Goal: Use online tool/utility: Use online tool/utility

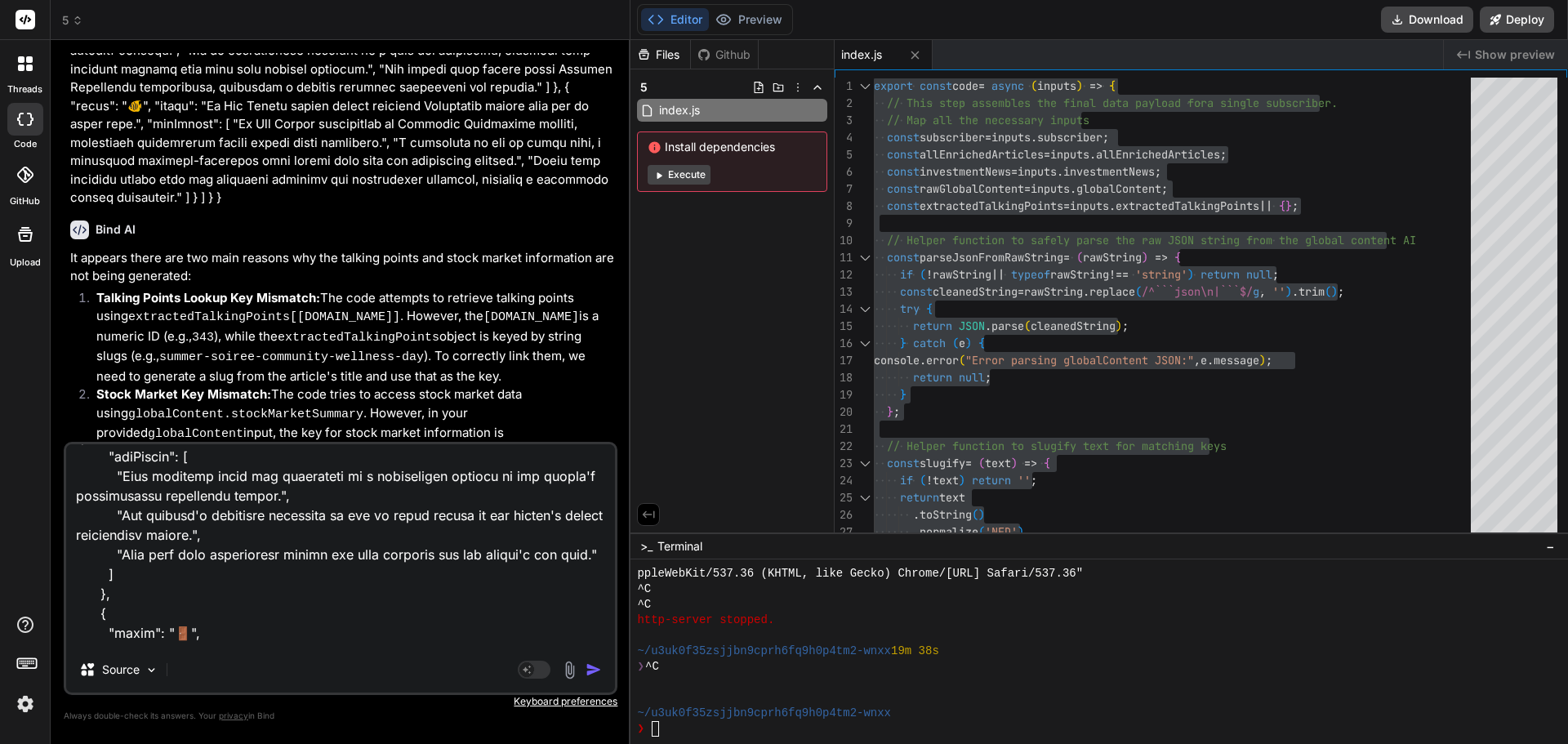
scroll to position [13278, 0]
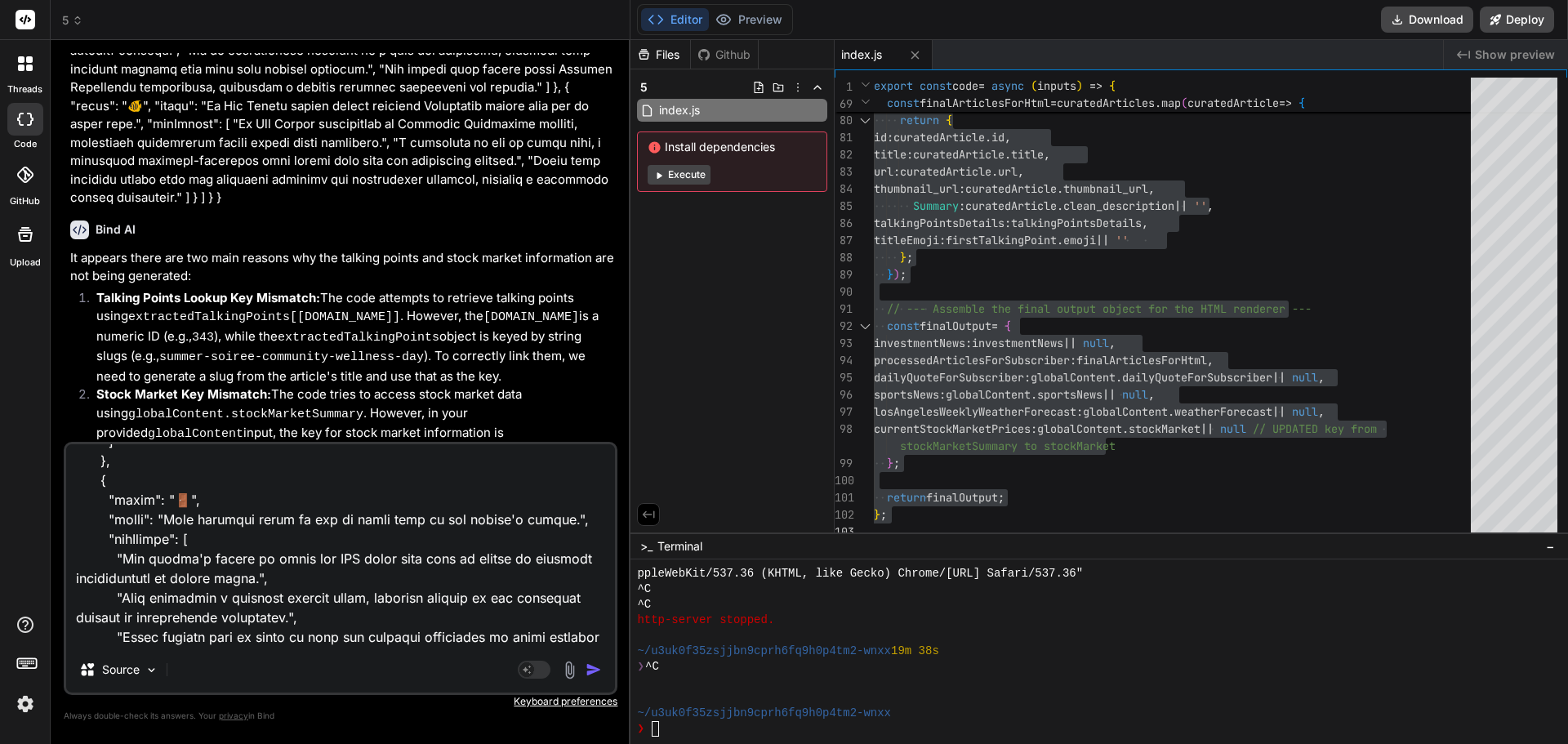
click at [588, 663] on img "button" at bounding box center [593, 670] width 16 height 16
type textarea "x"
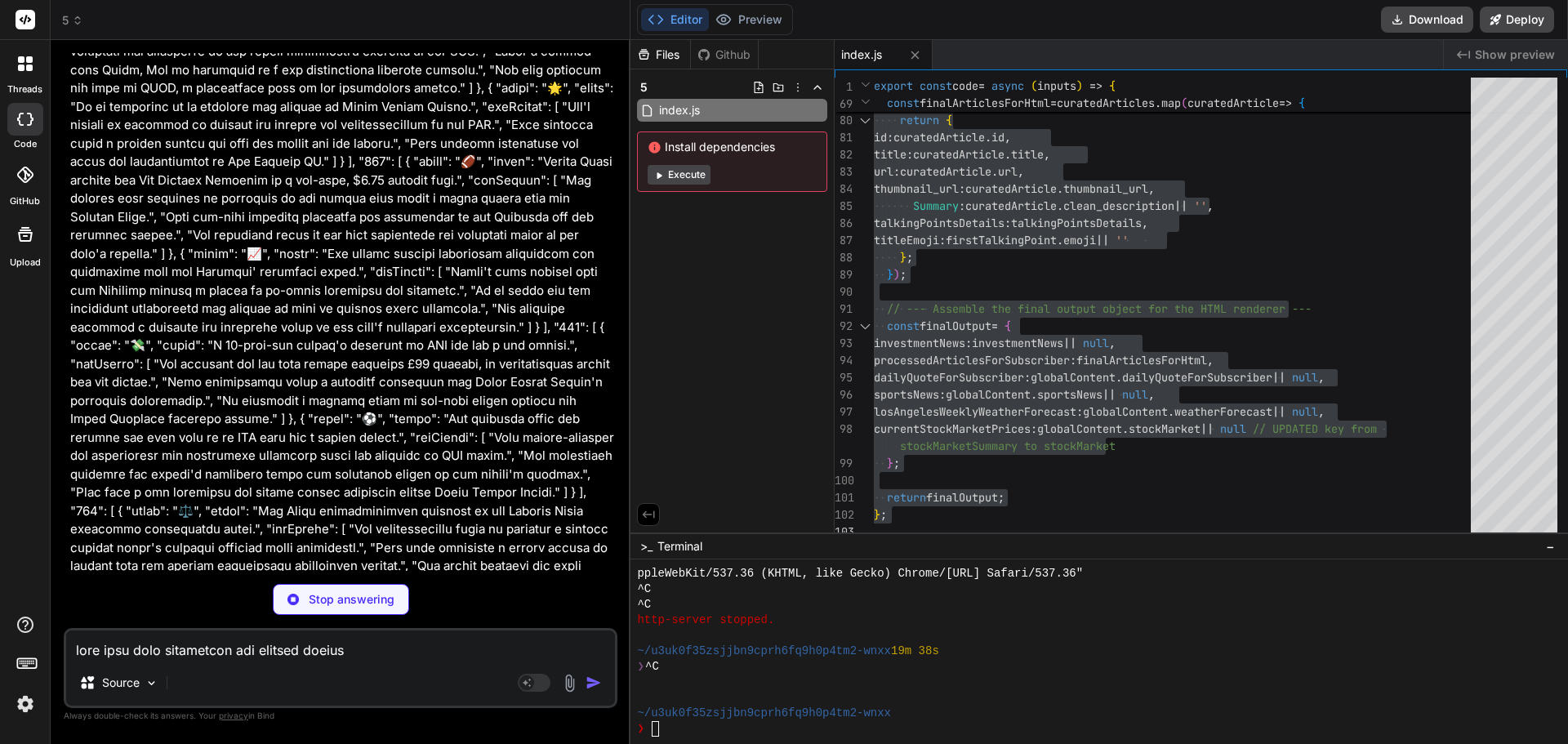
scroll to position [12950, 0]
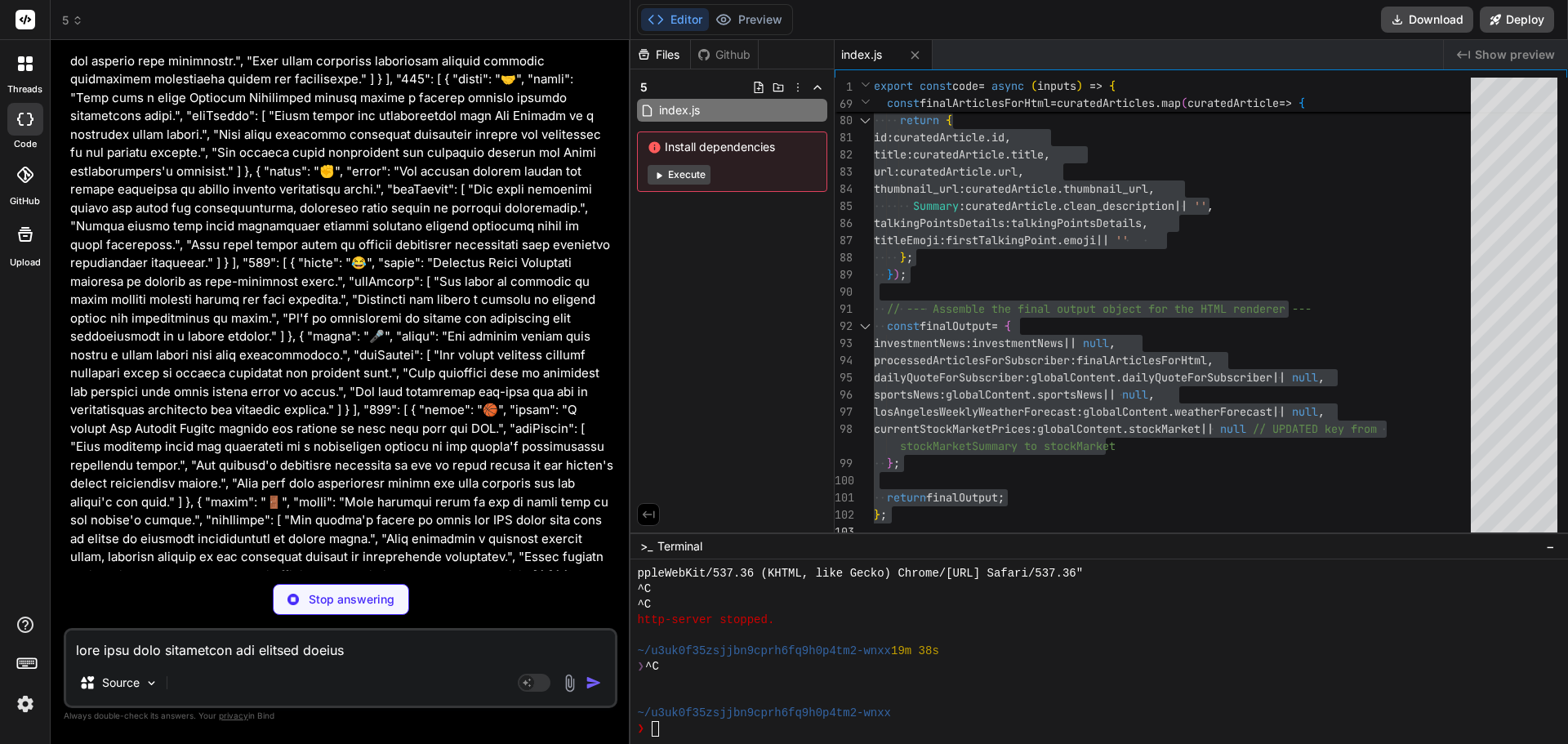
type textarea "x"
type textarea "dailyQuoteForSubscriber: globalContent.dailyQuoteForSubscriber || null, sportsN…"
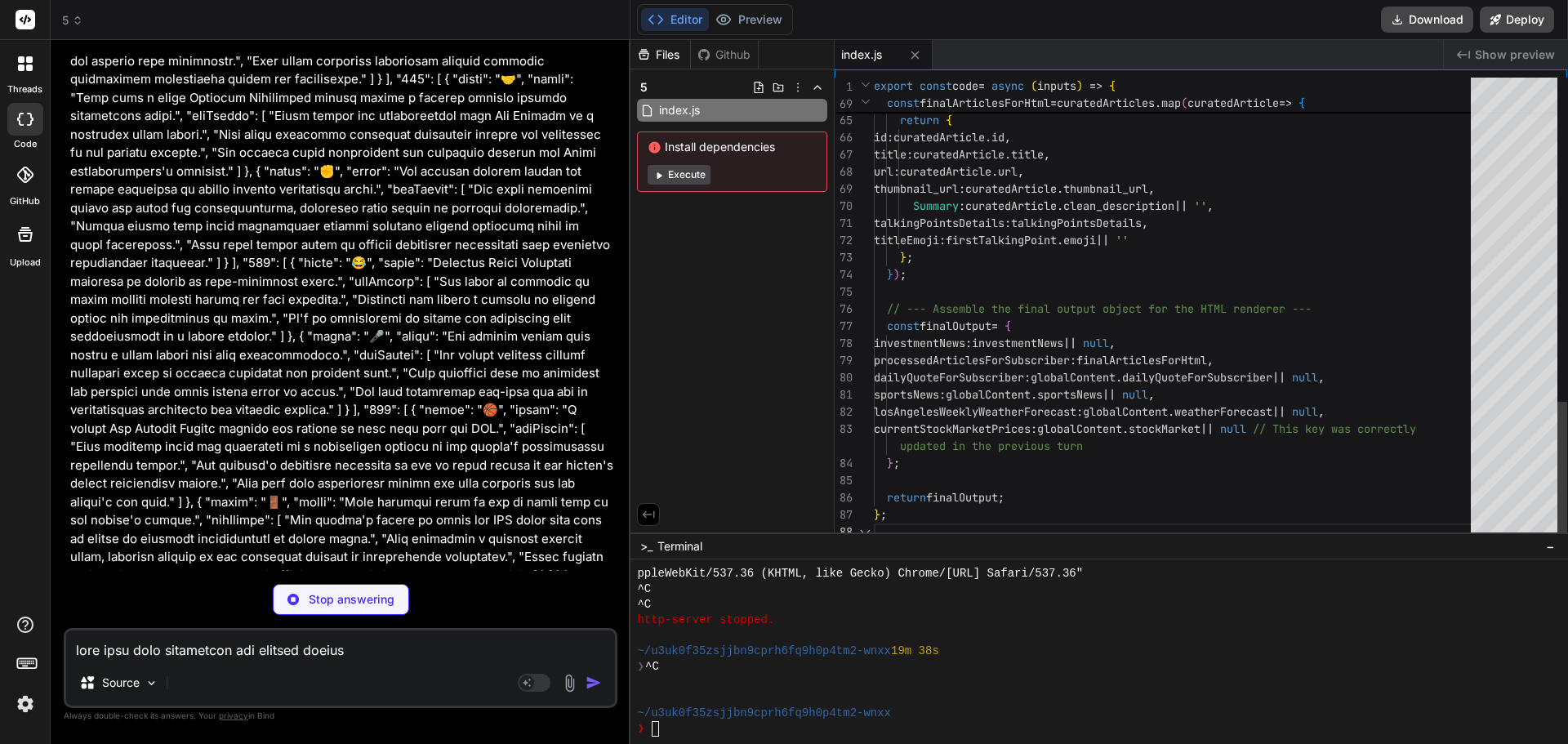
type textarea "x"
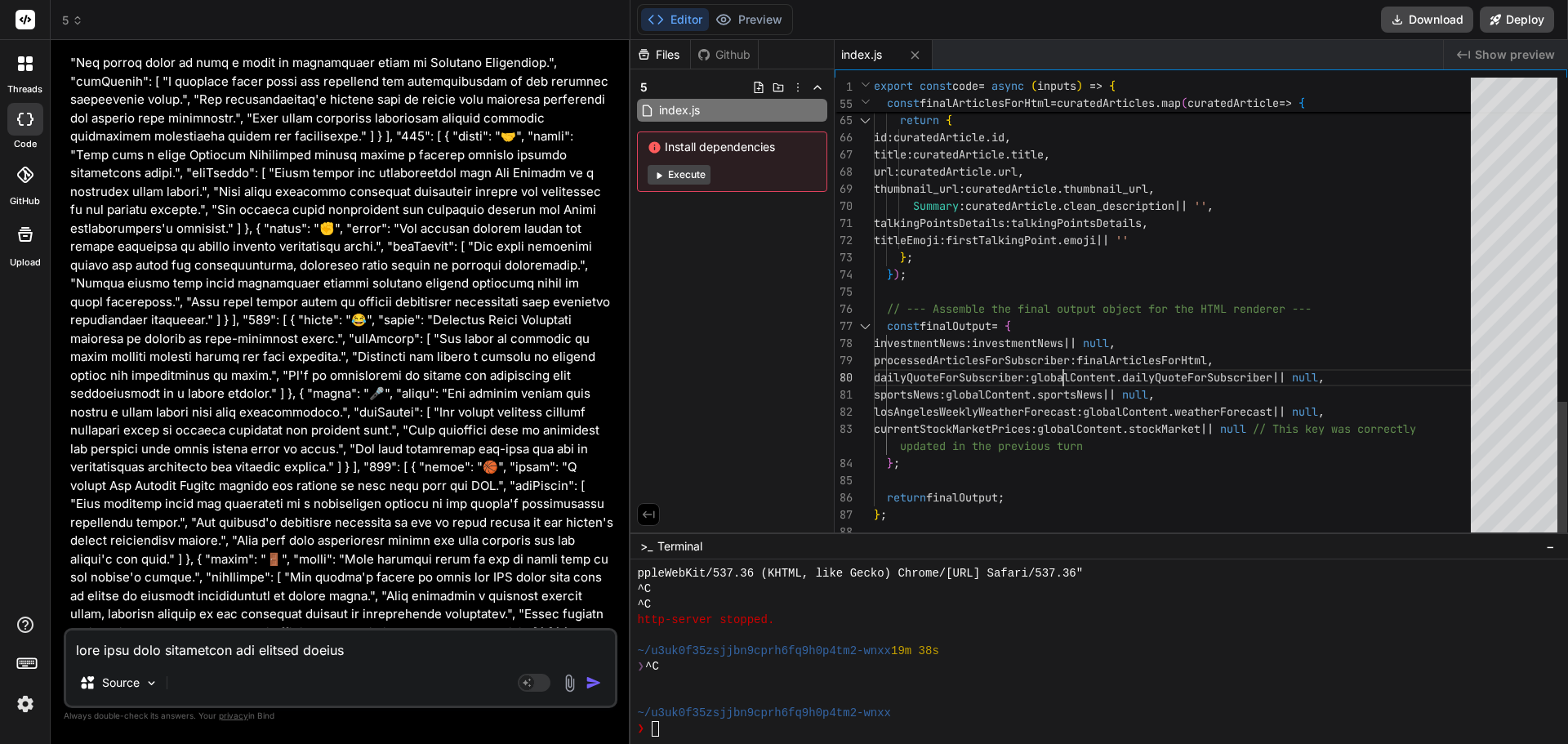
type textarea "export const code = async (inputs) => { // This step assembles the final data p…"
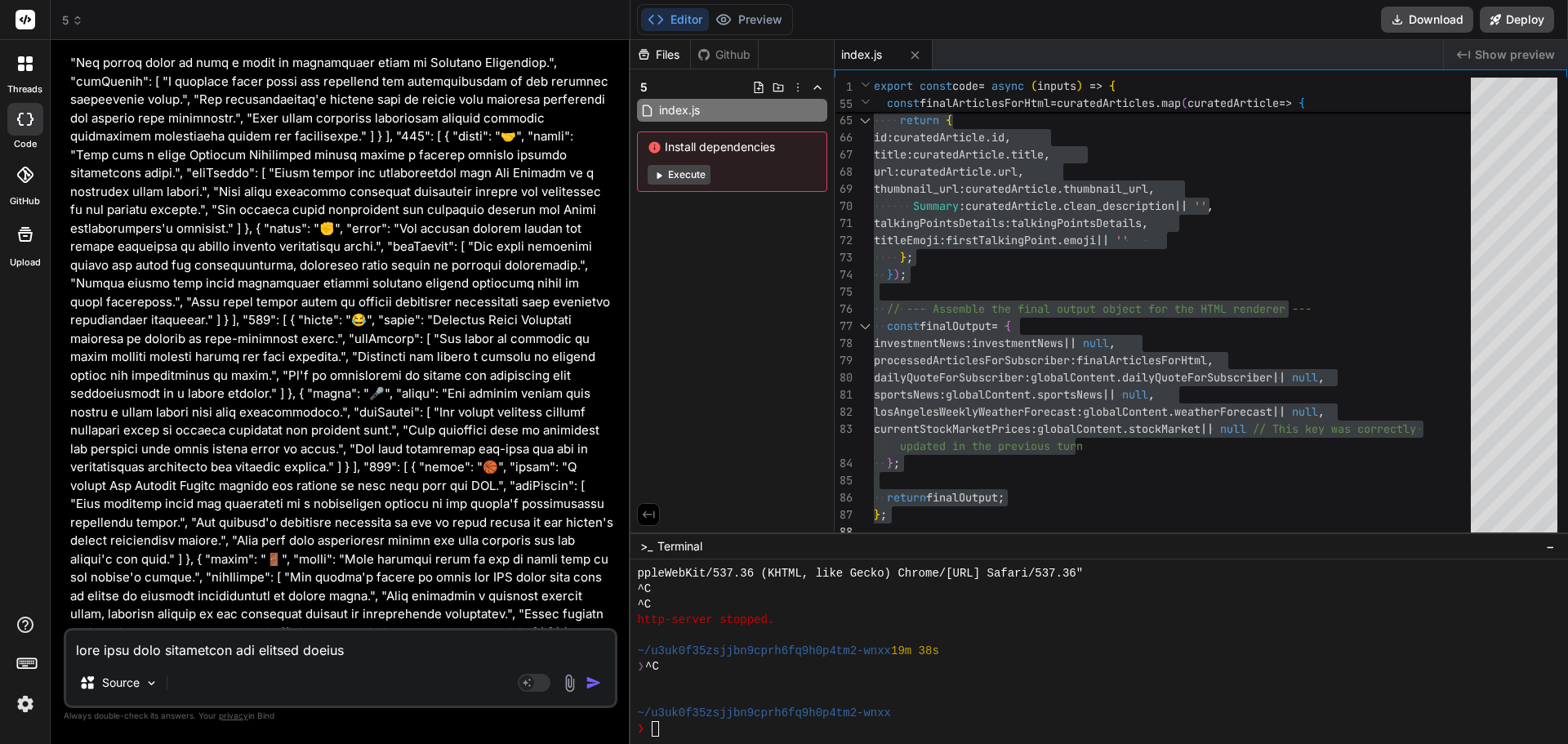
click at [303, 647] on textarea at bounding box center [340, 644] width 549 height 29
type textarea "i"
type textarea "x"
type textarea "ip"
type textarea "x"
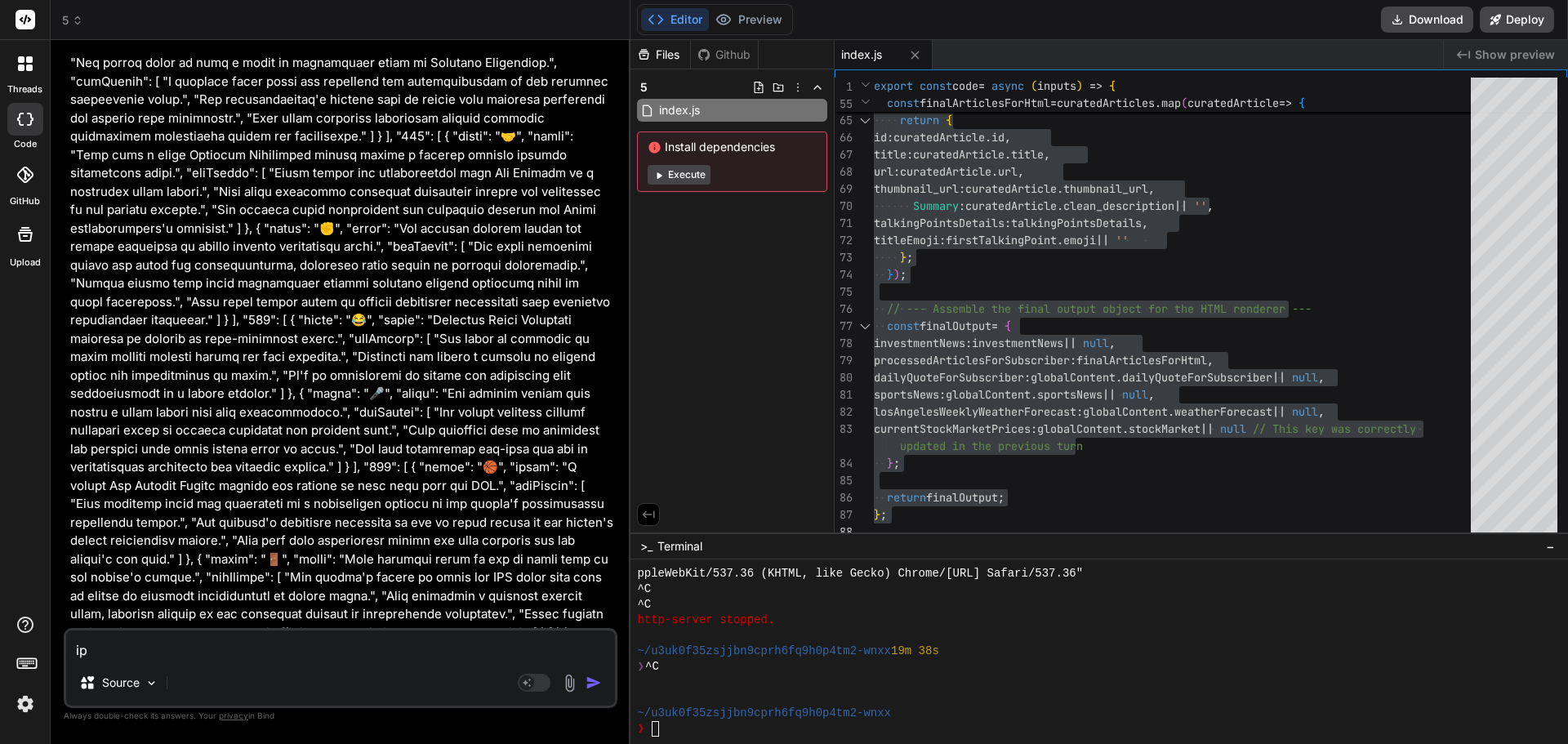
type textarea "ipu"
type textarea "x"
type textarea "iput"
type textarea "x"
type textarea "ipu"
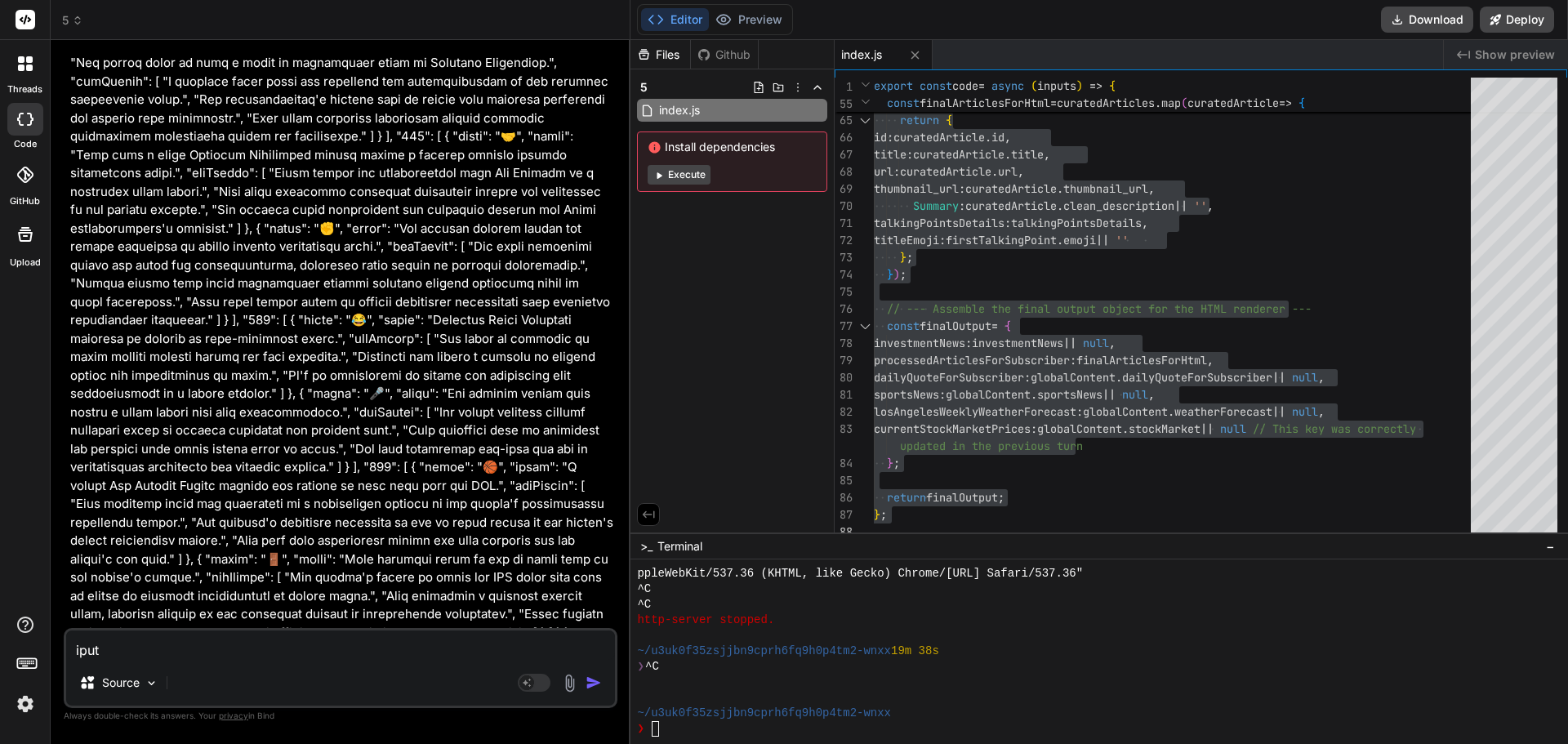
type textarea "x"
type textarea "ip"
type textarea "x"
type textarea "i"
type textarea "x"
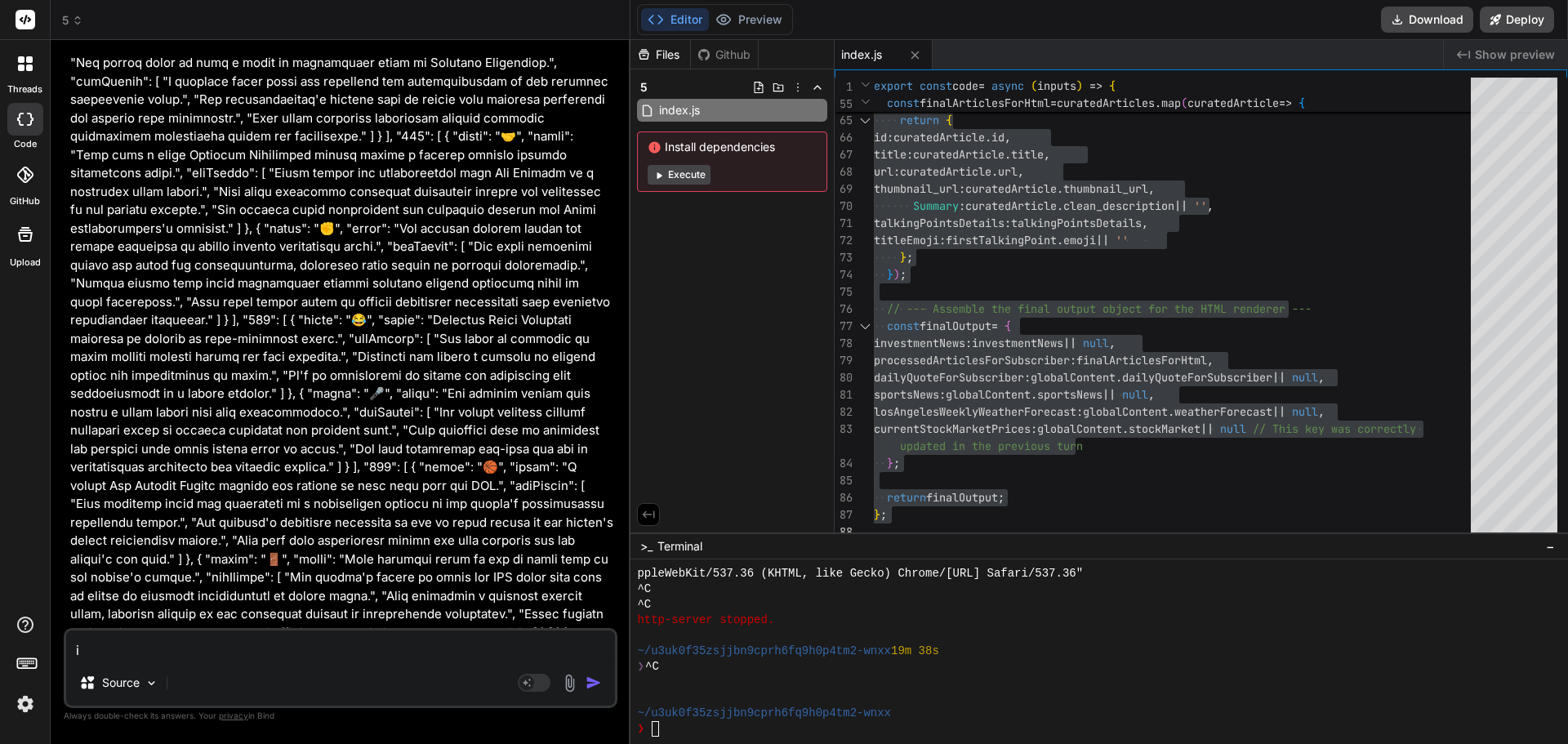
type textarea "x"
type textarea "i"
type textarea "x"
type textarea "in"
type textarea "x"
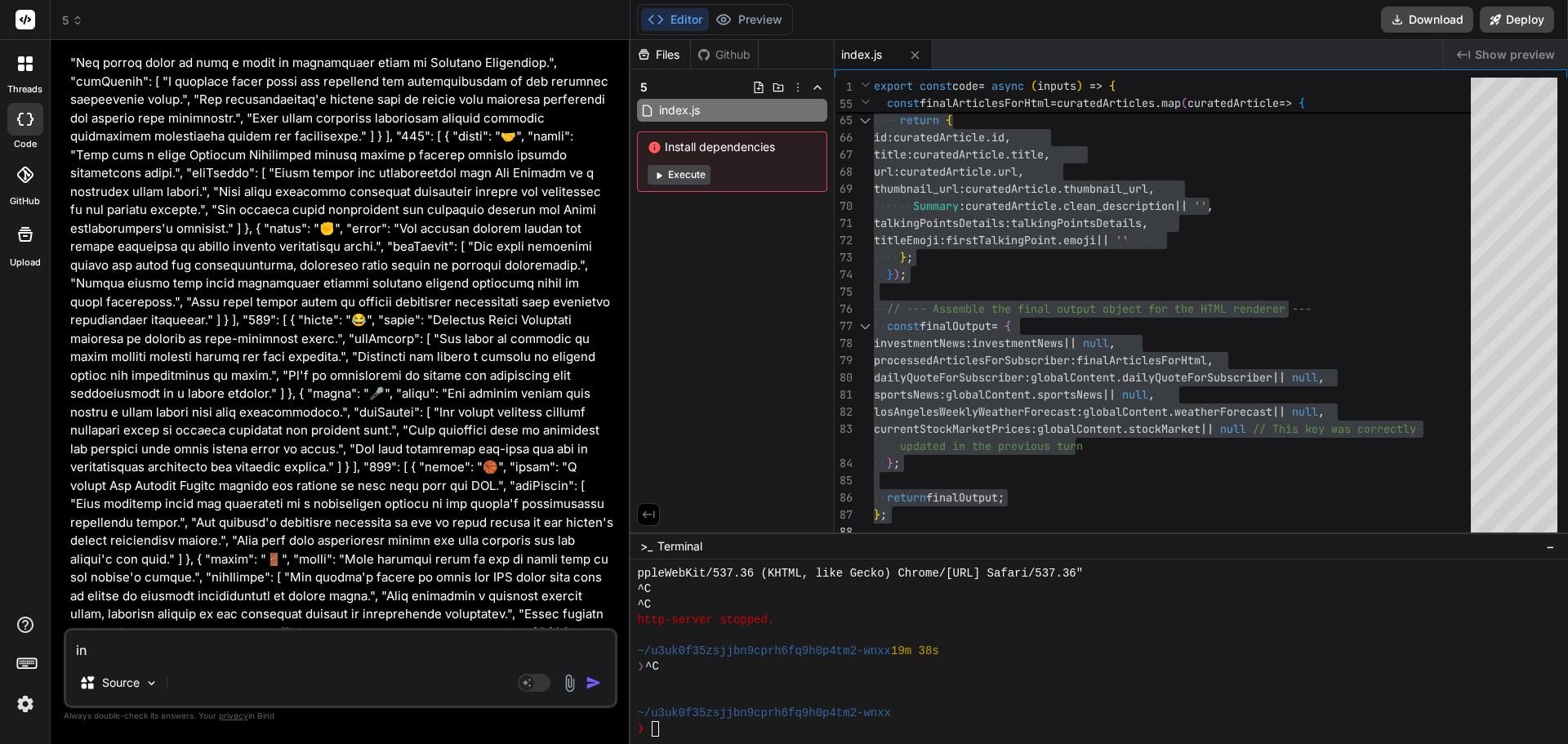
type textarea "inp"
type textarea "x"
type textarea "inpu"
type textarea "x"
type textarea "input"
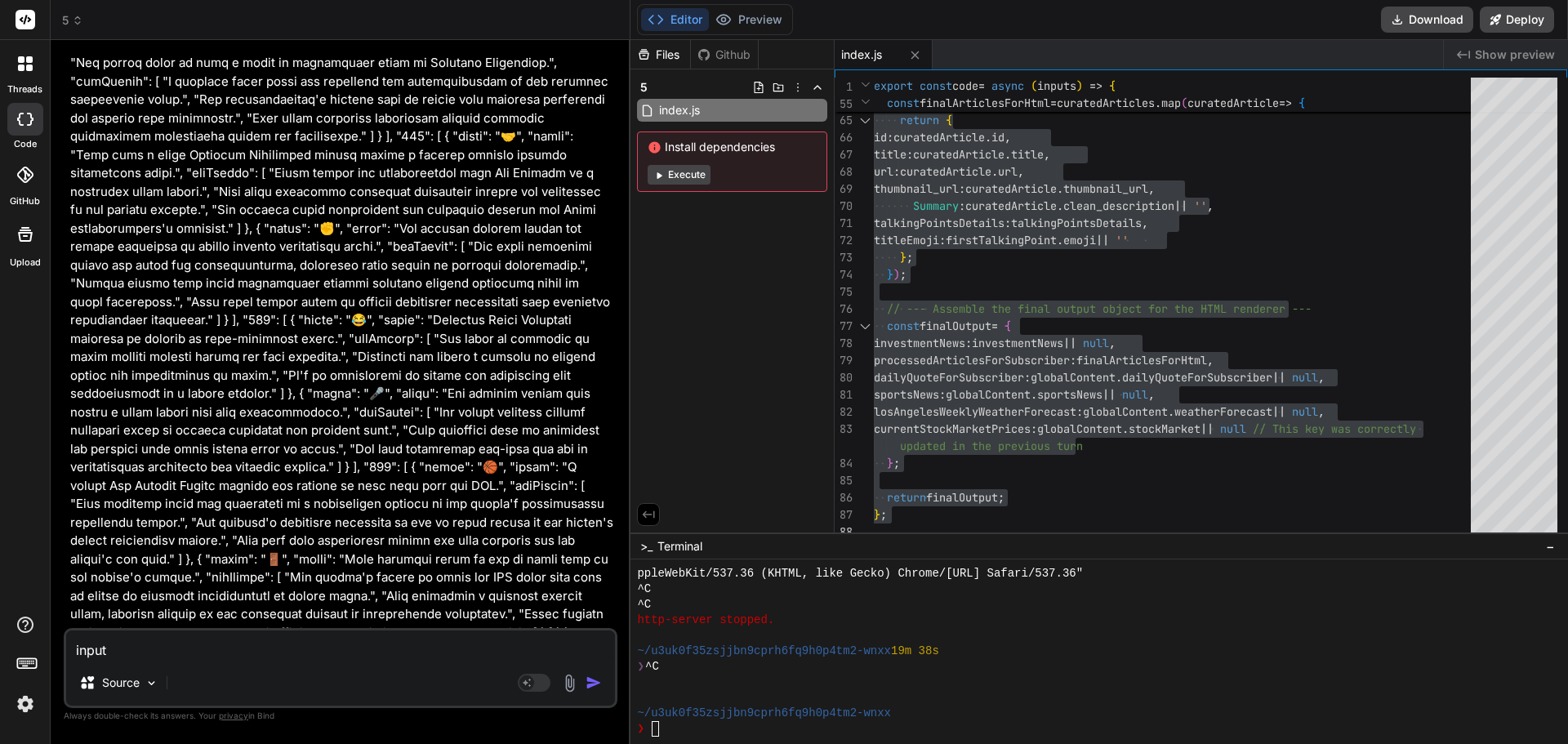
type textarea "x"
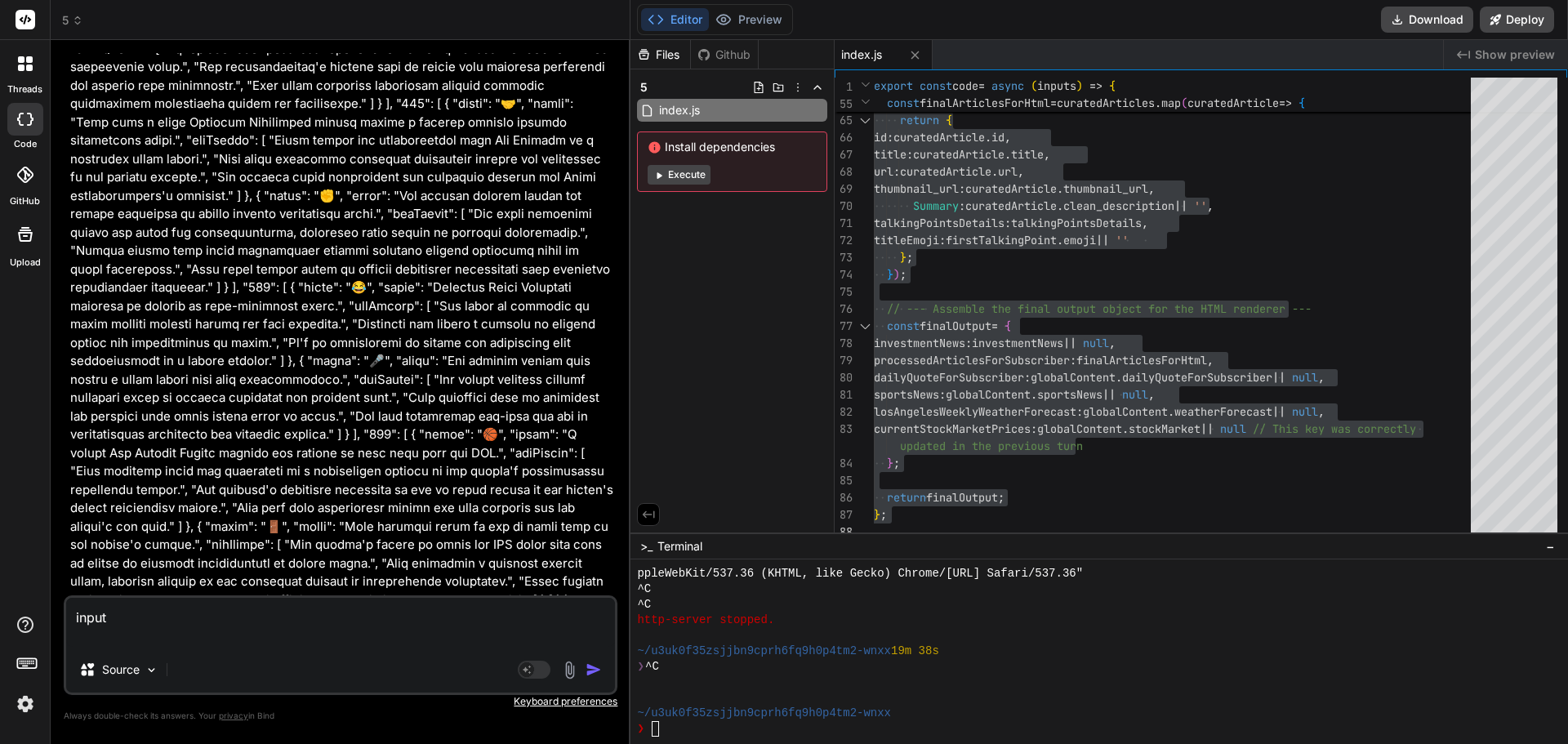
click at [148, 641] on textarea "input" at bounding box center [340, 622] width 549 height 49
paste textarea "{ "investmentNews": [ { "organization": "Empower - LACERA", "headline": "LACERA…"
type textarea "input { "investmentNews": [ { "organization": "Empower - LACERA", "headline": "…"
type textarea "x"
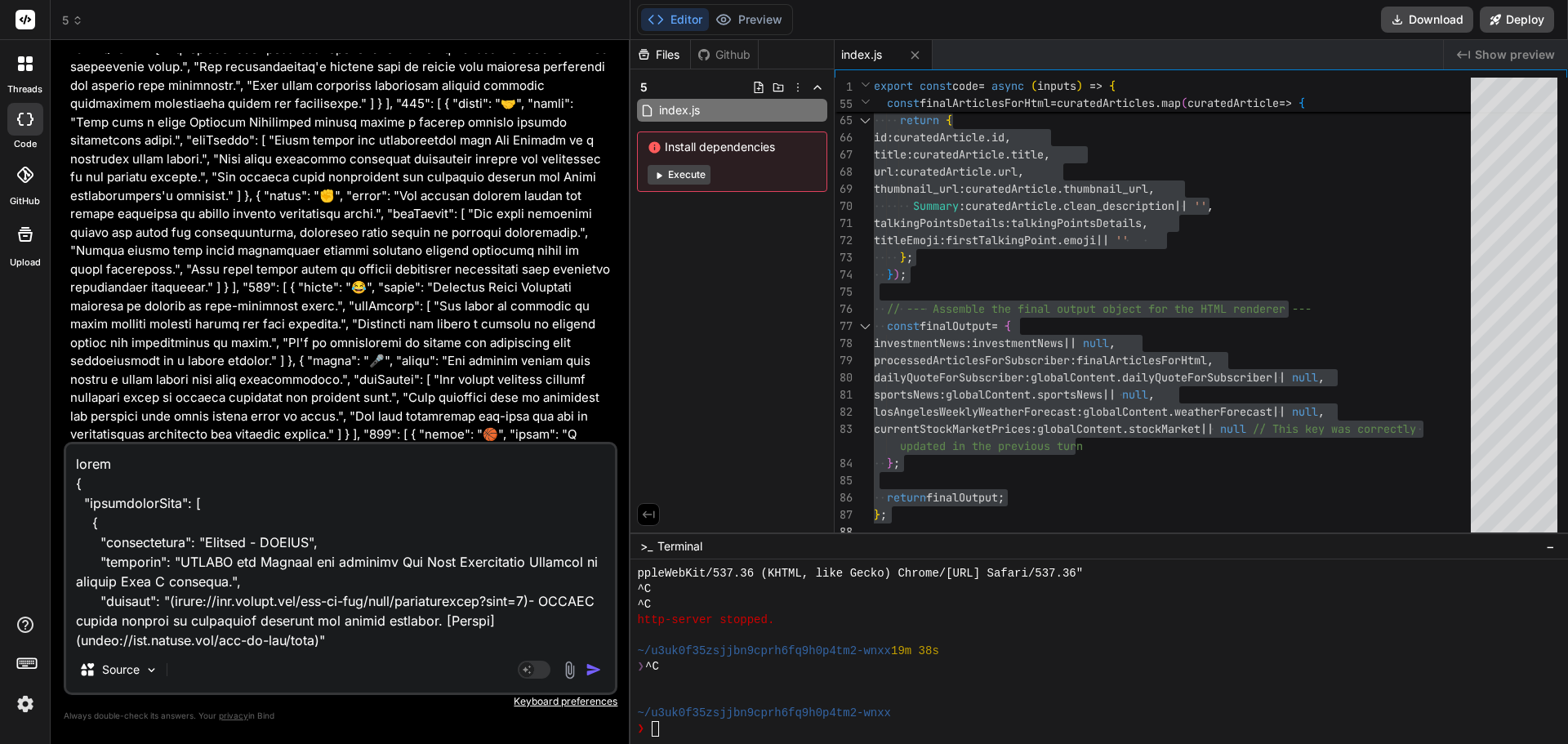
scroll to position [7845, 0]
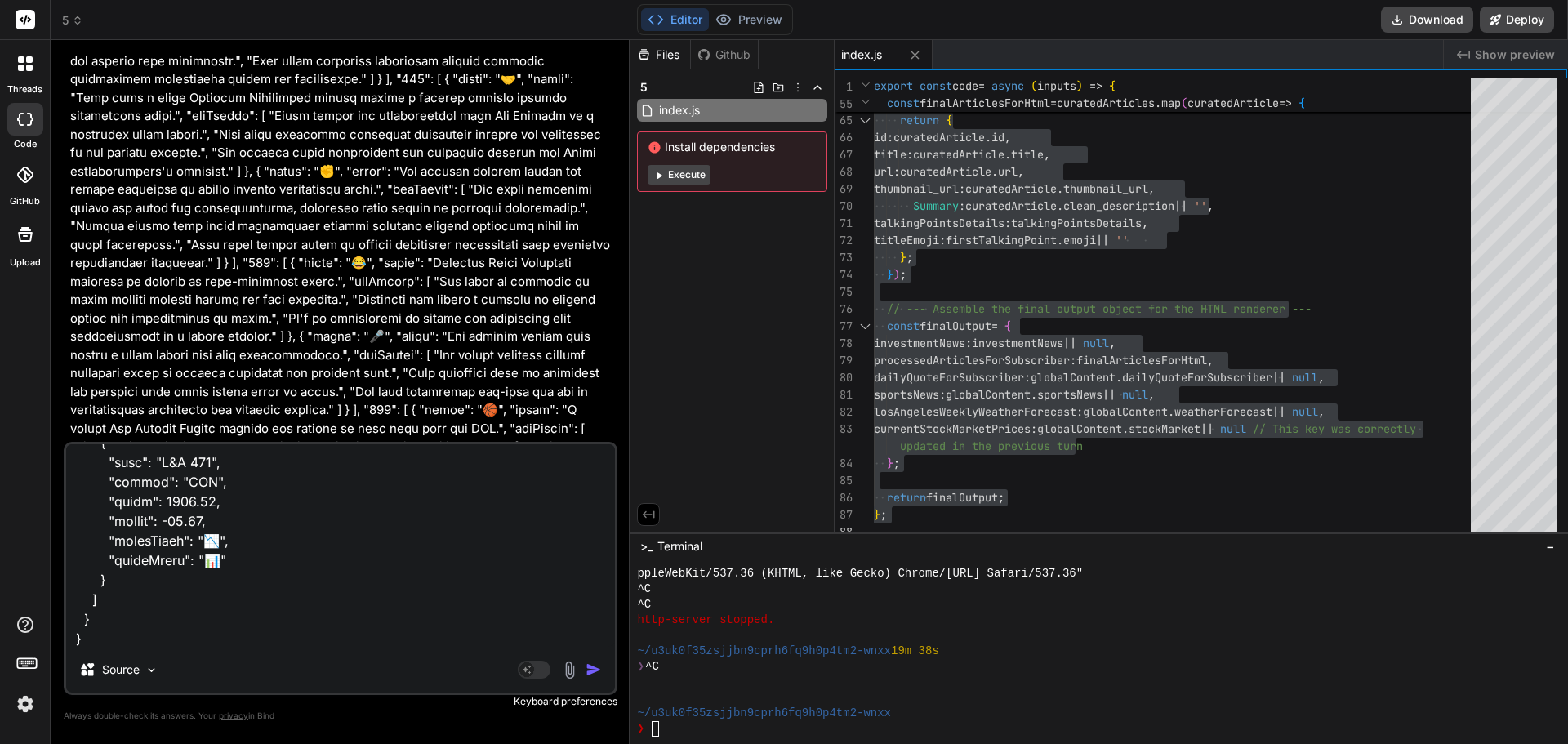
type textarea "input { "investmentNews": [ { "organization": "Empower - LACERA", "headline": "…"
type textarea "x"
click at [111, 629] on textarea at bounding box center [340, 546] width 549 height 202
type textarea "input { "investmentNews": [ { "organization": "Empower - LACERA", "headline": "…"
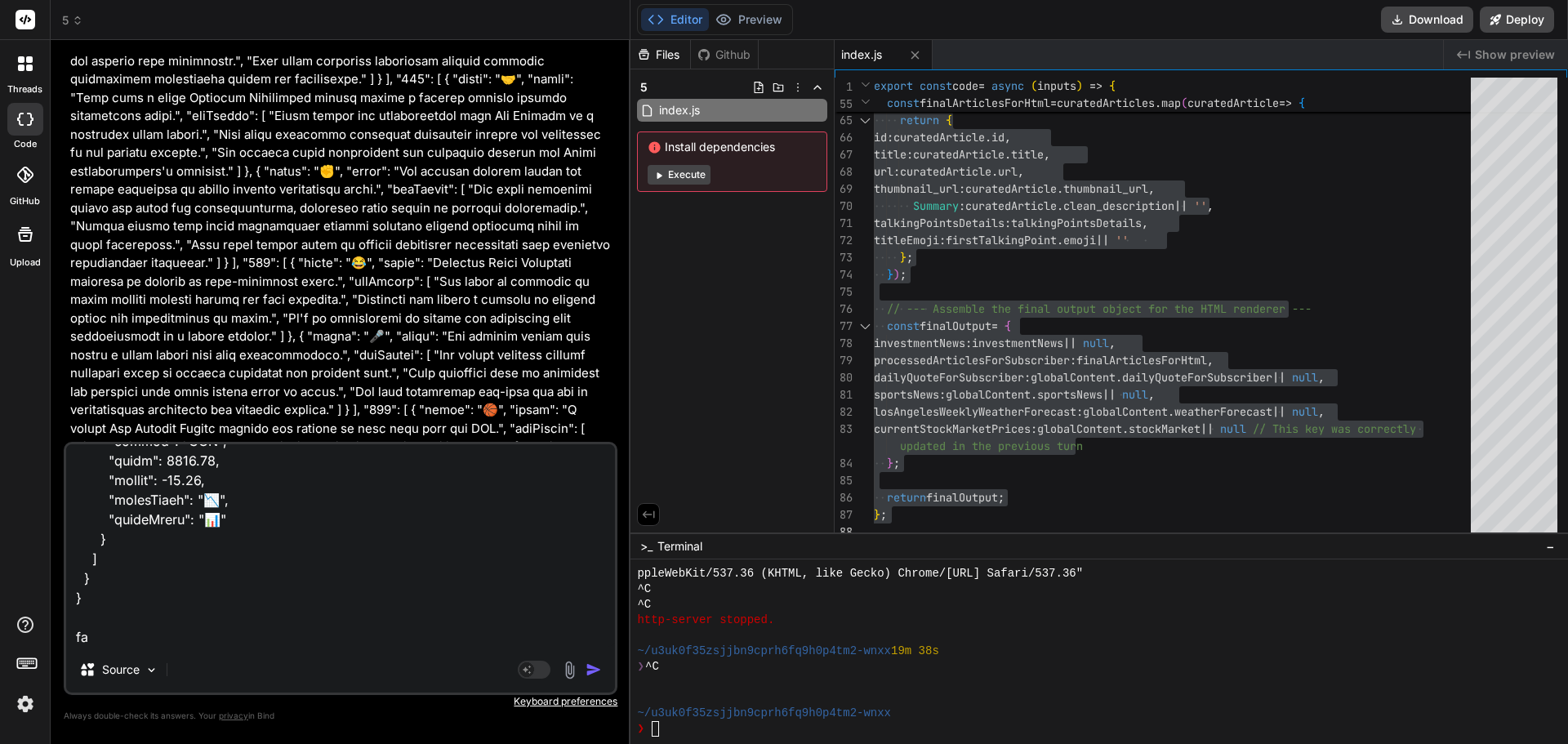
type textarea "x"
type textarea "input { "investmentNews": [ { "organization": "Empower - LACERA", "headline": "…"
type textarea "x"
type textarea "input { "investmentNews": [ { "organization": "Empower - LACERA", "headline": "…"
type textarea "x"
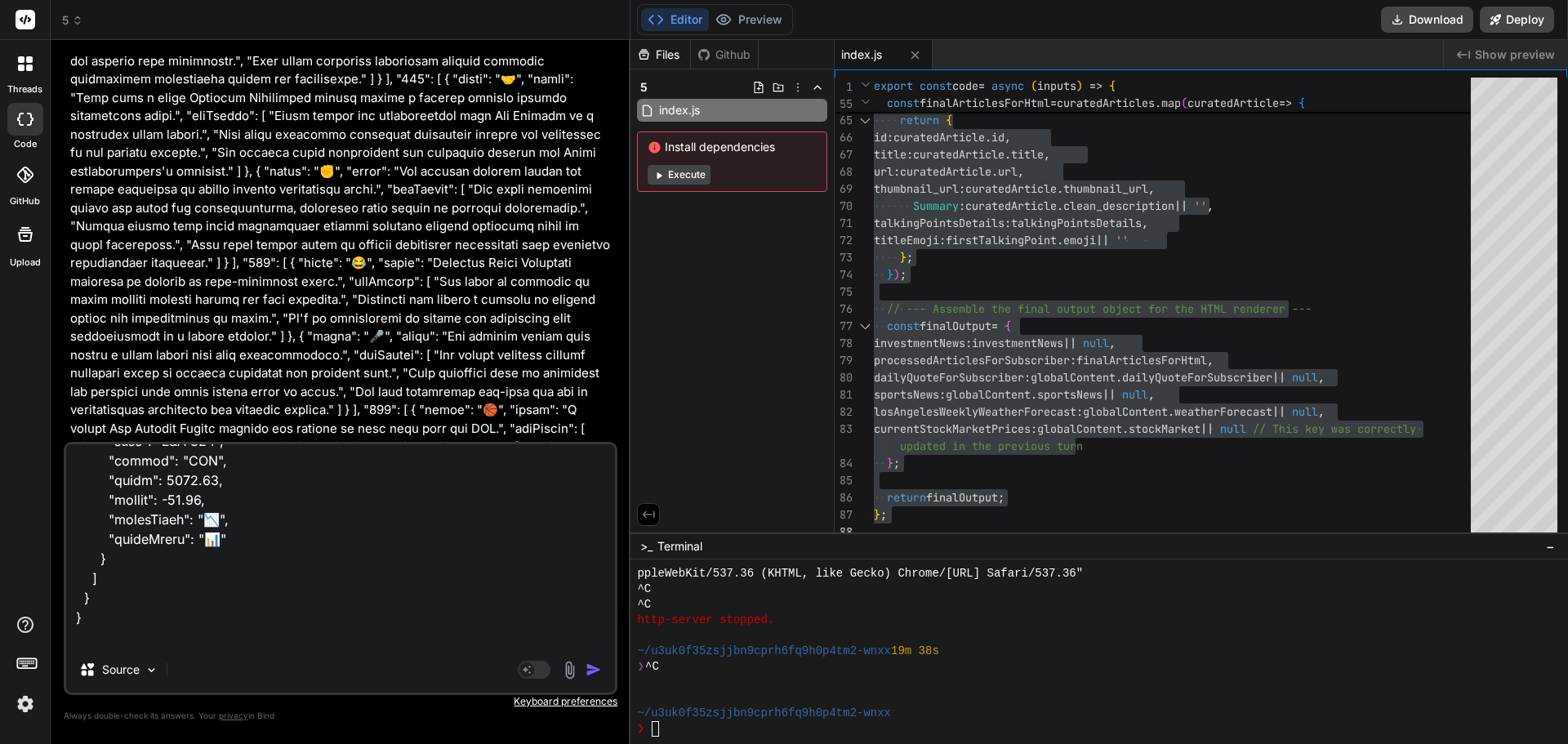
type textarea "input { "investmentNews": [ { "organization": "Empower - LACERA", "headline": "…"
type textarea "x"
type textarea "input { "investmentNews": [ { "organization": "Empower - LACERA", "headline": "…"
type textarea "x"
type textarea "input { "investmentNews": [ { "organization": "Empower - LACERA", "headline": "…"
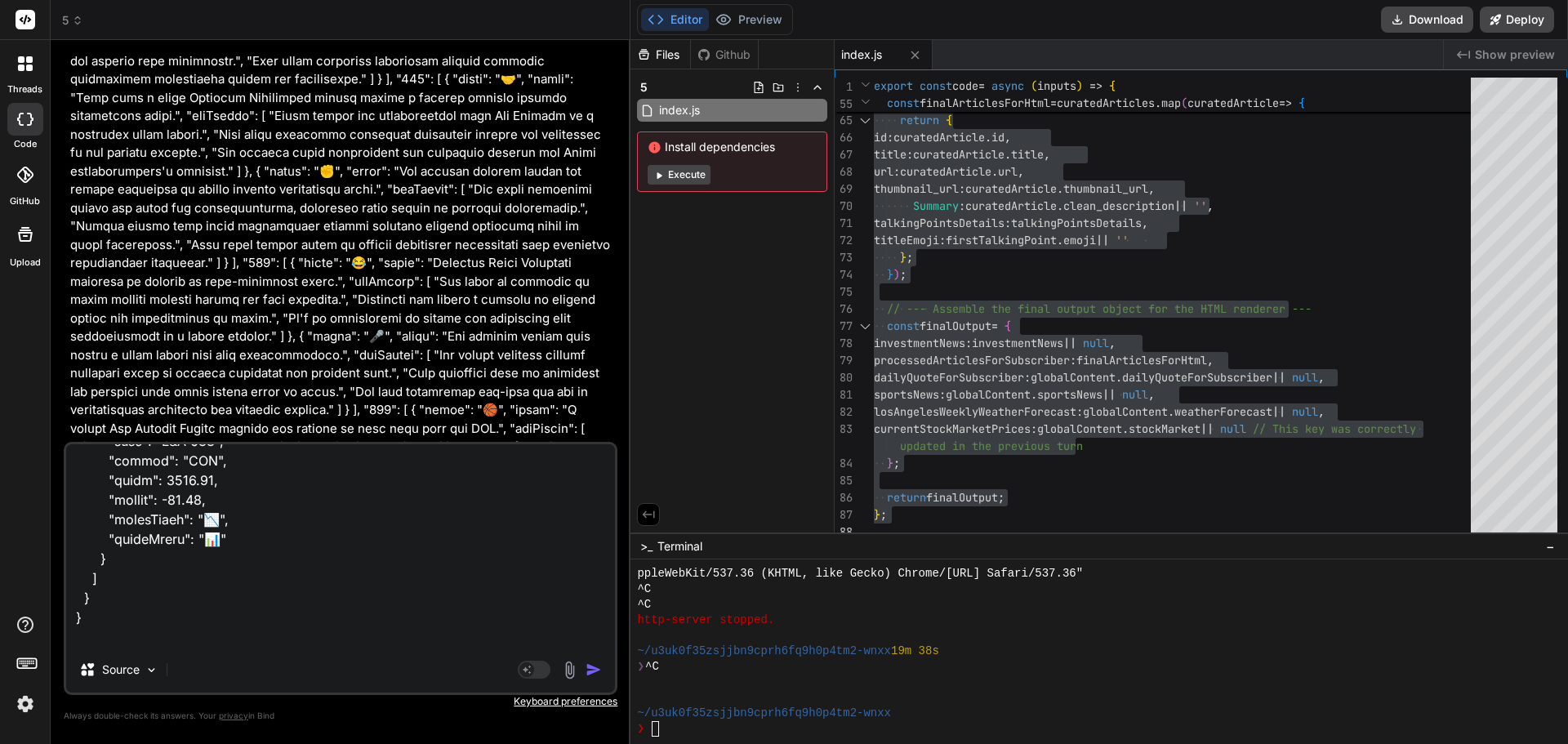
type textarea "x"
type textarea "input { "investmentNews": [ { "organization": "Empower - LACERA", "headline": "…"
type textarea "x"
type textarea "input { "investmentNews": [ { "organization": "Empower - LACERA", "headline": "…"
type textarea "x"
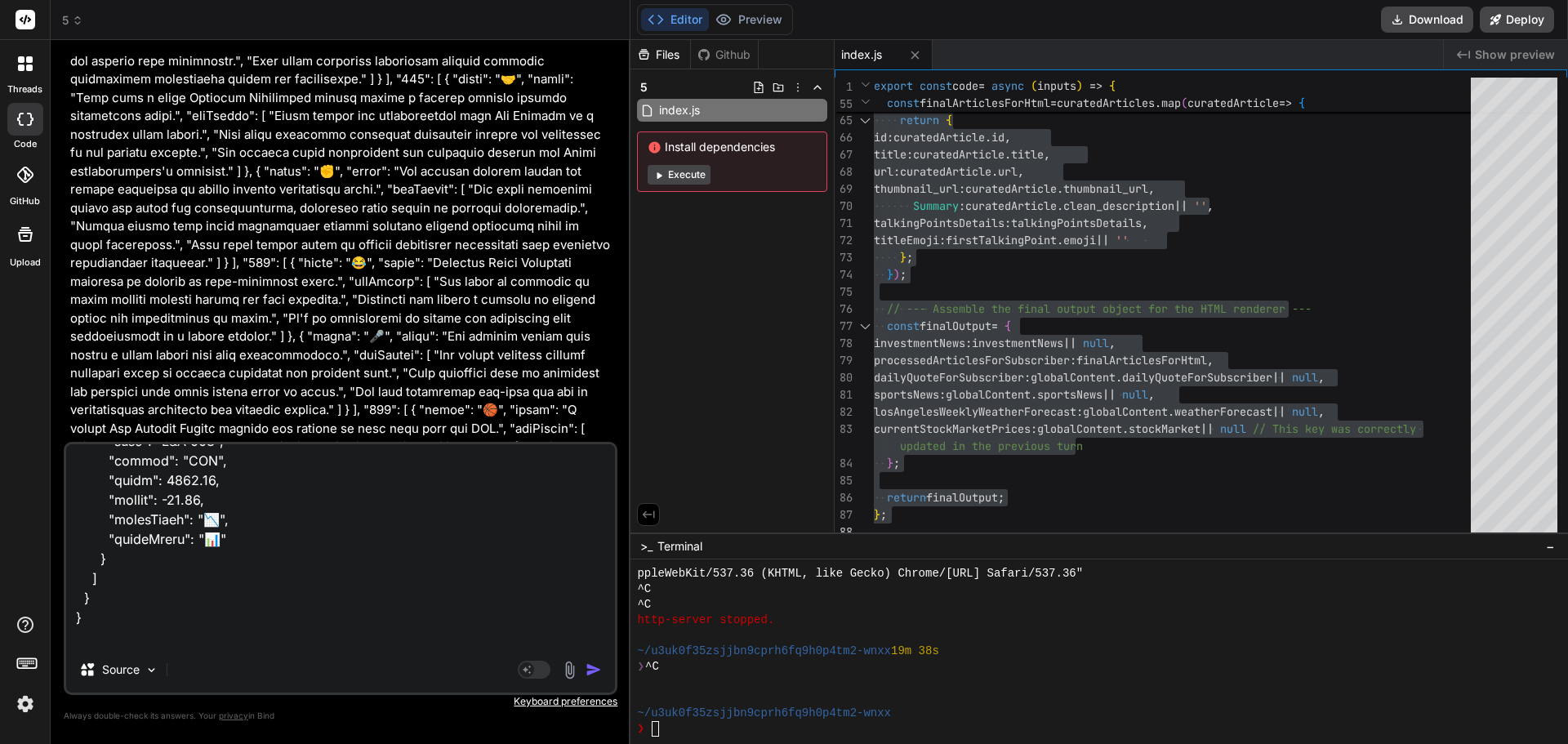
type textarea "input { "investmentNews": [ { "organization": "Empower - LACERA", "headline": "…"
type textarea "x"
type textarea "input { "investmentNews": [ { "organization": "Empower - LACERA", "headline": "…"
type textarea "x"
type textarea "input { "investmentNews": [ { "organization": "Empower - LACERA", "headline": "…"
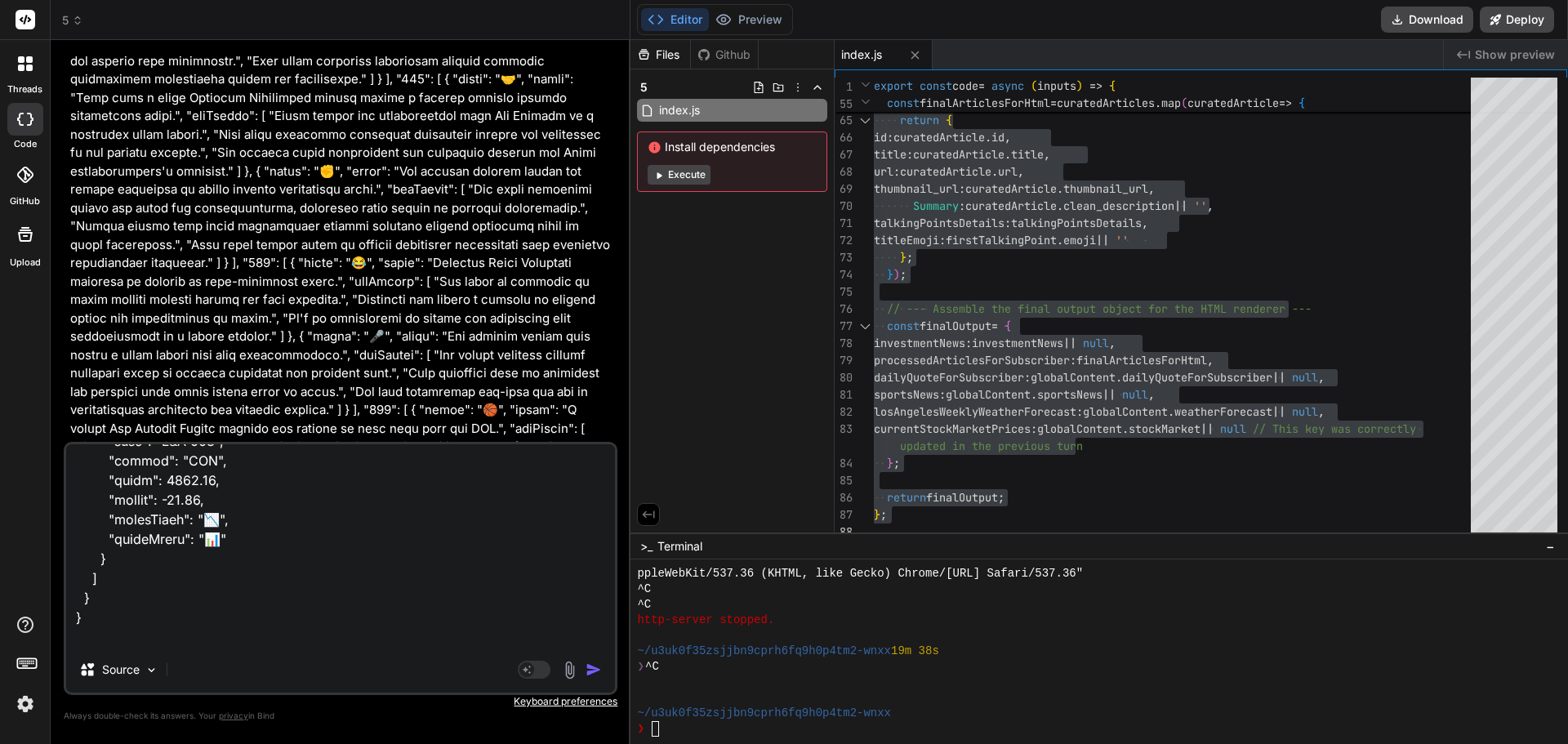
type textarea "x"
type textarea "input { "investmentNews": [ { "organization": "Empower - LACERA", "headline": "…"
type textarea "x"
type textarea "input { "investmentNews": [ { "organization": "Empower - LACERA", "headline": "…"
type textarea "x"
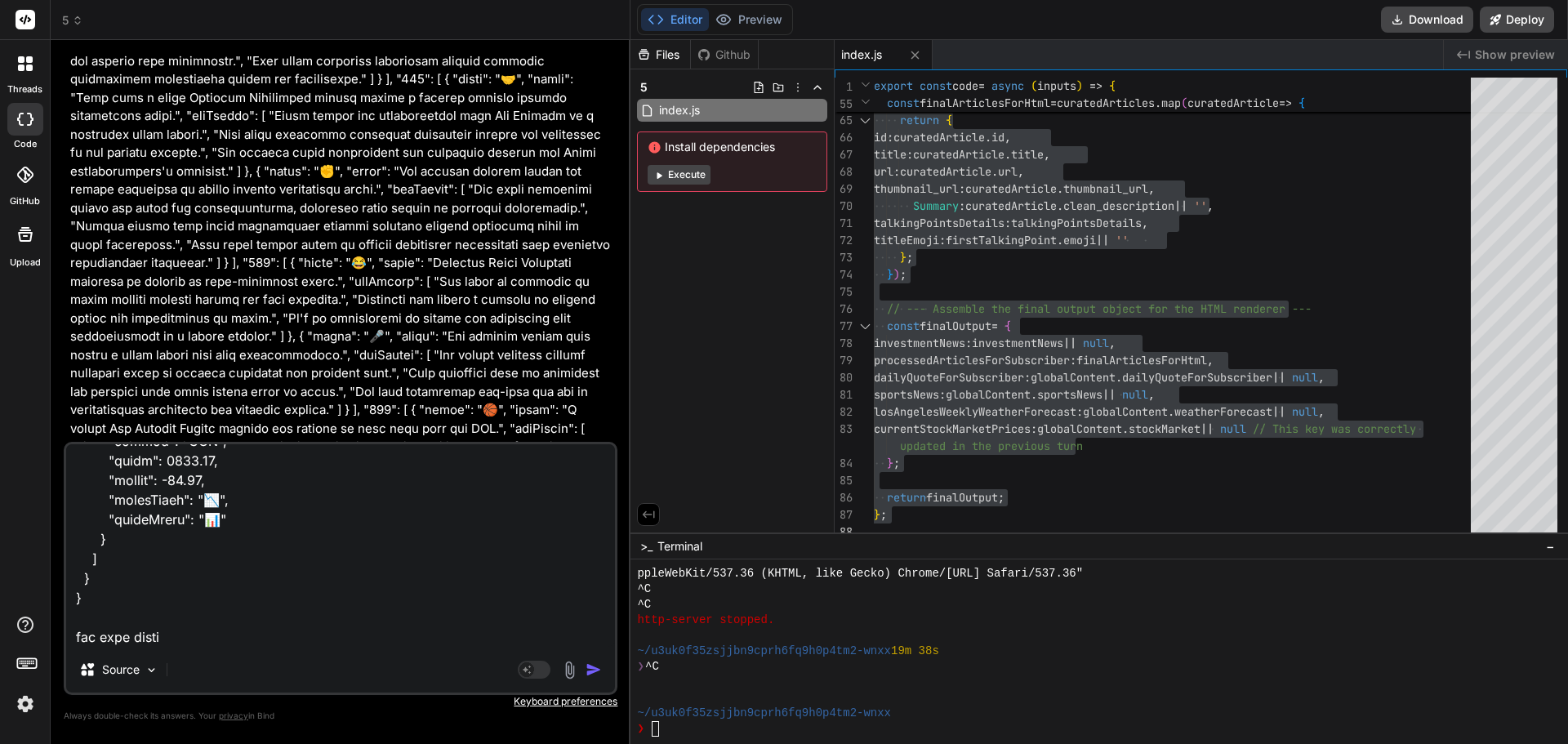
type textarea "input { "investmentNews": [ { "organization": "Empower - LACERA", "headline": "…"
type textarea "x"
type textarea "input { "investmentNews": [ { "organization": "Empower - LACERA", "headline": "…"
type textarea "x"
type textarea "input { "investmentNews": [ { "organization": "Empower - LACERA", "headline": "…"
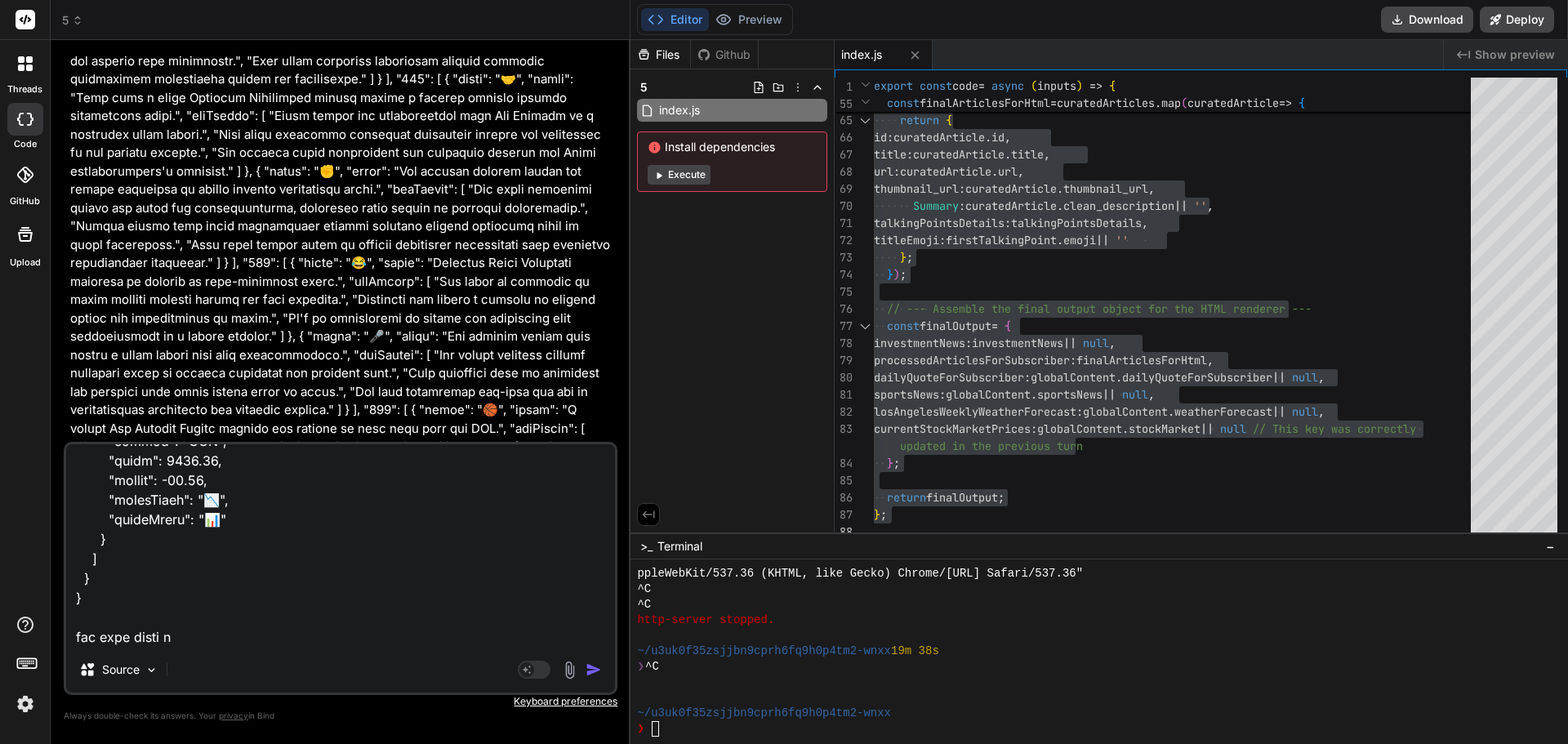
type textarea "x"
type textarea "input { "investmentNews": [ { "organization": "Empower - LACERA", "headline": "…"
type textarea "x"
type textarea "input { "investmentNews": [ { "organization": "Empower - LACERA", "headline": "…"
type textarea "x"
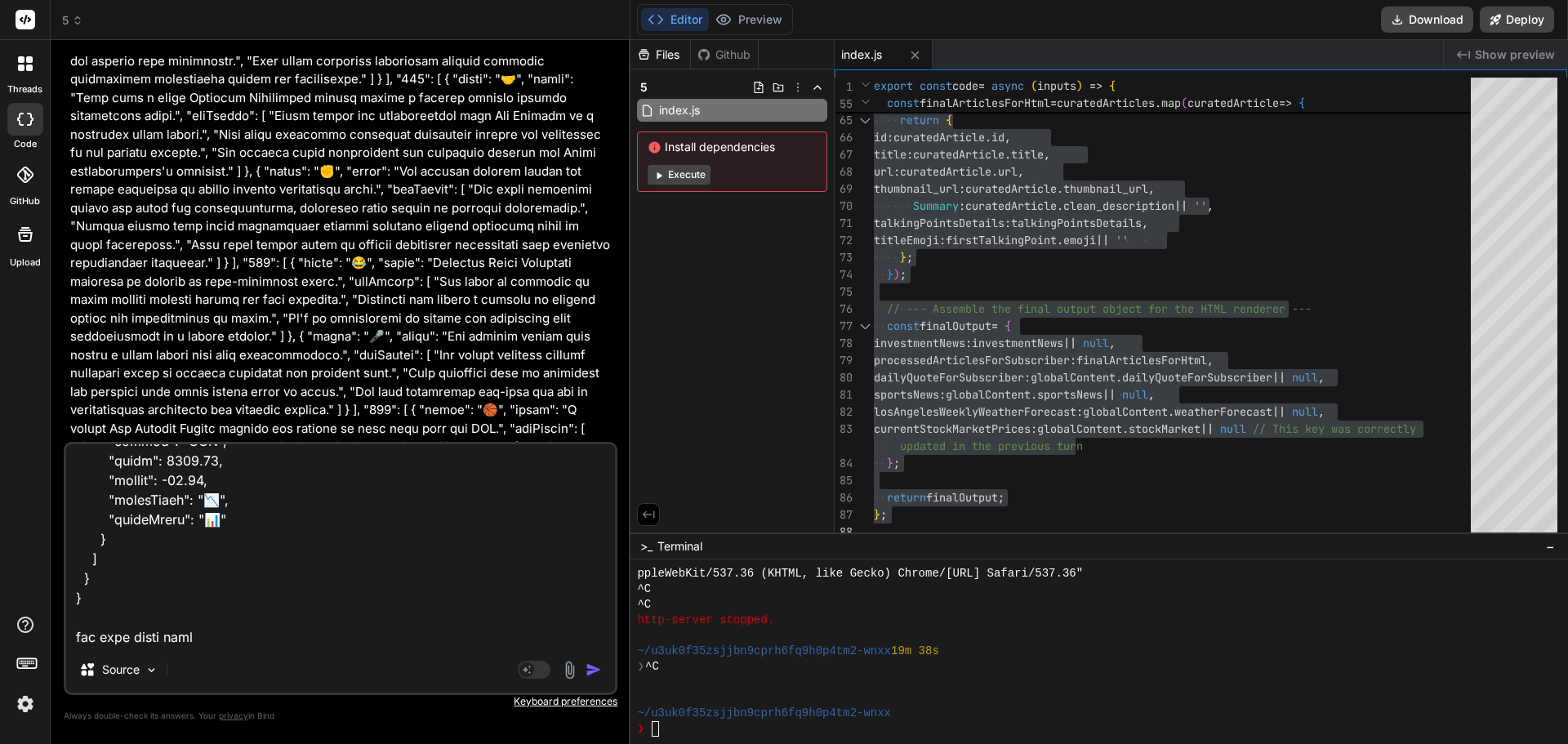
type textarea "input { "investmentNews": [ { "organization": "Empower - LACERA", "headline": "…"
type textarea "x"
type textarea "input { "investmentNews": [ { "organization": "Empower - LACERA", "headline": "…"
type textarea "x"
type textarea "input { "investmentNews": [ { "organization": "Empower - LACERA", "headline": "…"
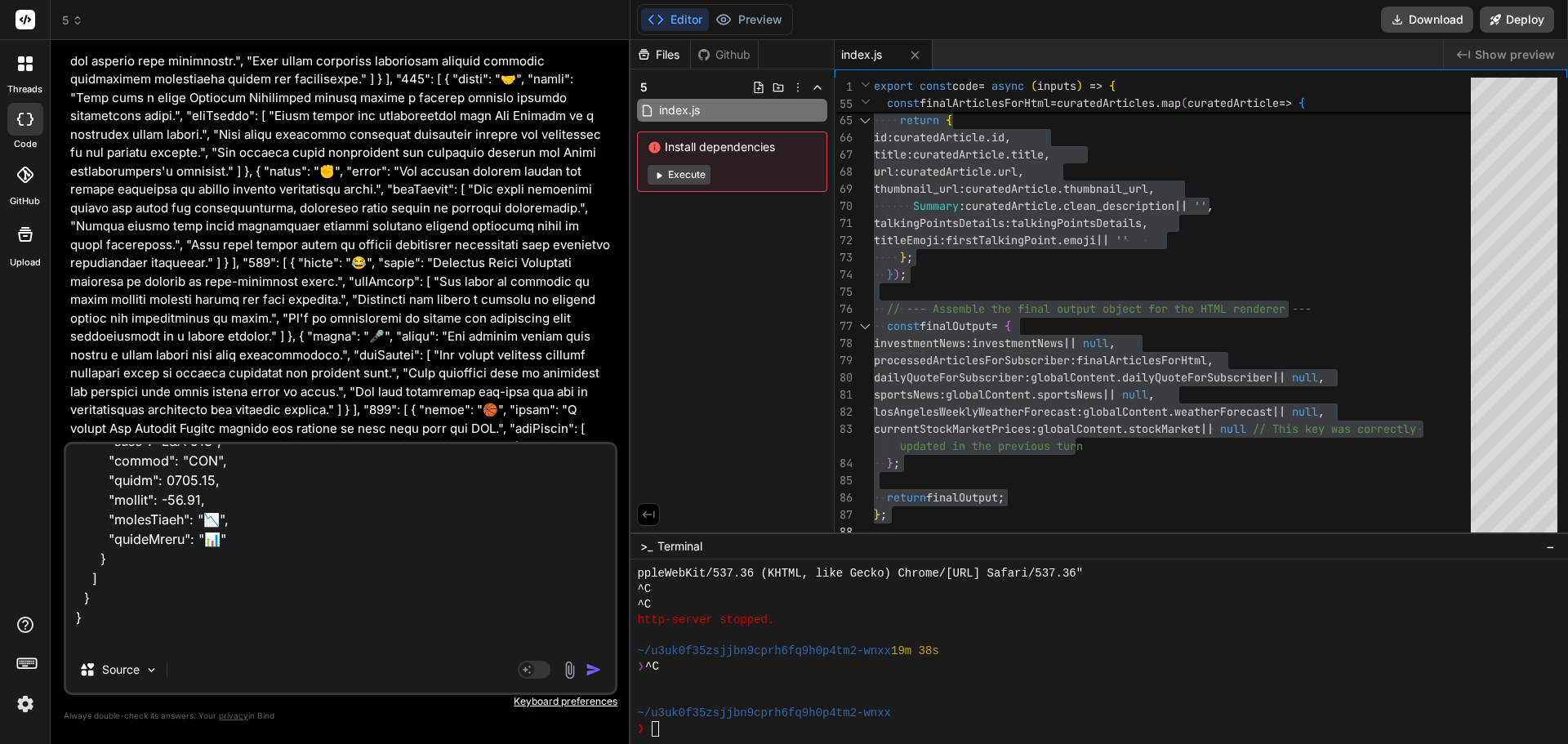
type textarea "x"
type textarea "input { "investmentNews": [ { "organization": "Empower - LACERA", "headline": "…"
type textarea "x"
type textarea "input { "investmentNews": [ { "organization": "Empower - LACERA", "headline": "…"
type textarea "x"
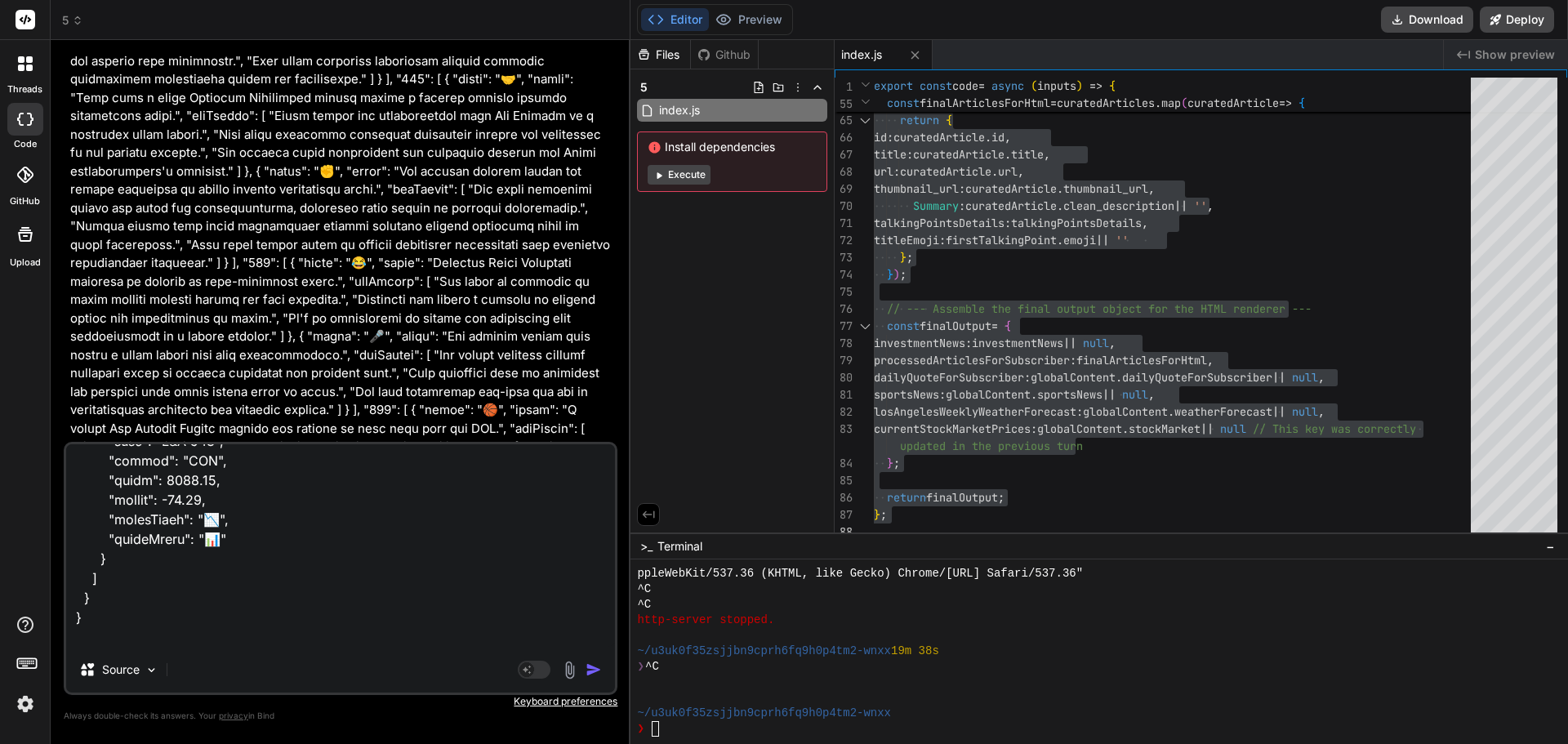
type textarea "input { "investmentNews": [ { "organization": "Empower - LACERA", "headline": "…"
type textarea "x"
type textarea "input { "investmentNews": [ { "organization": "Empower - LACERA", "headline": "…"
type textarea "x"
type textarea "input { "investmentNews": [ { "organization": "Empower - LACERA", "headline": "…"
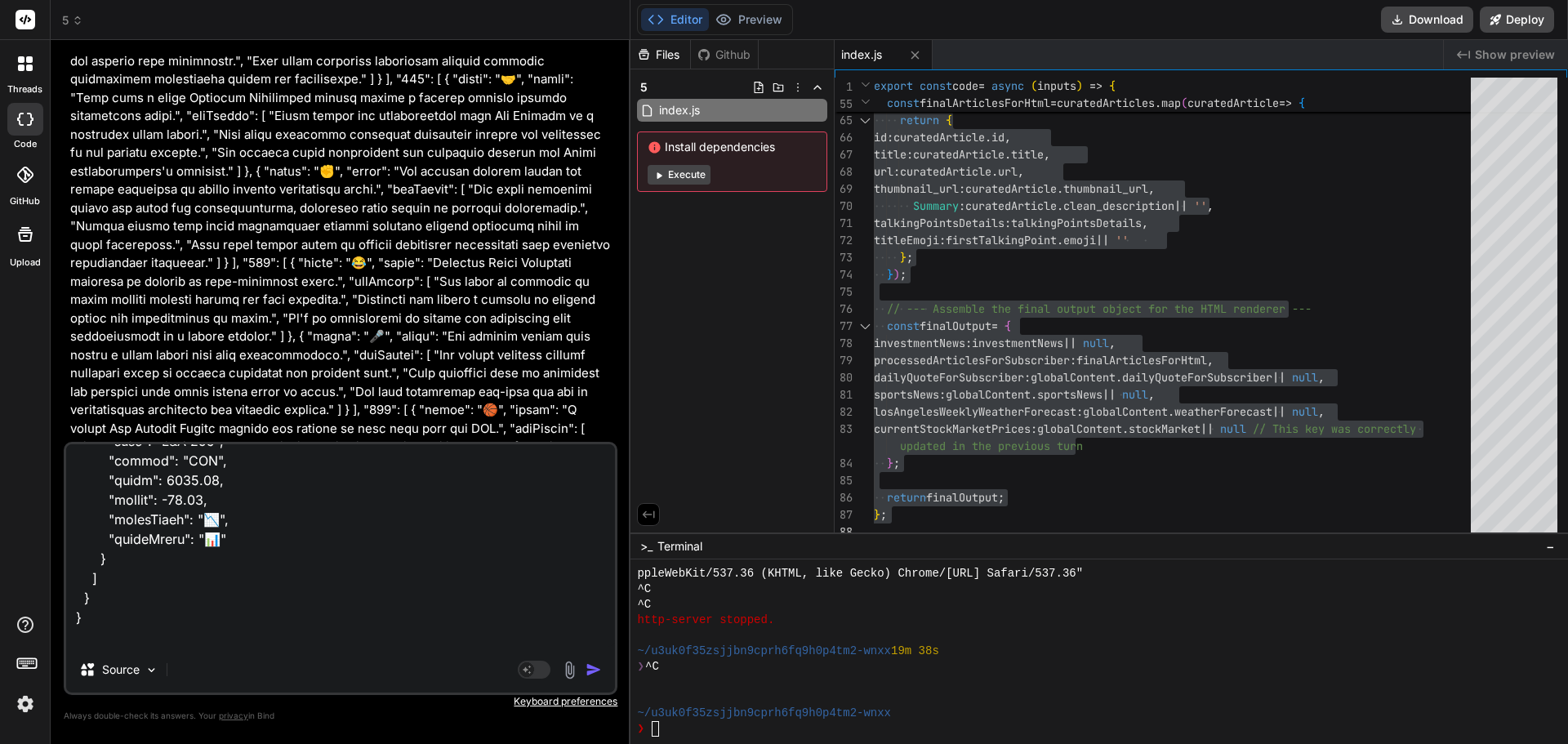
type textarea "x"
type textarea "input { "investmentNews": [ { "organization": "Empower - LACERA", "headline": "…"
type textarea "x"
type textarea "input { "investmentNews": [ { "organization": "Empower - LACERA", "headline": "…"
type textarea "x"
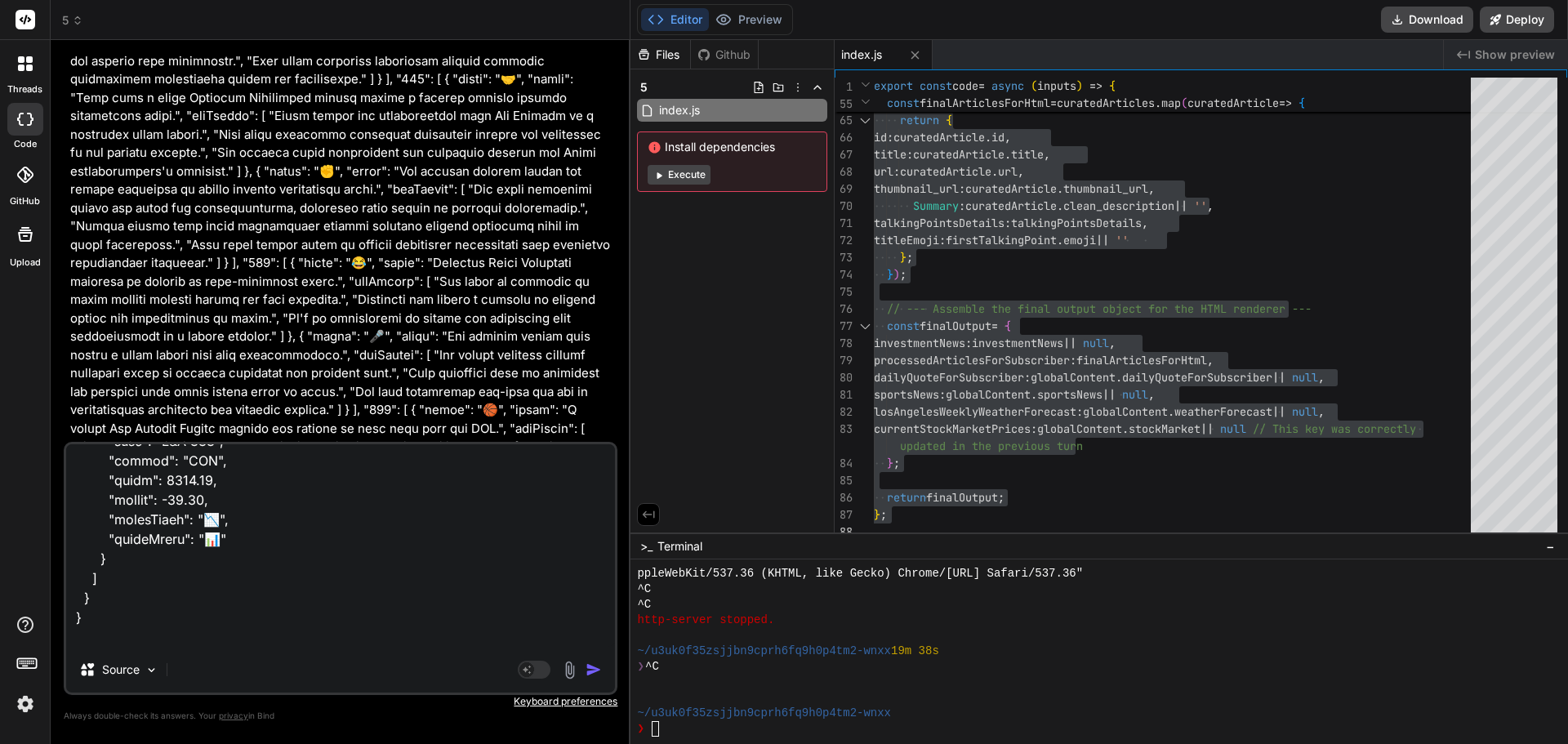
type textarea "input { "investmentNews": [ { "organization": "Empower - LACERA", "headline": "…"
type textarea "x"
type textarea "input { "investmentNews": [ { "organization": "Empower - LACERA", "headline": "…"
type textarea "x"
type textarea "input { "investmentNews": [ { "organization": "Empower - LACERA", "headline": "…"
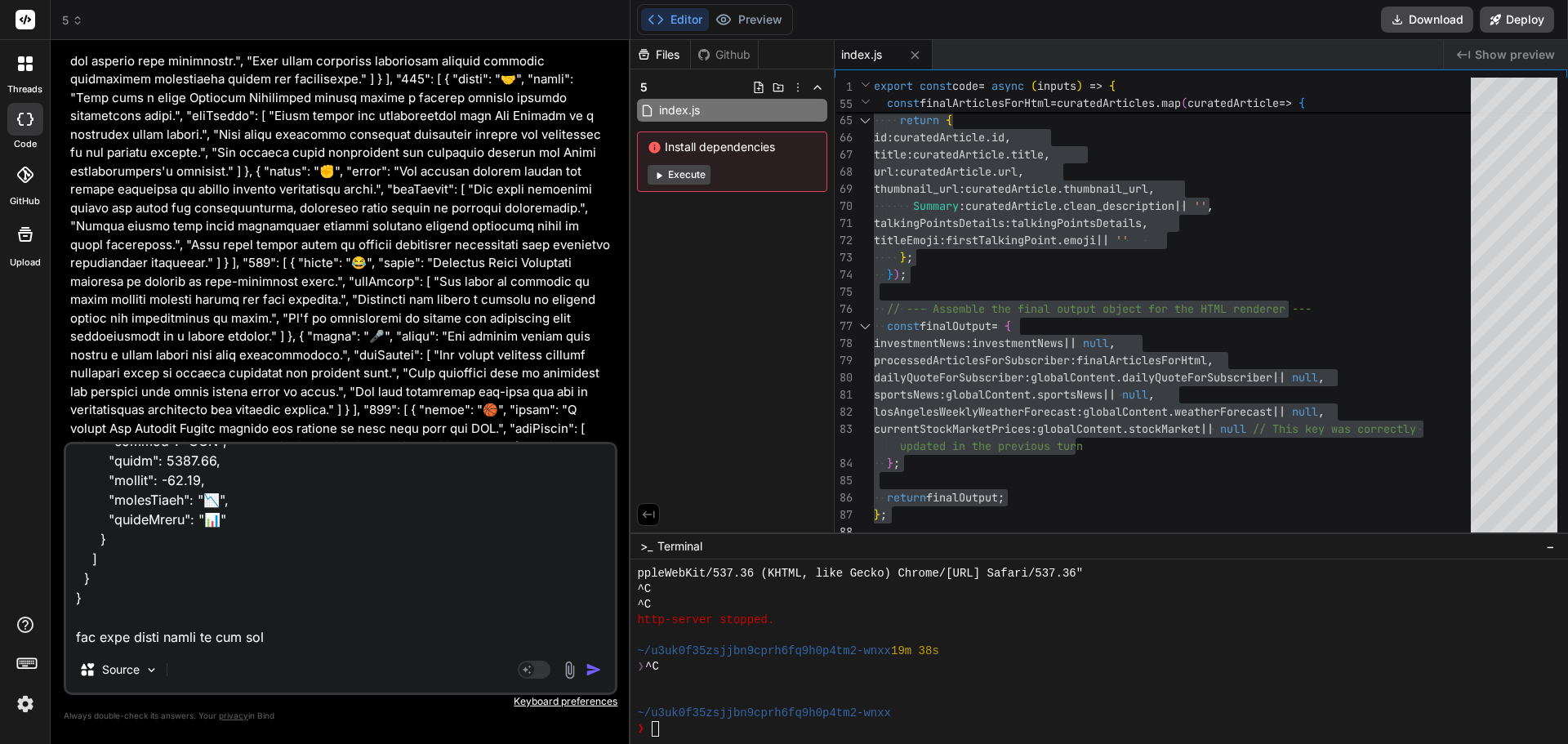
type textarea "x"
type textarea "input { "investmentNews": [ { "organization": "Empower - LACERA", "headline": "…"
type textarea "x"
type textarea "input { "investmentNews": [ { "organization": "Empower - LACERA", "headline": "…"
type textarea "x"
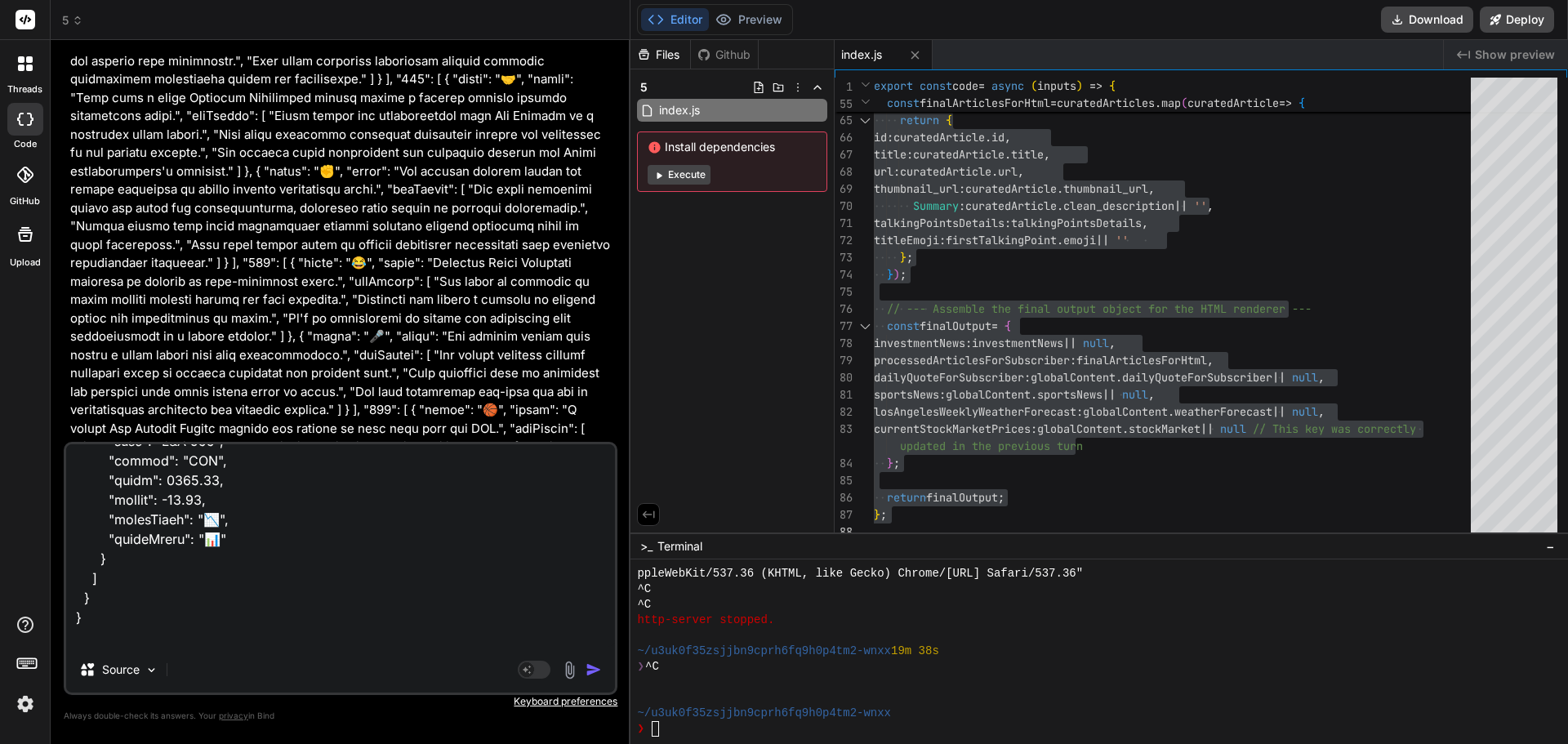
type textarea "input { "investmentNews": [ { "organization": "Empower - LACERA", "headline": "…"
type textarea "x"
type textarea "input { "investmentNews": [ { "organization": "Empower - LACERA", "headline": "…"
type textarea "x"
type textarea "input { "investmentNews": [ { "organization": "Empower - LACERA", "headline": "…"
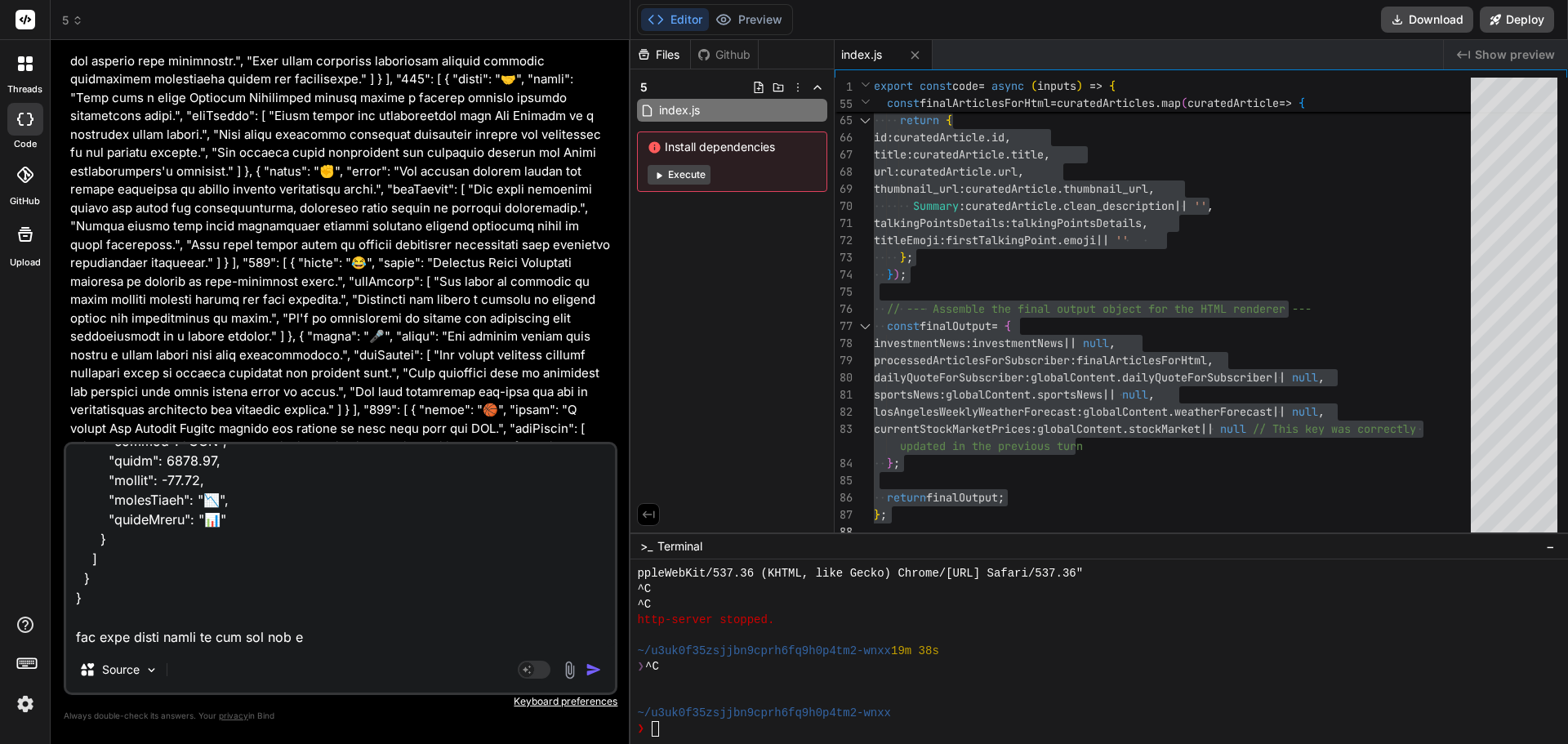
type textarea "x"
type textarea "input { "investmentNews": [ { "organization": "Empower - LACERA", "headline": "…"
type textarea "x"
type textarea "input { "investmentNews": [ { "organization": "Empower - LACERA", "headline": "…"
type textarea "x"
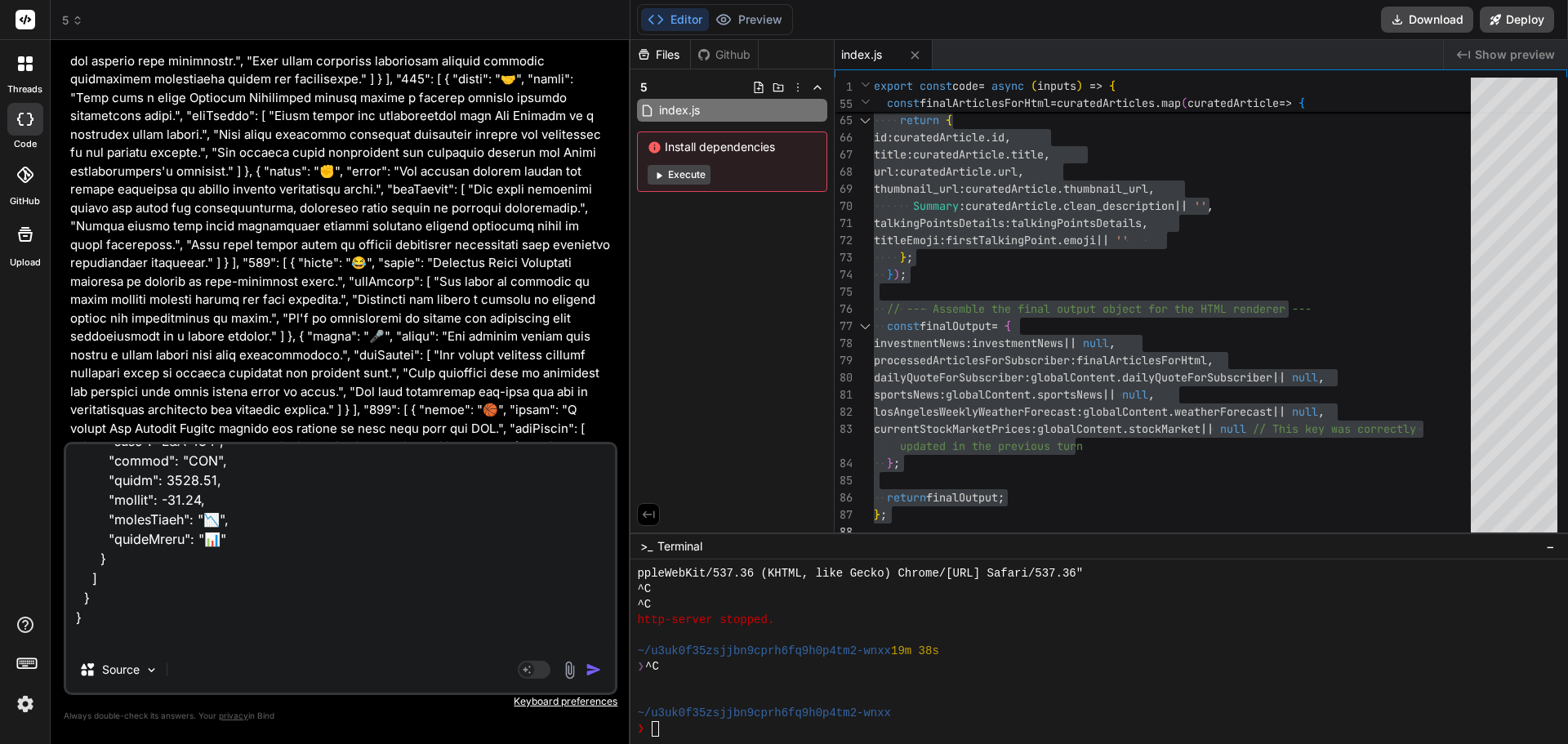
type textarea "input { "investmentNews": [ { "organization": "Empower - LACERA", "headline": "…"
type textarea "x"
type textarea "input { "investmentNews": [ { "organization": "Empower - LACERA", "headline": "…"
type textarea "x"
type textarea "input { "investmentNews": [ { "organization": "Empower - LACERA", "headline": "…"
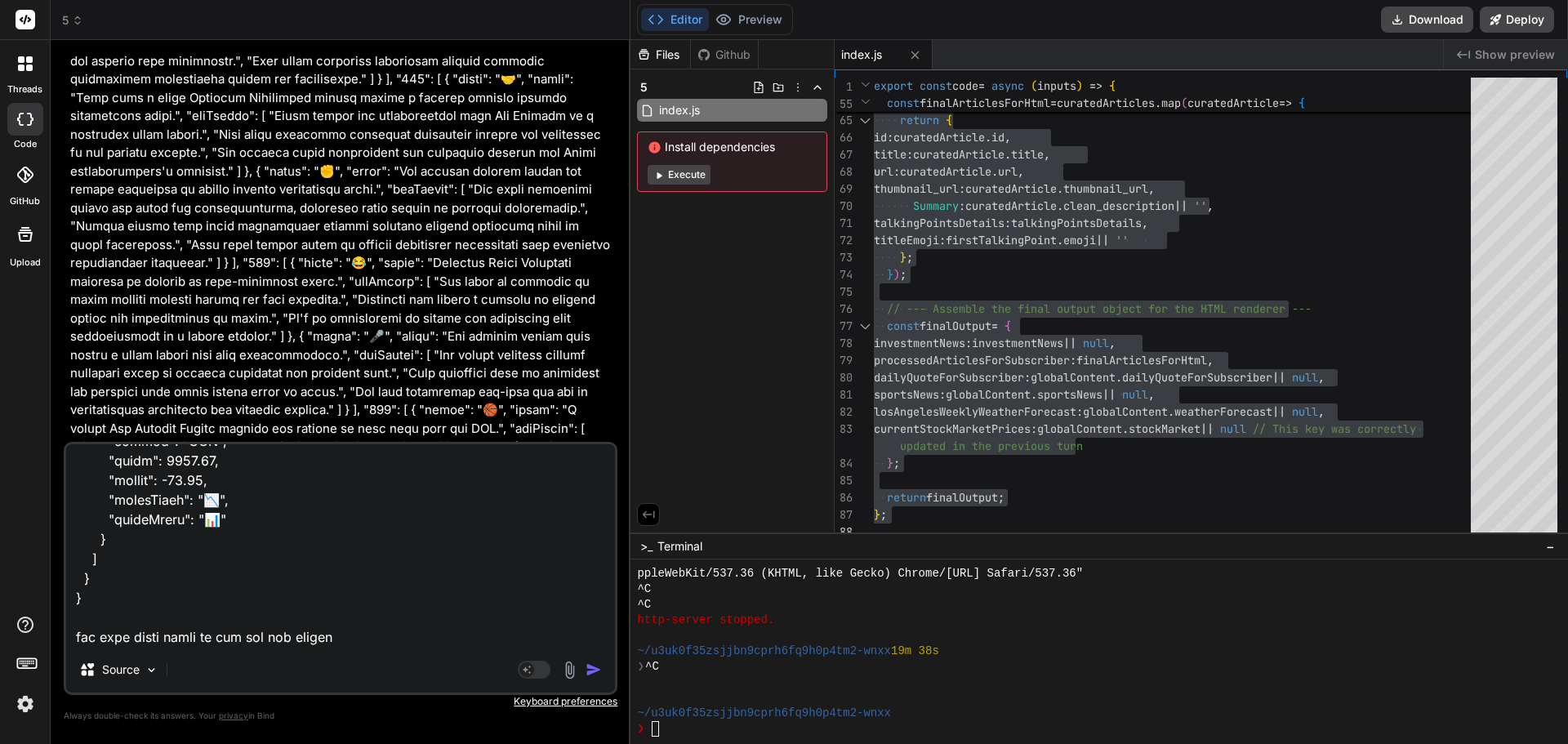
type textarea "x"
type textarea "input { "investmentNews": [ { "organization": "Empower - LACERA", "headline": "…"
type textarea "x"
type textarea "input { "investmentNews": [ { "organization": "Empower - LACERA", "headline": "…"
type textarea "x"
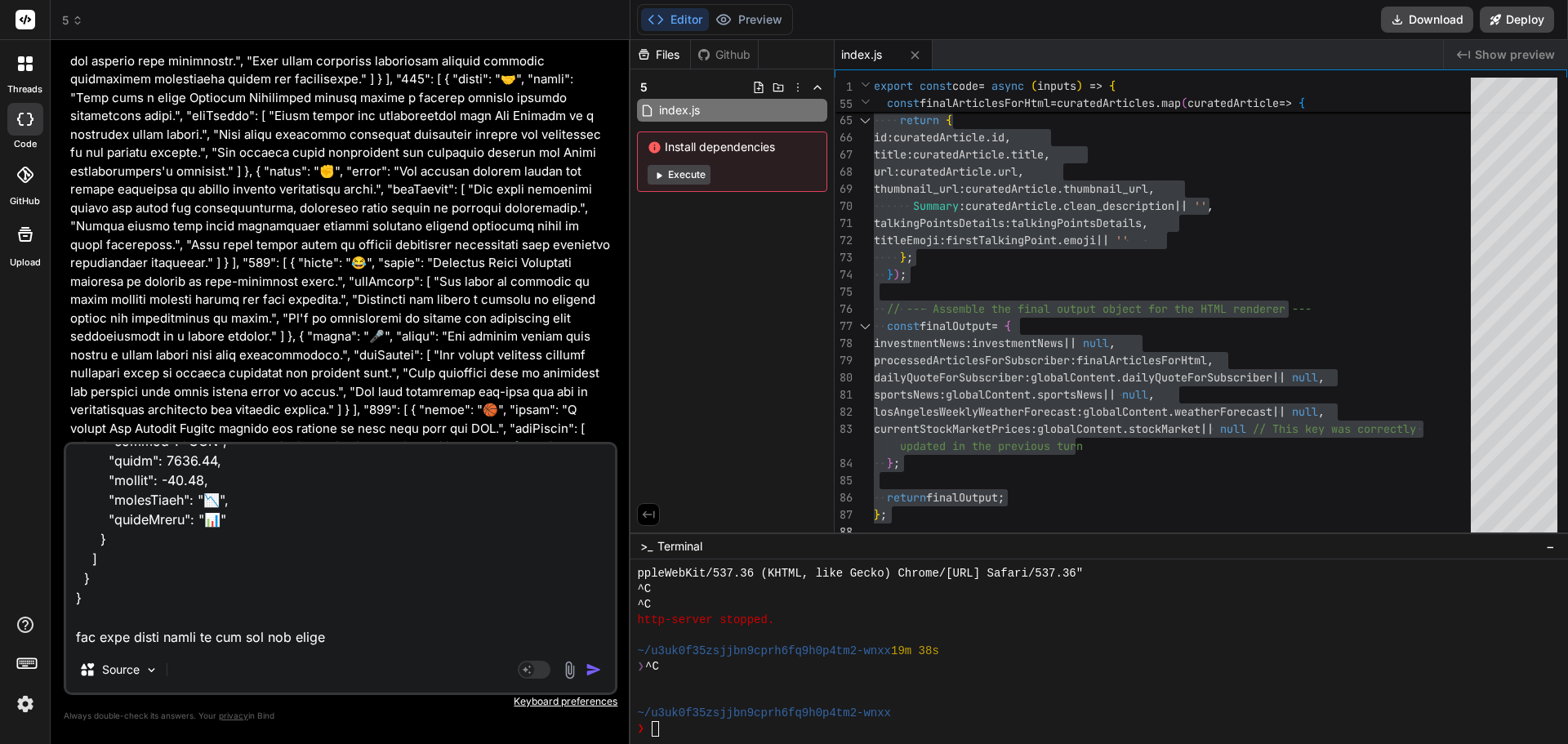
type textarea "input { "investmentNews": [ { "organization": "Empower - LACERA", "headline": "…"
type textarea "x"
type textarea "input { "investmentNews": [ { "organization": "Empower - LACERA", "headline": "…"
type textarea "x"
type textarea "input { "investmentNews": [ { "organization": "Empower - LACERA", "headline": "…"
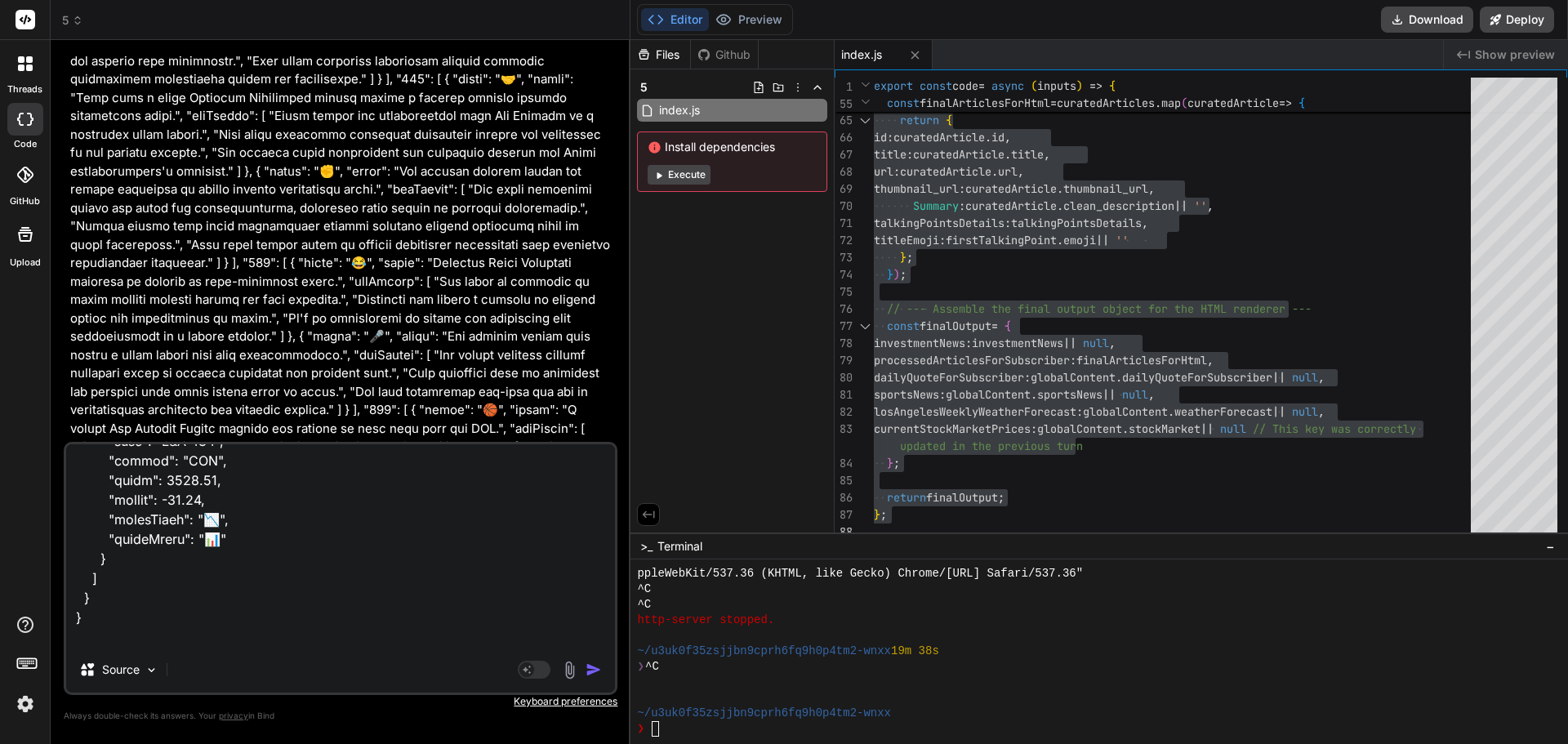
type textarea "x"
type textarea "input { "investmentNews": [ { "organization": "Empower - LACERA", "headline": "…"
type textarea "x"
type textarea "input { "investmentNews": [ { "organization": "Empower - LACERA", "headline": "…"
type textarea "x"
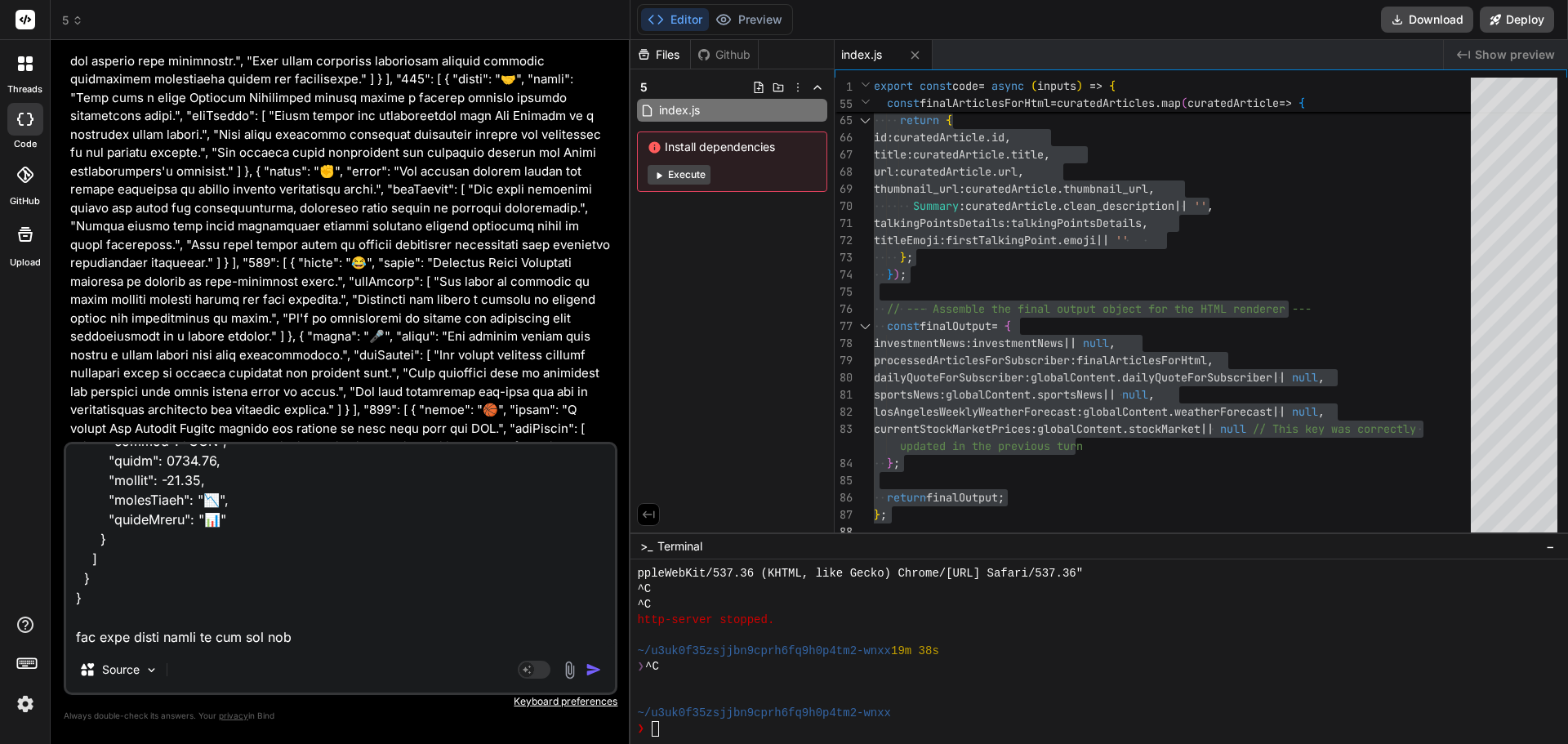
type textarea "input { "investmentNews": [ { "organization": "Empower - LACERA", "headline": "…"
type textarea "x"
type textarea "input { "investmentNews": [ { "organization": "Empower - LACERA", "headline": "…"
type textarea "x"
type textarea "input { "investmentNews": [ { "organization": "Empower - LACERA", "headline": "…"
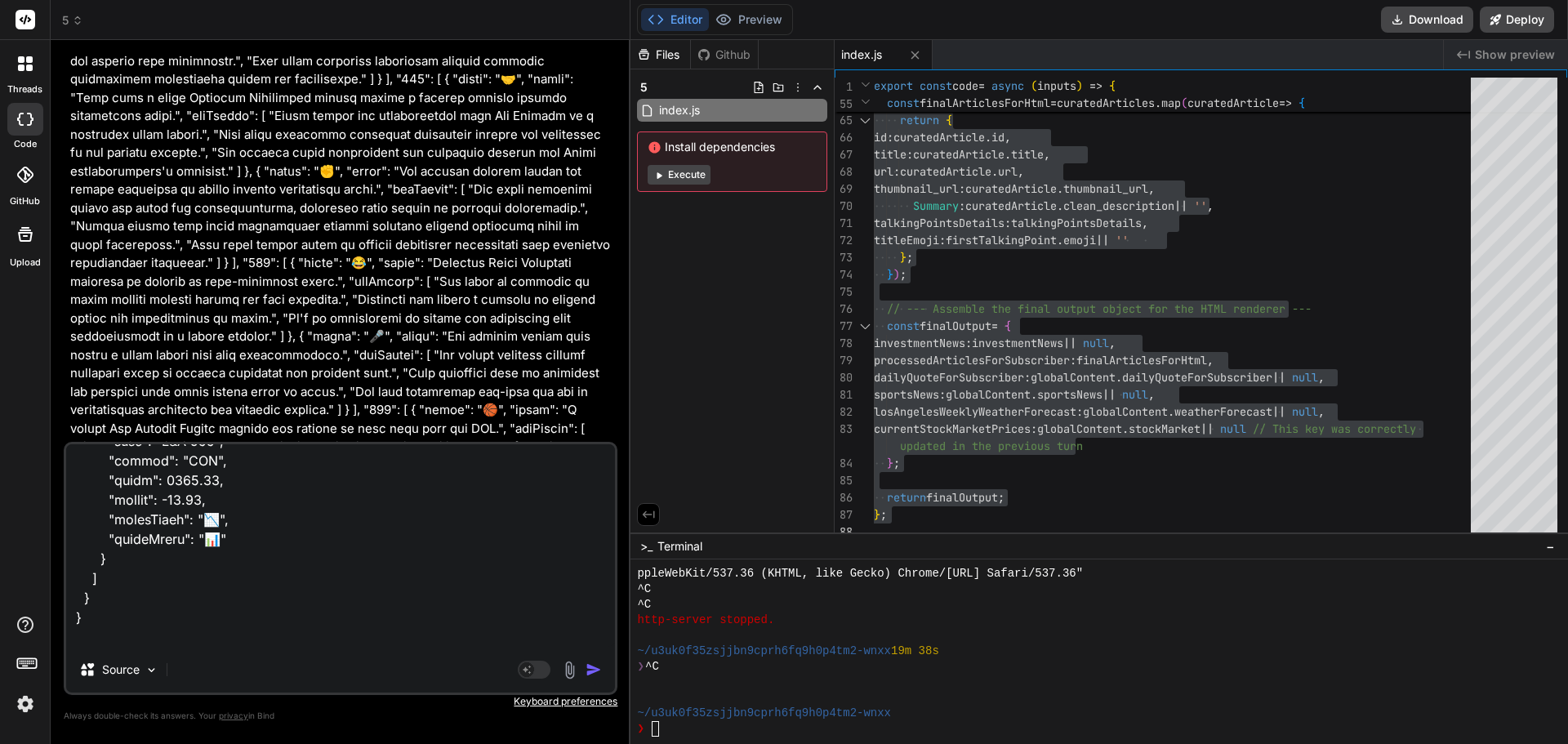
type textarea "x"
type textarea "input { "investmentNews": [ { "organization": "Empower - LACERA", "headline": "…"
type textarea "x"
type textarea "input { "investmentNews": [ { "organization": "Empower - LACERA", "headline": "…"
type textarea "x"
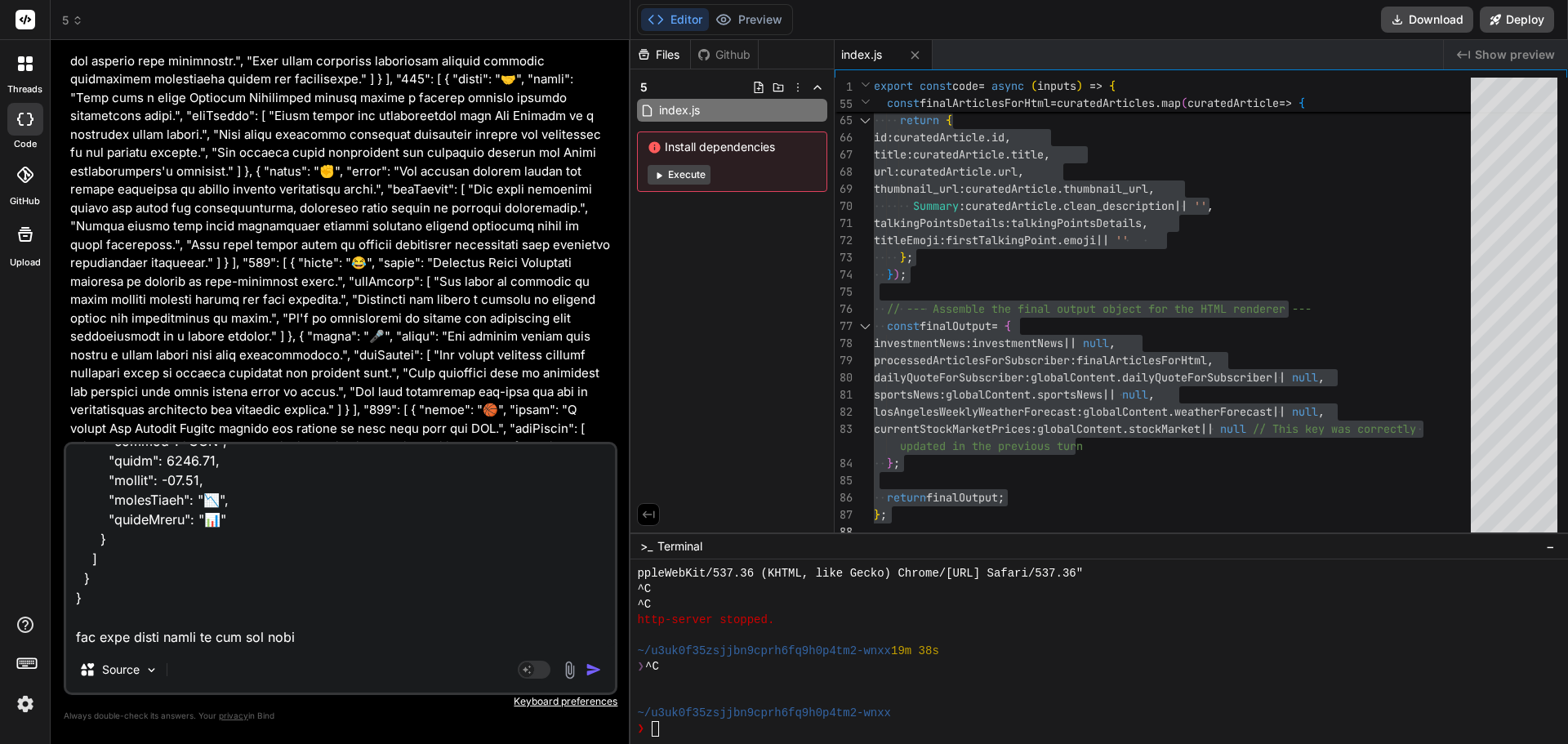
type textarea "input { "investmentNews": [ { "organization": "Empower - LACERA", "headline": "…"
type textarea "x"
type textarea "input { "investmentNews": [ { "organization": "Empower - LACERA", "headline": "…"
type textarea "x"
type textarea "input { "investmentNews": [ { "organization": "Empower - LACERA", "headline": "…"
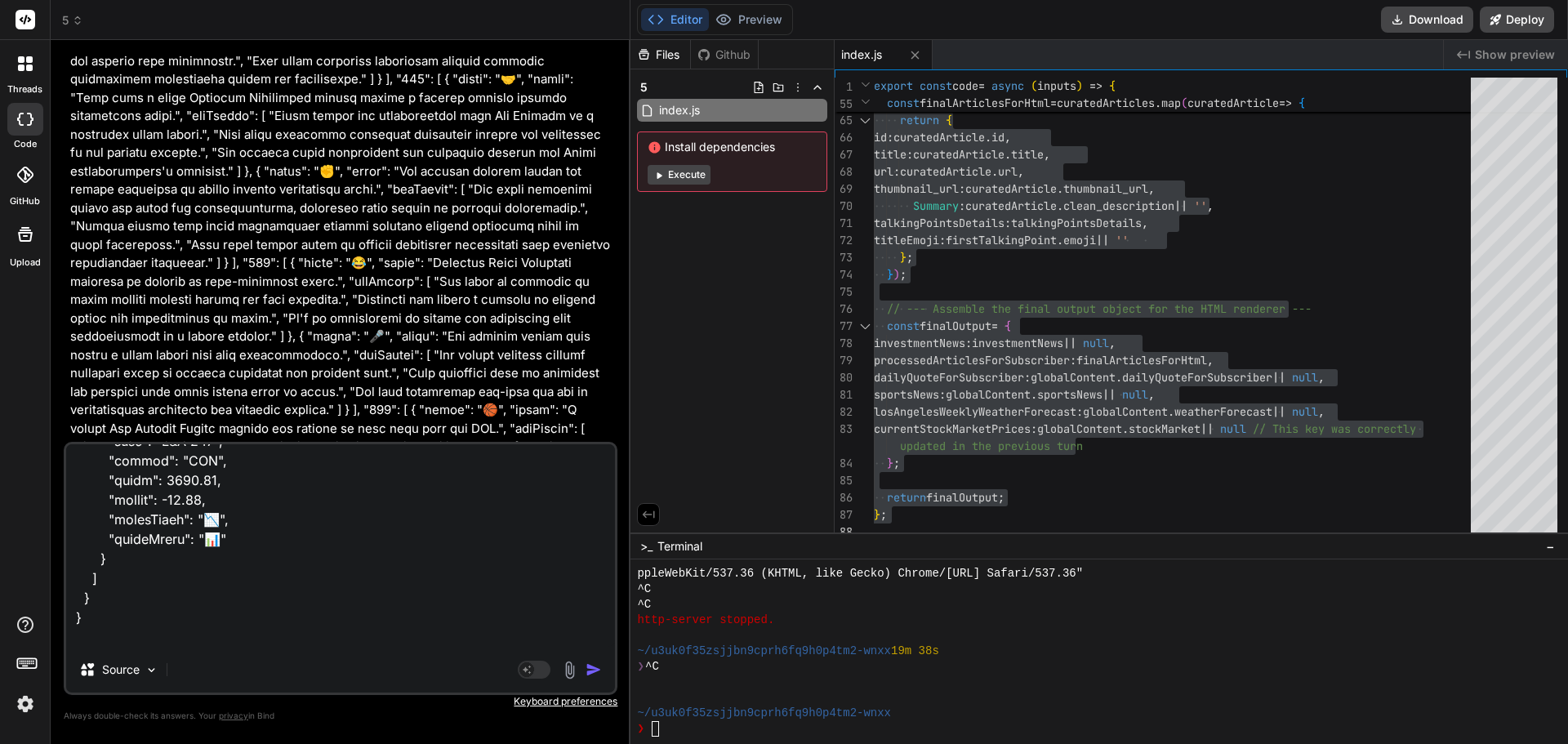
type textarea "x"
type textarea "input { "investmentNews": [ { "organization": "Empower - LACERA", "headline": "…"
type textarea "x"
type textarea "input { "investmentNews": [ { "organization": "Empower - LACERA", "headline": "…"
type textarea "x"
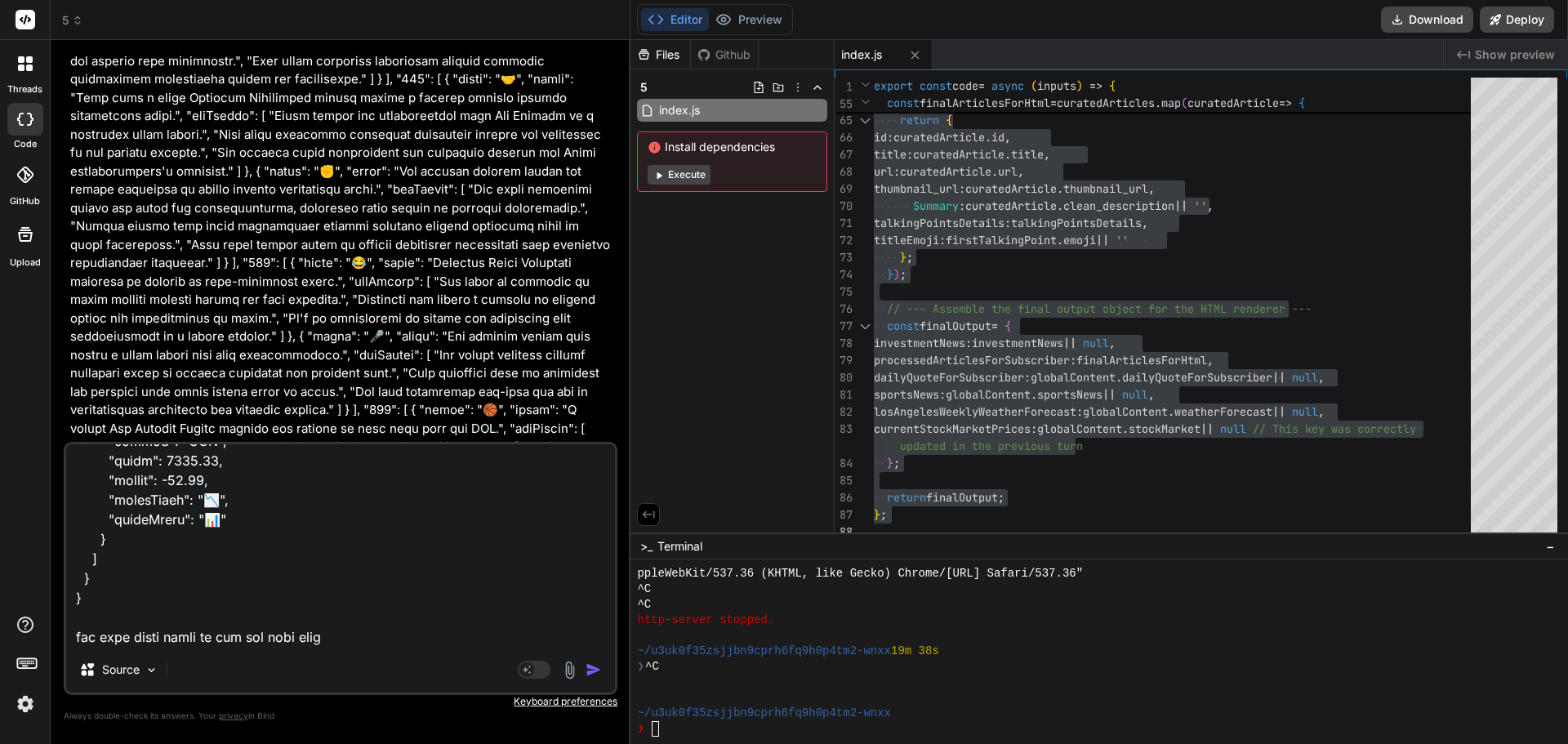
type textarea "input { "investmentNews": [ { "organization": "Empower - LACERA", "headline": "…"
type textarea "x"
type textarea "input { "investmentNews": [ { "organization": "Empower - LACERA", "headline": "…"
type textarea "x"
type textarea "input { "investmentNews": [ { "organization": "Empower - LACERA", "headline": "…"
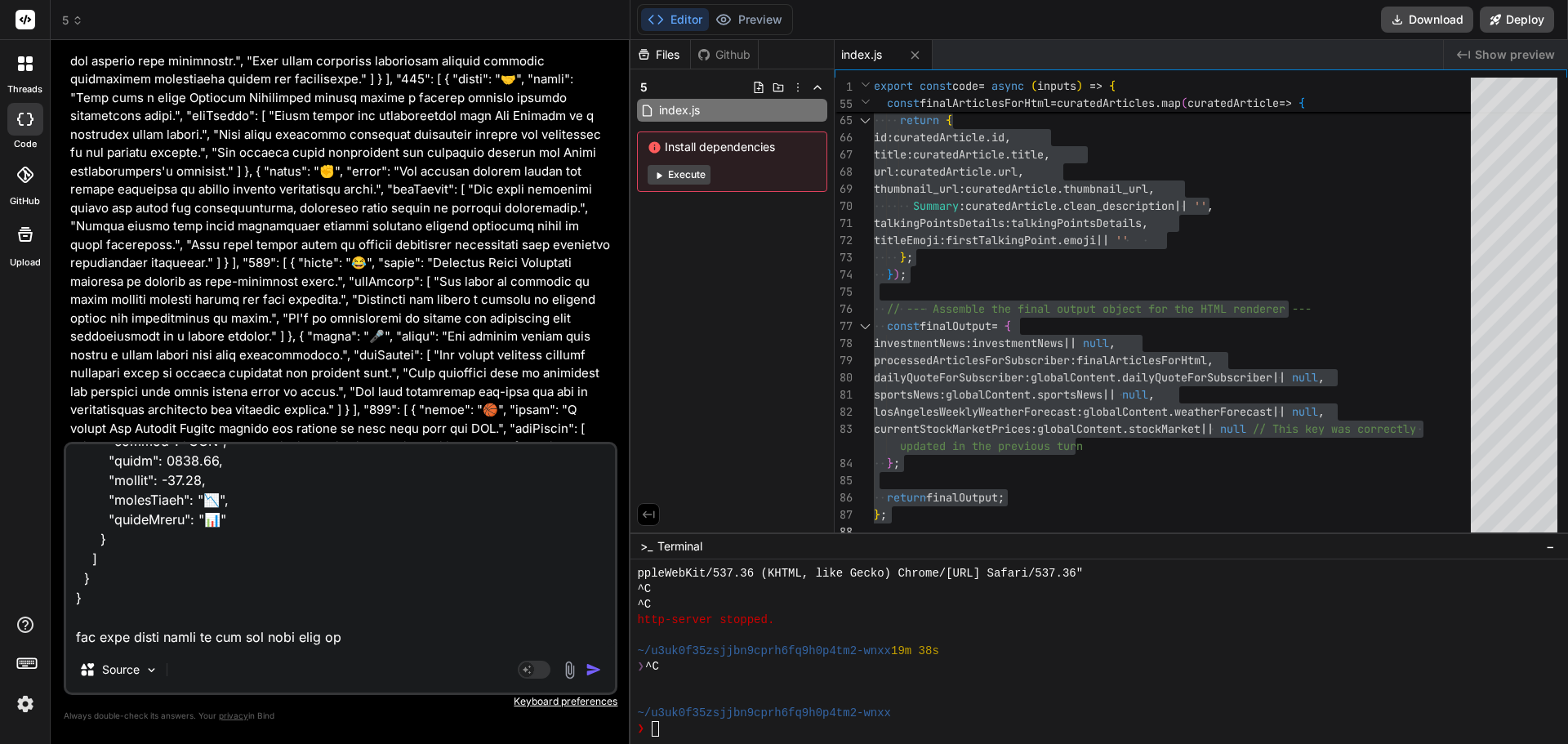
type textarea "x"
type textarea "input { "investmentNews": [ { "organization": "Empower - LACERA", "headline": "…"
type textarea "x"
type textarea "input { "investmentNews": [ { "organization": "Empower - LACERA", "headline": "…"
type textarea "x"
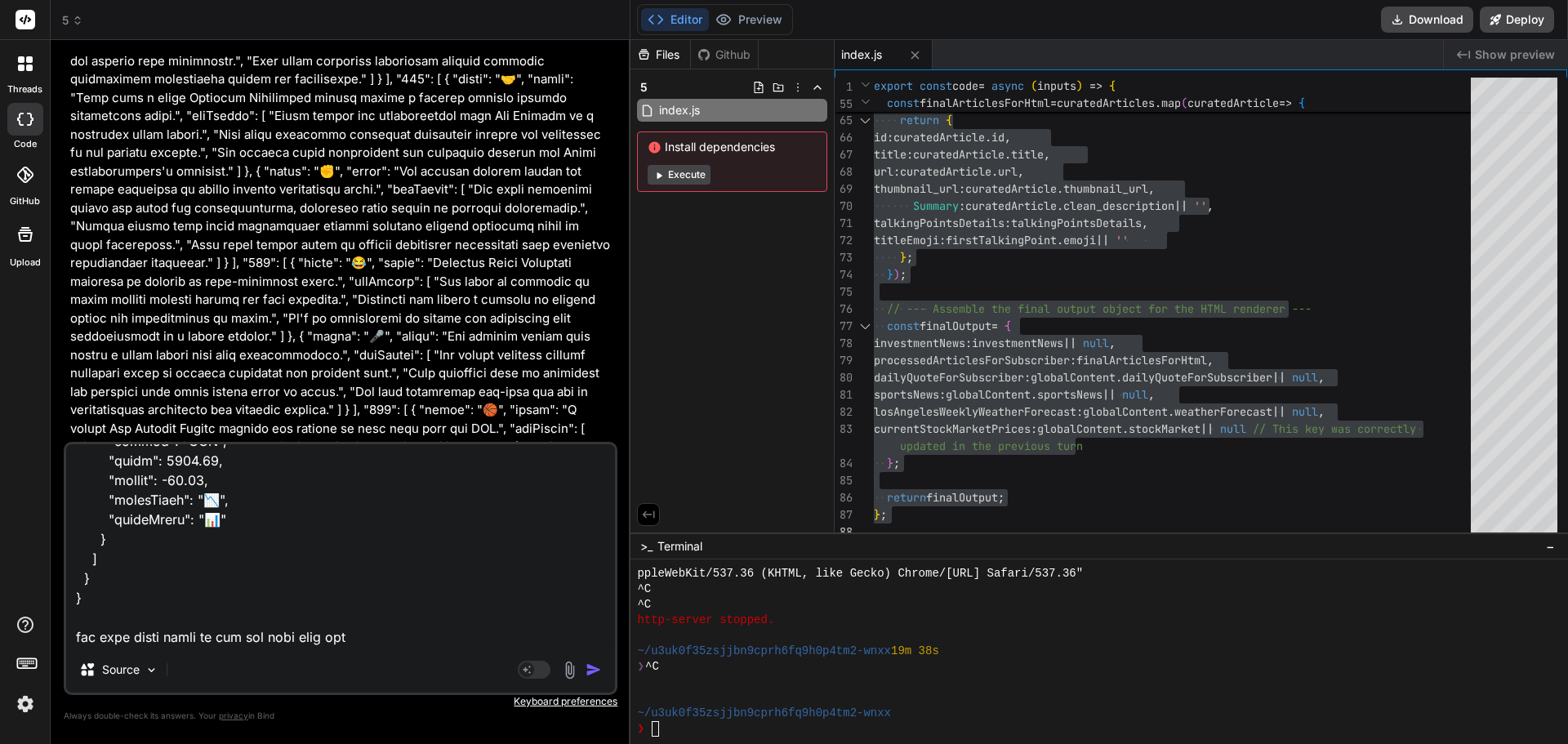
type textarea "input { "investmentNews": [ { "organization": "Empower - LACERA", "headline": "…"
type textarea "x"
type textarea "input { "investmentNews": [ { "organization": "Empower - LACERA", "headline": "…"
type textarea "x"
type textarea "input { "investmentNews": [ { "organization": "Empower - LACERA", "headline": "…"
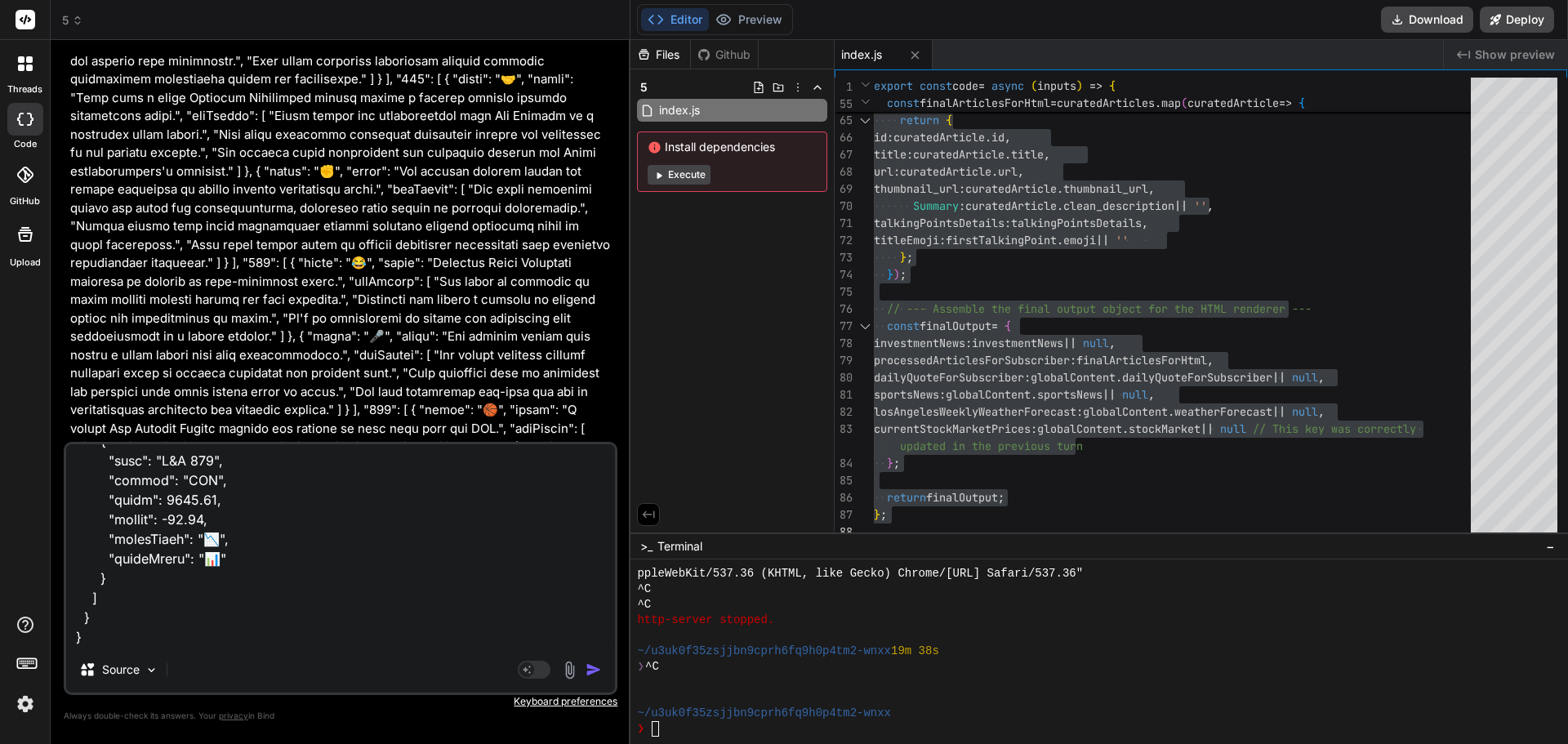
type textarea "x"
type textarea "input { "investmentNews": [ { "organization": "Empower - LACERA", "headline": "…"
type textarea "x"
type textarea "input { "investmentNews": [ { "organization": "Empower - LACERA", "headline": "…"
type textarea "x"
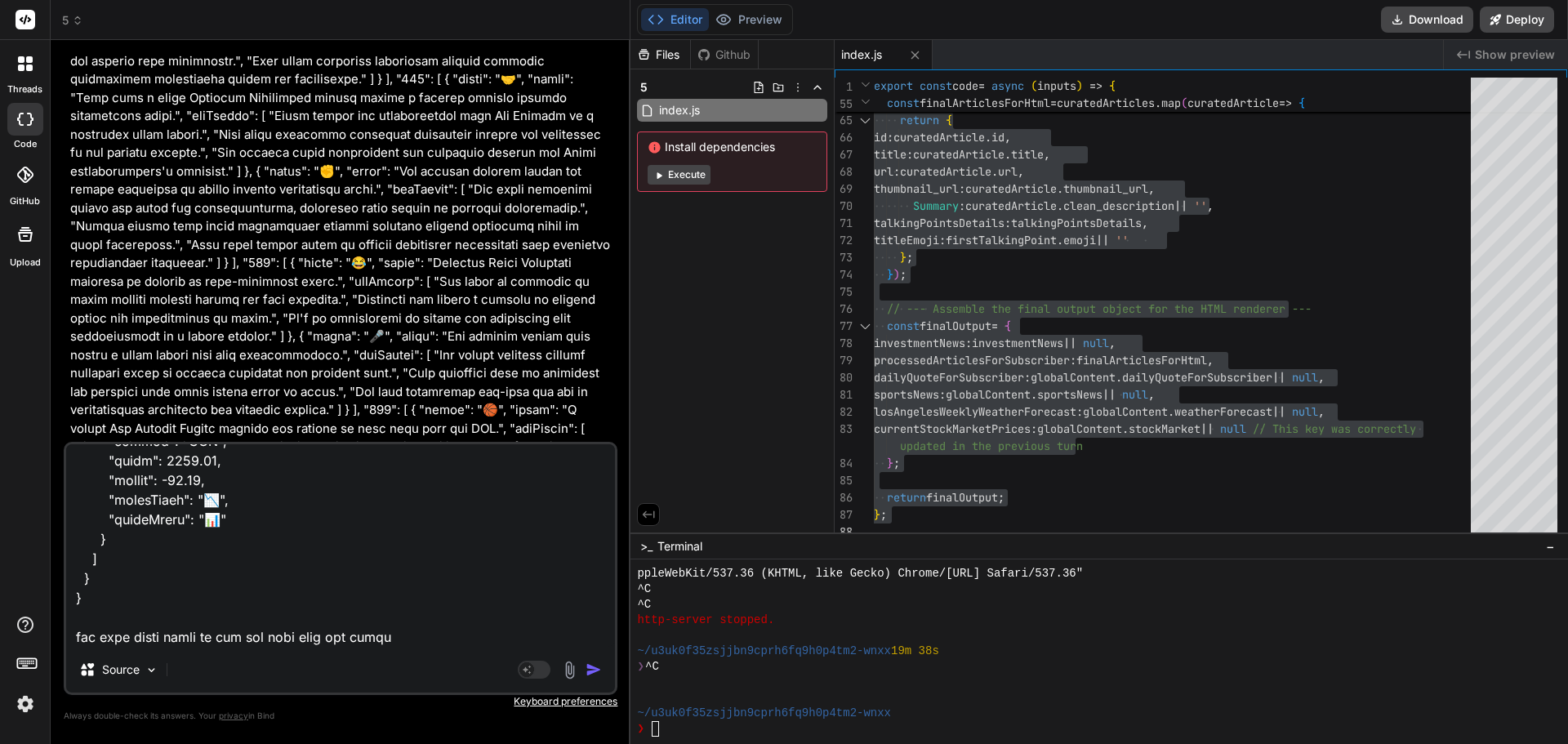
type textarea "input { "investmentNews": [ { "organization": "Empower - LACERA", "headline": "…"
type textarea "x"
type textarea "input { "investmentNews": [ { "organization": "Empower - LACERA", "headline": "…"
type textarea "x"
type textarea "input { "investmentNews": [ { "organization": "Empower - LACERA", "headline": "…"
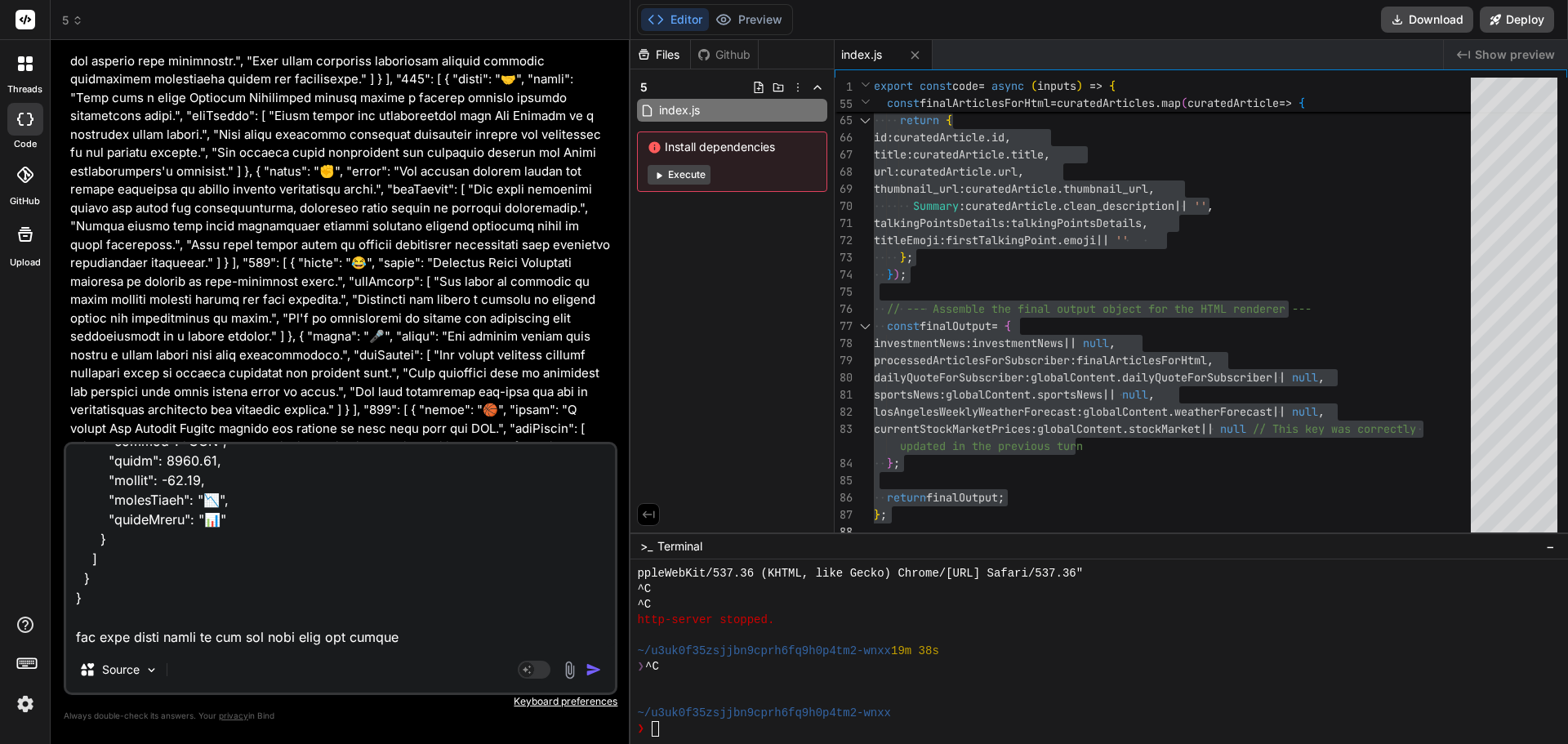
type textarea "x"
type textarea "input { "investmentNews": [ { "organization": "Empower - LACERA", "headline": "…"
type textarea "x"
paste textarea "// ENHANCED NEWSLETTER BUILDER - With full disclosure in footer export const co…"
type textarea "input { "investmentNews": [ { "organization": "Empower - LACERA", "headline": "…"
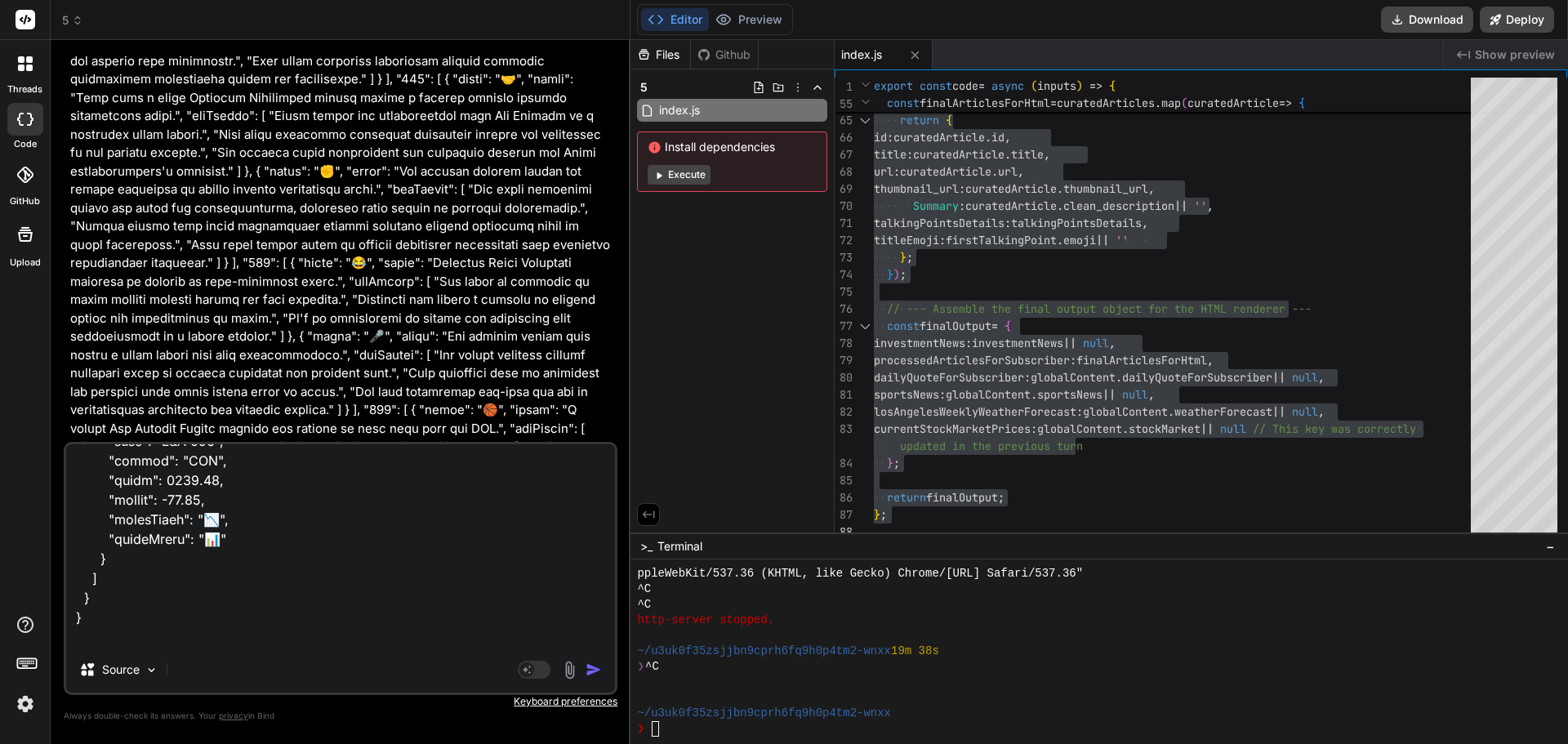
scroll to position [15062, 0]
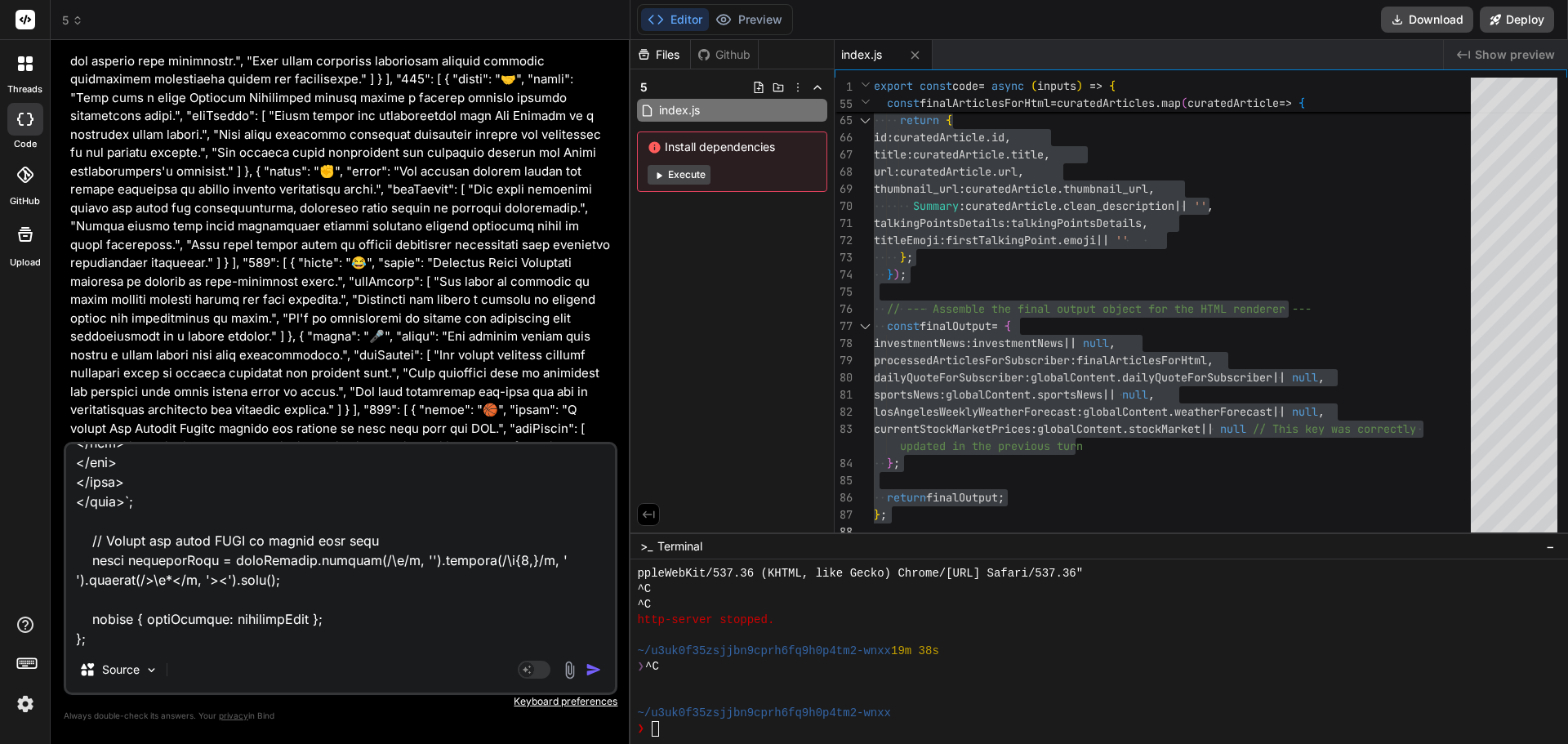
type textarea "x"
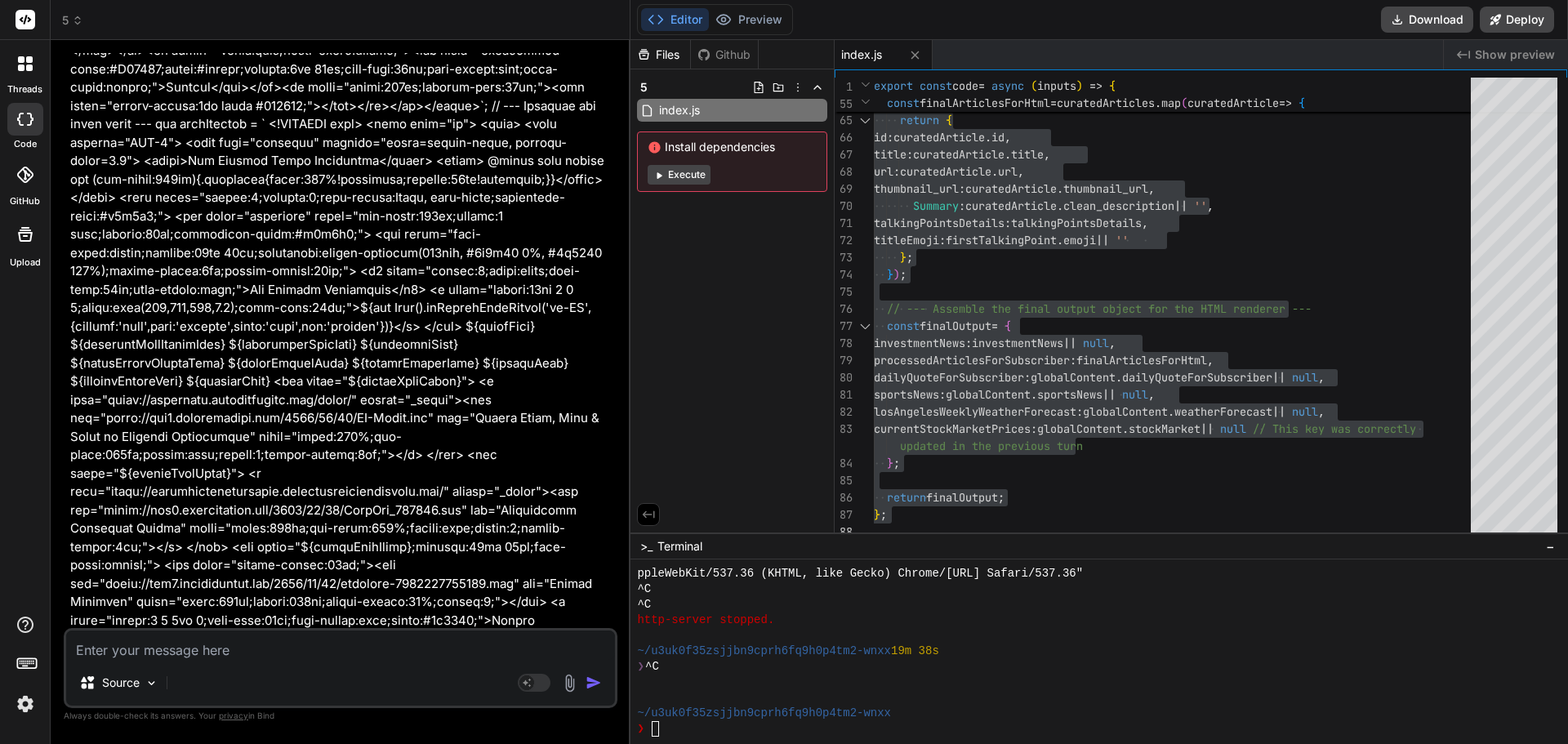
scroll to position [19790, 0]
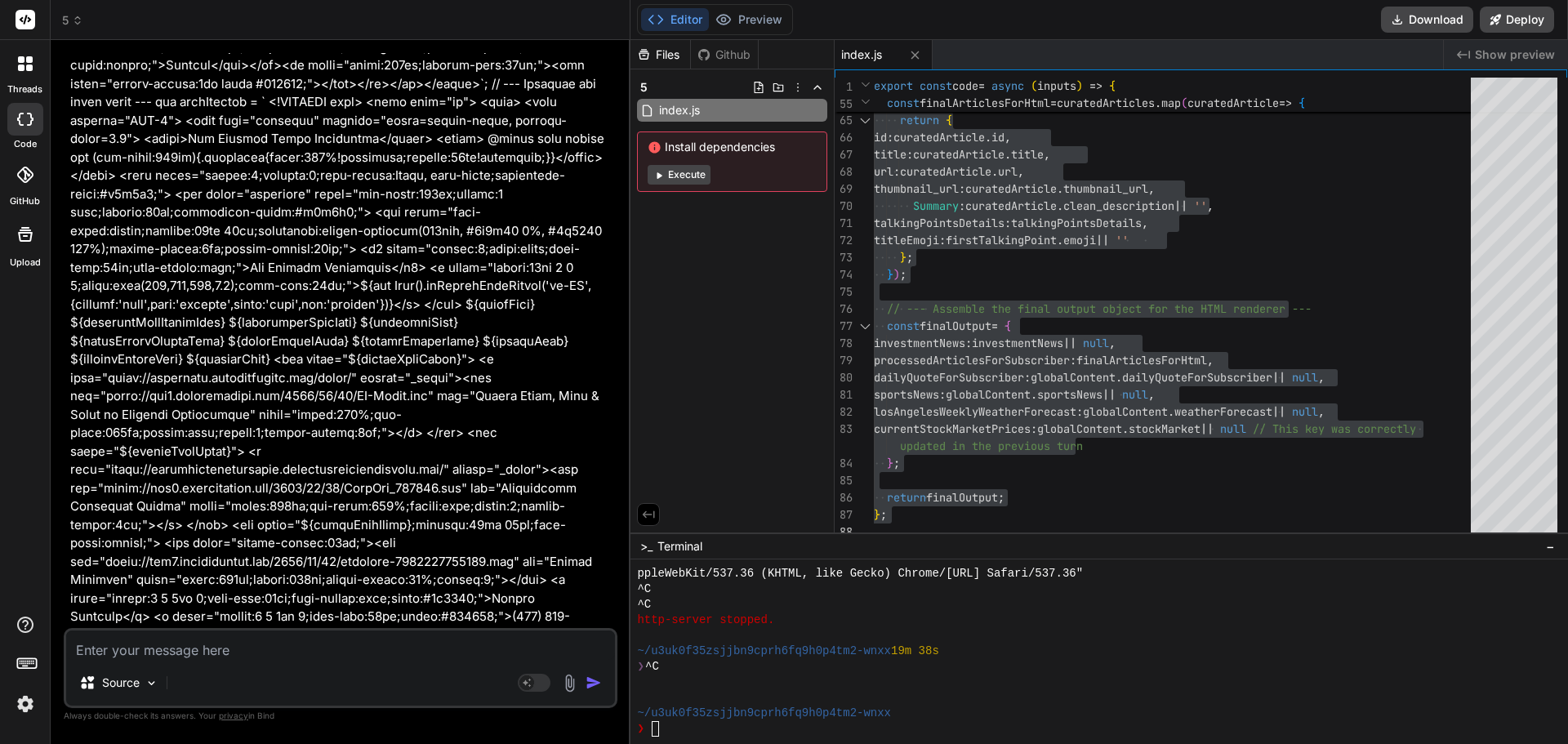
type textarea "x"
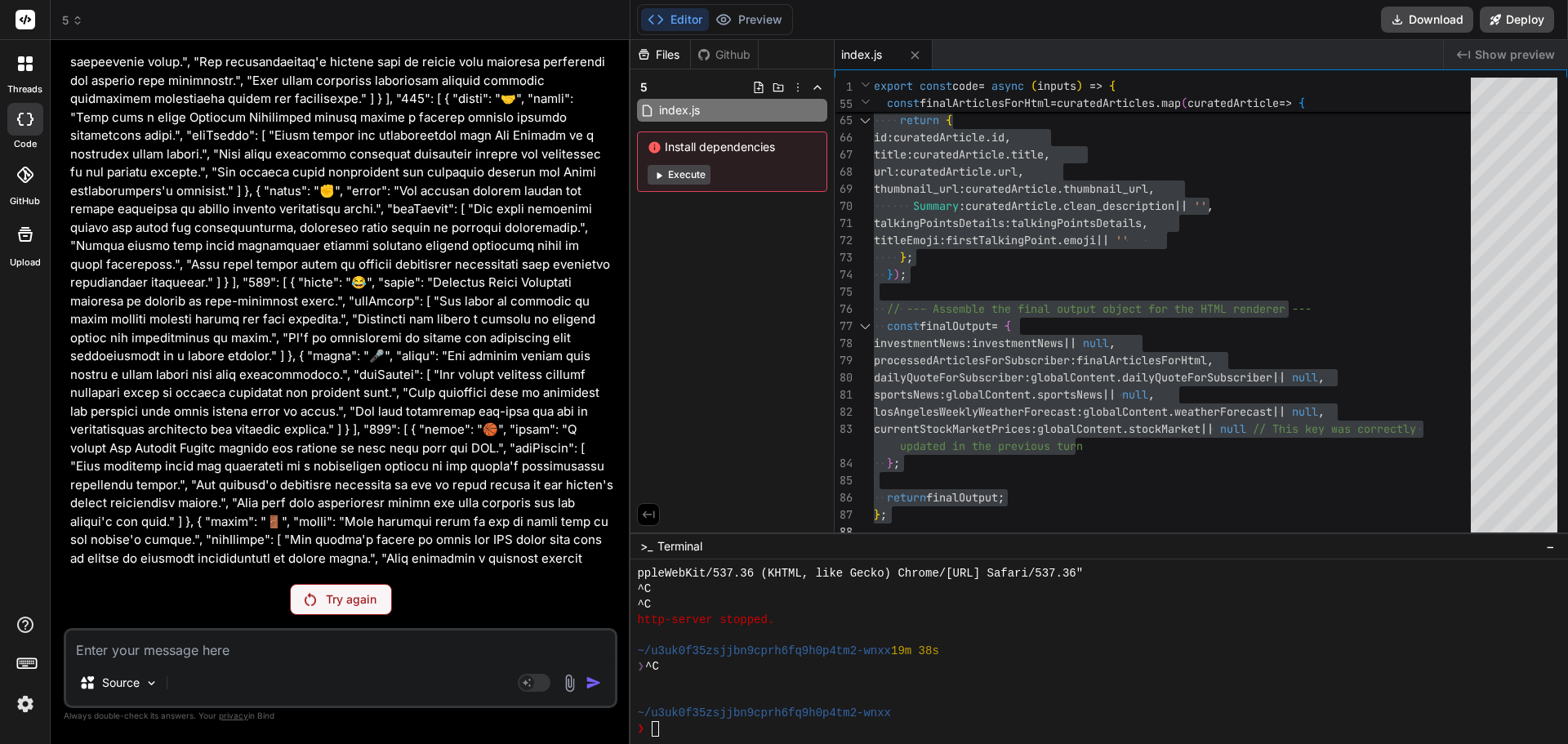
scroll to position [13196, 0]
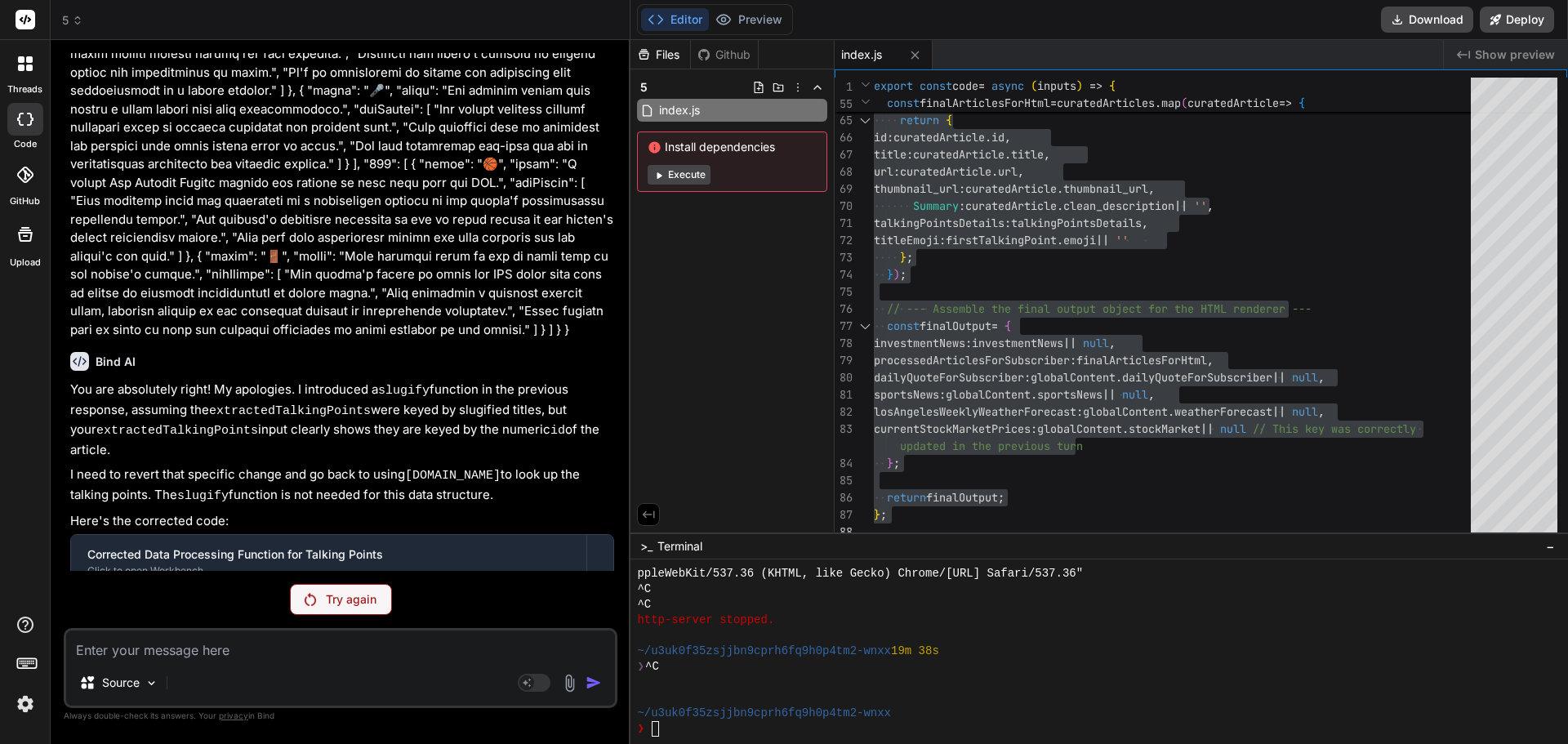
drag, startPoint x: 606, startPoint y: 562, endPoint x: 62, endPoint y: 370, distance: 576.9
click at [62, 370] on div "Bind AI Web Search Created with Pixso. Code Generator You Bind AI It appears th…" at bounding box center [341, 391] width 580 height 703
copy p "input { "investmentNews": [ { "organization": "Empower - LACERA", "headline": "…"
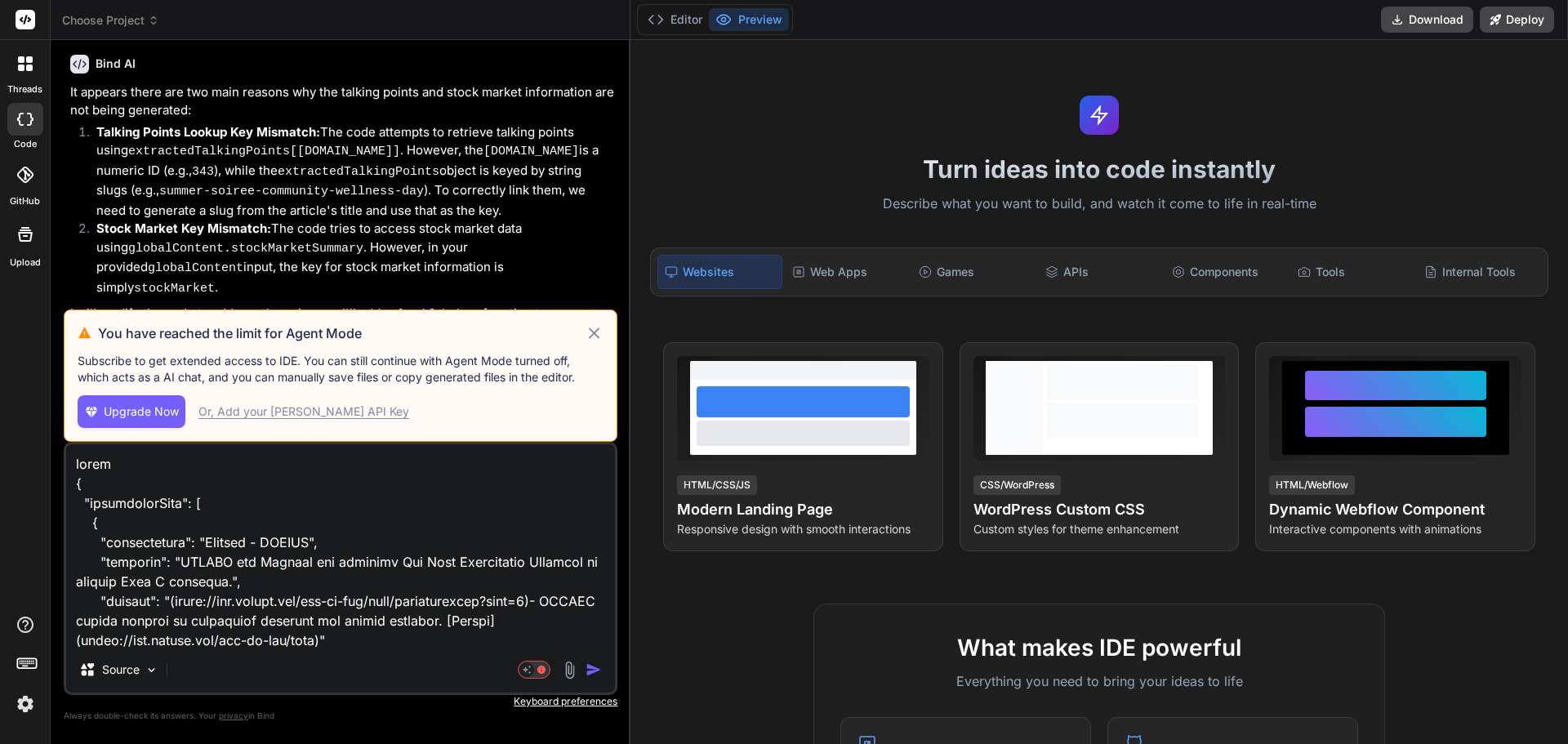
scroll to position [9688, 0]
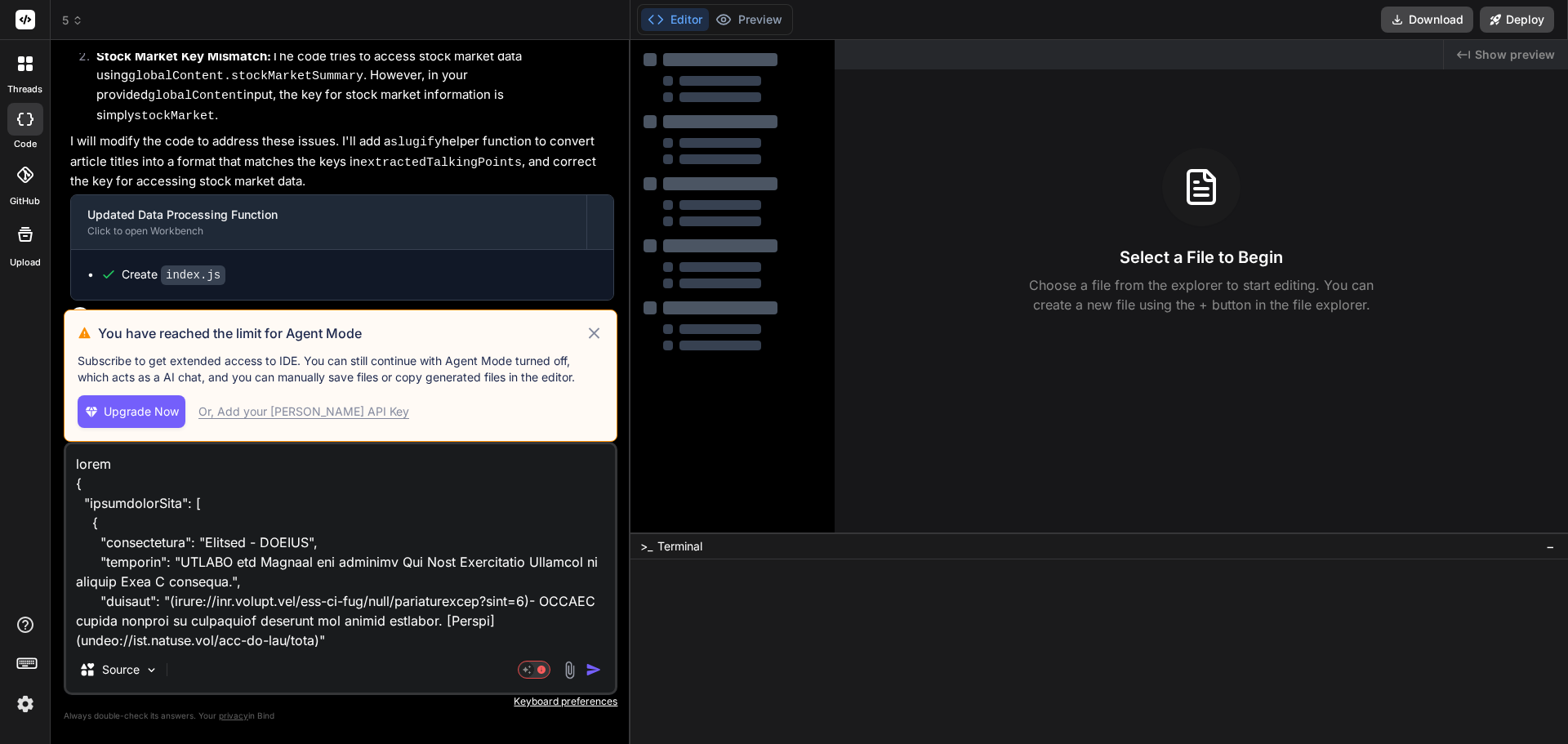
click at [594, 335] on icon at bounding box center [594, 333] width 11 height 11
type textarea "x"
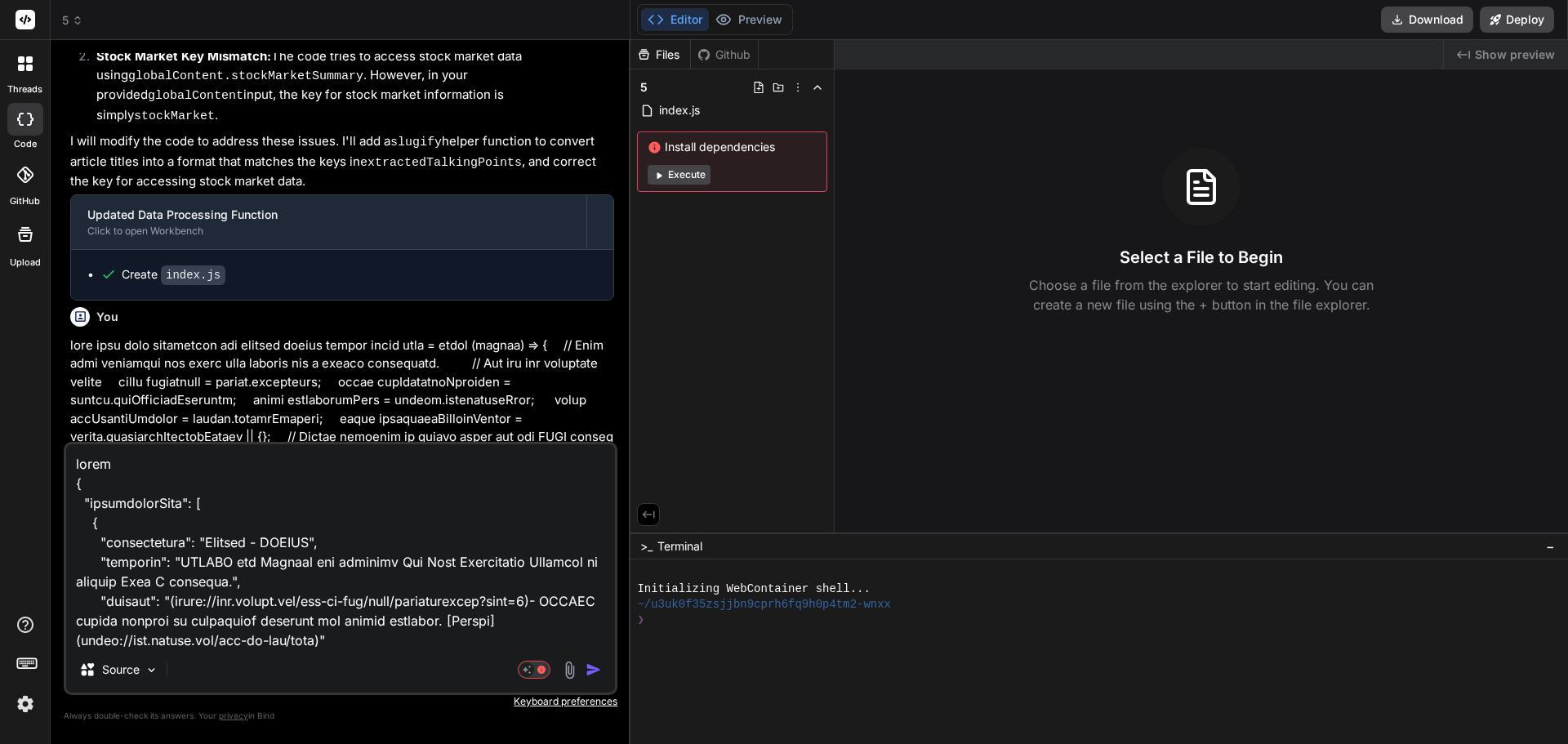
drag, startPoint x: 328, startPoint y: 584, endPoint x: 320, endPoint y: 578, distance: 10.0
click at [327, 582] on textarea at bounding box center [340, 546] width 549 height 202
paste textarea "{ "investmentNews": [ { "organization": "Empower - LACERA", "headline": "LACERA…"
type textarea "input { "investmentNews": [ { "organization": "Empower - LACERA", "headline": "…"
type textarea "x"
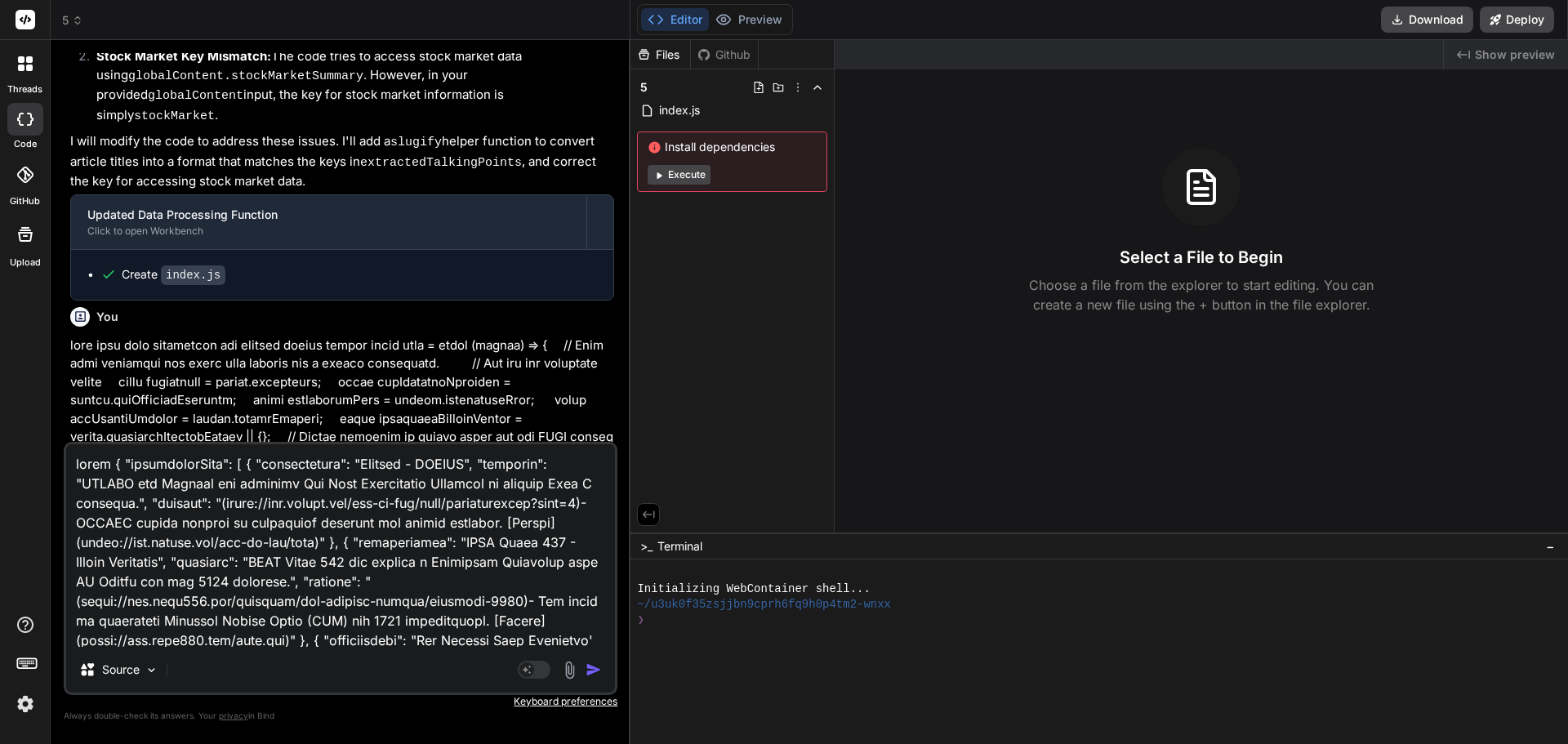
scroll to position [7845, 0]
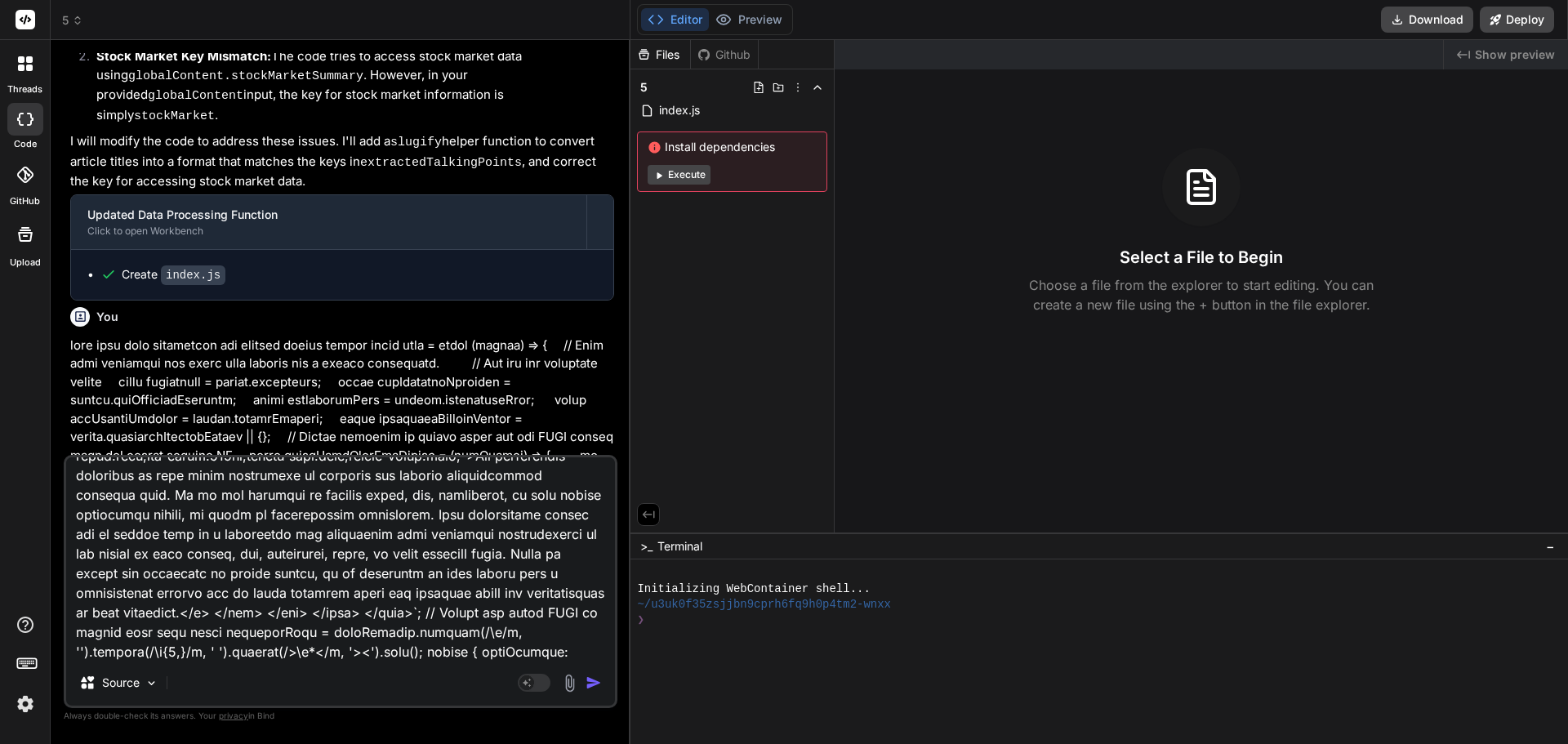
type textarea "input { "investmentNews": [ { "organization": "Empower - LACERA", "headline": "…"
click at [585, 681] on img "button" at bounding box center [593, 683] width 16 height 16
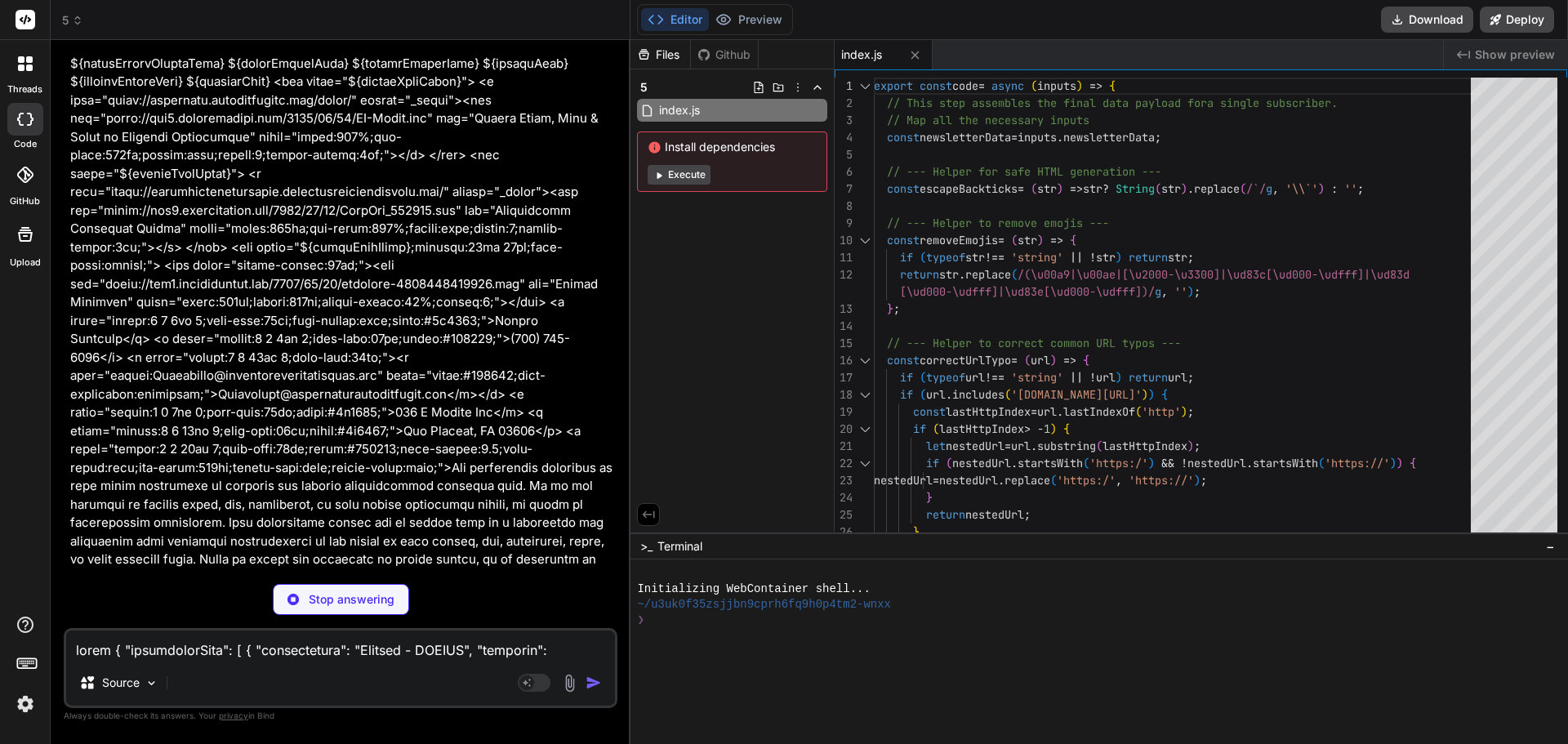
scroll to position [20069, 0]
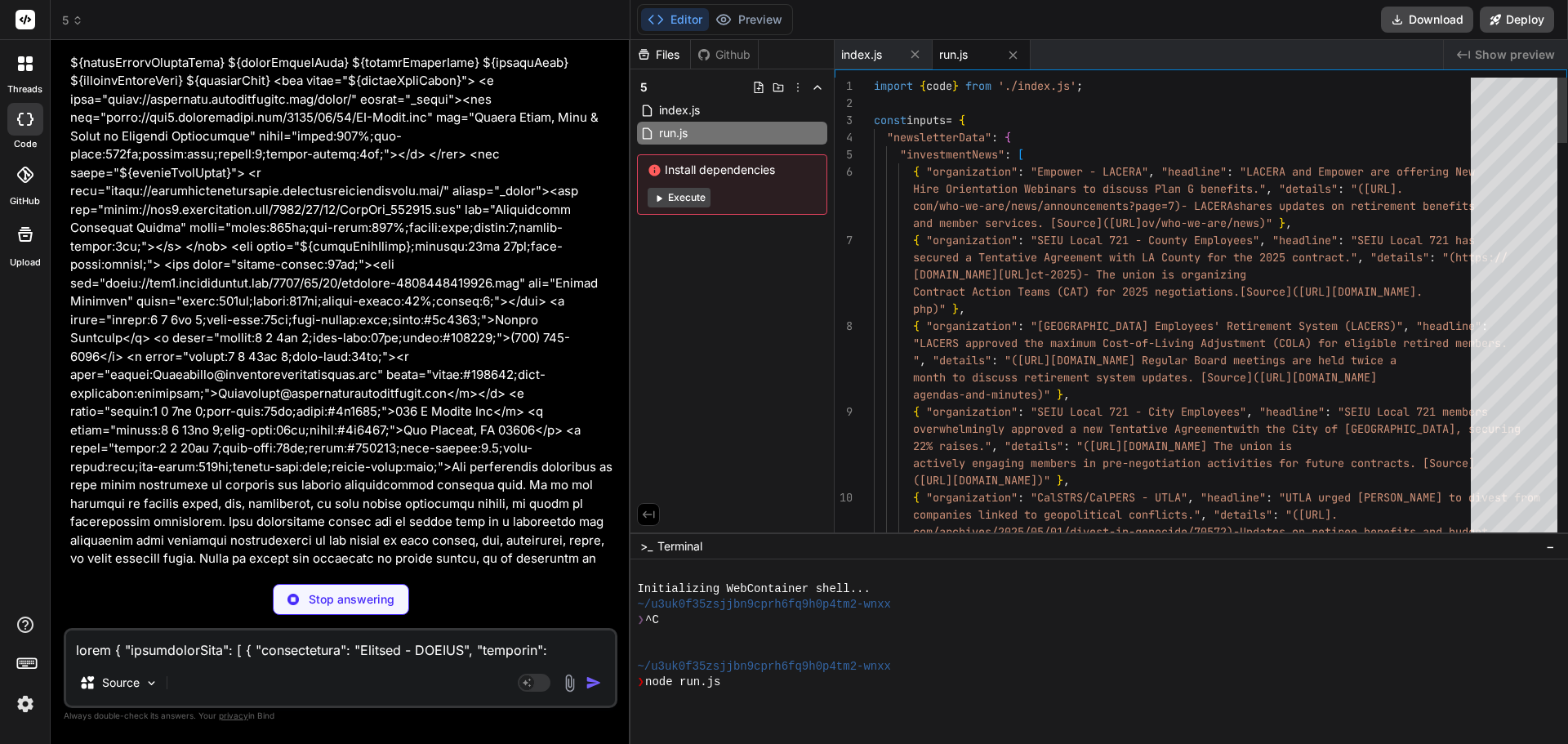
type textarea "x"
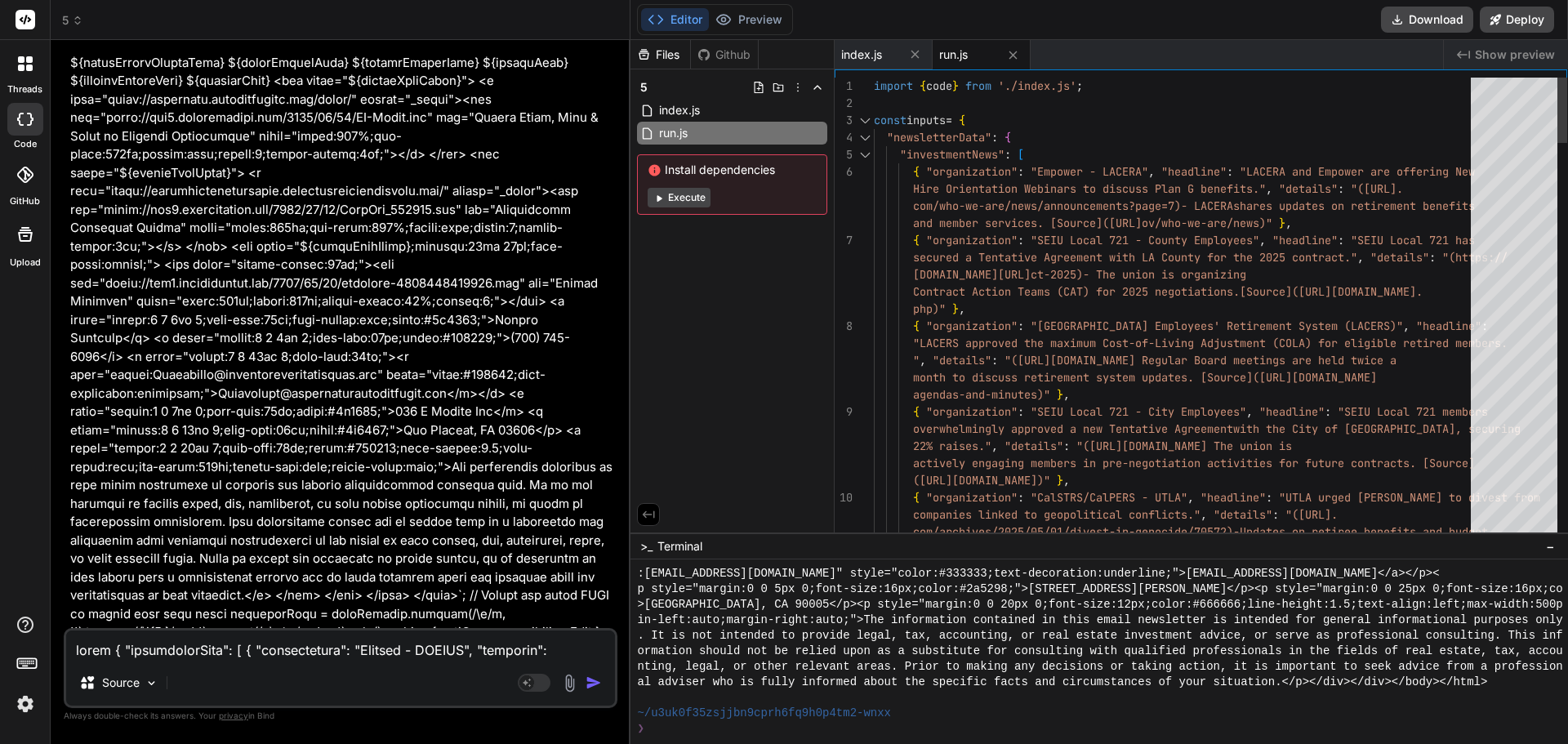
scroll to position [5247, 0]
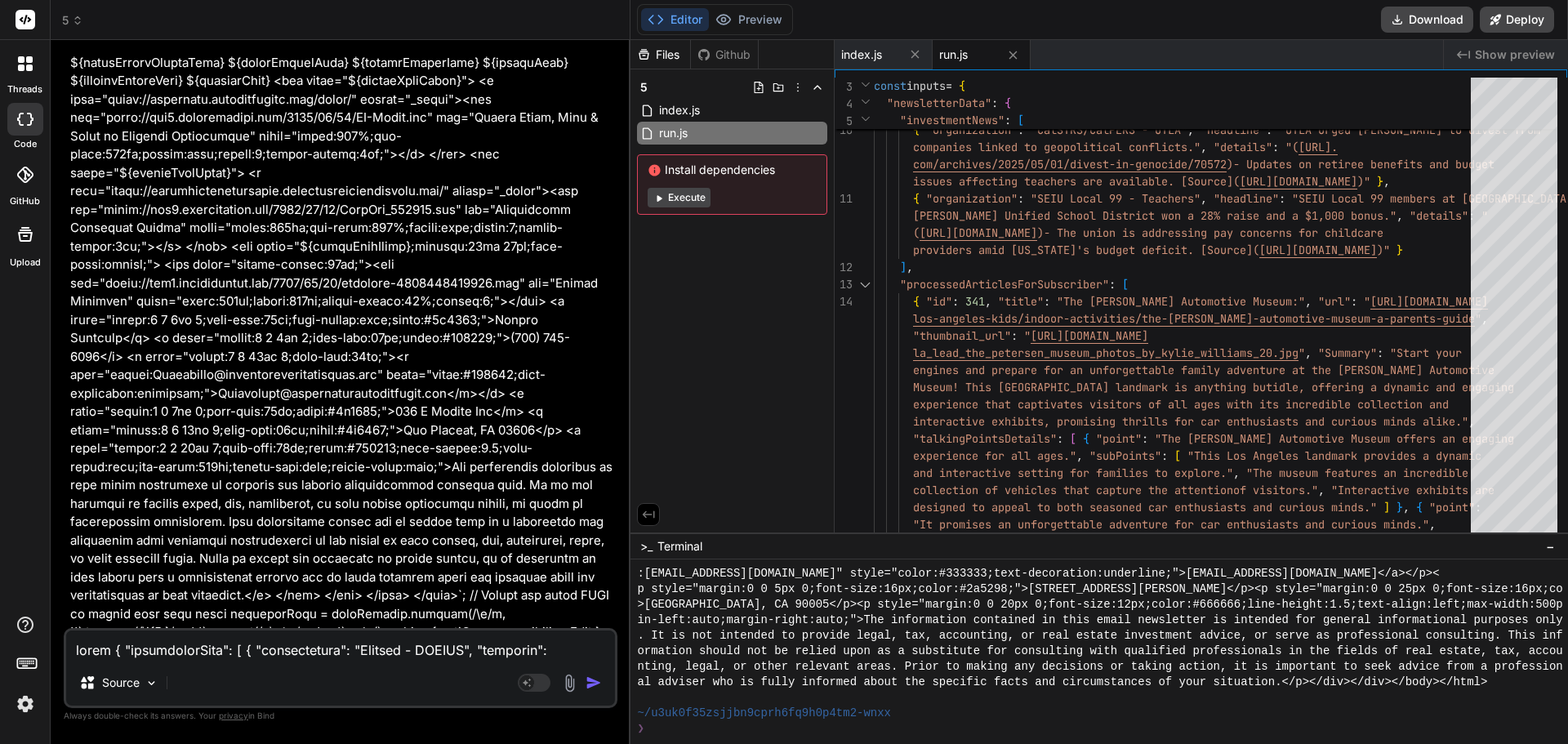
click at [1551, 57] on span "Show preview" at bounding box center [1515, 55] width 80 height 16
click at [1532, 57] on span "Show preview" at bounding box center [1515, 55] width 80 height 16
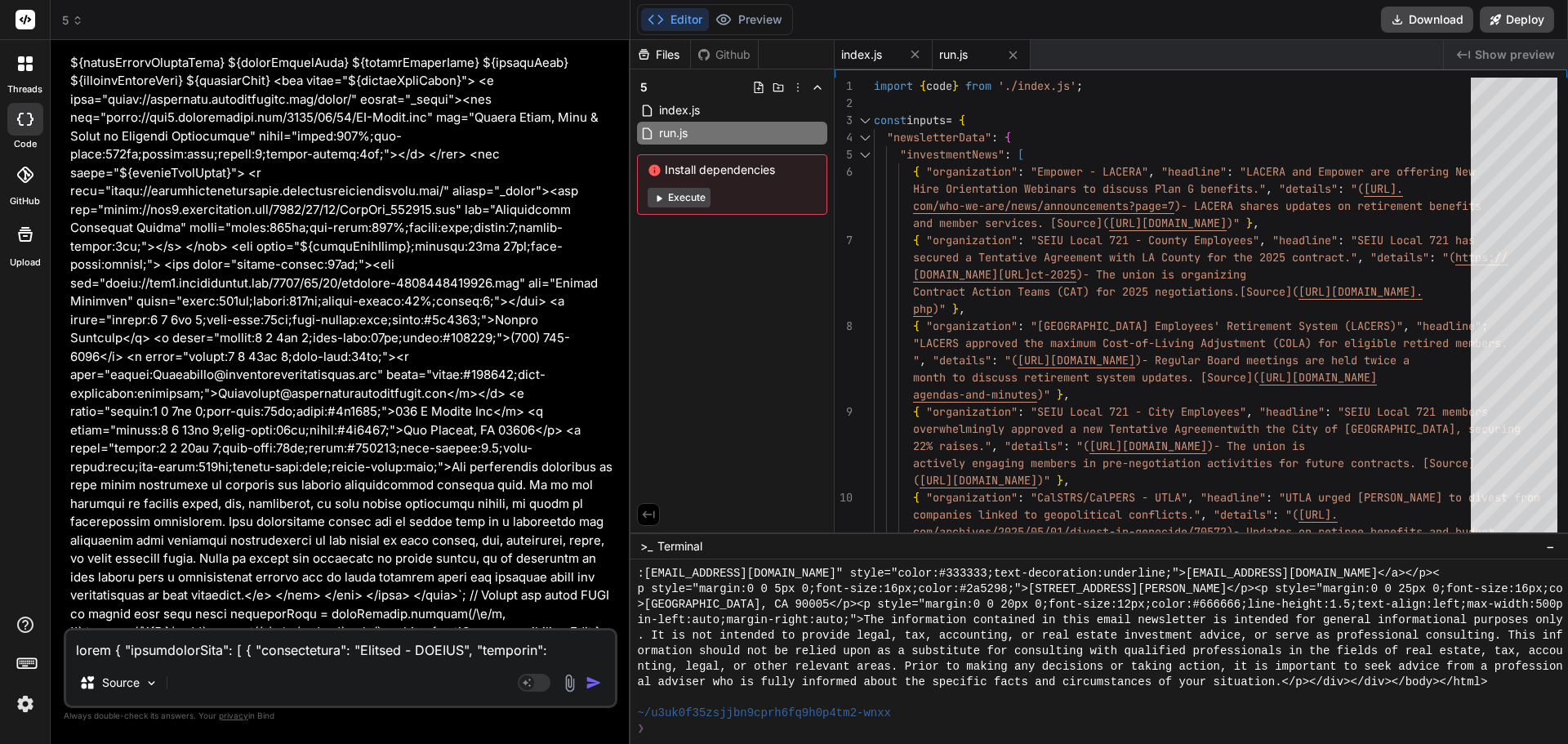
click at [878, 52] on span "index.js" at bounding box center [861, 55] width 41 height 16
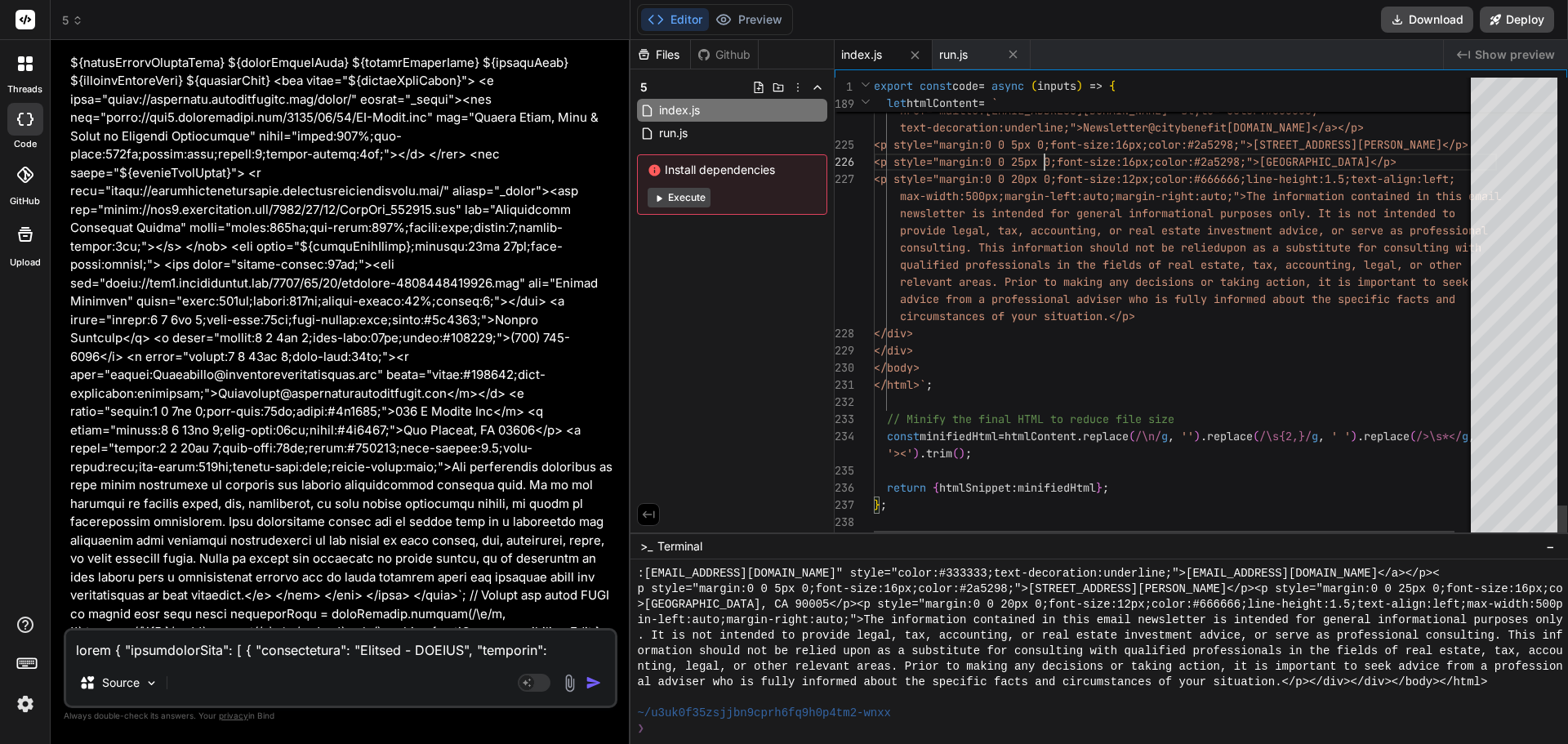
scroll to position [0, 0]
type textarea "export const code = async (inputs) => { // This step assembles the final data p…"
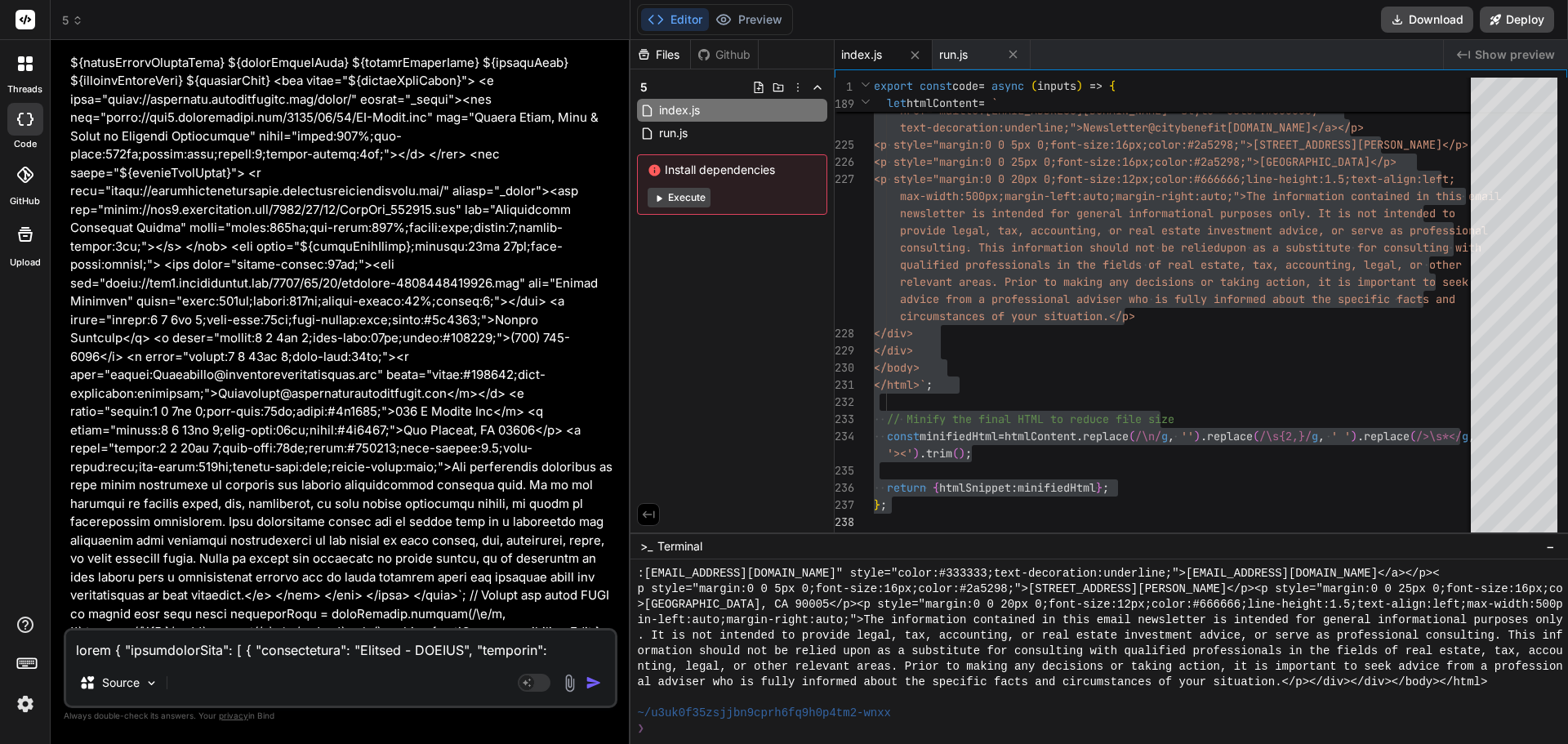
click at [186, 654] on textarea at bounding box center [340, 644] width 549 height 29
type textarea "p"
type textarea "x"
type textarea "pl"
type textarea "x"
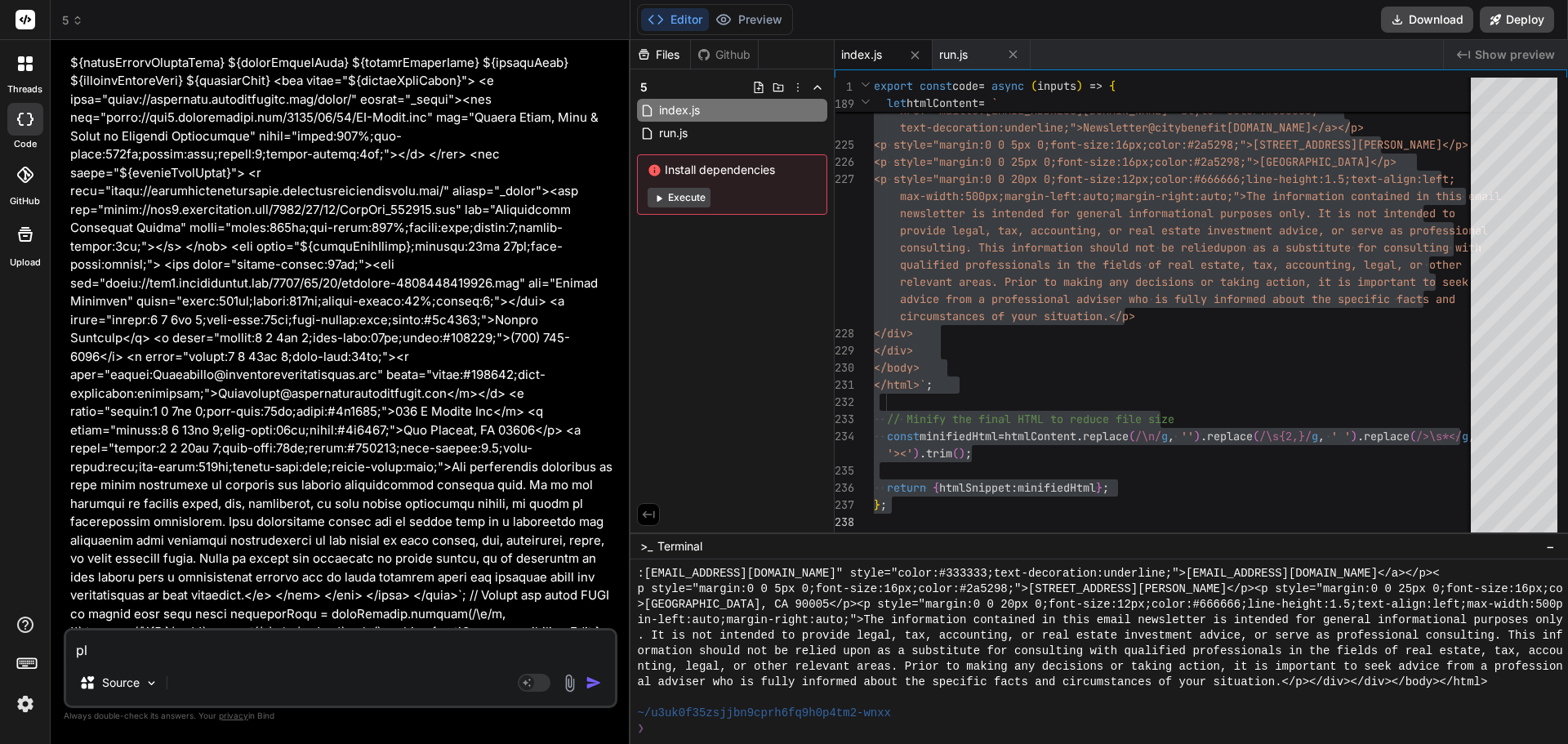
type textarea "ple"
type textarea "x"
type textarea "plea"
type textarea "x"
type textarea "pleas"
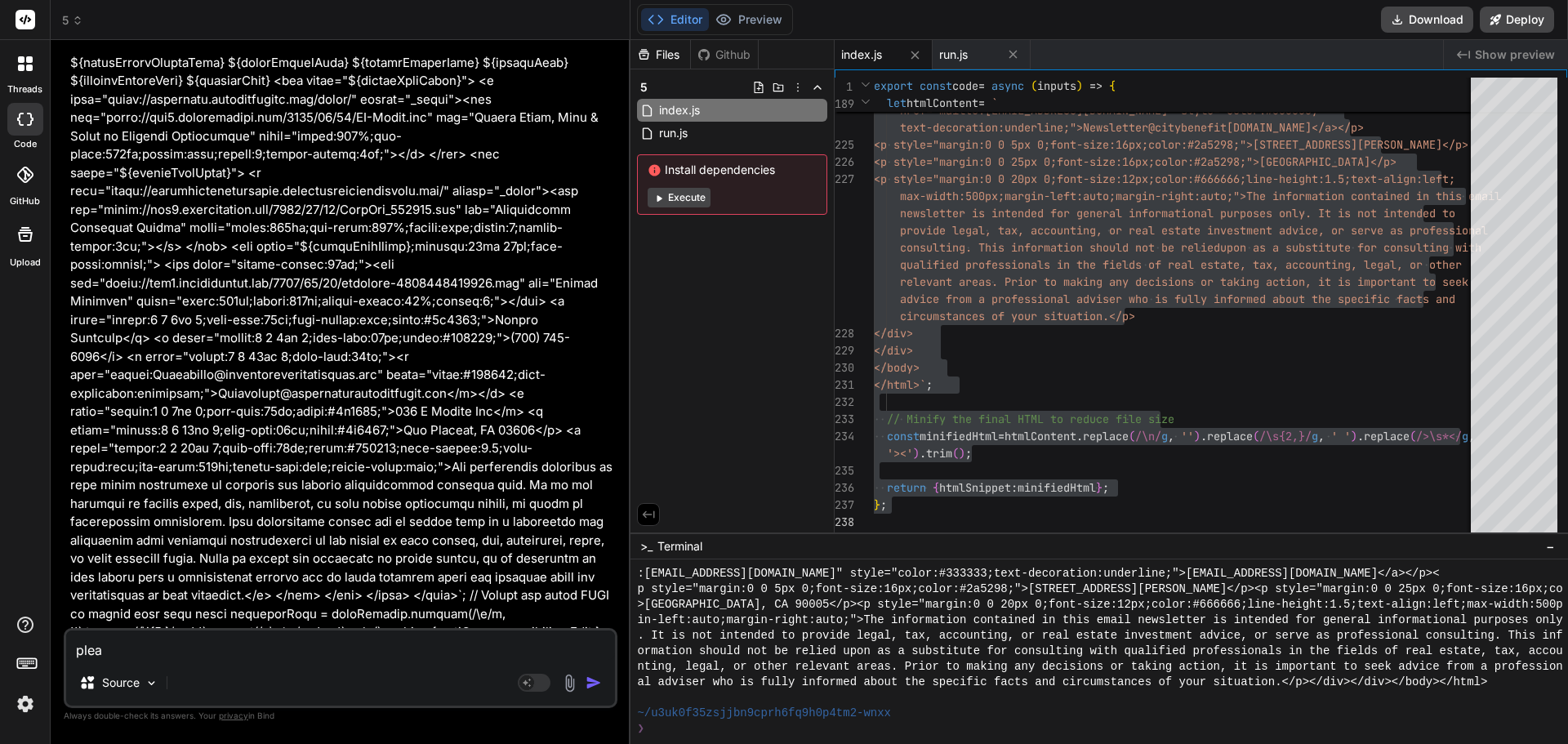
type textarea "x"
type textarea "please"
type textarea "x"
type textarea "please"
type textarea "x"
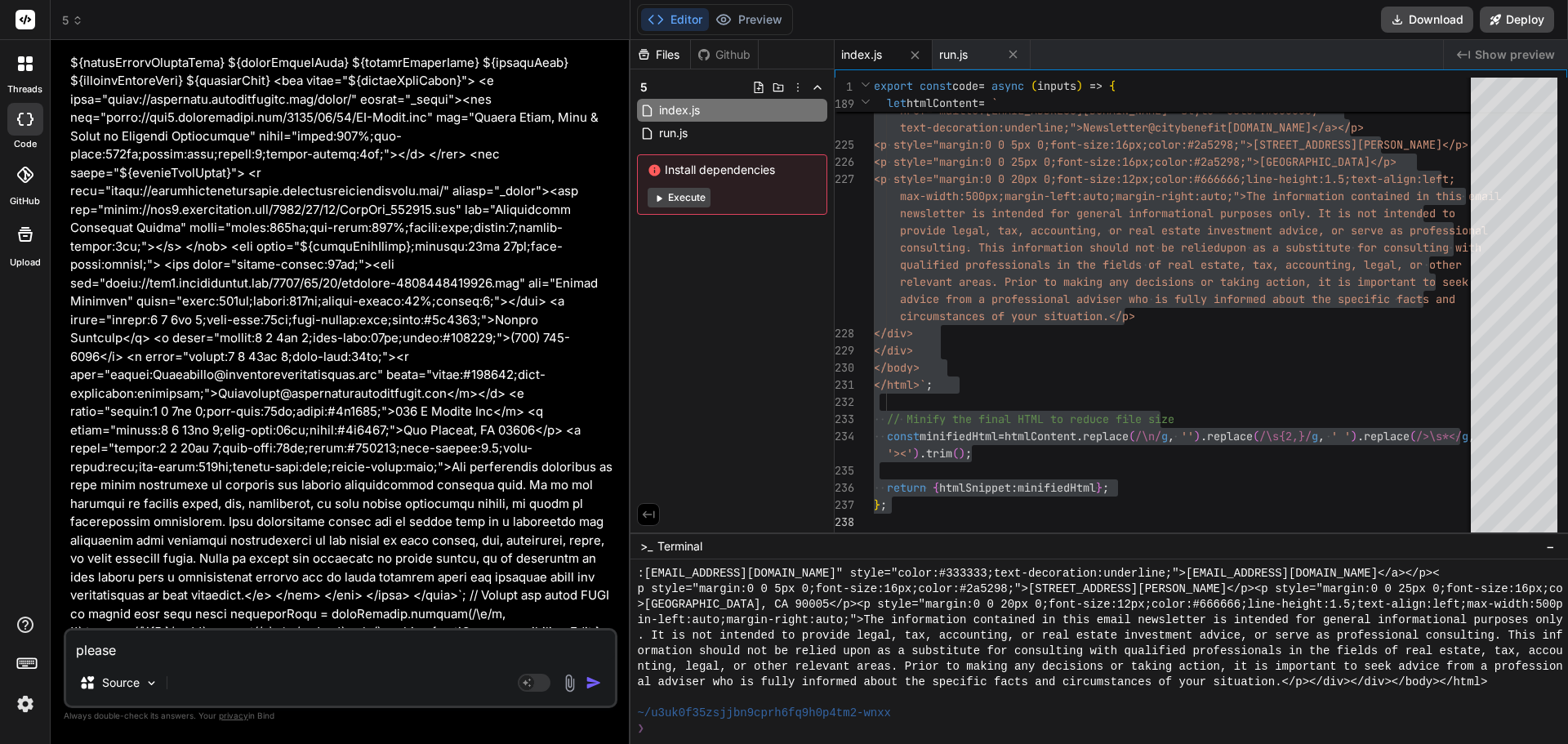
type textarea "please d"
type textarea "x"
type textarea "please de"
type textarea "x"
type textarea "please d"
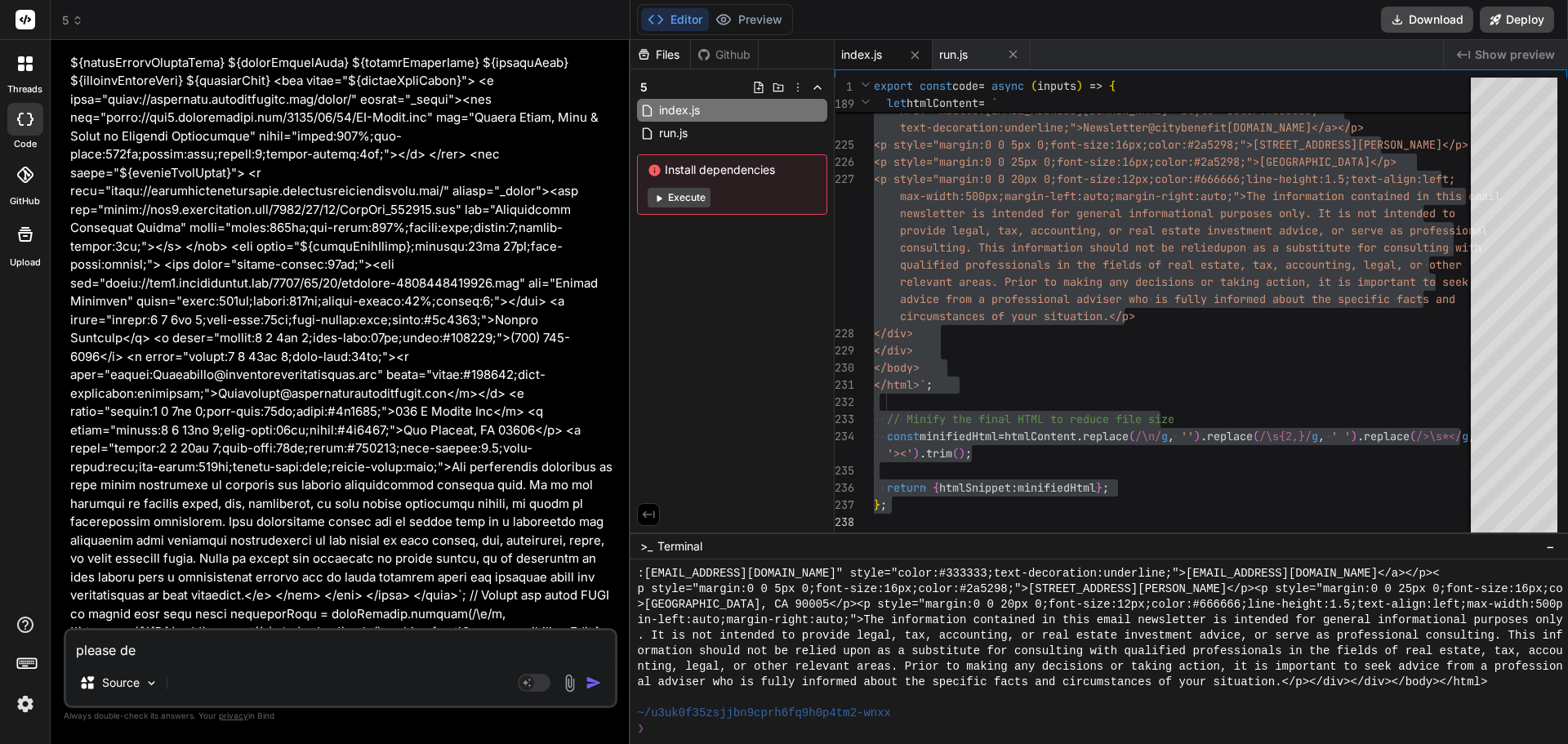
type textarea "x"
type textarea "please ds"
type textarea "x"
type textarea "please dsi"
type textarea "x"
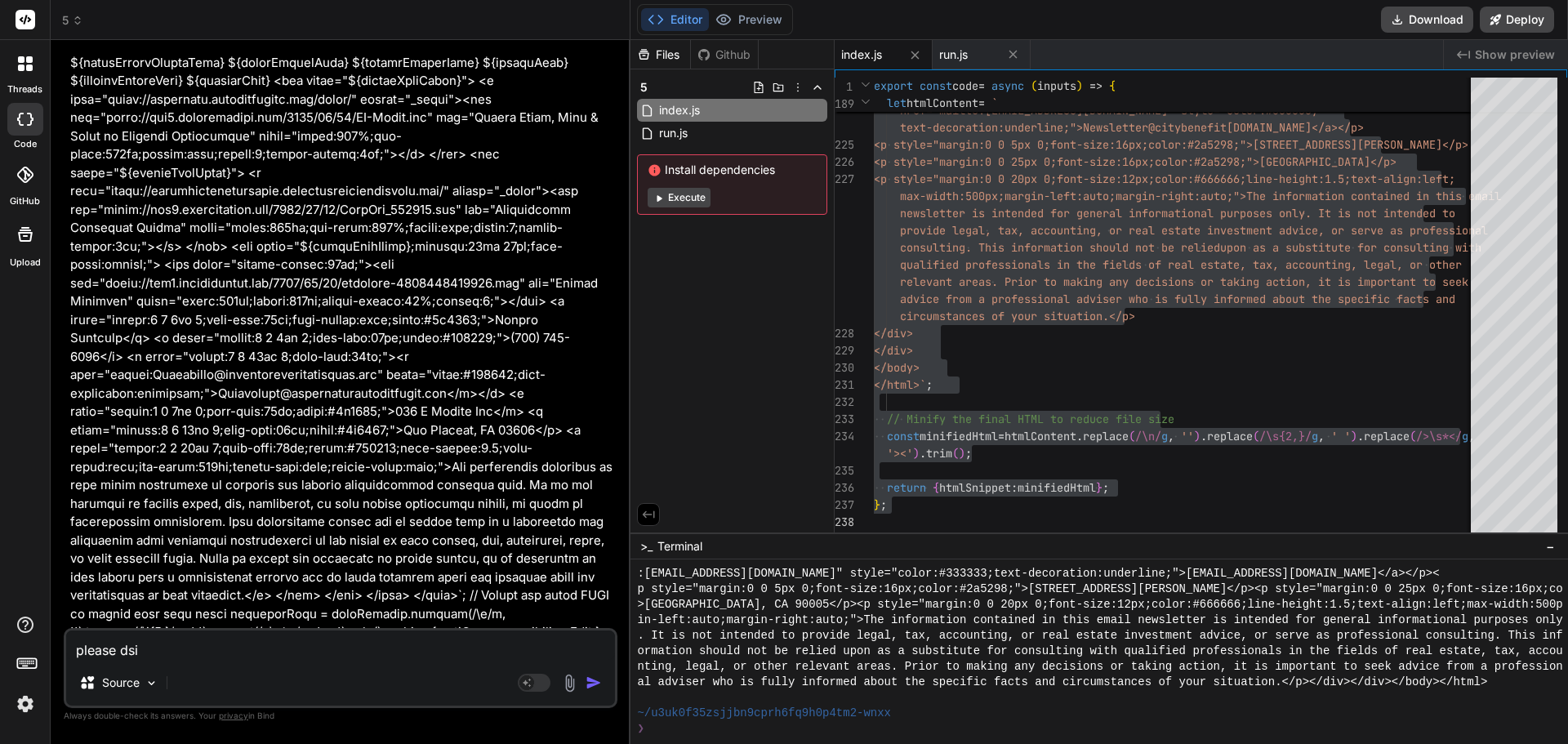
type textarea "please dsip"
type textarea "x"
type textarea "please dsipl"
type textarea "x"
type textarea "please dsip"
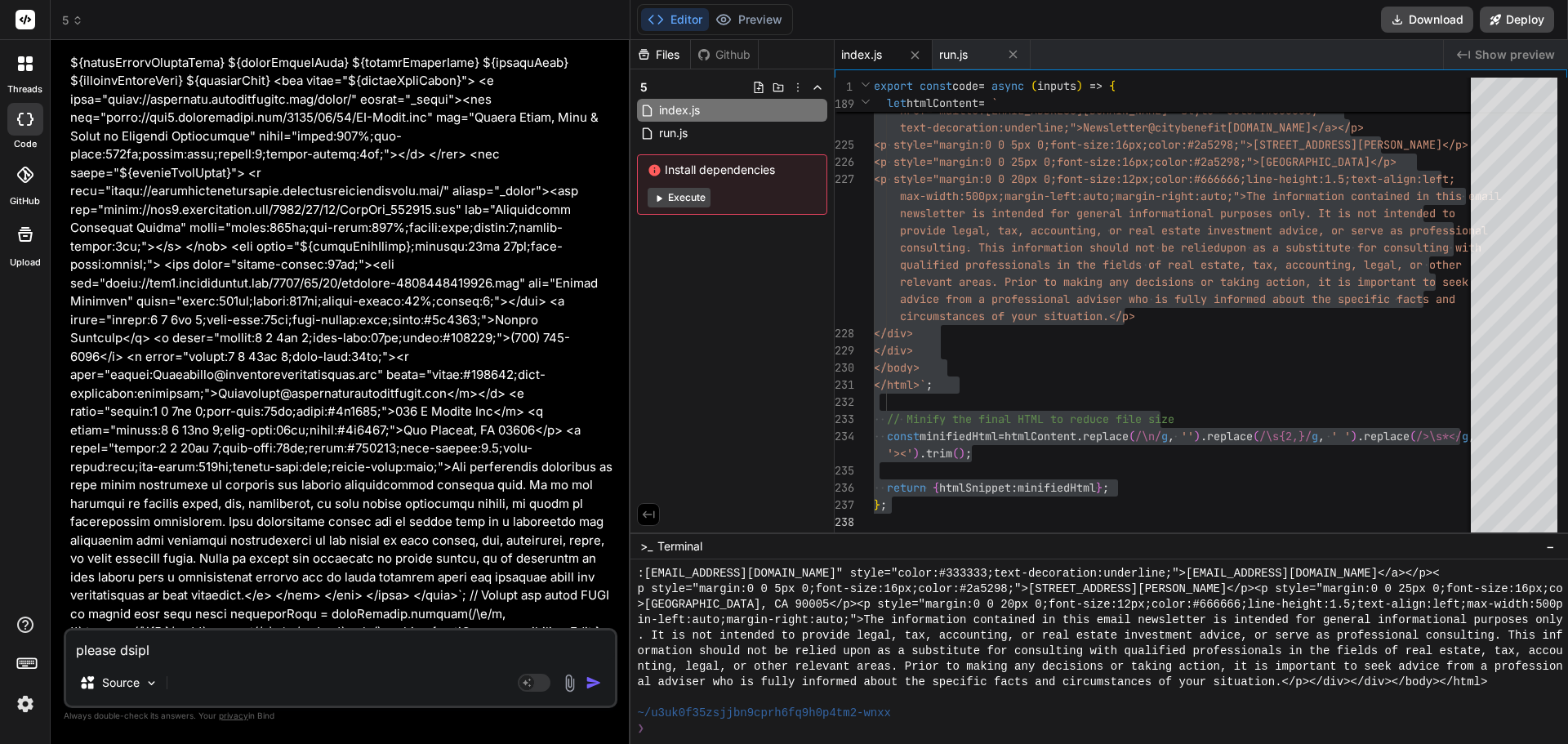
type textarea "x"
type textarea "please dsi"
type textarea "x"
type textarea "please ds"
type textarea "x"
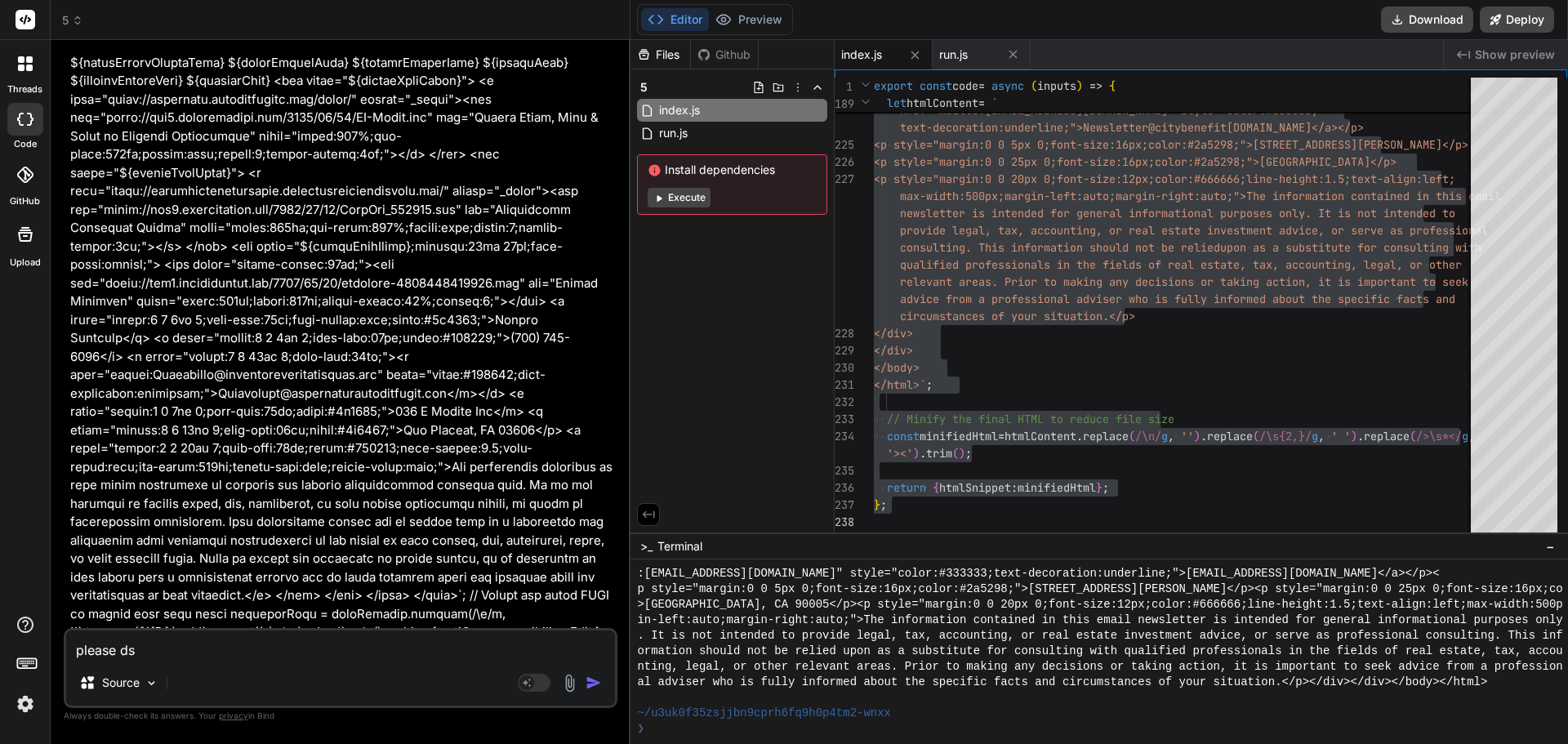
type textarea "please d"
type textarea "x"
type textarea "please di"
type textarea "x"
type textarea "please dis"
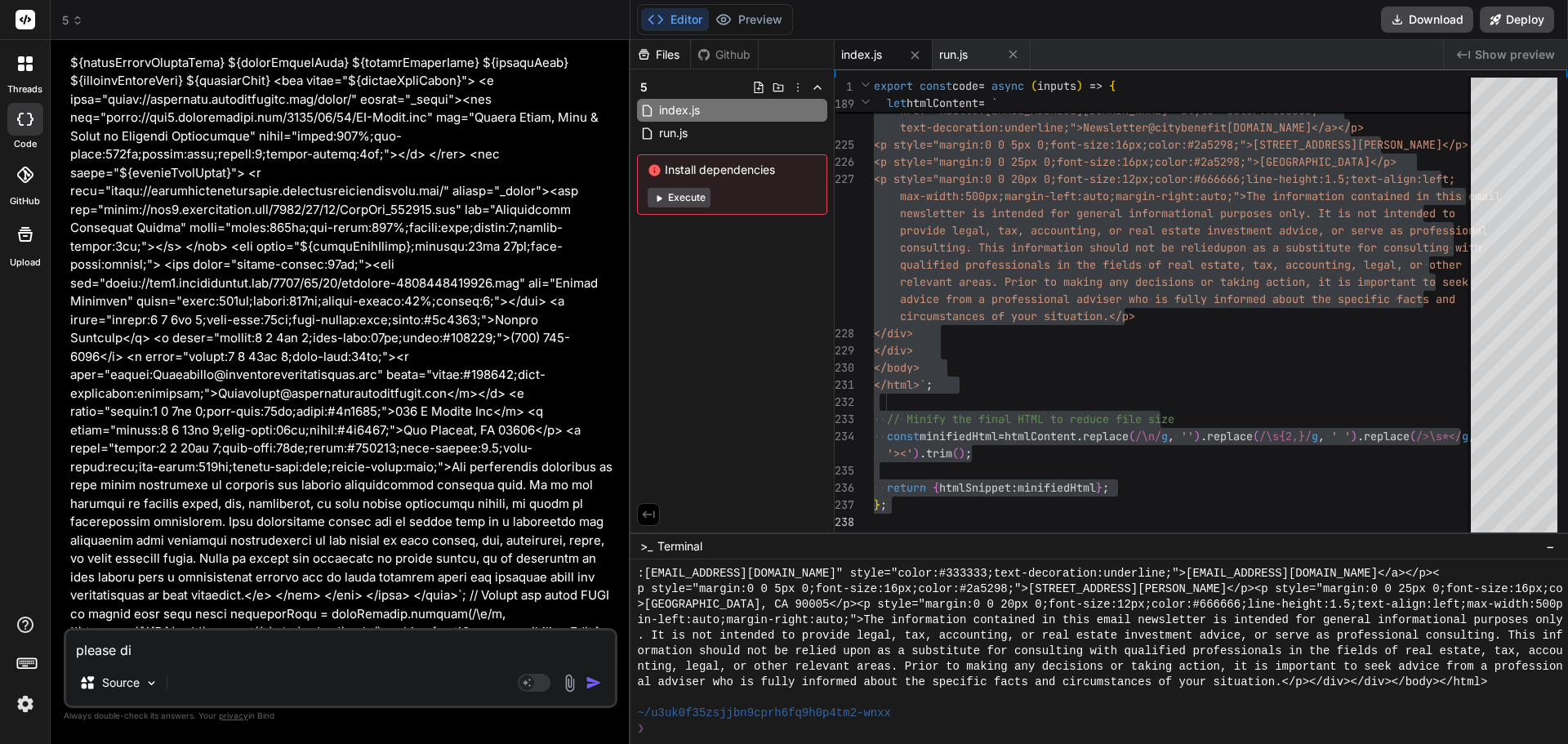
type textarea "x"
type textarea "please disp"
type textarea "x"
type textarea "please displ"
type textarea "x"
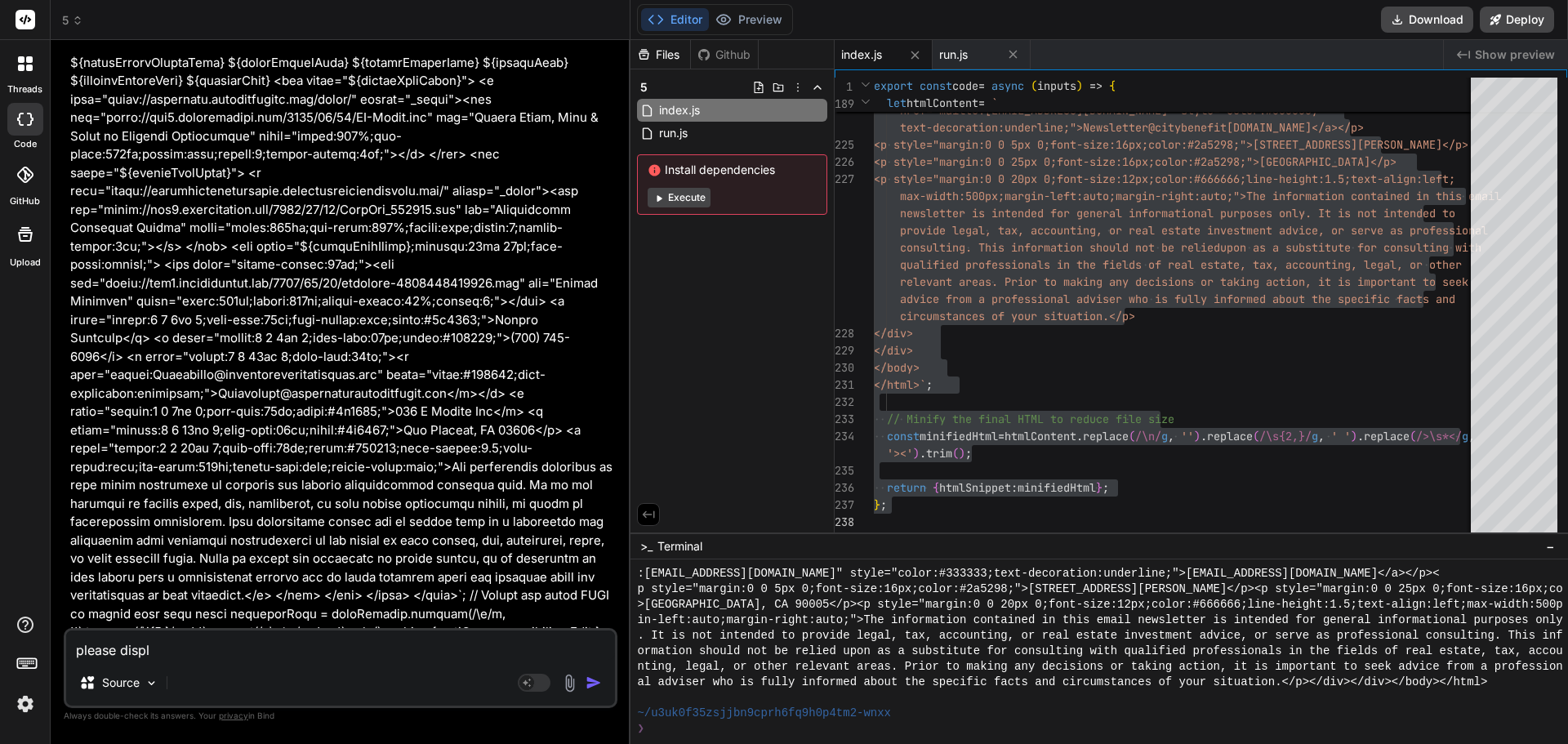
type textarea "please displa"
type textarea "x"
type textarea "please display"
type textarea "x"
type textarea "please display"
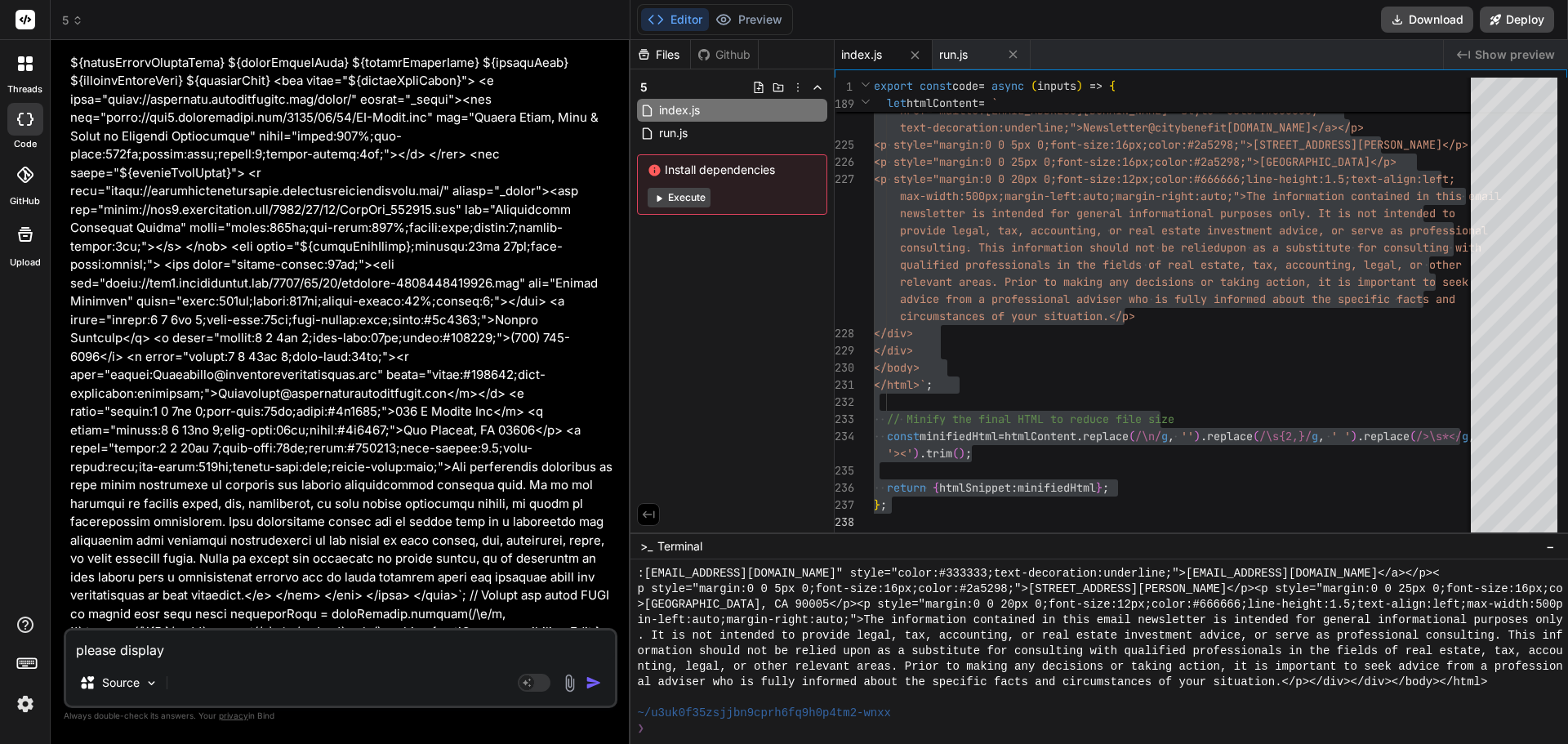
type textarea "x"
type textarea "please display t"
type textarea "x"
type textarea "please display th"
type textarea "x"
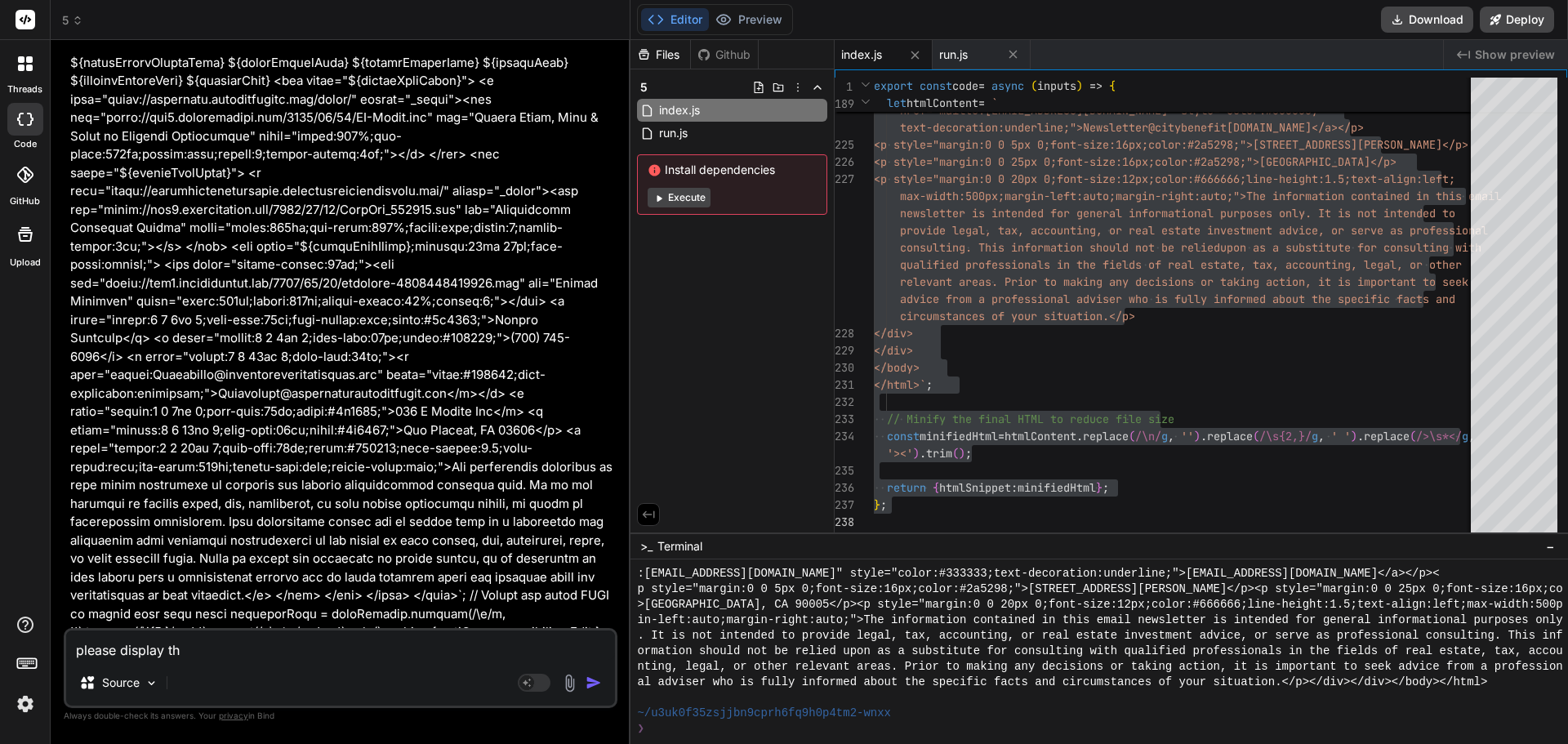
type textarea "please display the"
type textarea "x"
type textarea "please display the"
type textarea "x"
type textarea "please display the r"
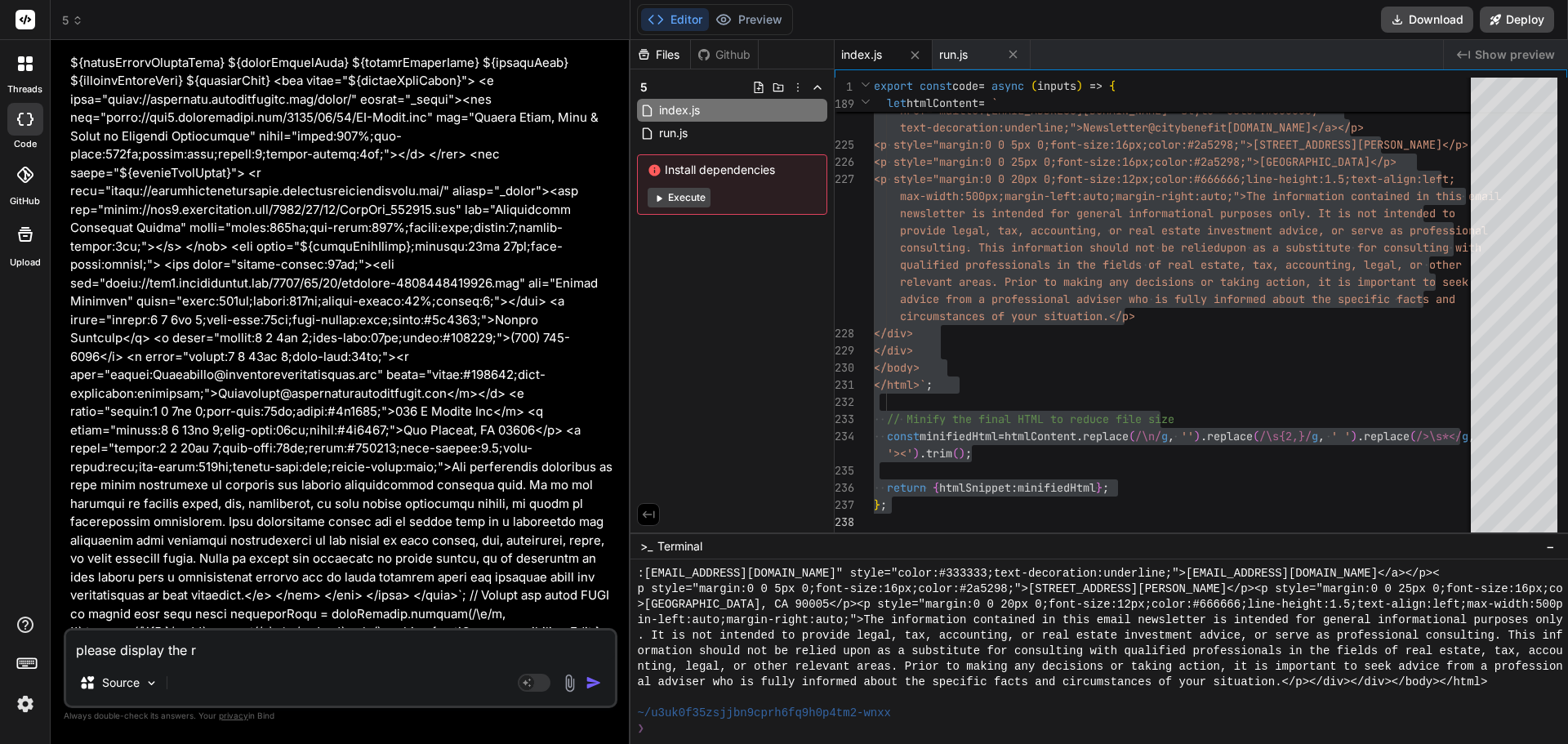
type textarea "x"
type textarea "please display the re"
type textarea "x"
type textarea "please display the ren"
type textarea "x"
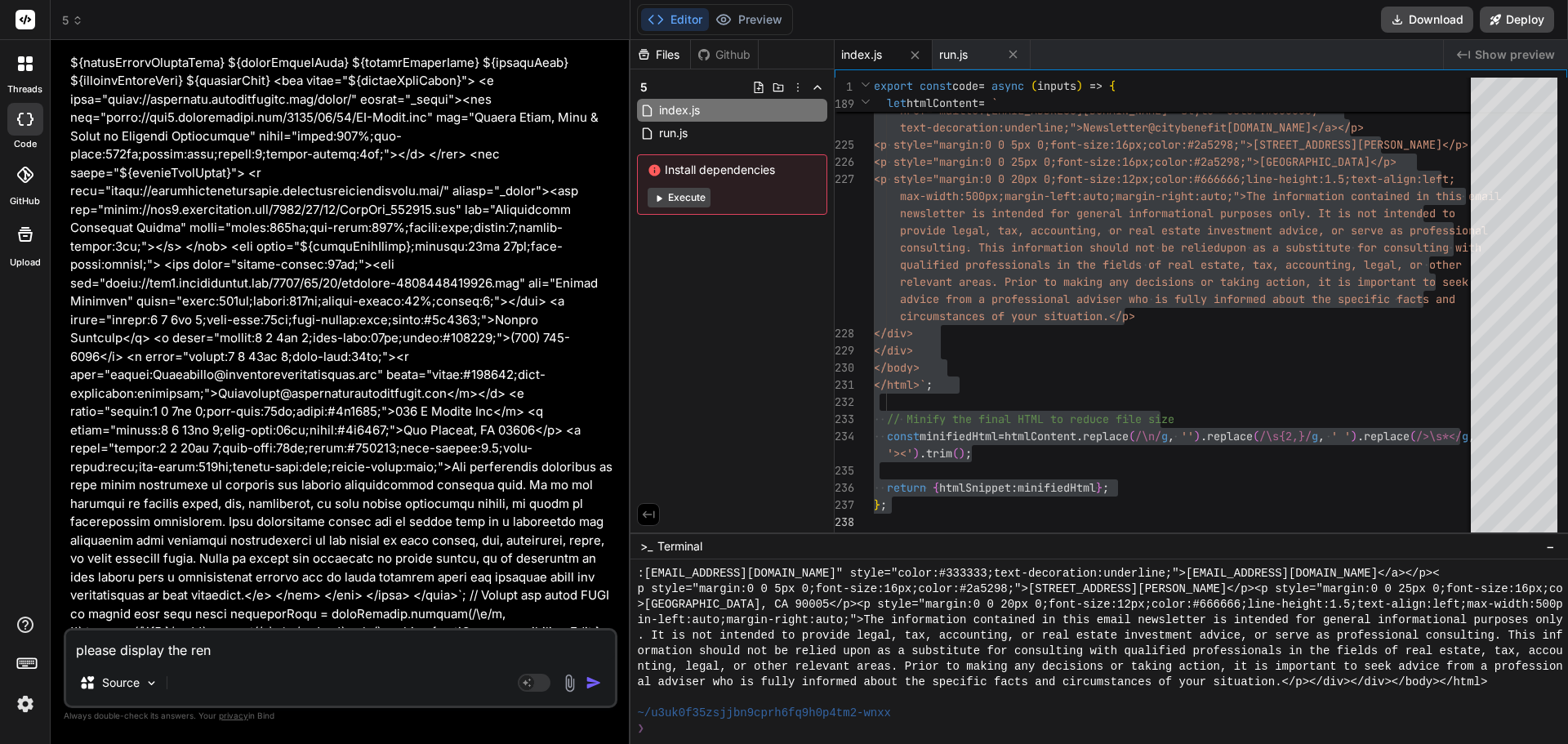
type textarea "please display the rend"
type textarea "x"
type textarea "please display the rende"
type textarea "x"
type textarea "please display the render"
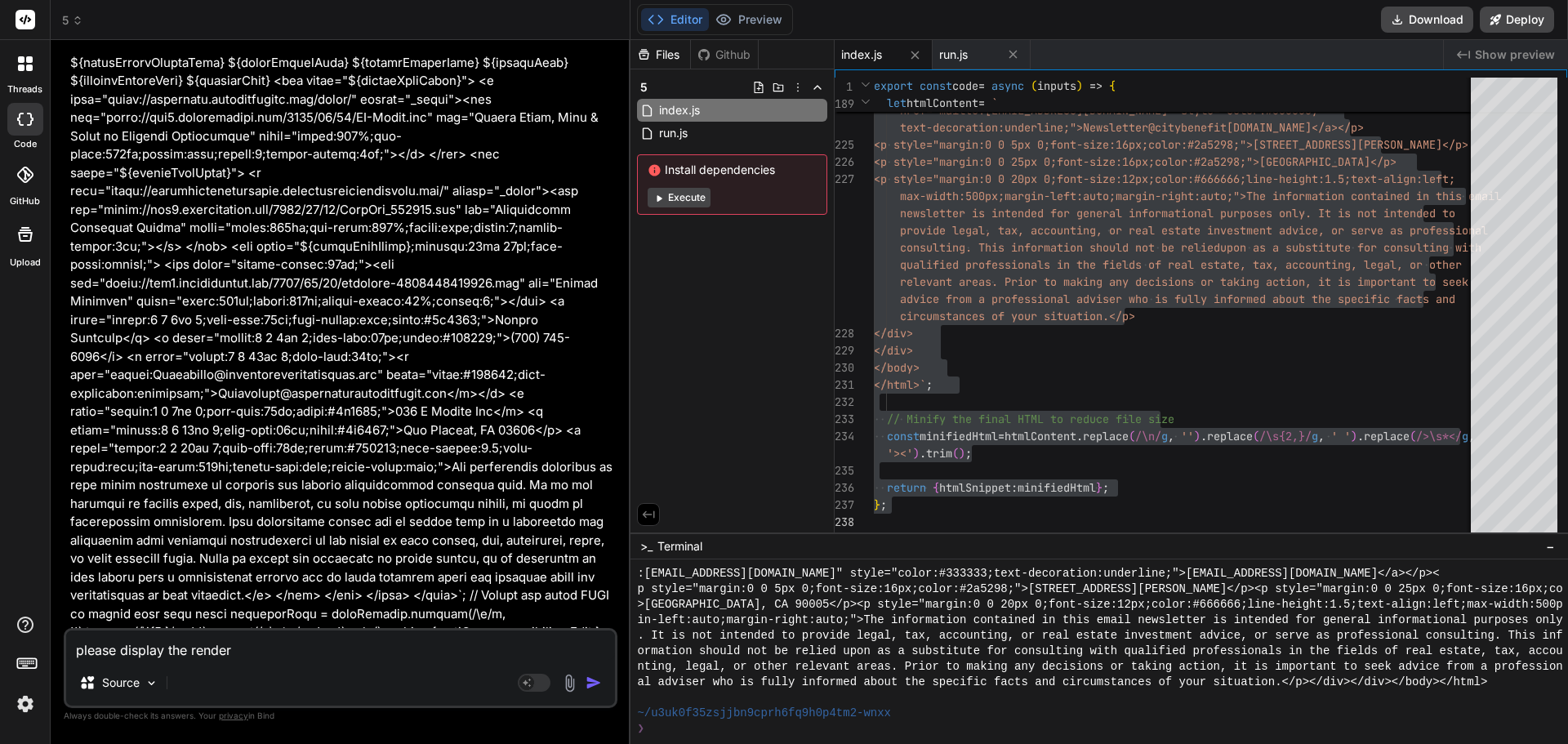
type textarea "x"
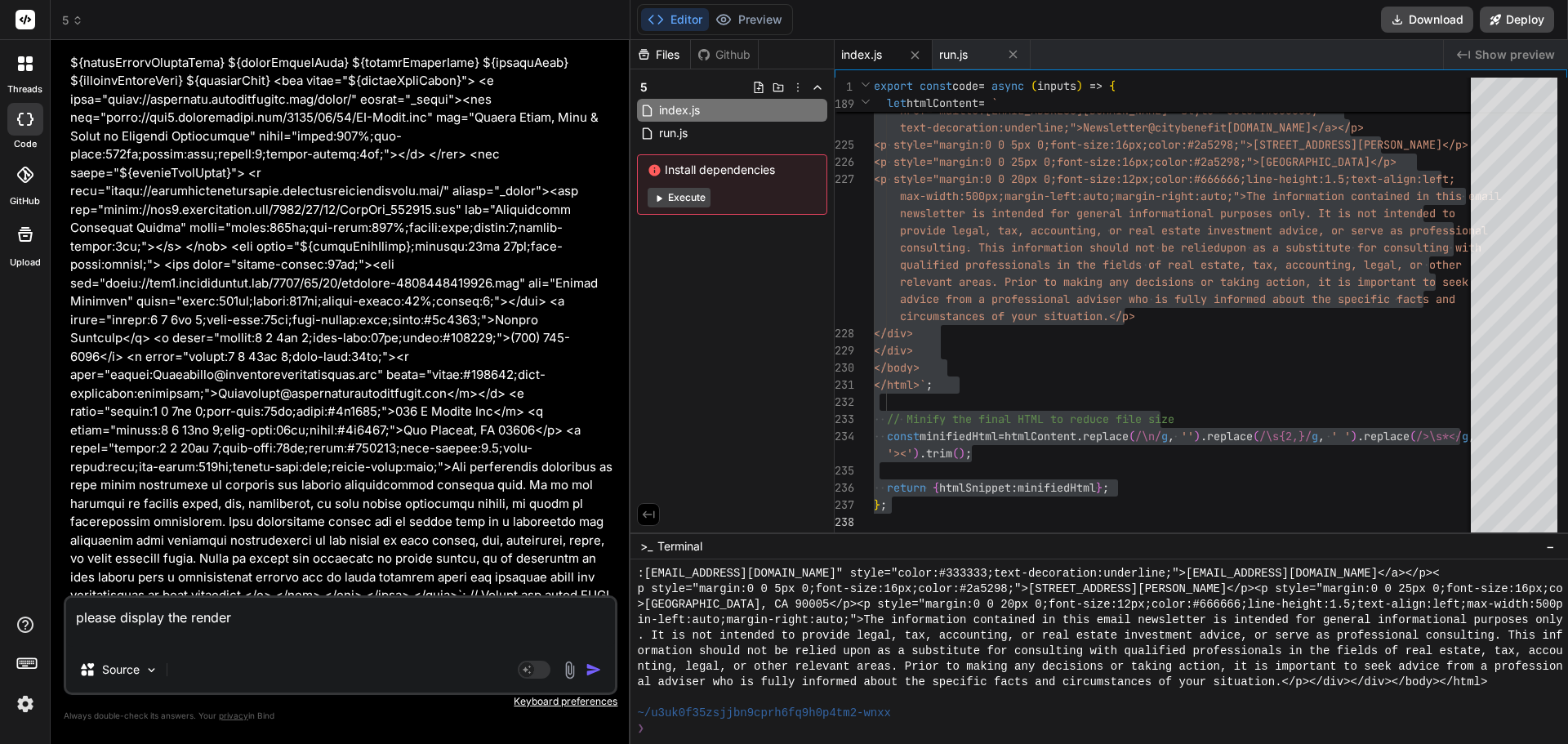
click at [187, 649] on div "please display the render Source Agent Mode. When this toggle is activated, AI …" at bounding box center [340, 645] width 553 height 100
click at [200, 649] on div "please display the render Source Agent Mode. When this toggle is activated, AI …" at bounding box center [340, 645] width 553 height 100
drag, startPoint x: 200, startPoint y: 648, endPoint x: 213, endPoint y: 644, distance: 13.6
click at [201, 646] on div "please display the render Source Agent Mode. When this toggle is activated, AI …" at bounding box center [340, 645] width 553 height 100
click at [213, 644] on textarea "please display the render" at bounding box center [340, 622] width 549 height 49
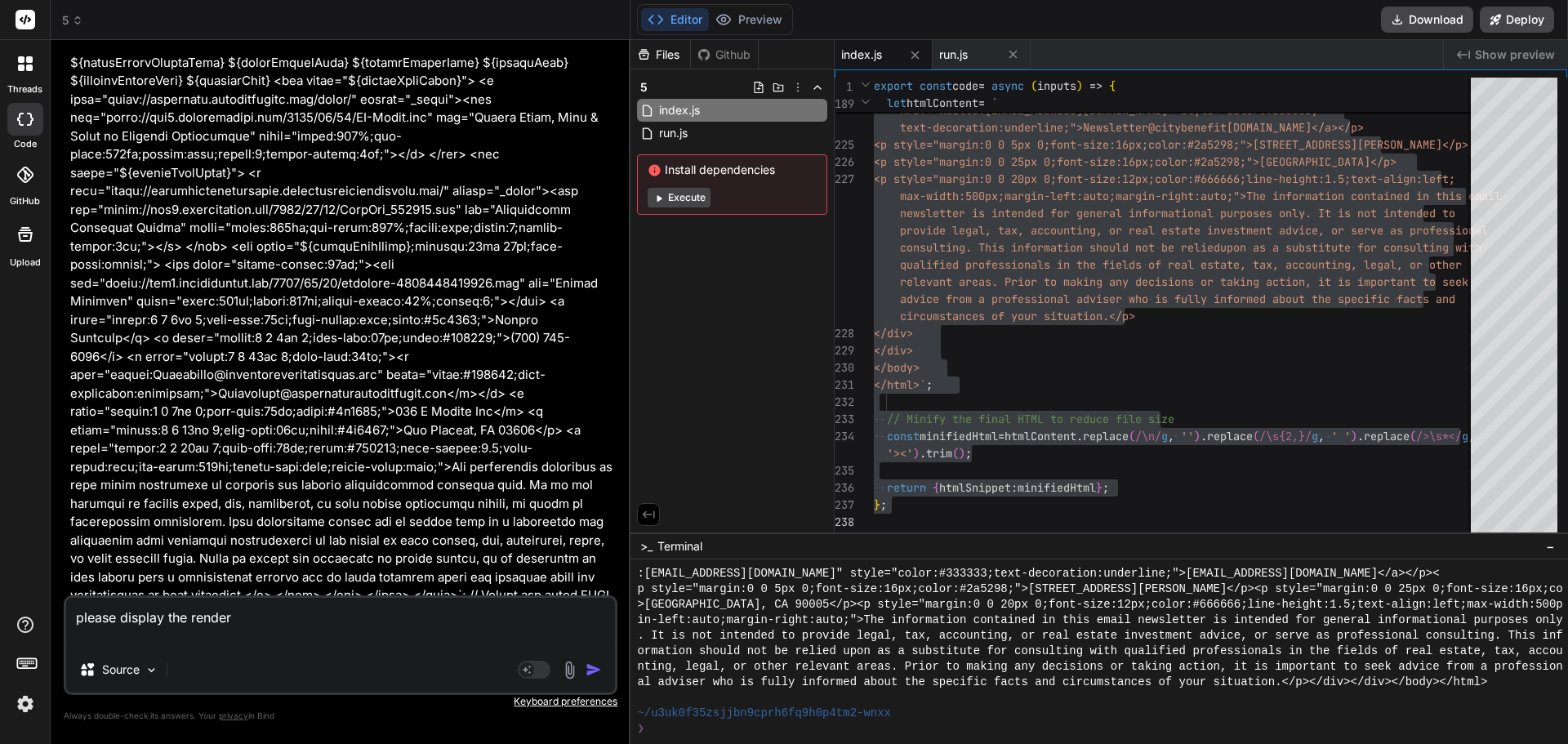
paste textarea "export const code = async (inputs) => { // This step assembles the final data p…"
type textarea "please display the render export const code = async (inputs) => { // This step …"
type textarea "x"
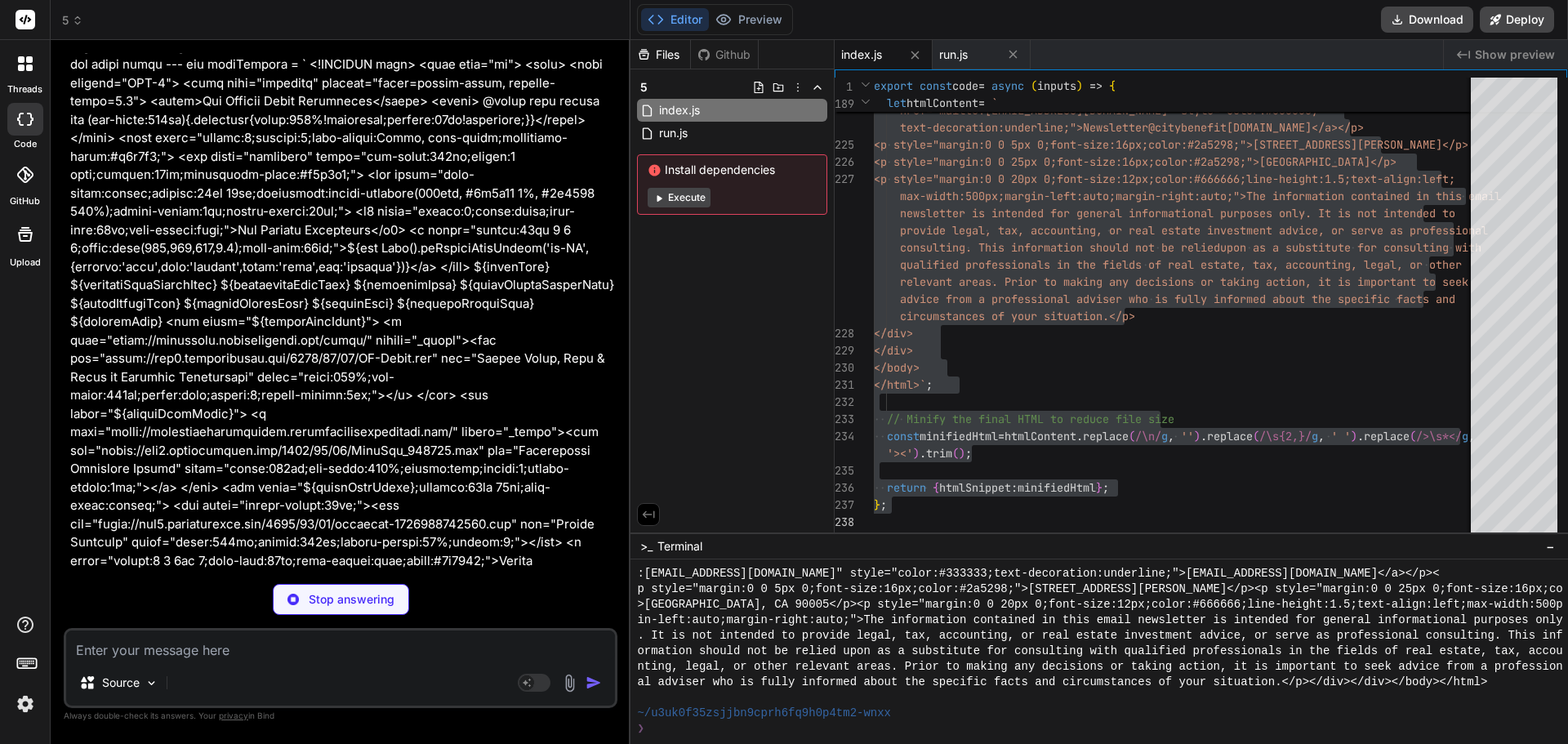
scroll to position [24570, 0]
type textarea "x"
type textarea "}).catch(error => { console.error("Error generating HTML:", error); });"
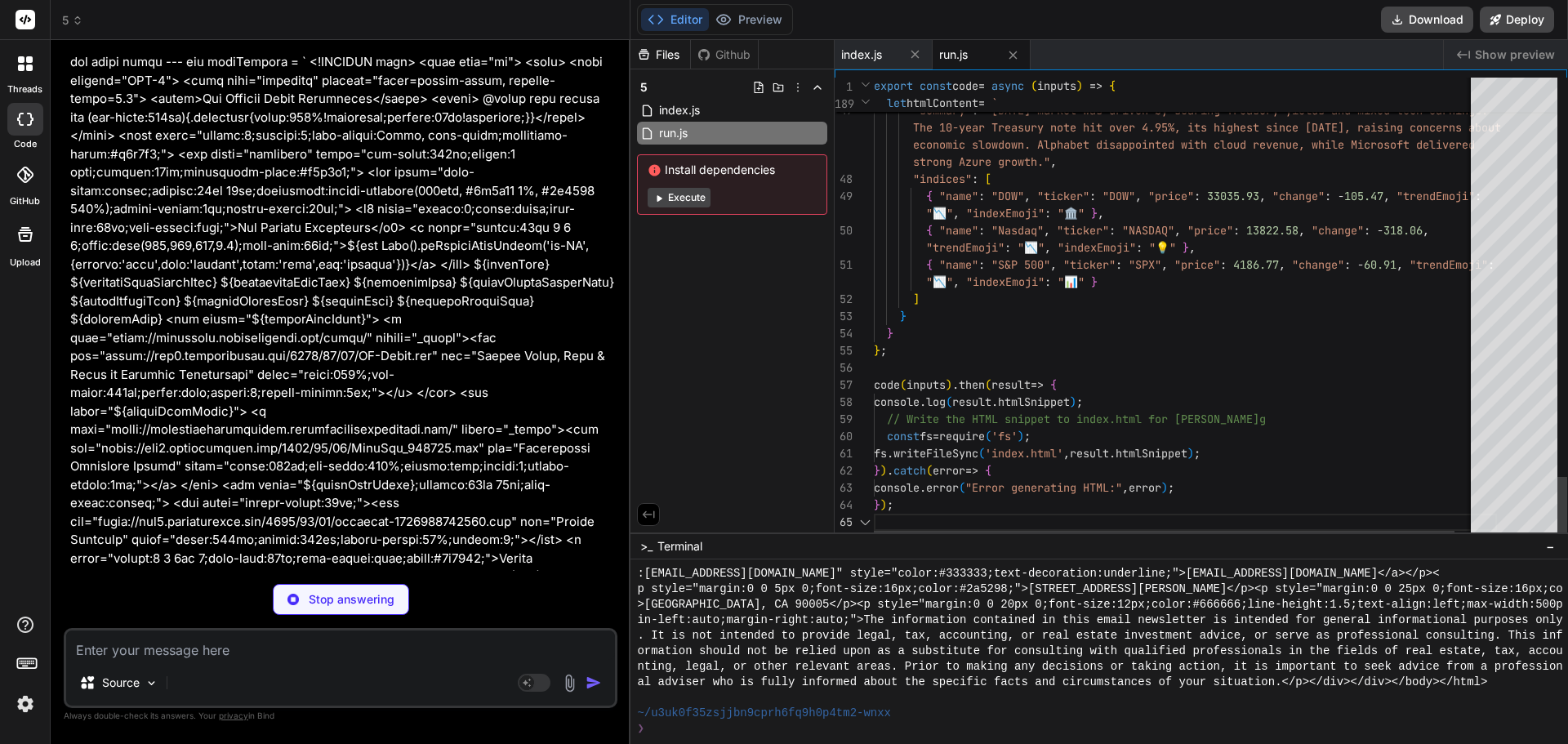
type textarea "x"
type textarea ""dependencies": { "http-server": "^14.1.1" } }"
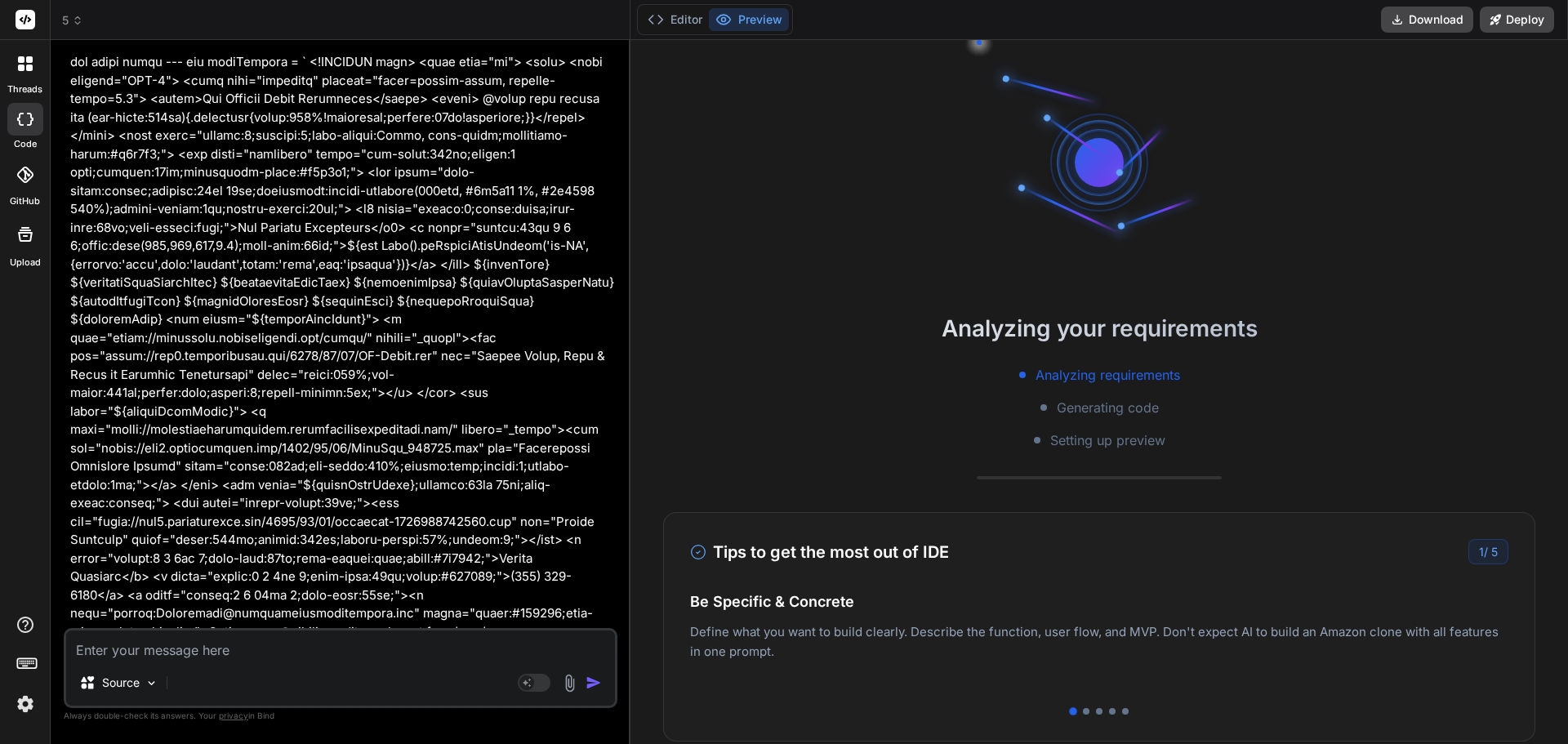
scroll to position [5433, 0]
type textarea "x"
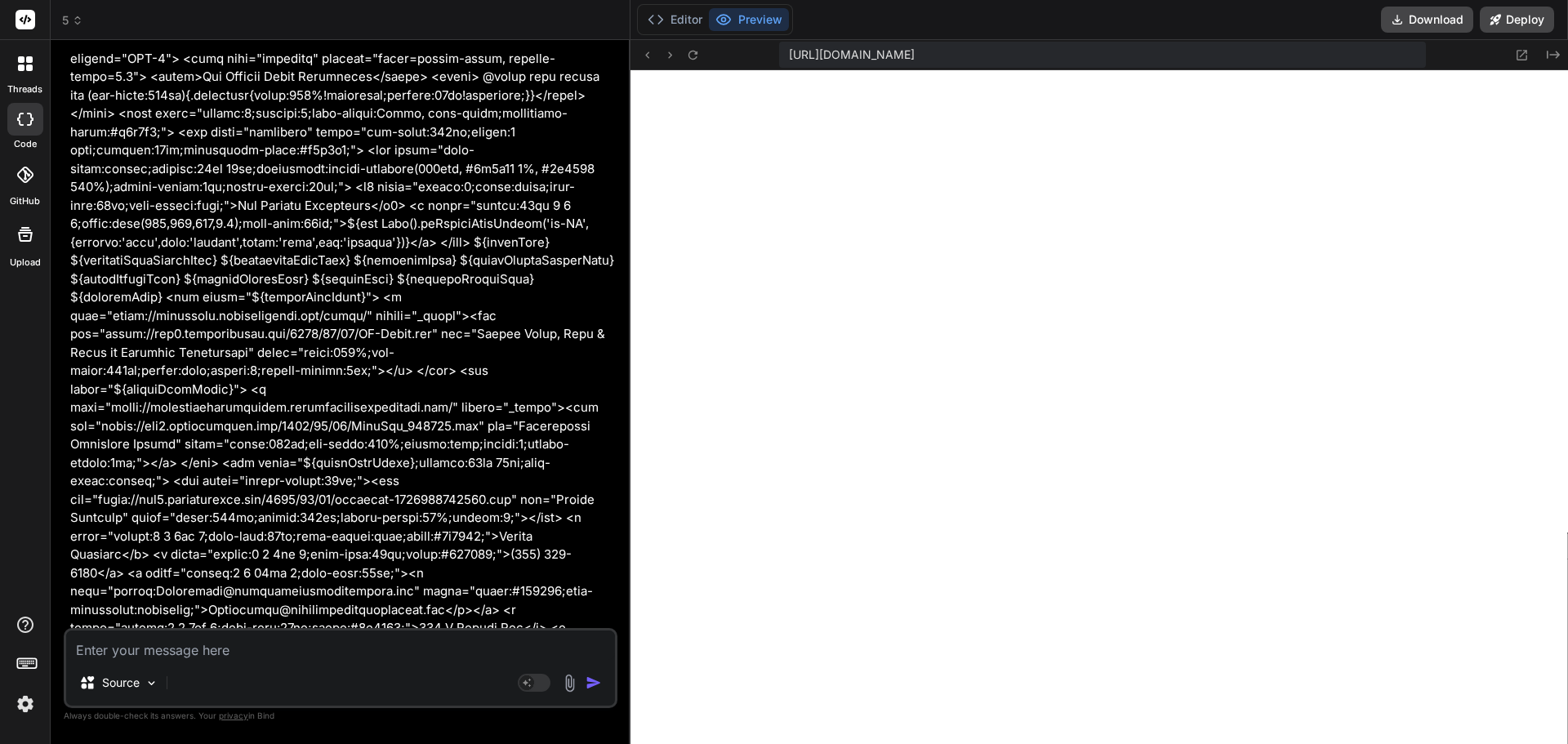
scroll to position [24659, 0]
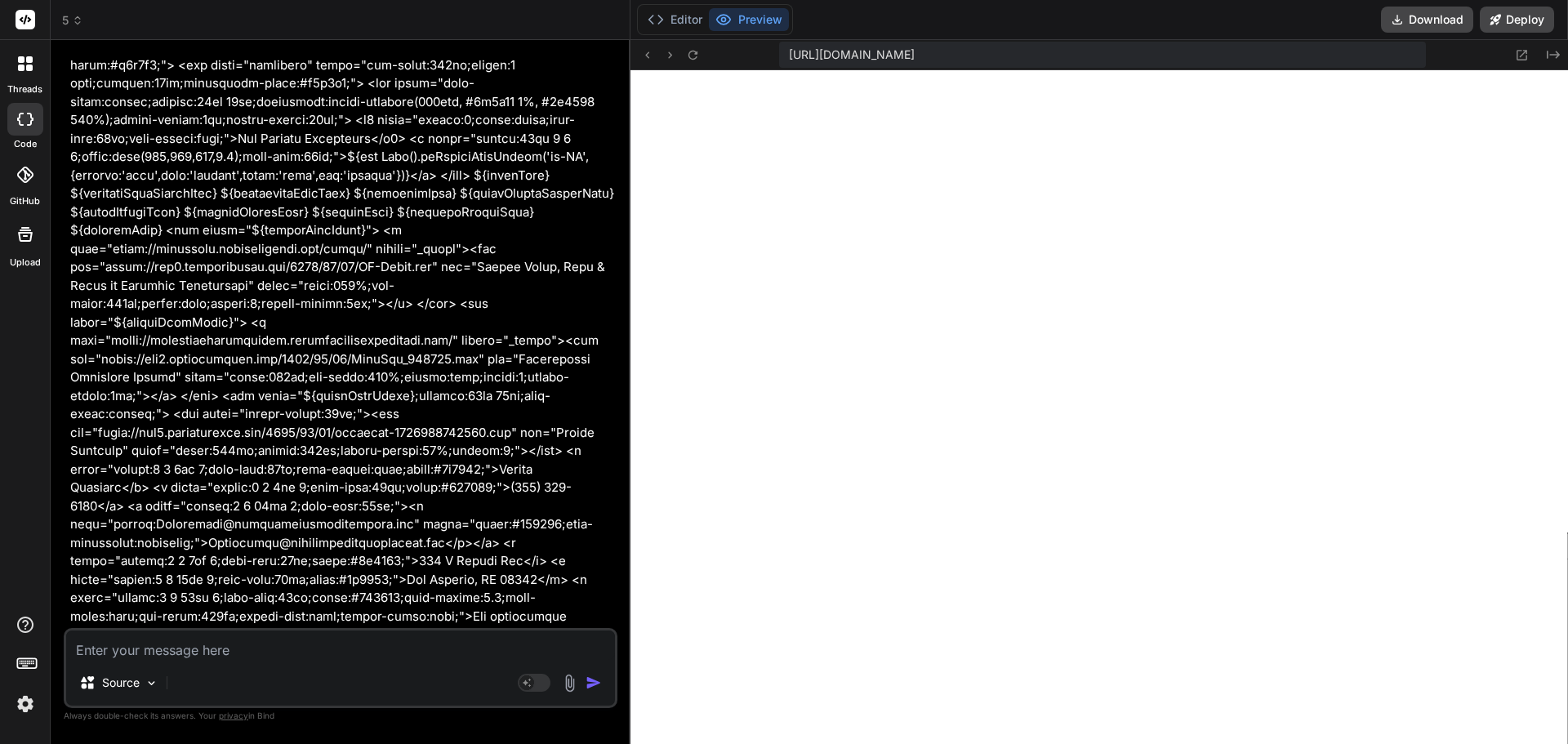
click at [229, 655] on textarea at bounding box center [340, 644] width 549 height 29
type textarea "i"
type textarea "x"
type textarea "it"
type textarea "x"
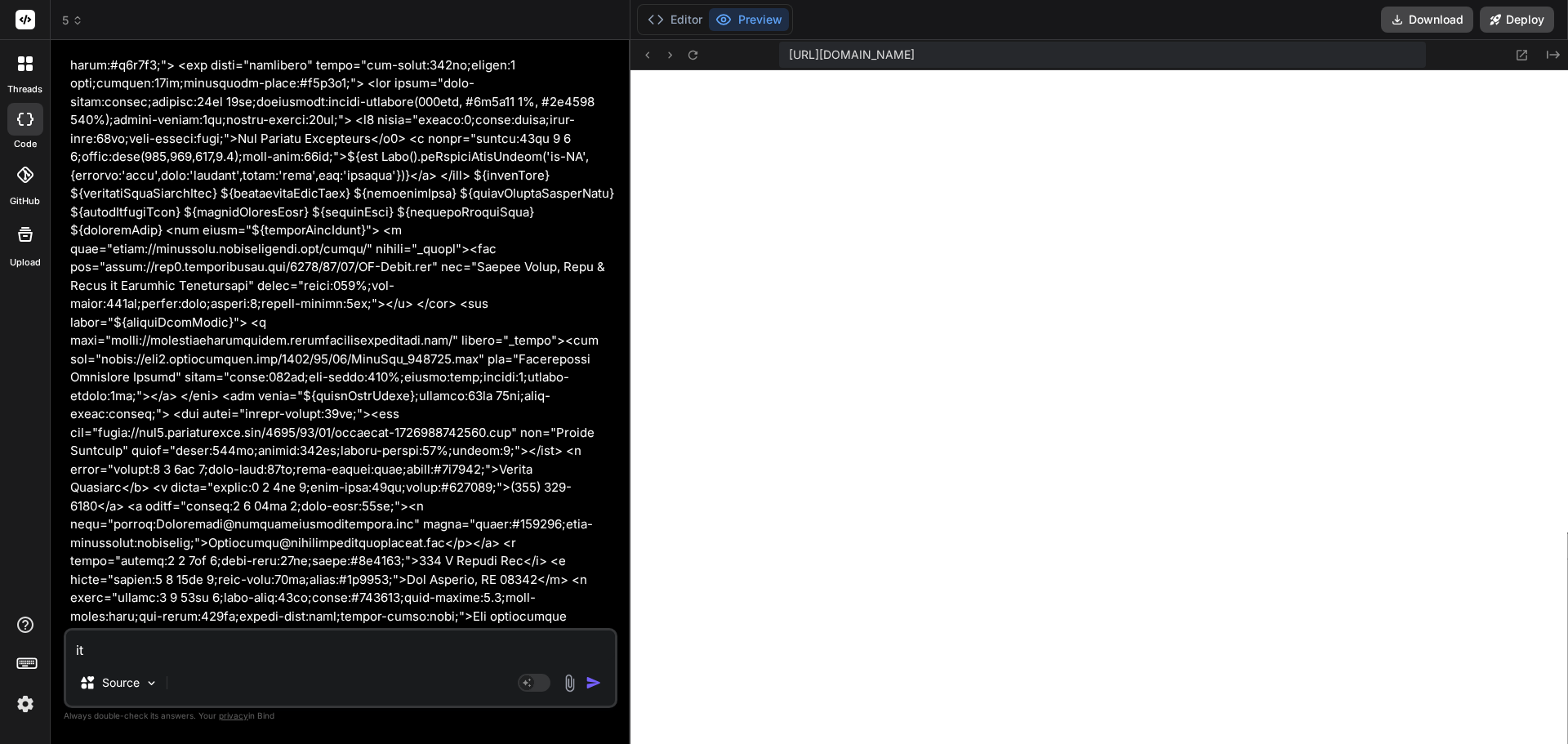
type textarea "its"
type textarea "x"
type textarea "its"
type textarea "x"
type textarea "its n"
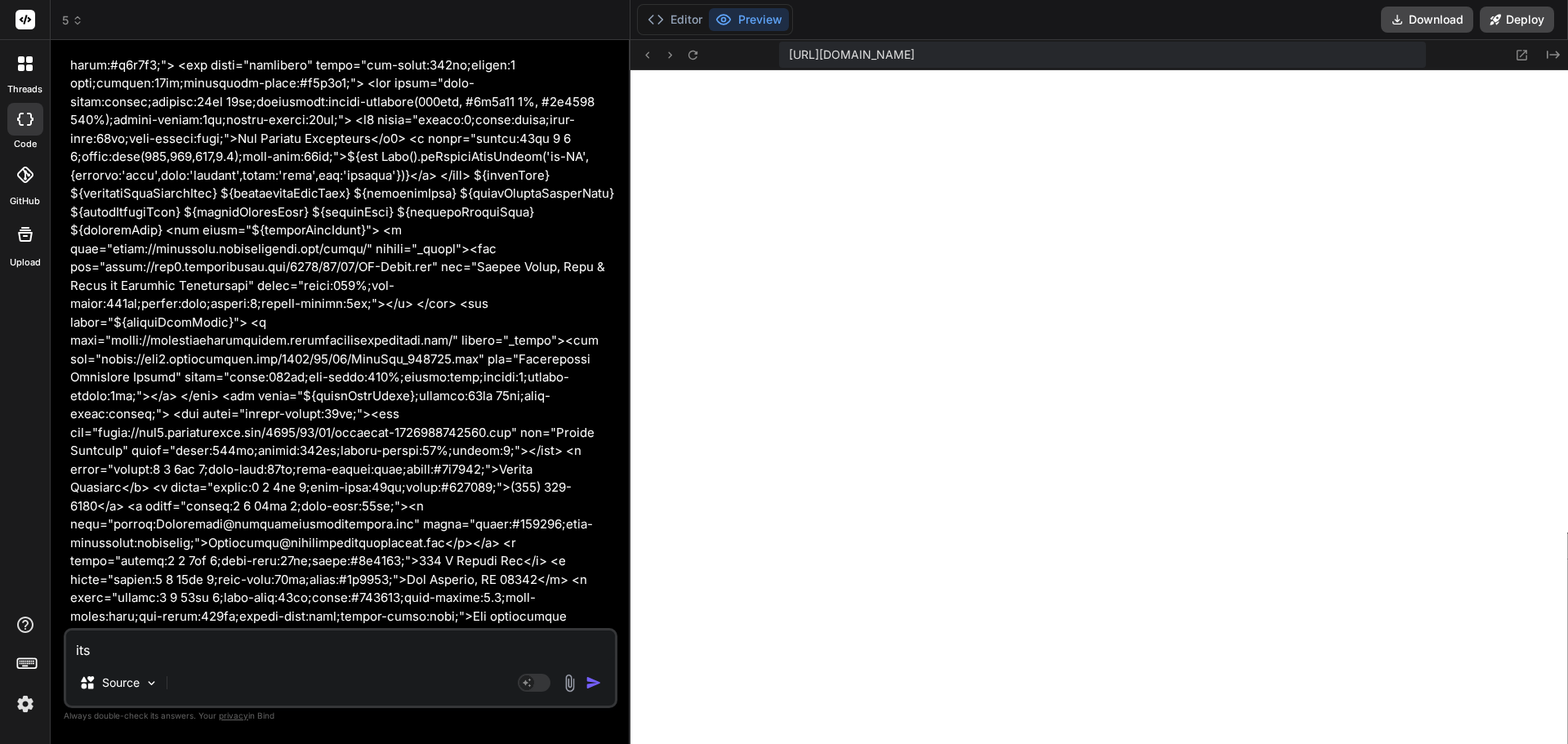
type textarea "x"
type textarea "its no"
type textarea "x"
type textarea "its not"
type textarea "x"
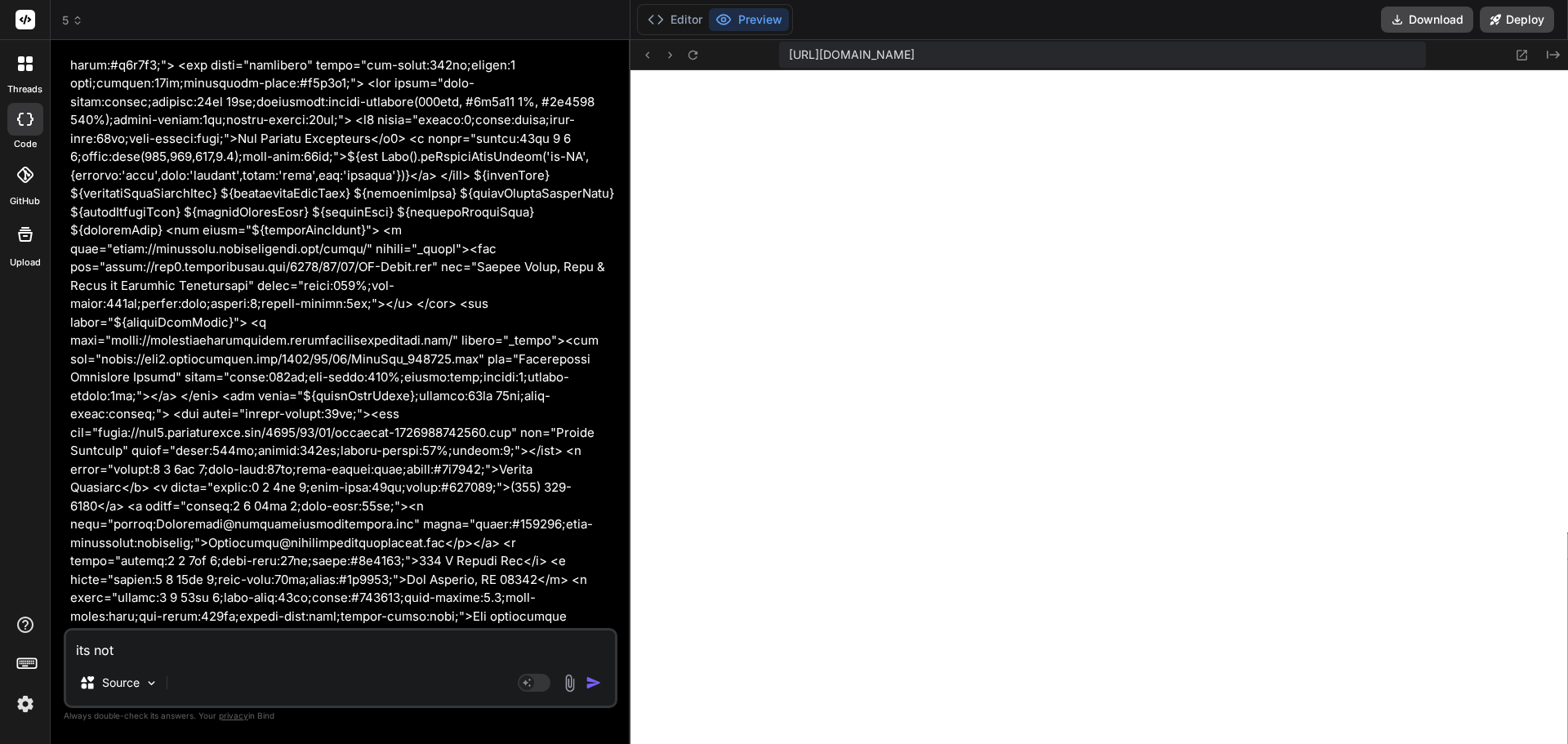
type textarea "its not"
type textarea "x"
type textarea "its not s"
type textarea "x"
type textarea "its not sh"
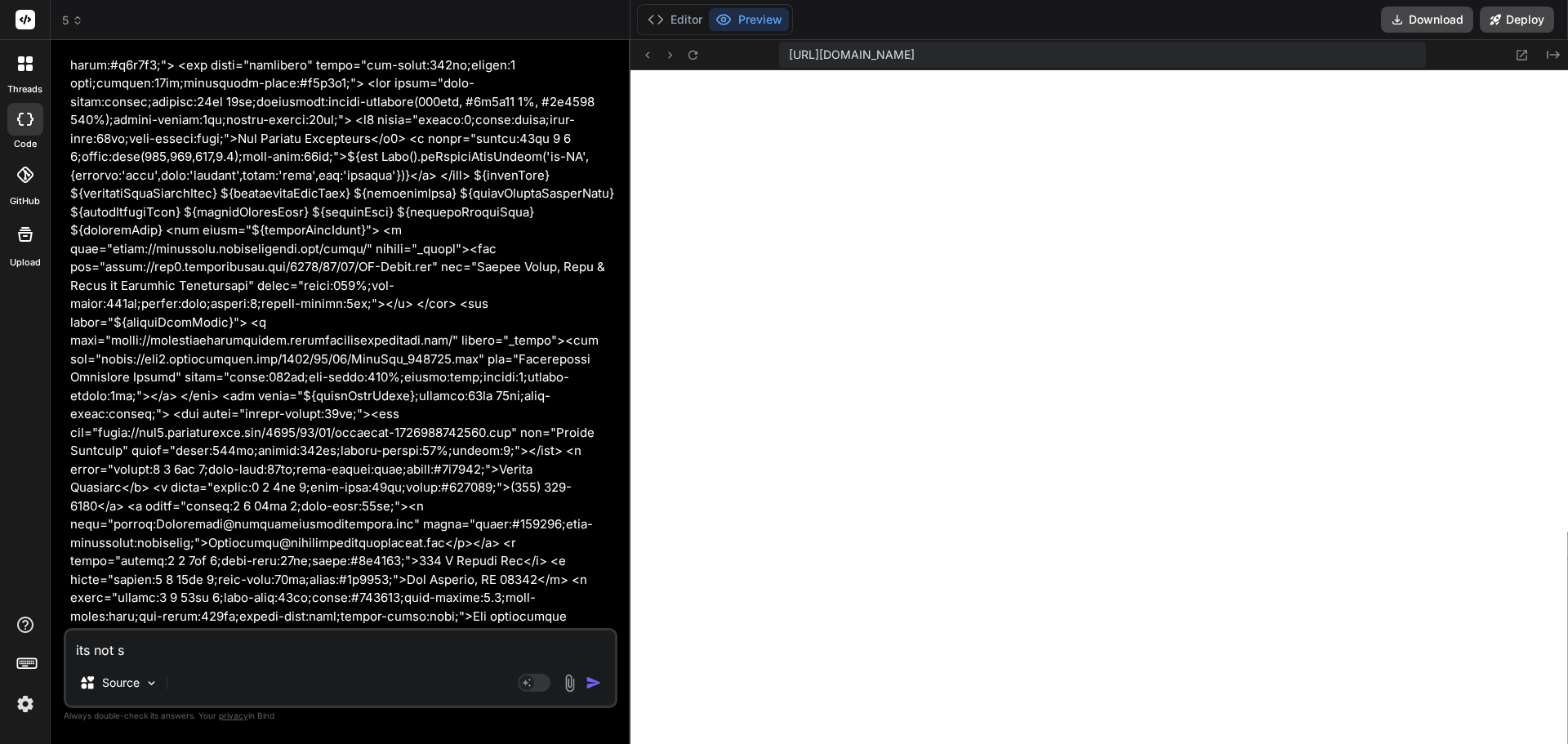
type textarea "x"
type textarea "its not sho"
type textarea "x"
type textarea "its not shoi"
type textarea "x"
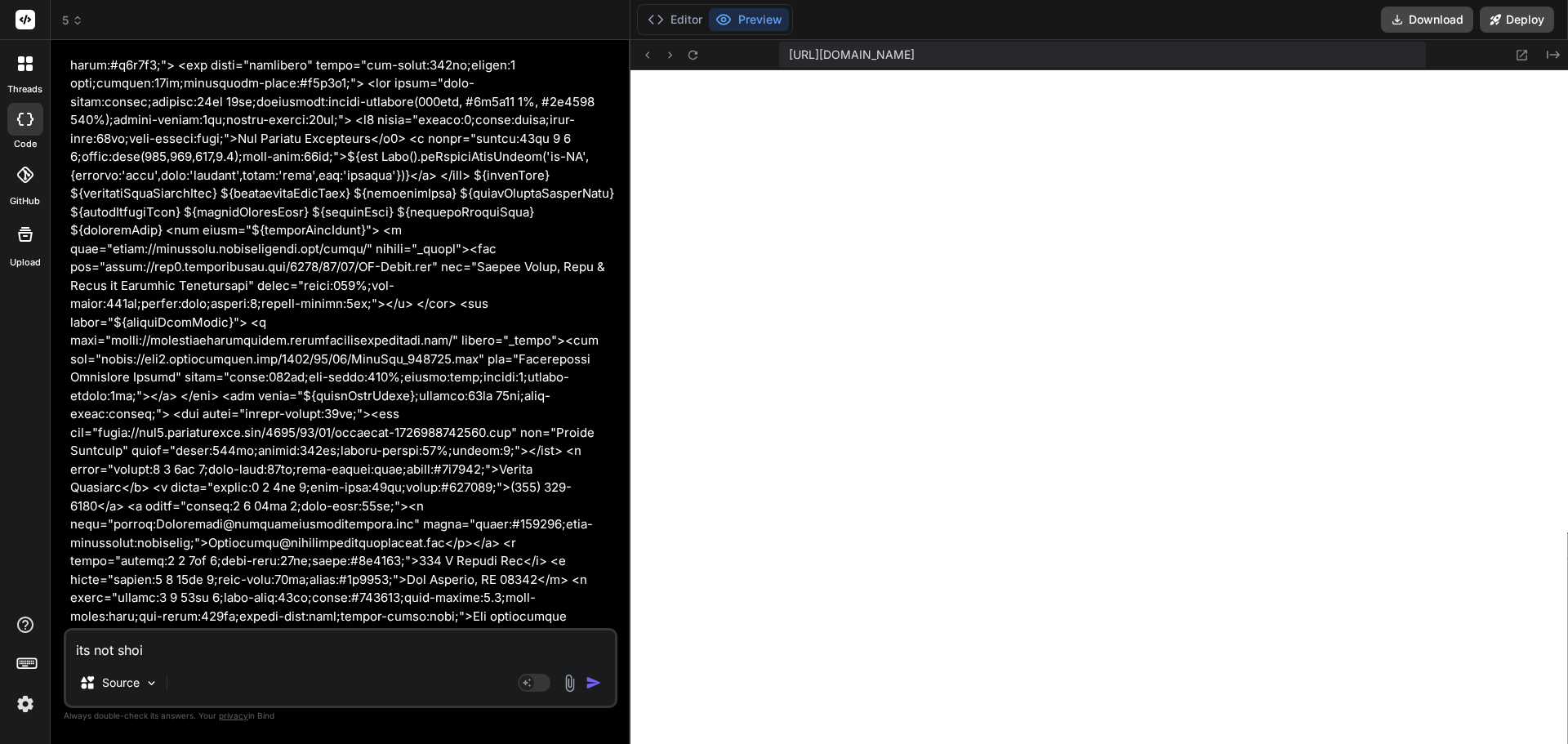
type textarea "its not shoiw"
type textarea "x"
type textarea "its not shoiwn"
type textarea "x"
type textarea "its not shoiwng"
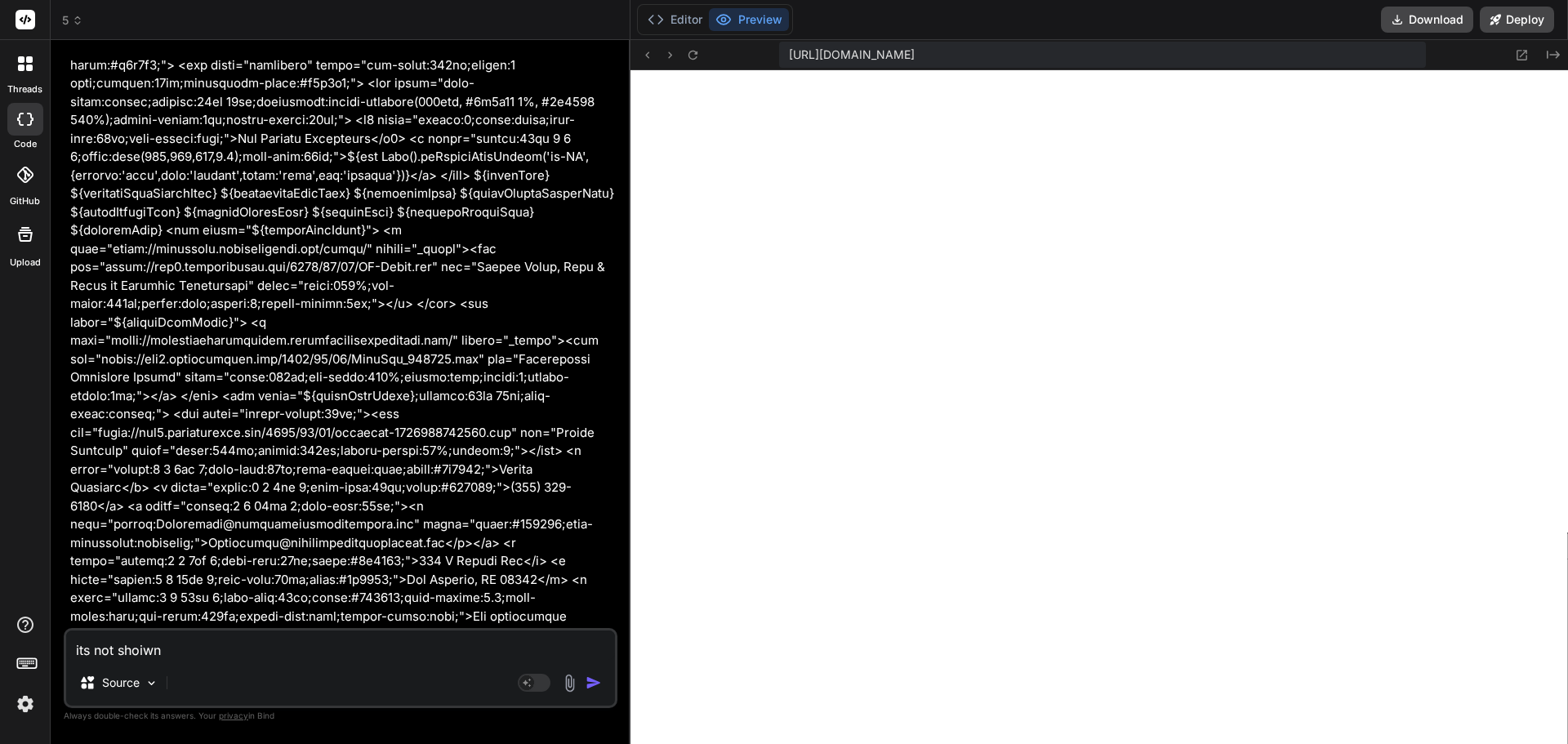
type textarea "x"
type textarea "its not shoiwng"
type textarea "x"
type textarea "its not shoiwng"
type textarea "x"
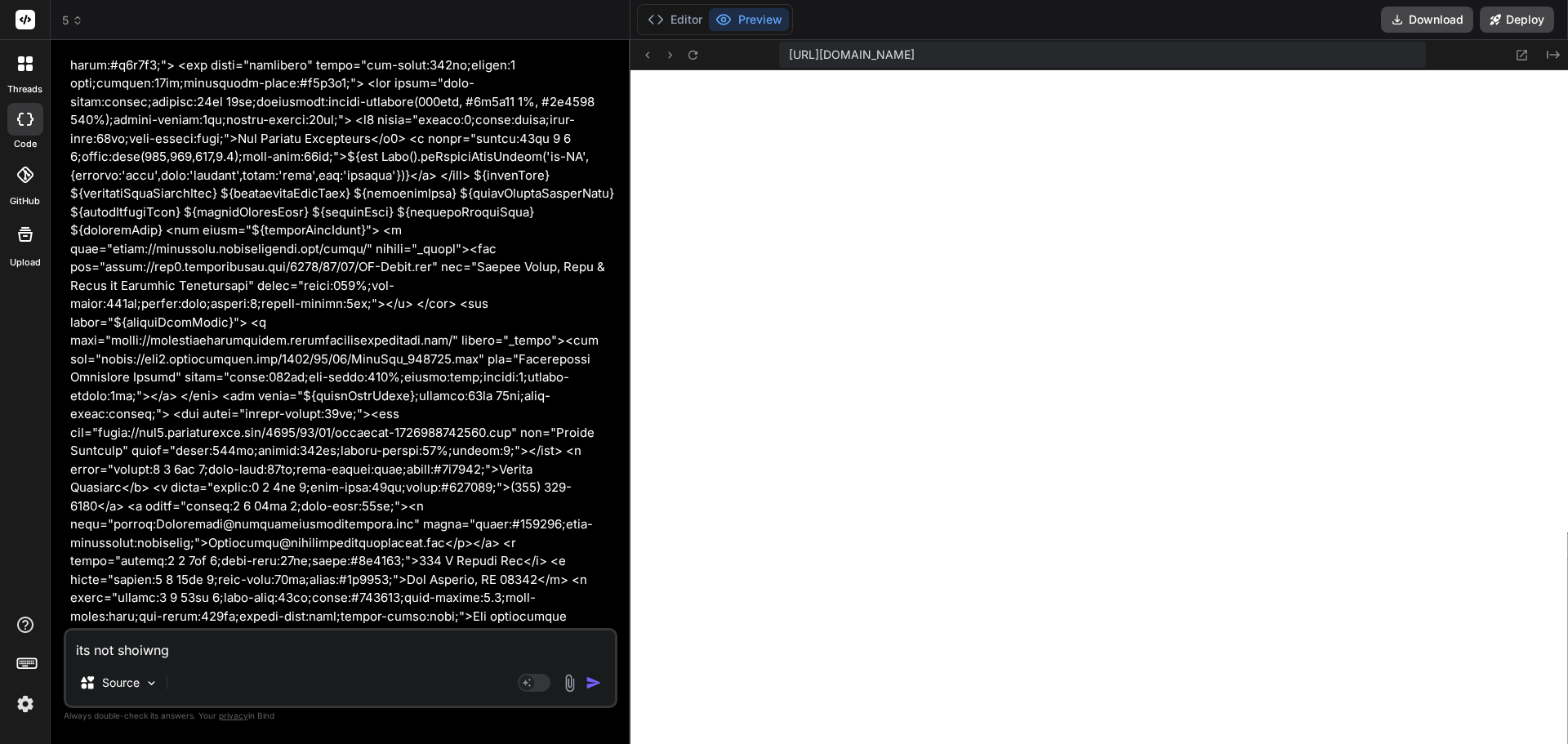
type textarea "its not shoiwn"
type textarea "x"
type textarea "its not shoiw"
type textarea "x"
type textarea "its not shoi"
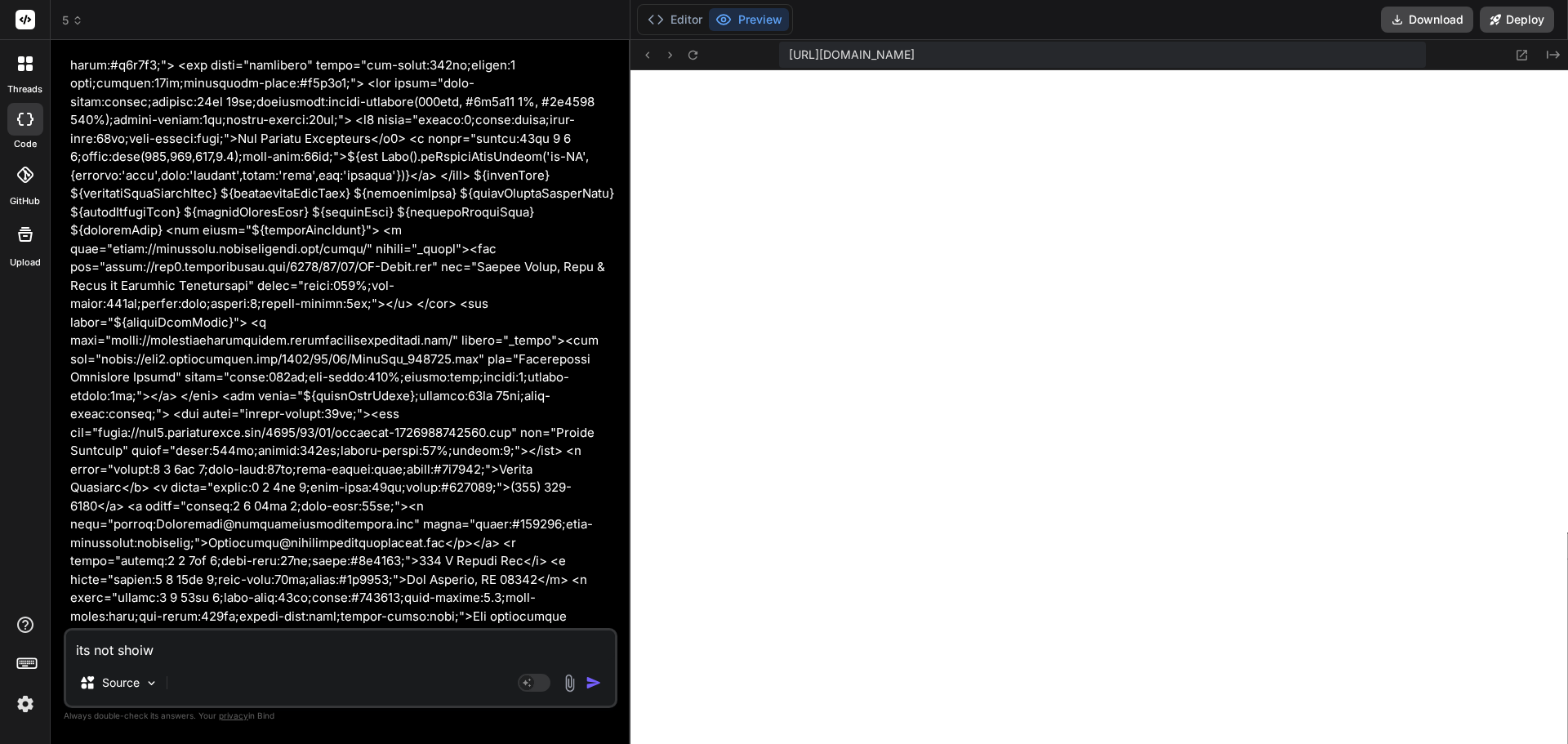
type textarea "x"
type textarea "its not sho"
type textarea "x"
type textarea "its not show"
type textarea "x"
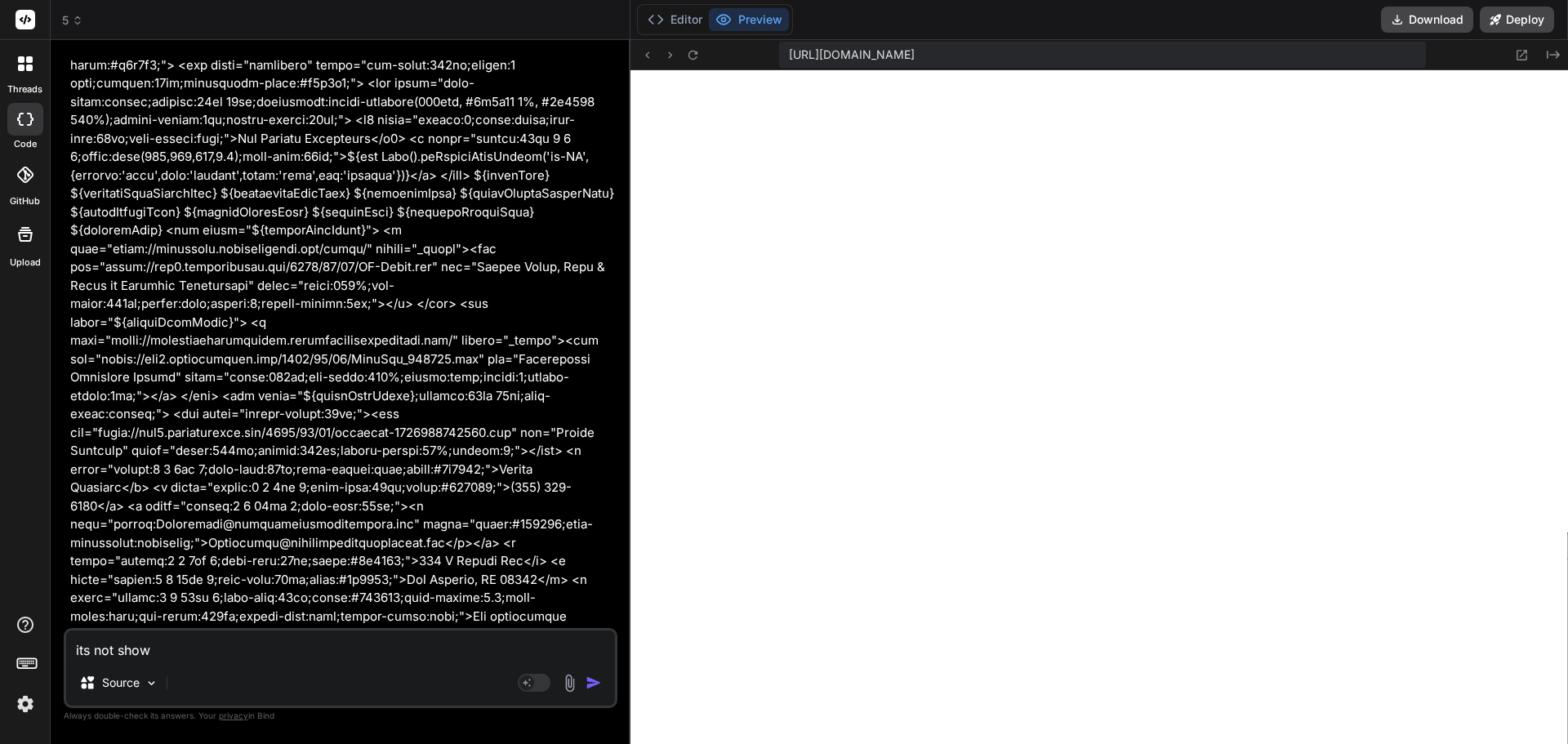
type textarea "its not showi"
type textarea "x"
type textarea "its not showin"
type textarea "x"
type textarea "its not showing"
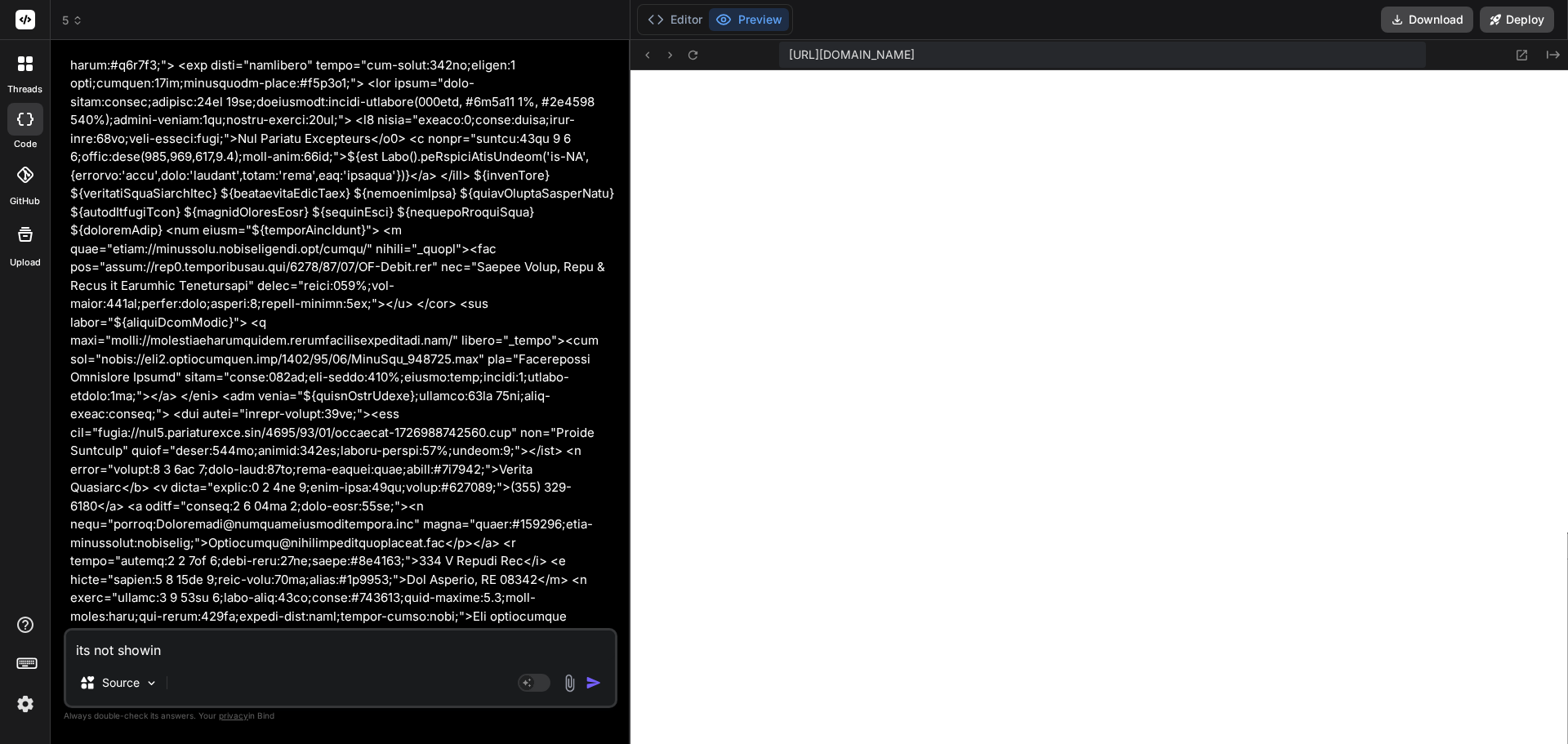
type textarea "x"
type textarea "its not showing"
type textarea "x"
type textarea "its not showing t"
type textarea "x"
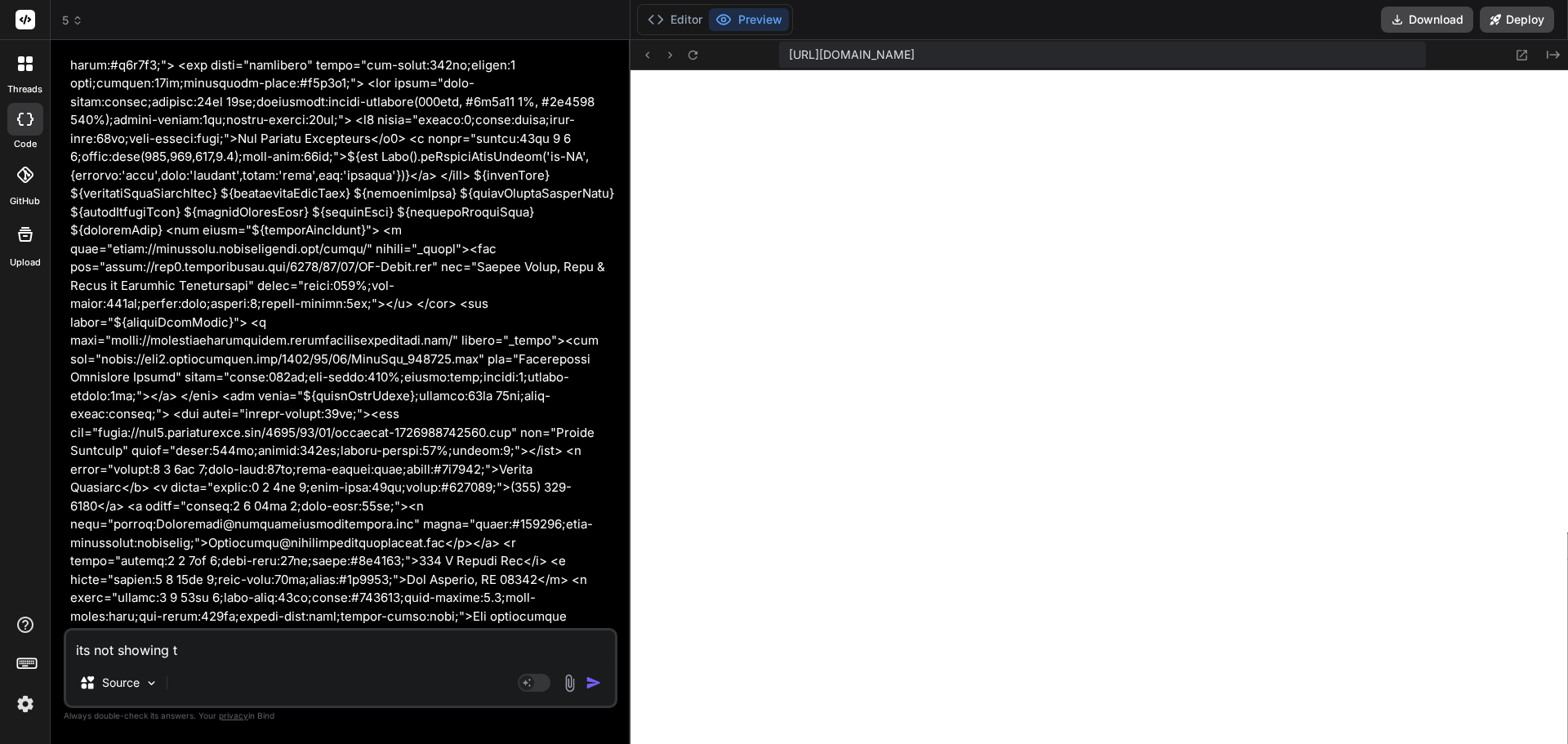
type textarea "its not showing th"
type textarea "x"
type textarea "its not showing the"
type textarea "x"
type textarea "its not showing the"
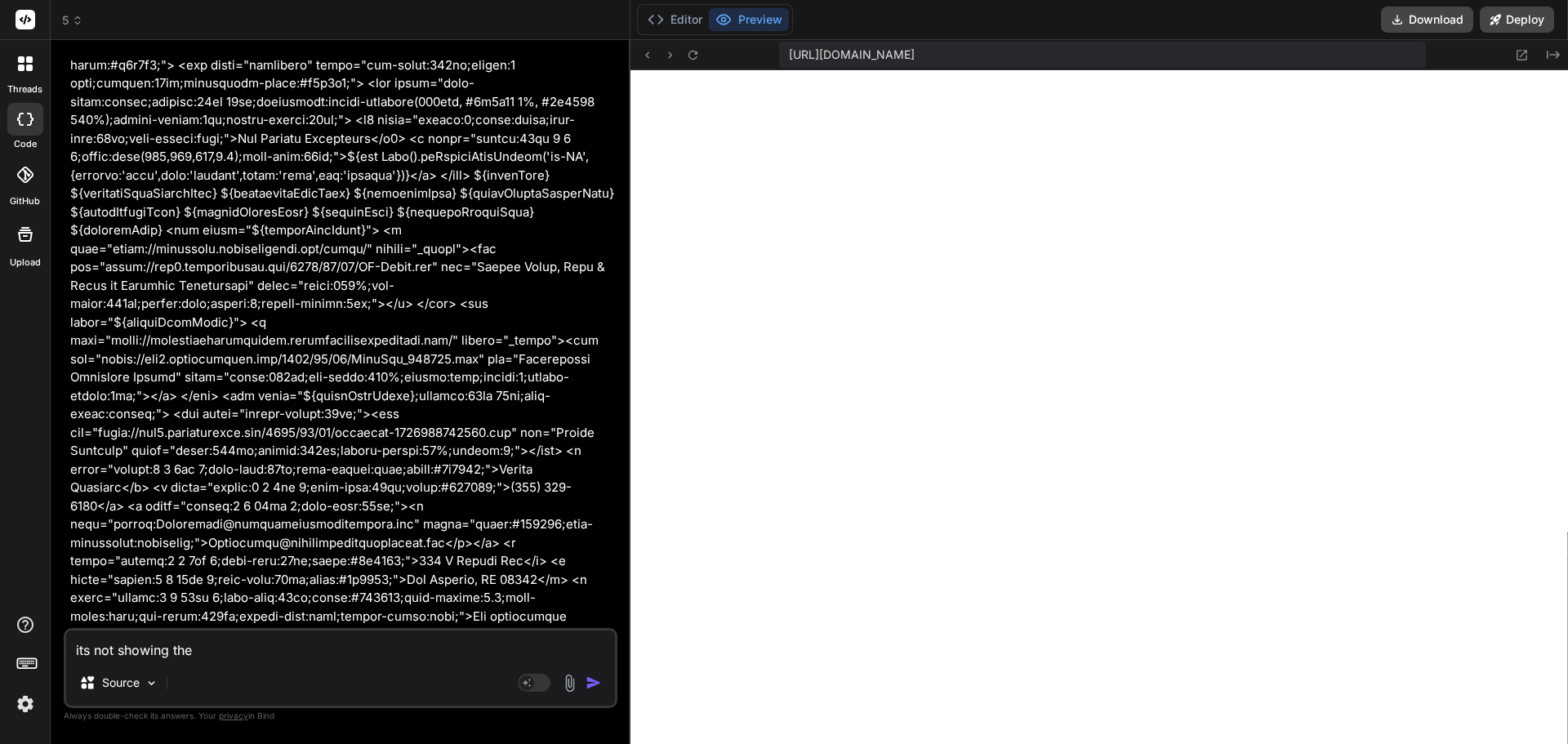
type textarea "x"
type textarea "its not showing the w"
type textarea "x"
type textarea "its not showing the we"
type textarea "x"
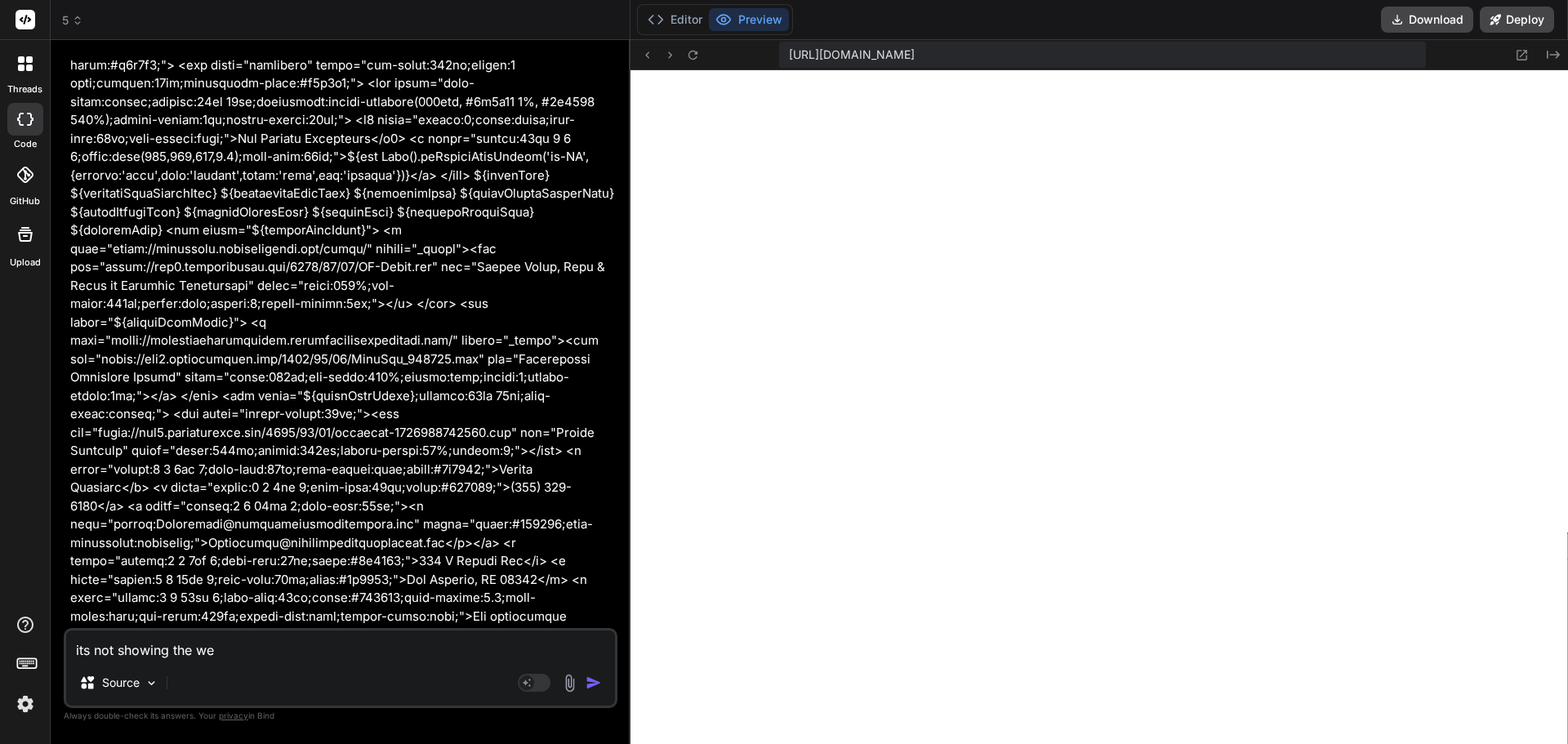
type textarea "its not showing the web"
type textarea "x"
type textarea "its not showing the webs"
type textarea "x"
type textarea "its not showing the websi"
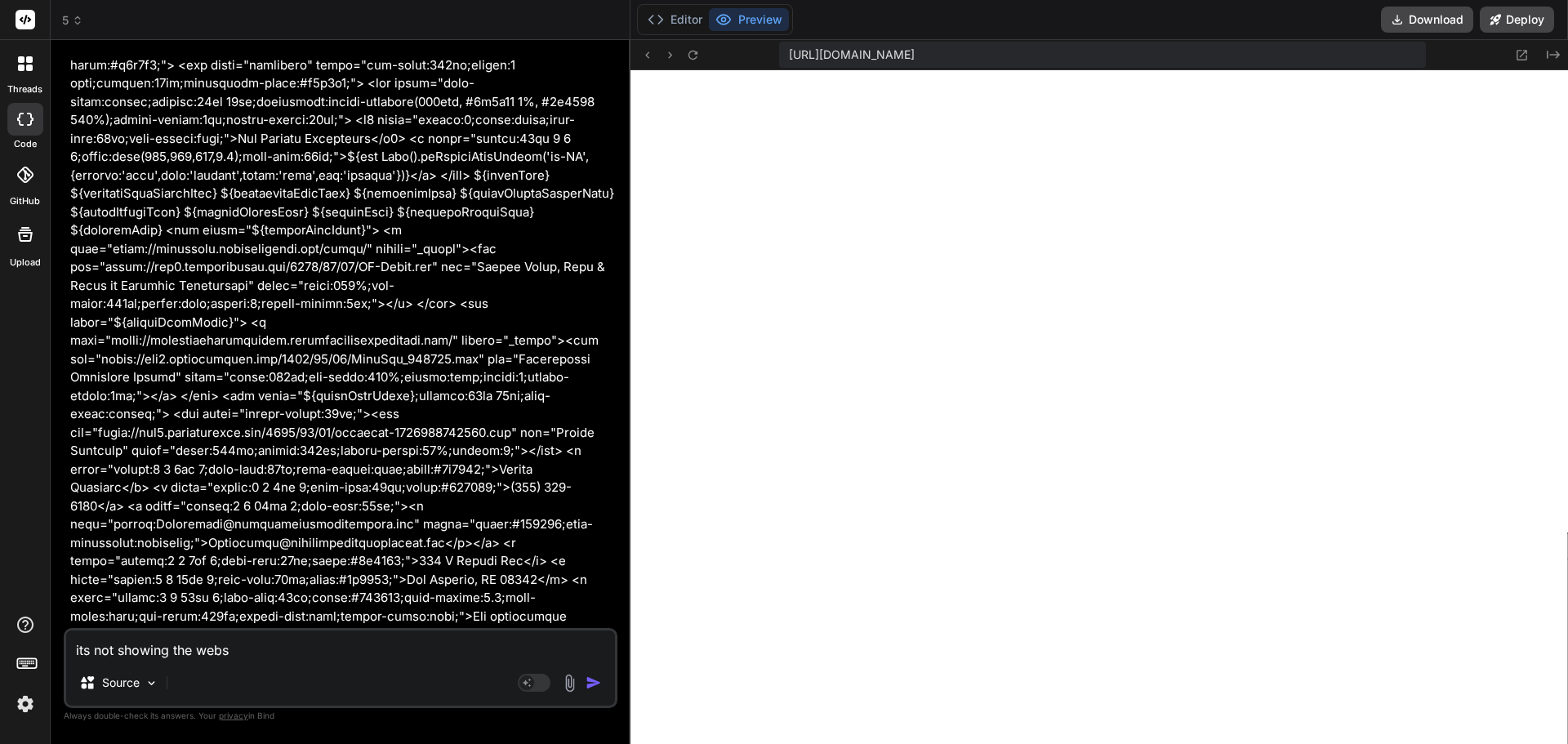
type textarea "x"
type textarea "its not showing the websit"
type textarea "x"
type textarea "its not showing the website"
type textarea "x"
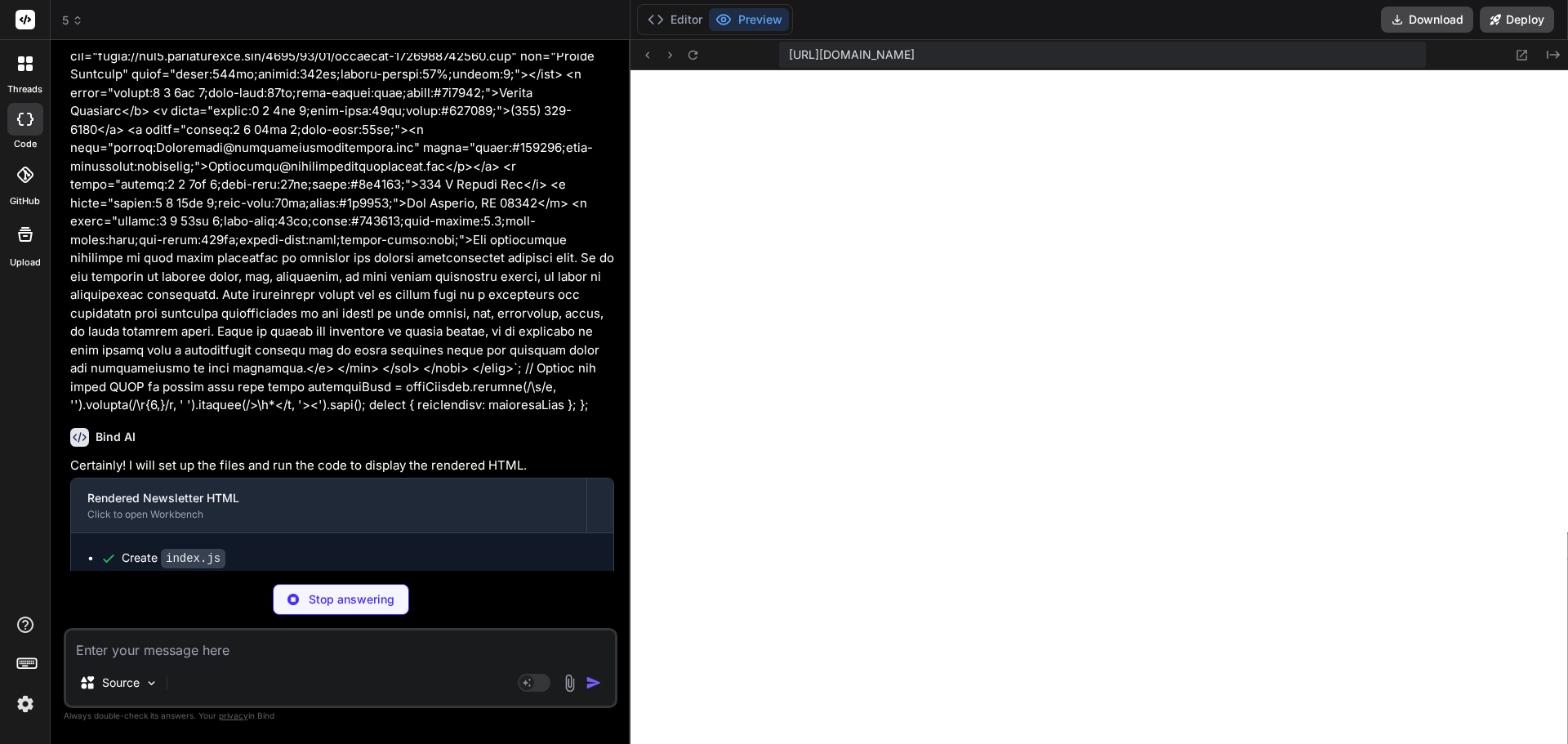
scroll to position [25046, 0]
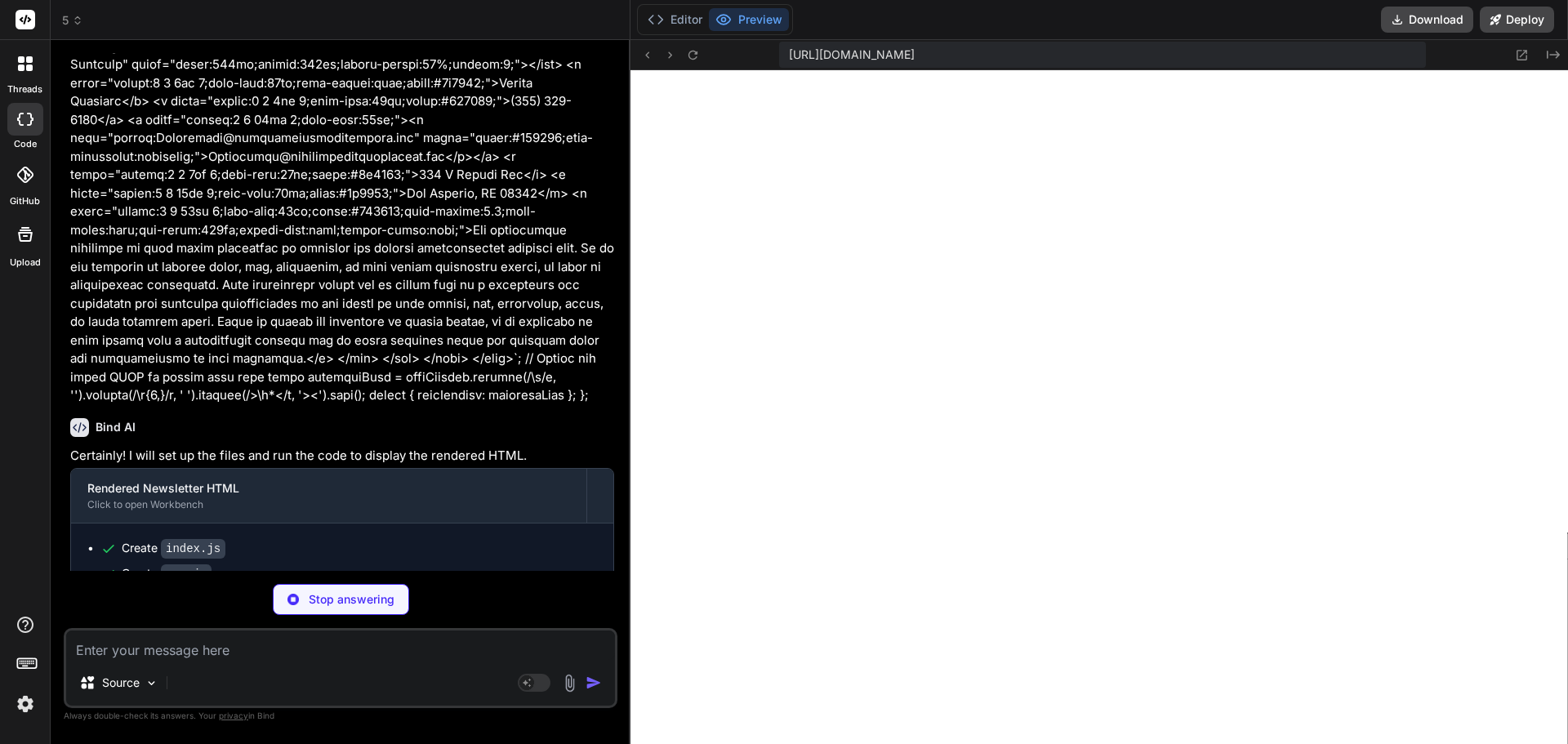
type textarea "x"
type textarea "'><').trim(); return { htmlSnippet: minifiedHtml }; };"
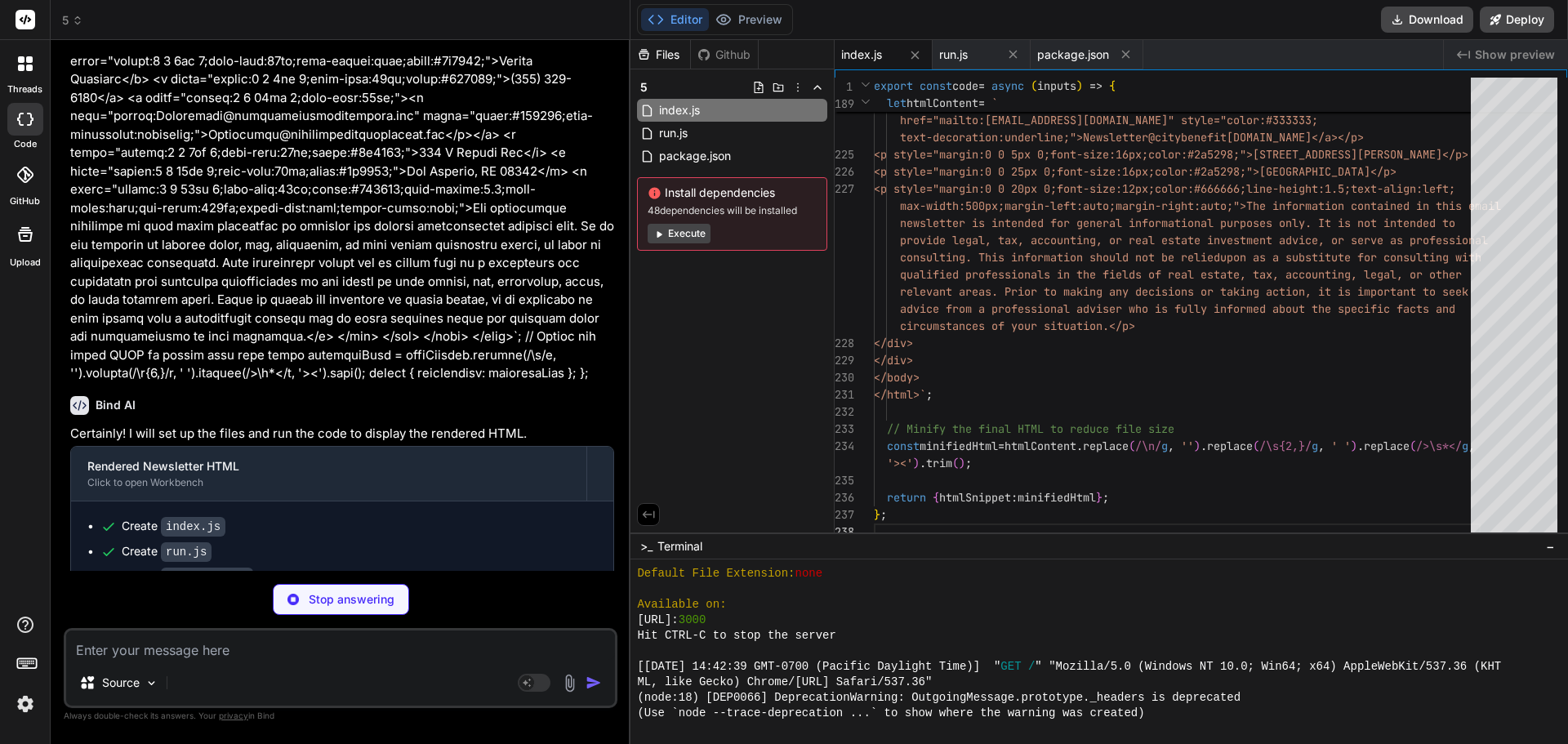
scroll to position [25071, 0]
type textarea "x"
type textarea ""📉", "indexEmoji": "📊" } ] } } };"
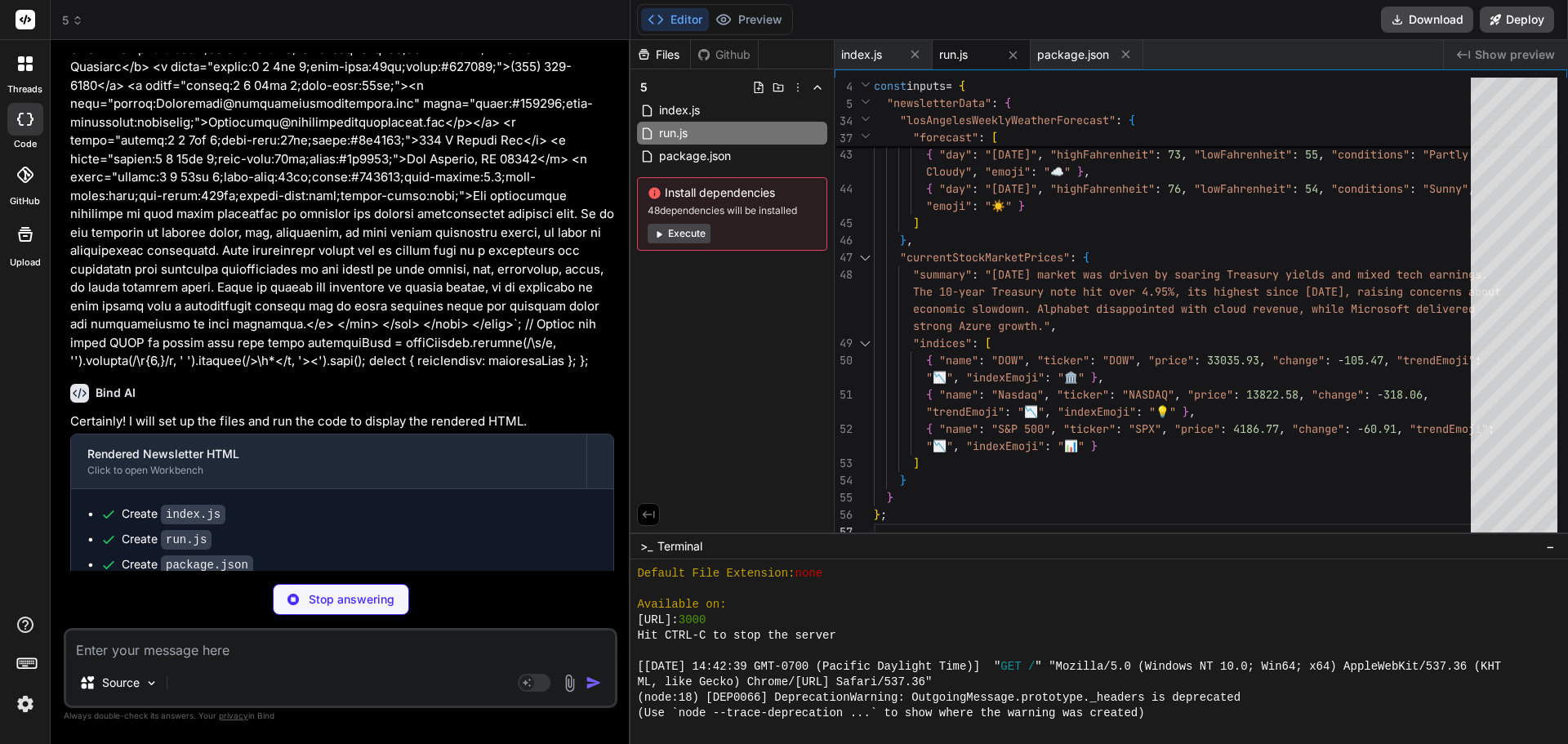
scroll to position [25096, 0]
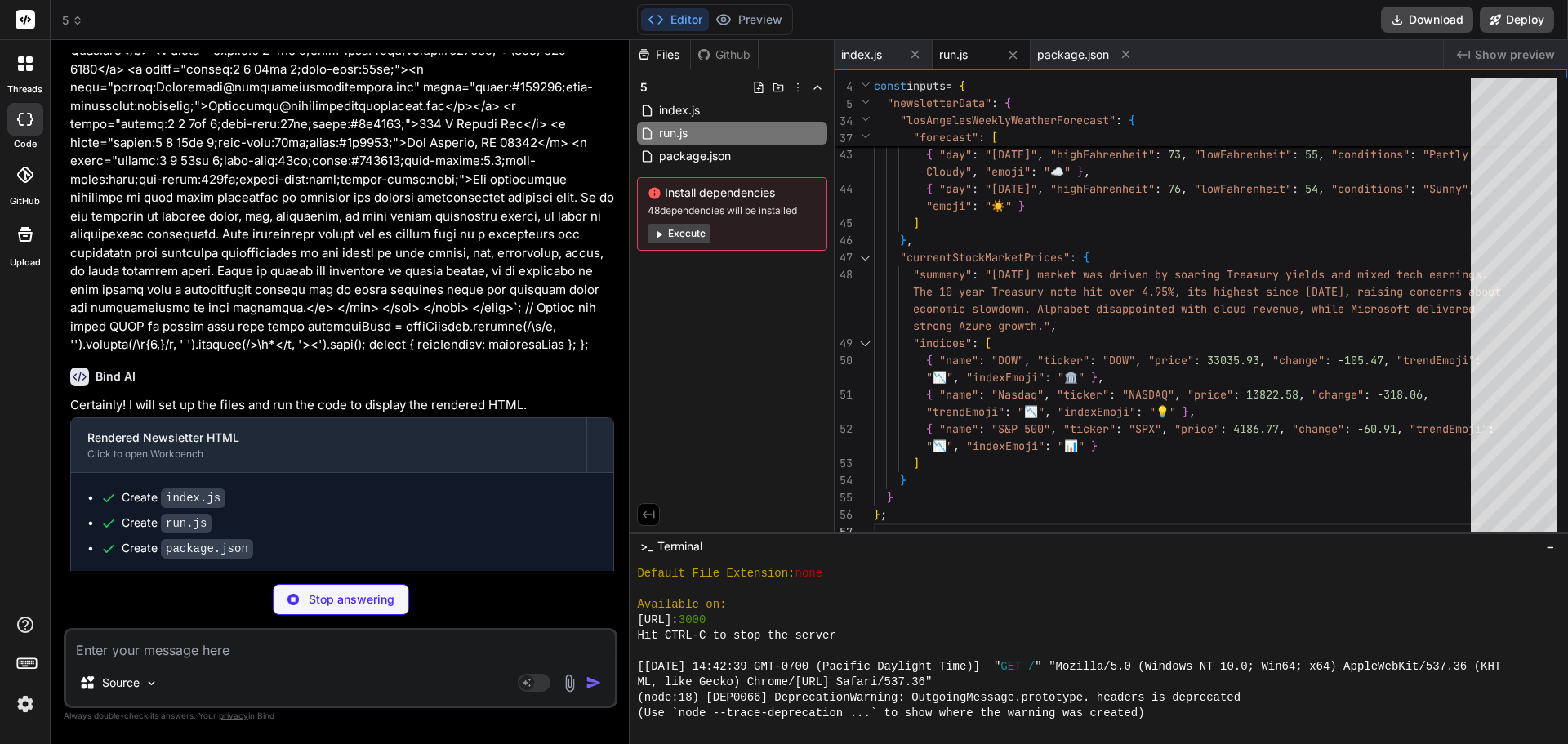
type textarea "x"
type textarea "}).catch(error => { console.error("Error generating HTML:", error); });"
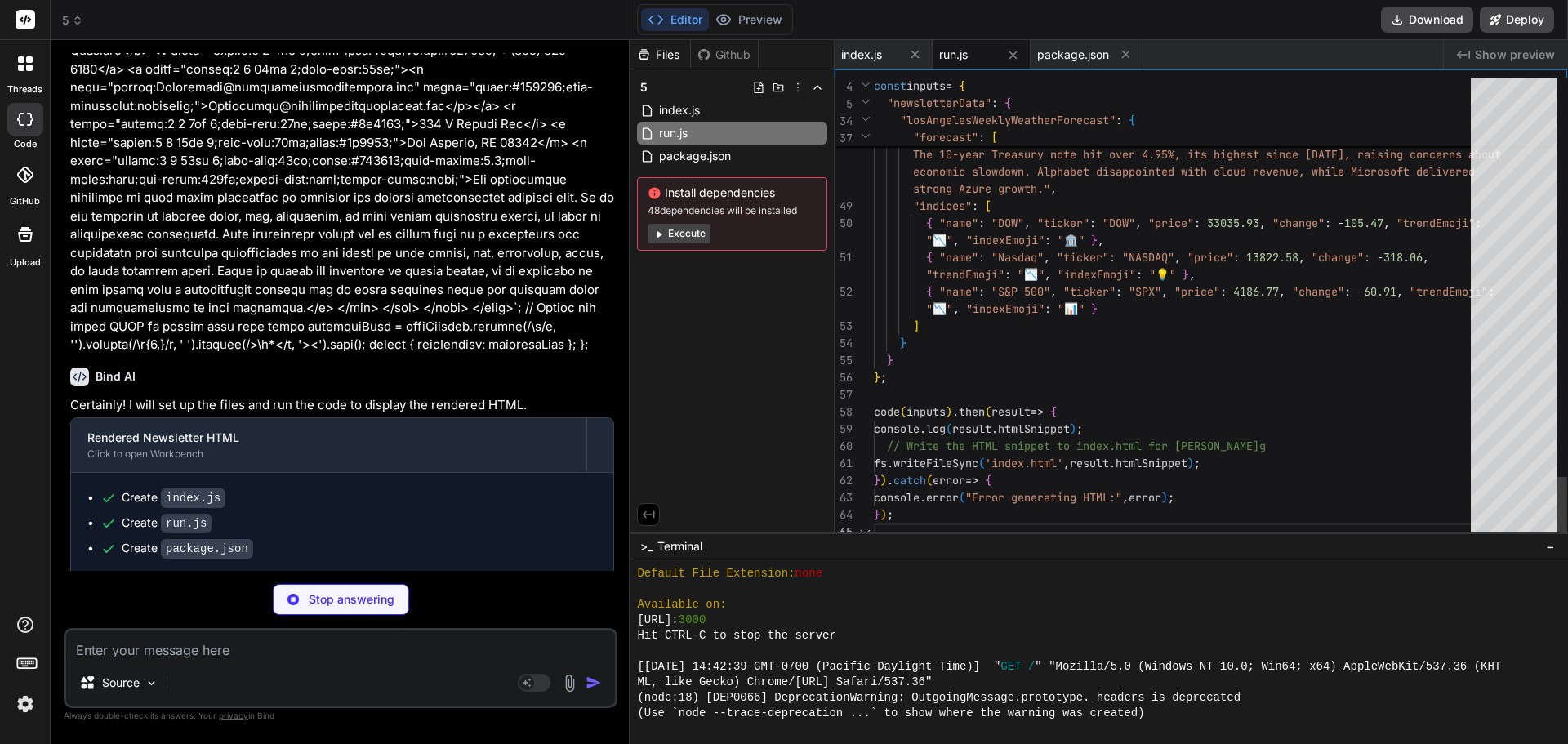
type textarea "x"
type textarea ""dependencies": { "http-server": "^14.1.1" } }"
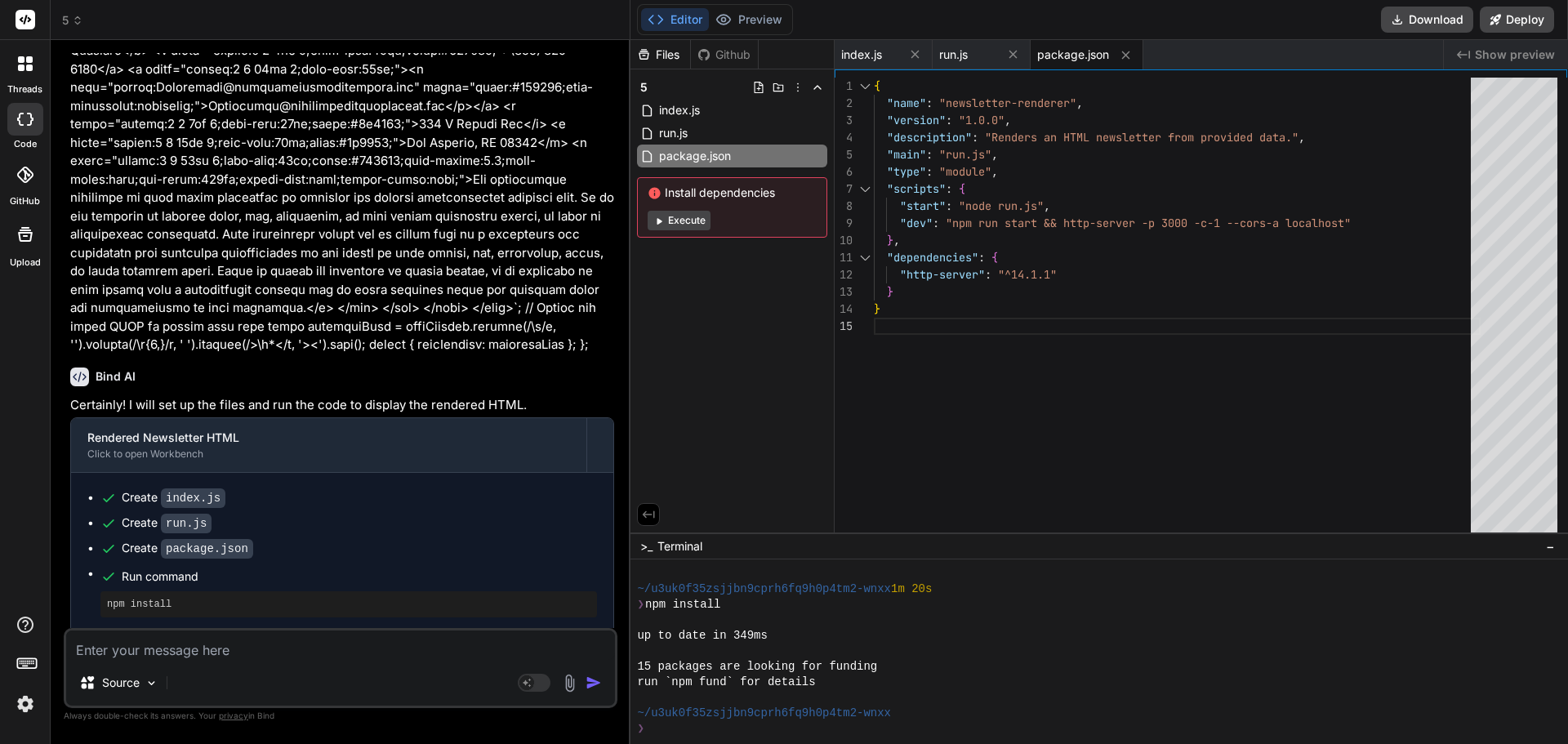
scroll to position [11565, 0]
type textarea "x"
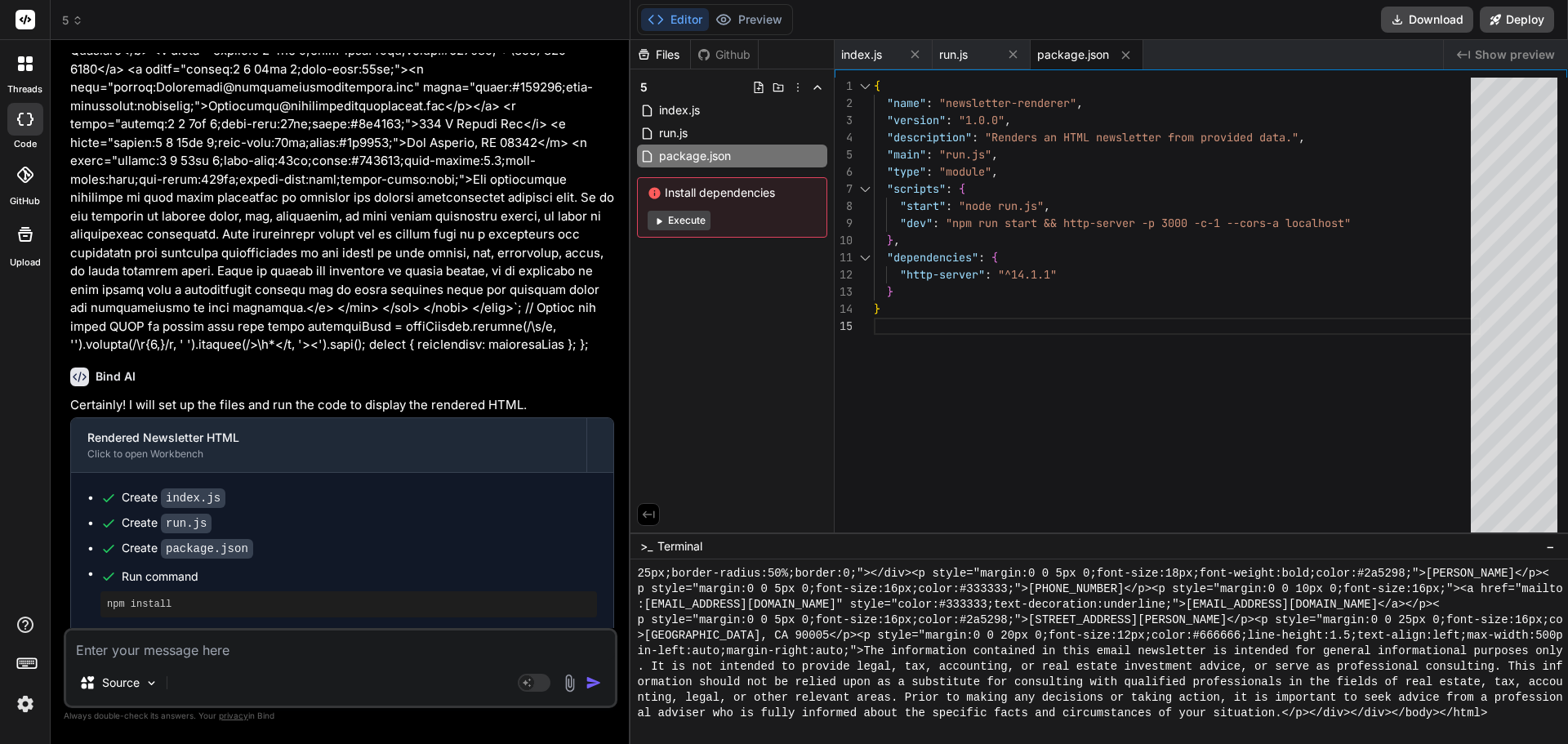
scroll to position [15523, 0]
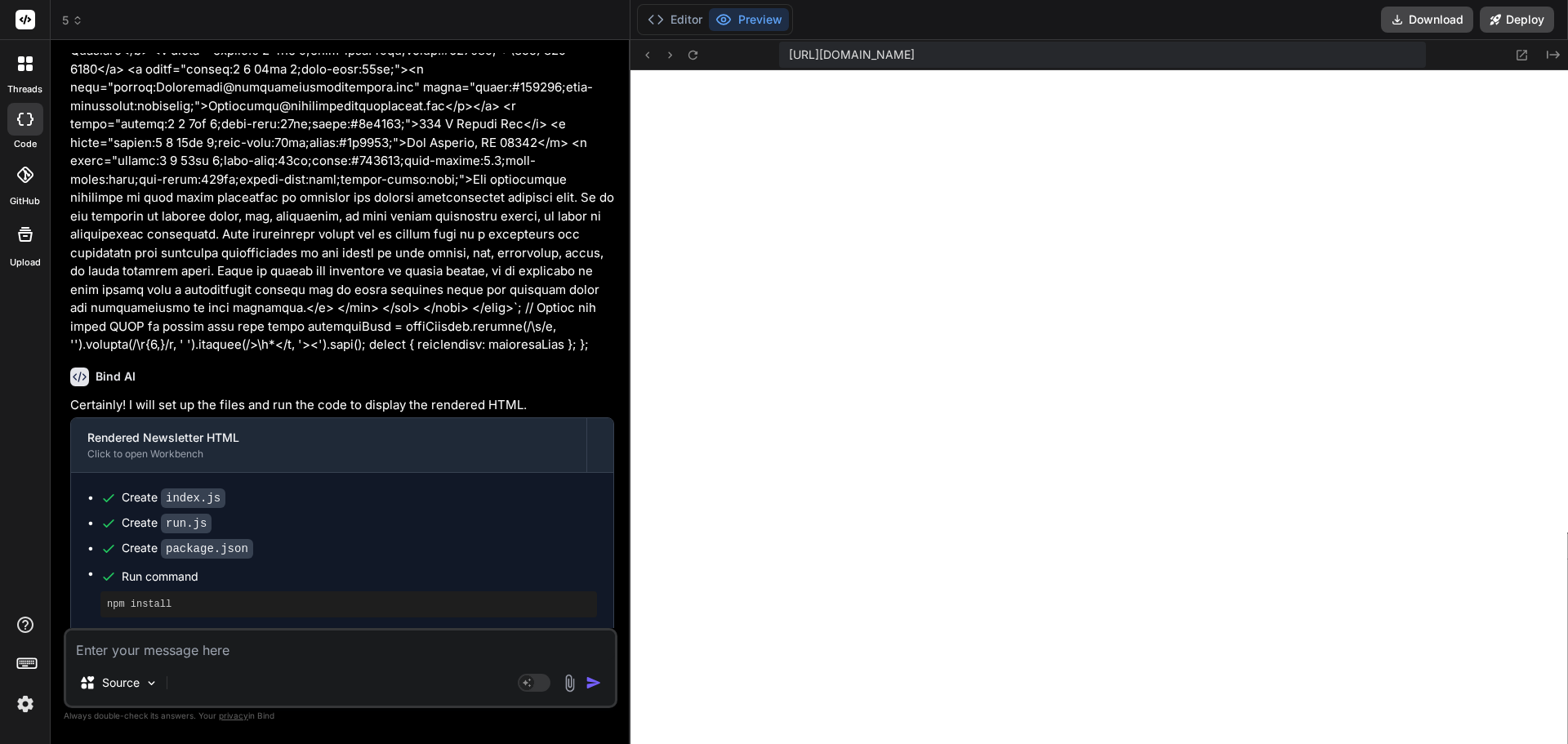
click at [315, 646] on textarea at bounding box center [340, 644] width 549 height 29
type textarea "p"
type textarea "x"
type textarea "pl"
type textarea "x"
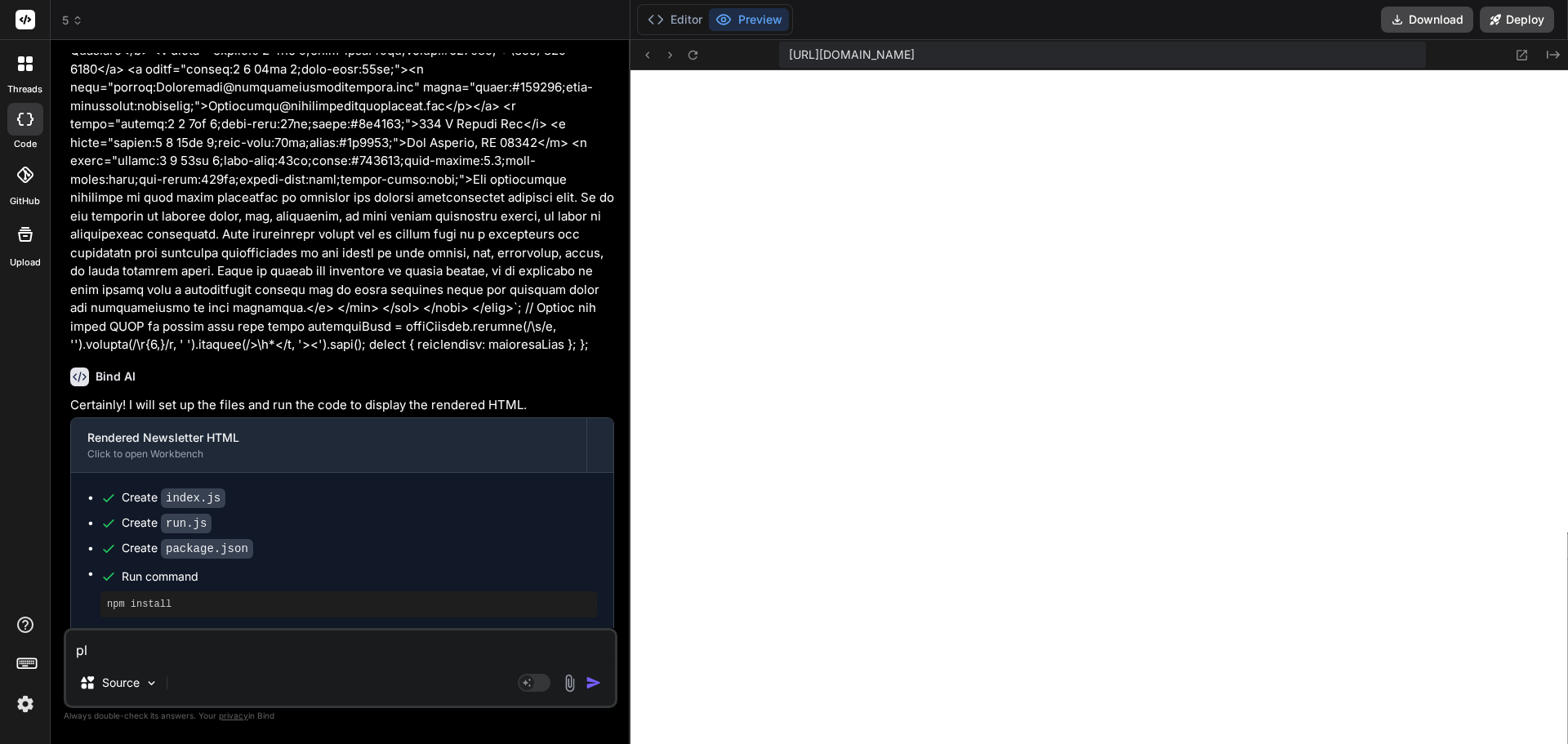
type textarea "ple"
type textarea "x"
type textarea "plea"
type textarea "x"
type textarea "pleas"
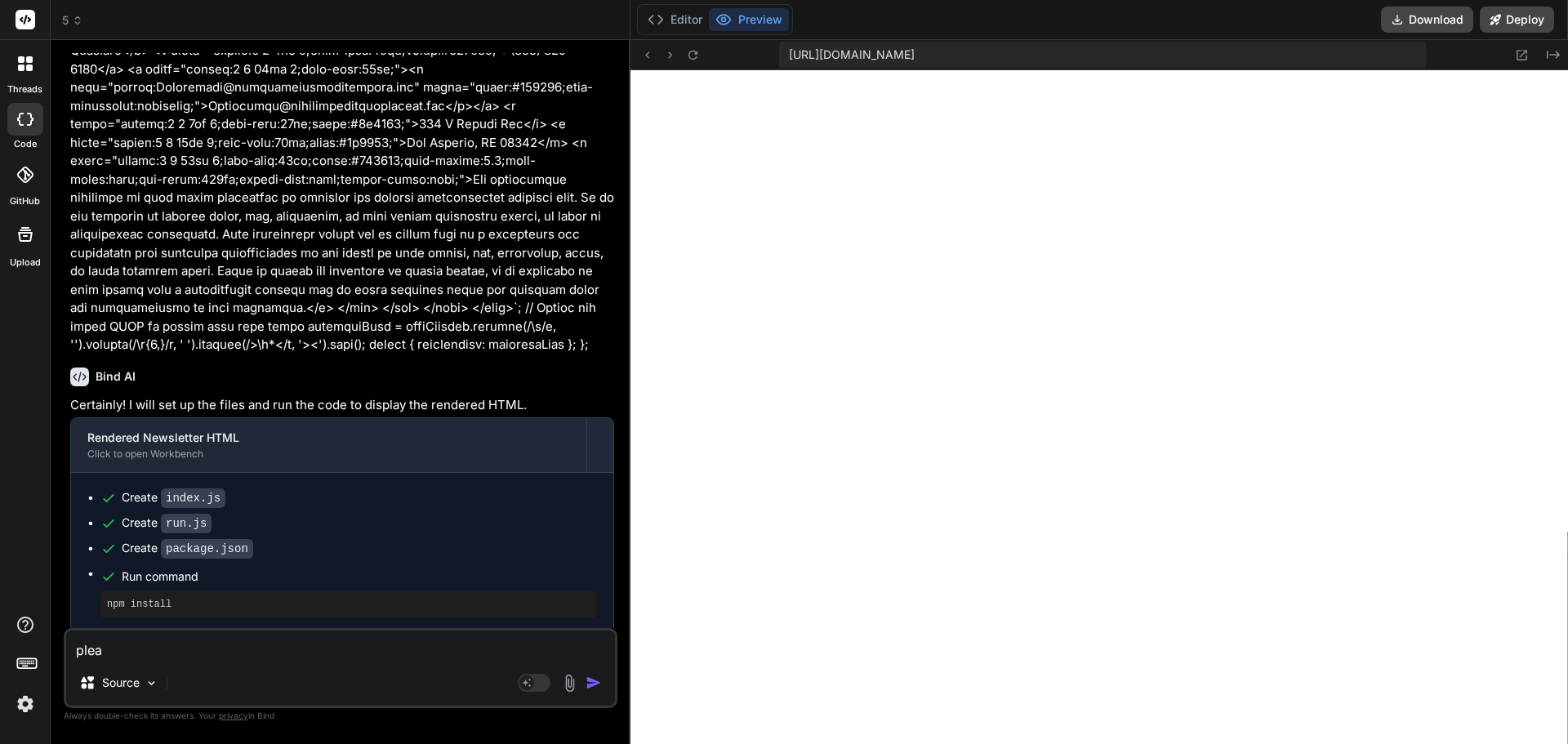
type textarea "x"
type textarea "please"
type textarea "x"
type textarea "please"
type textarea "x"
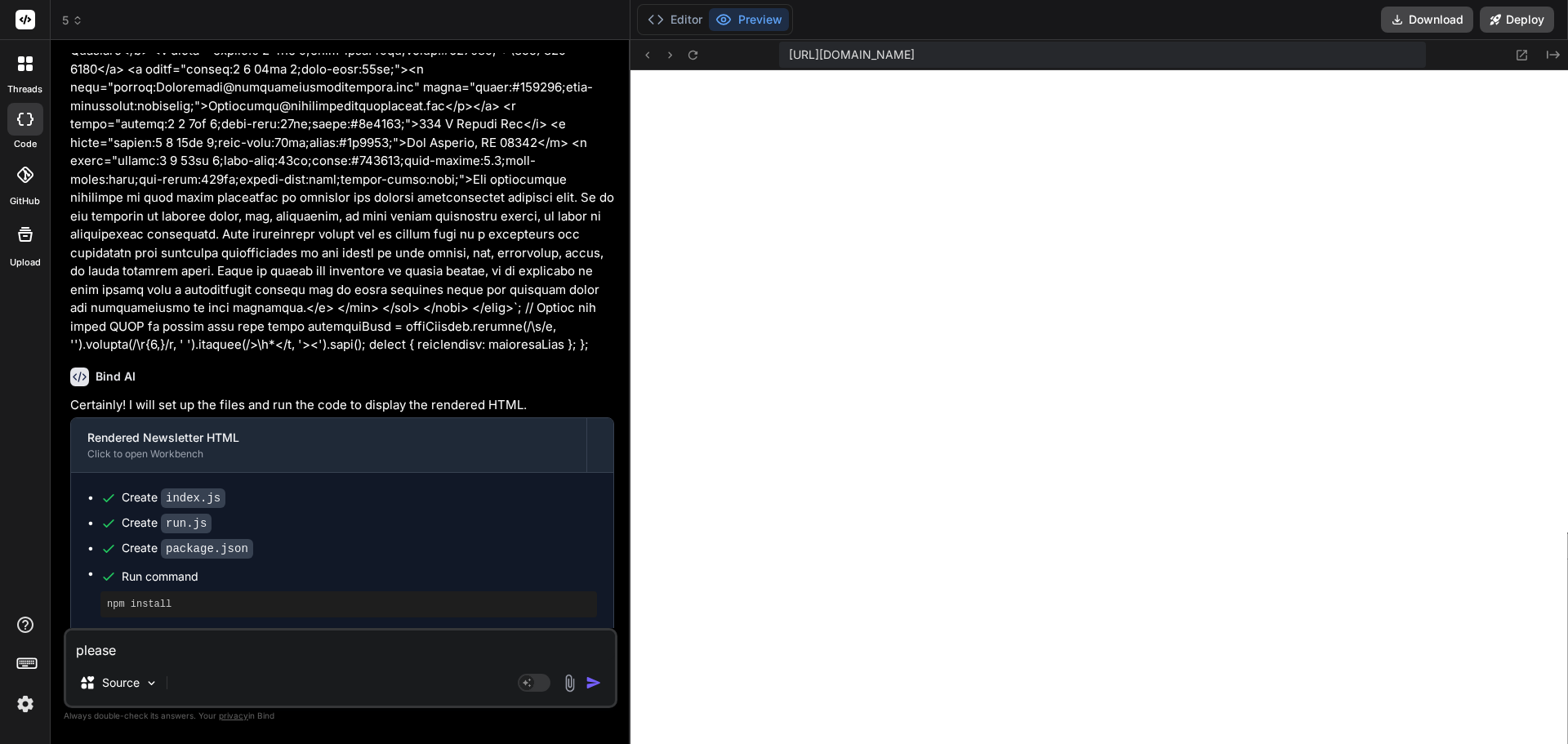
type textarea "please r"
type textarea "x"
type textarea "please re"
type textarea "x"
type textarea "please rem"
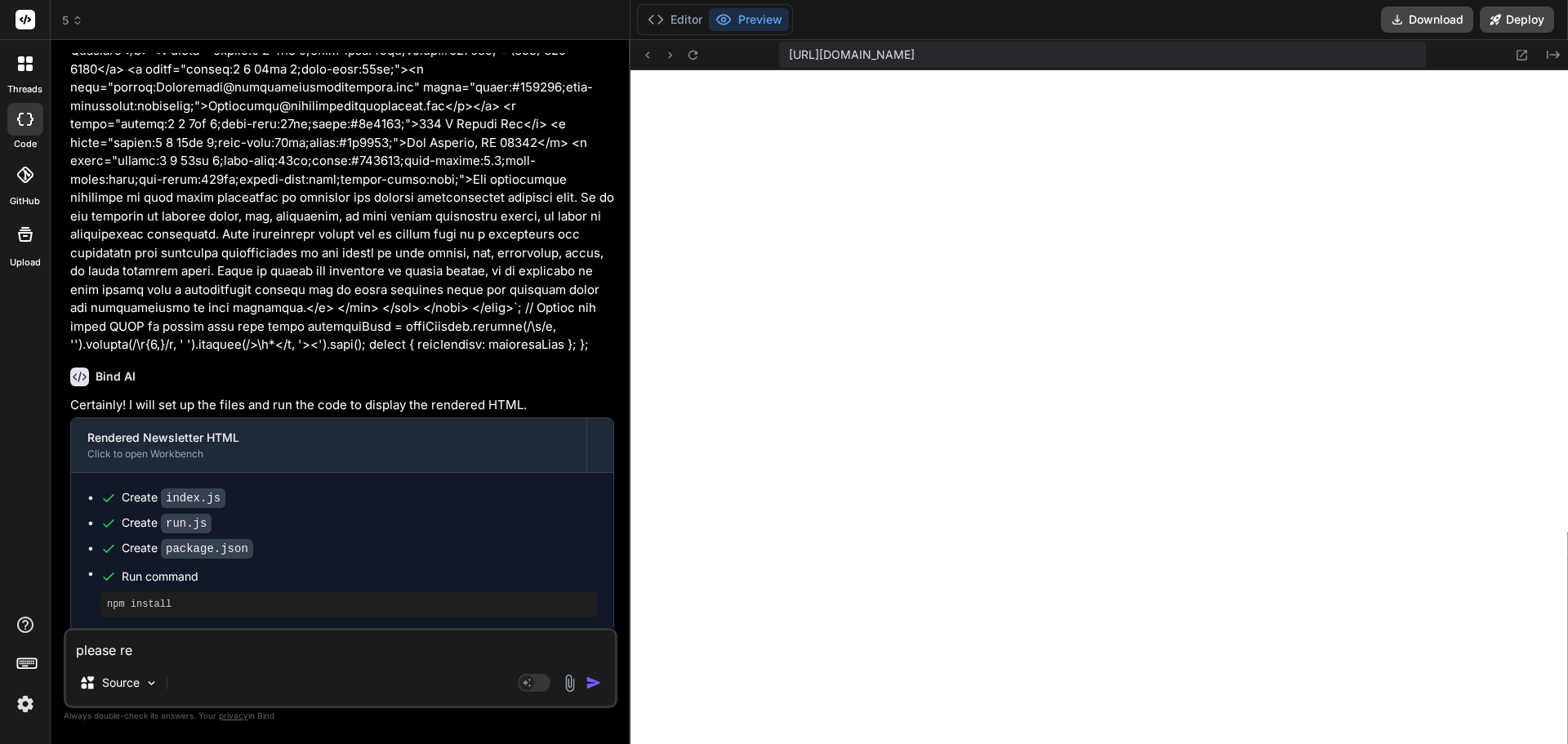
type textarea "x"
type textarea "please remo"
type textarea "x"
type textarea "please remov"
type textarea "x"
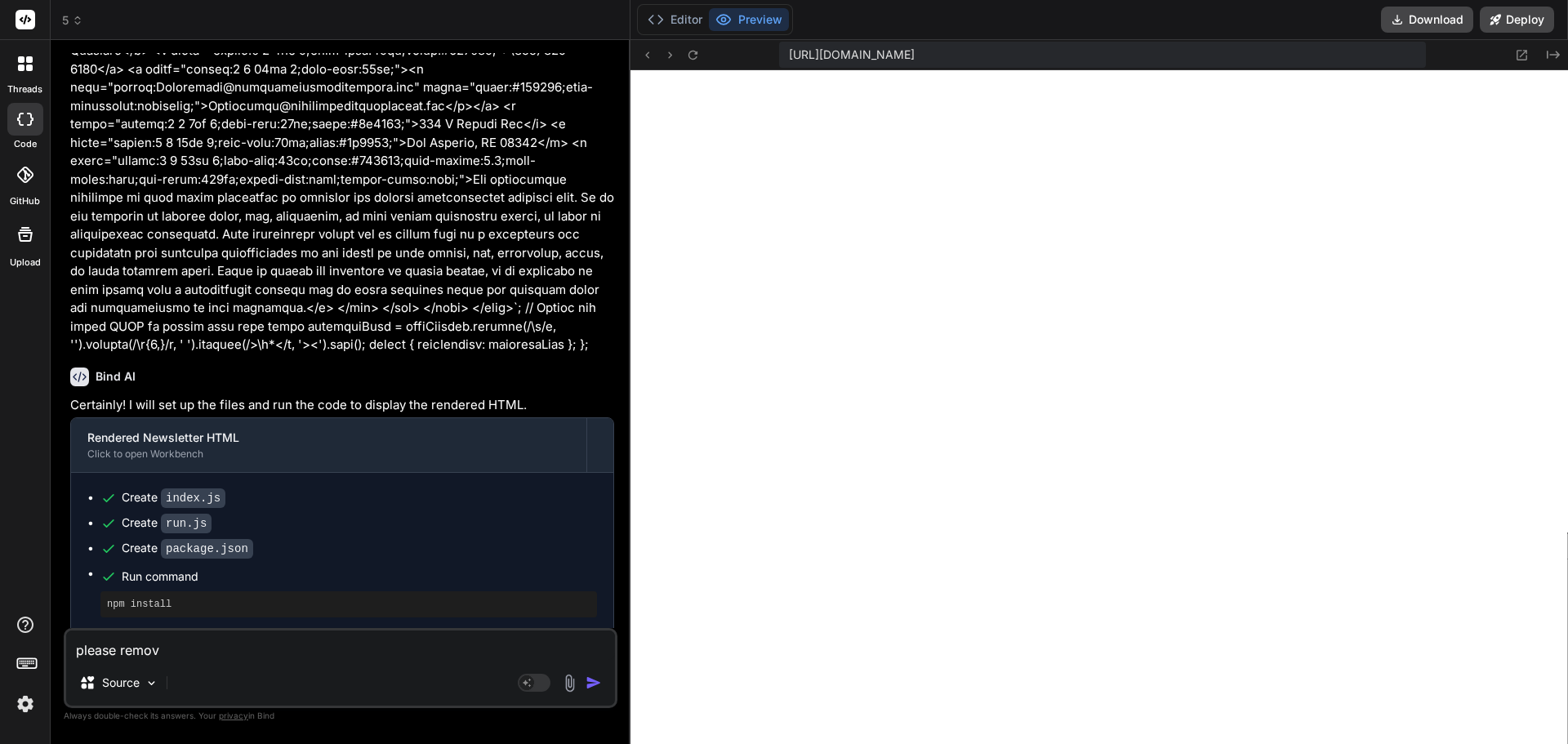
type textarea "please remove"
type textarea "x"
type textarea "please remove"
type textarea "x"
type textarea "please remove t"
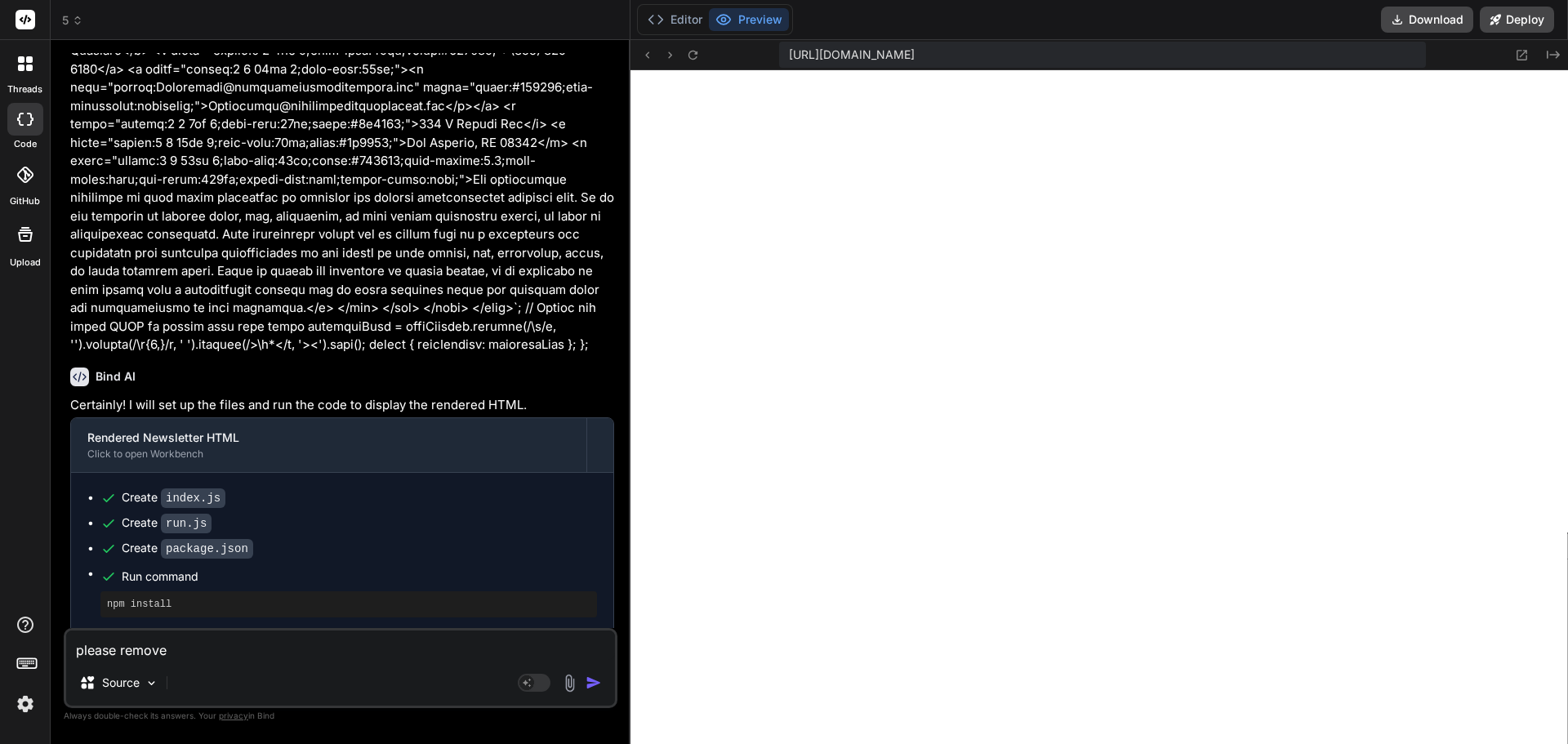
type textarea "x"
type textarea "please remove th"
type textarea "x"
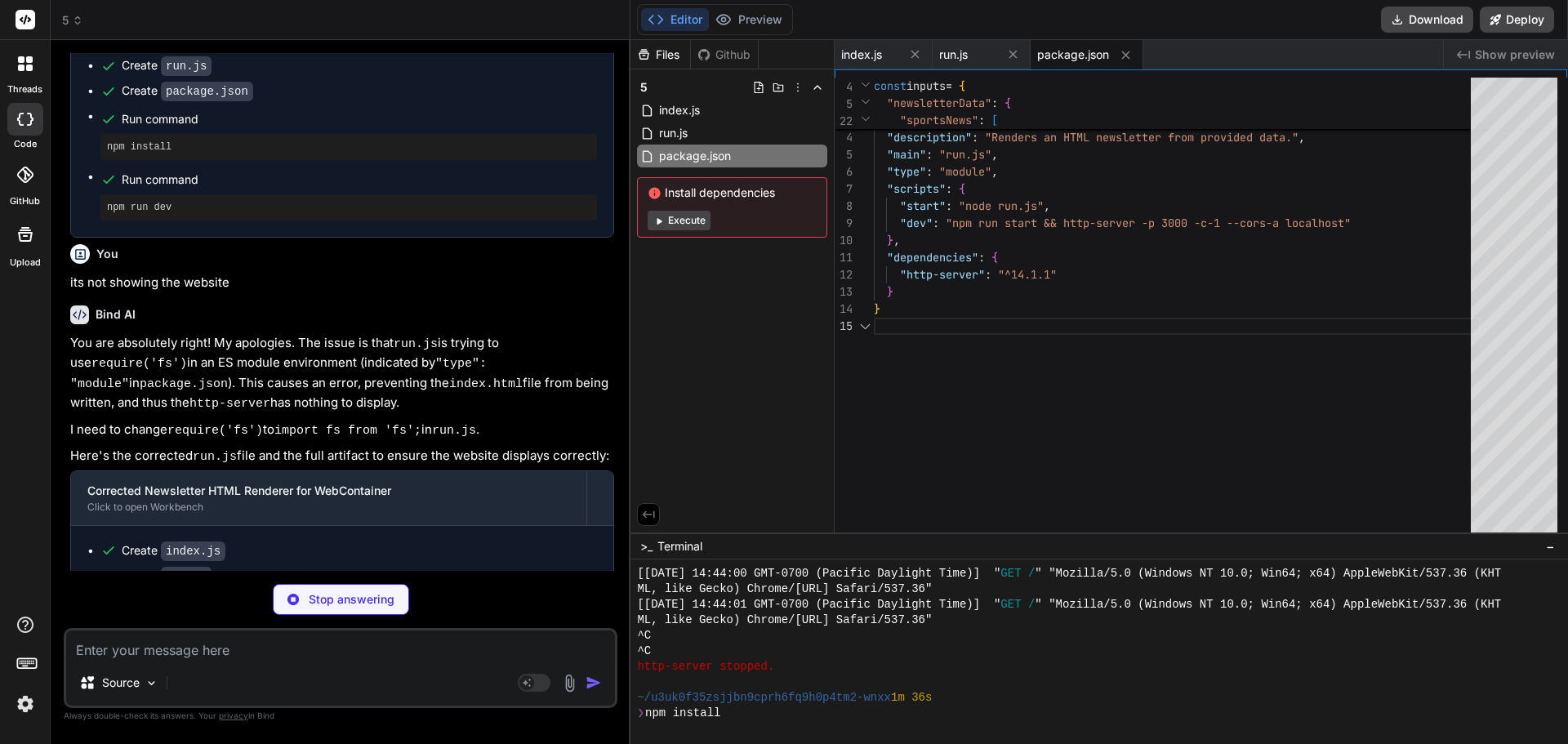
scroll to position [25553, 0]
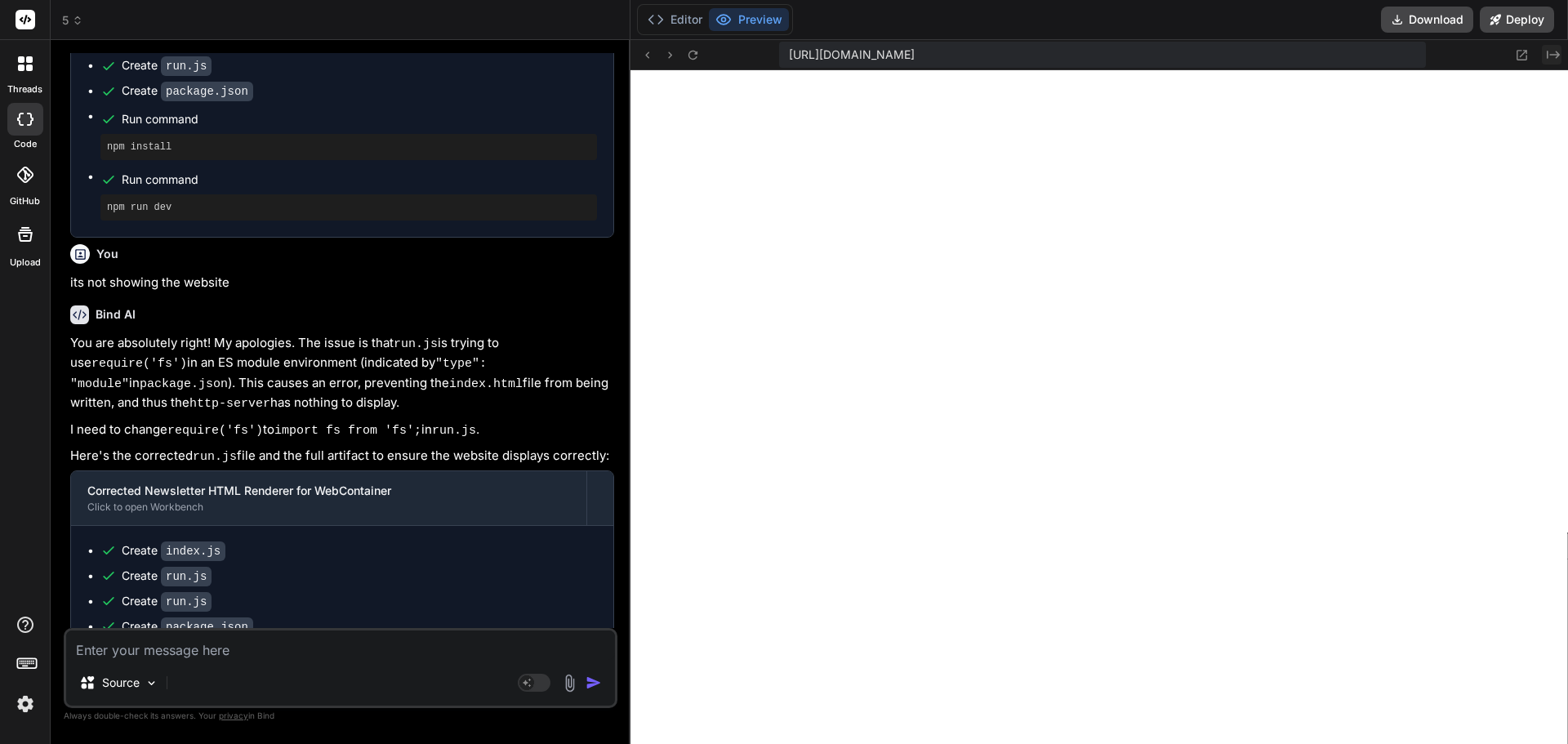
click at [1547, 52] on icon "Created with Pixso." at bounding box center [1553, 54] width 13 height 13
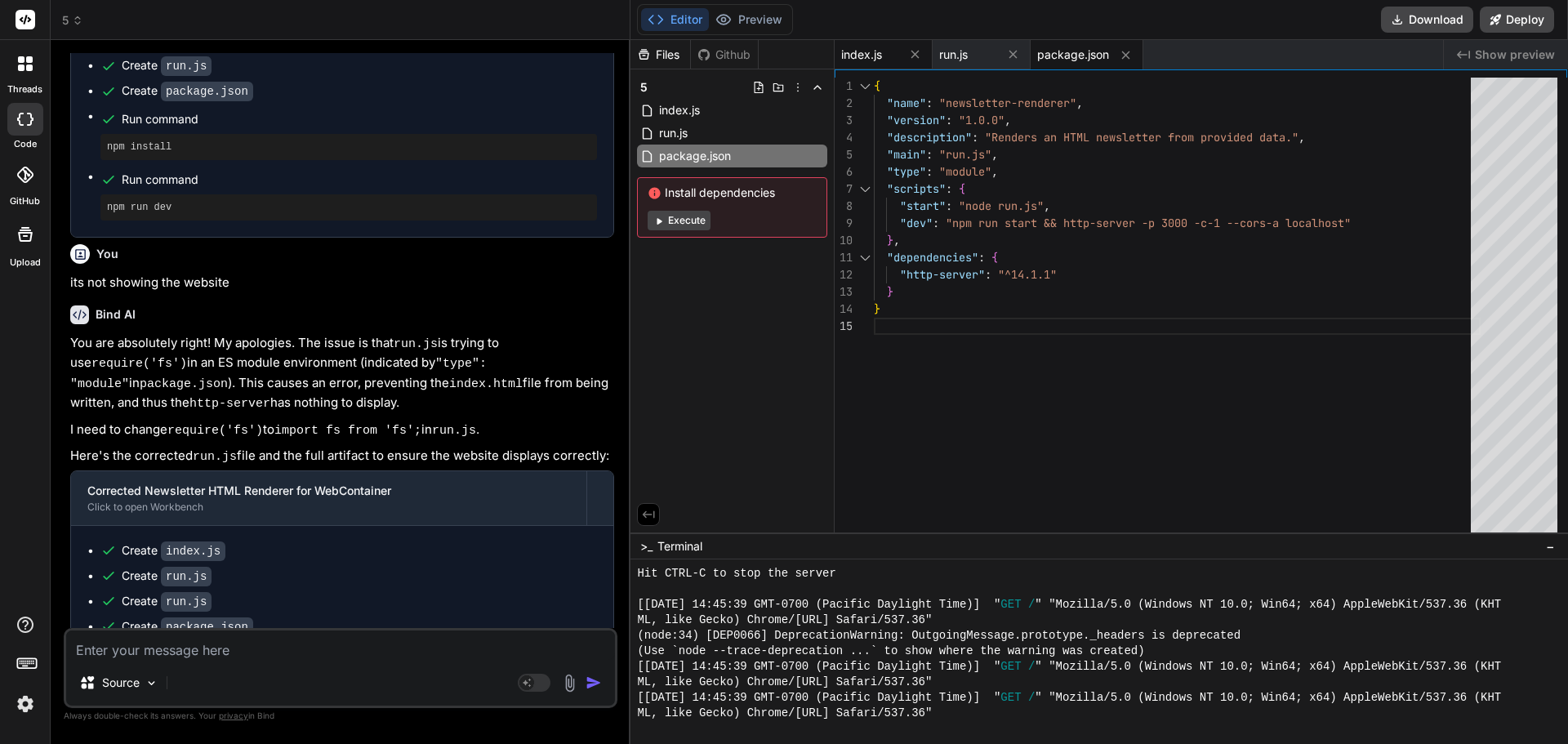
click at [860, 52] on span "index.js" at bounding box center [861, 55] width 41 height 16
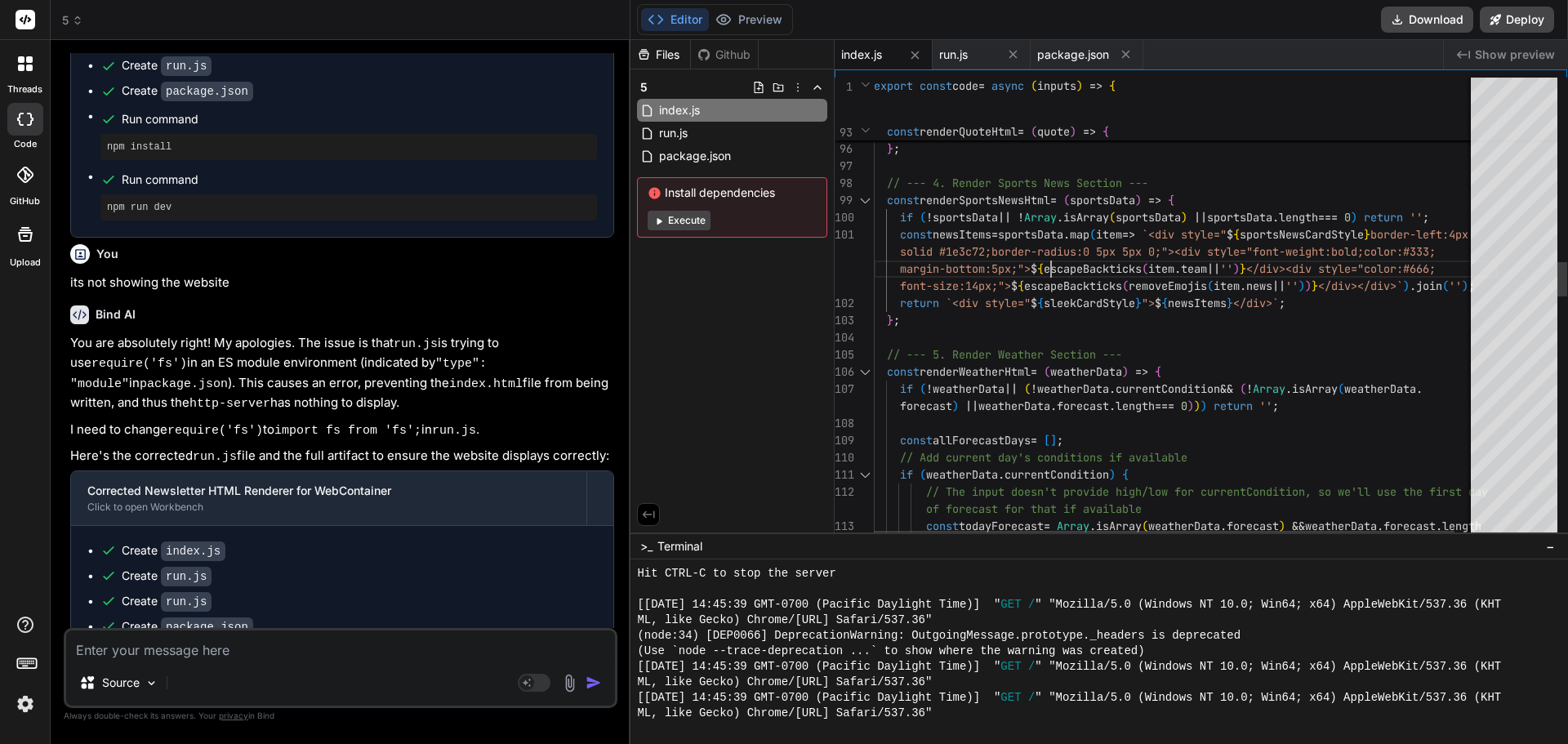
scroll to position [0, 0]
click at [1065, 252] on div "color:white;">Daily Inspiration</h2><blockquote st yle="font-size:18px;font-sty…" at bounding box center [1185, 703] width 623 height 6136
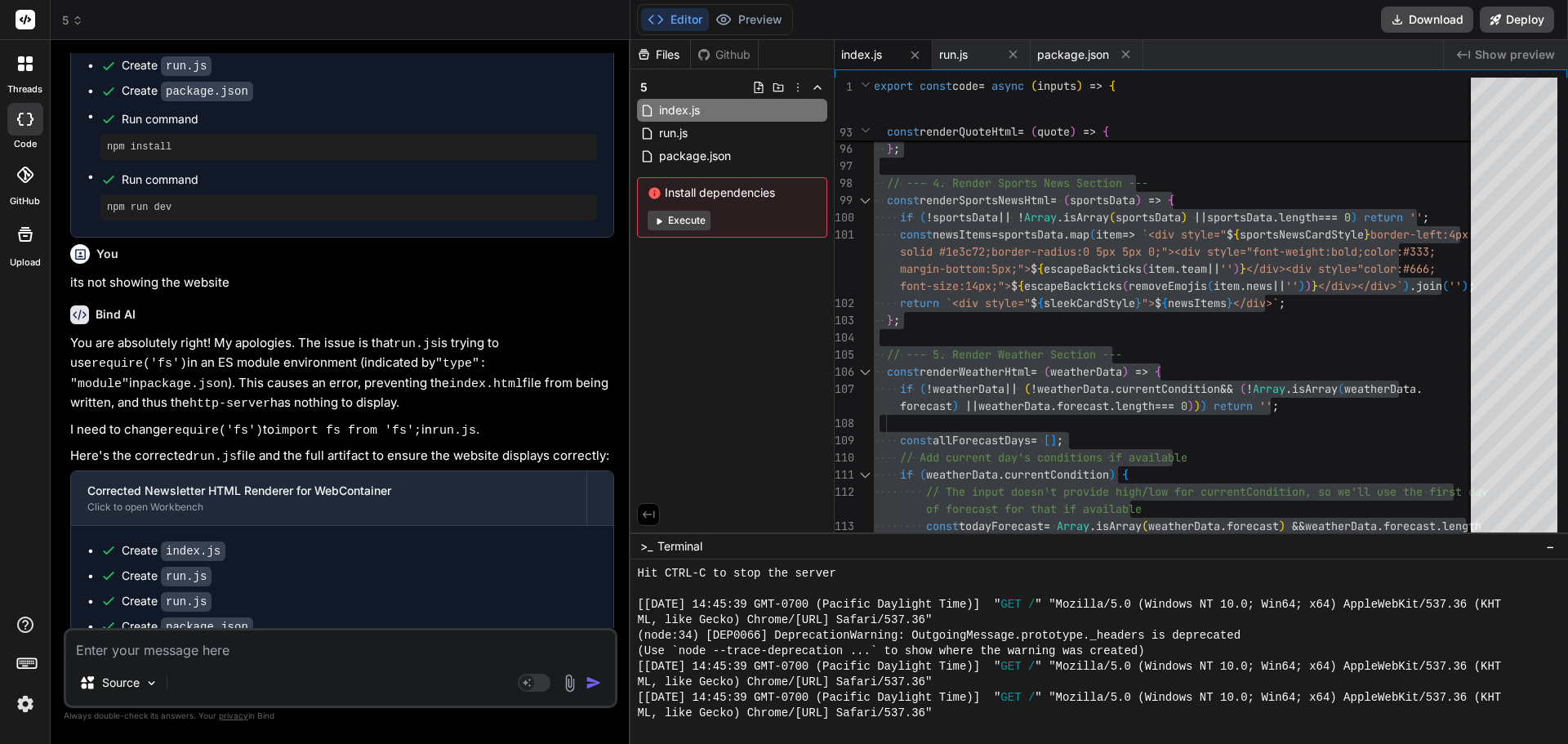
click at [214, 650] on textarea at bounding box center [340, 644] width 549 height 29
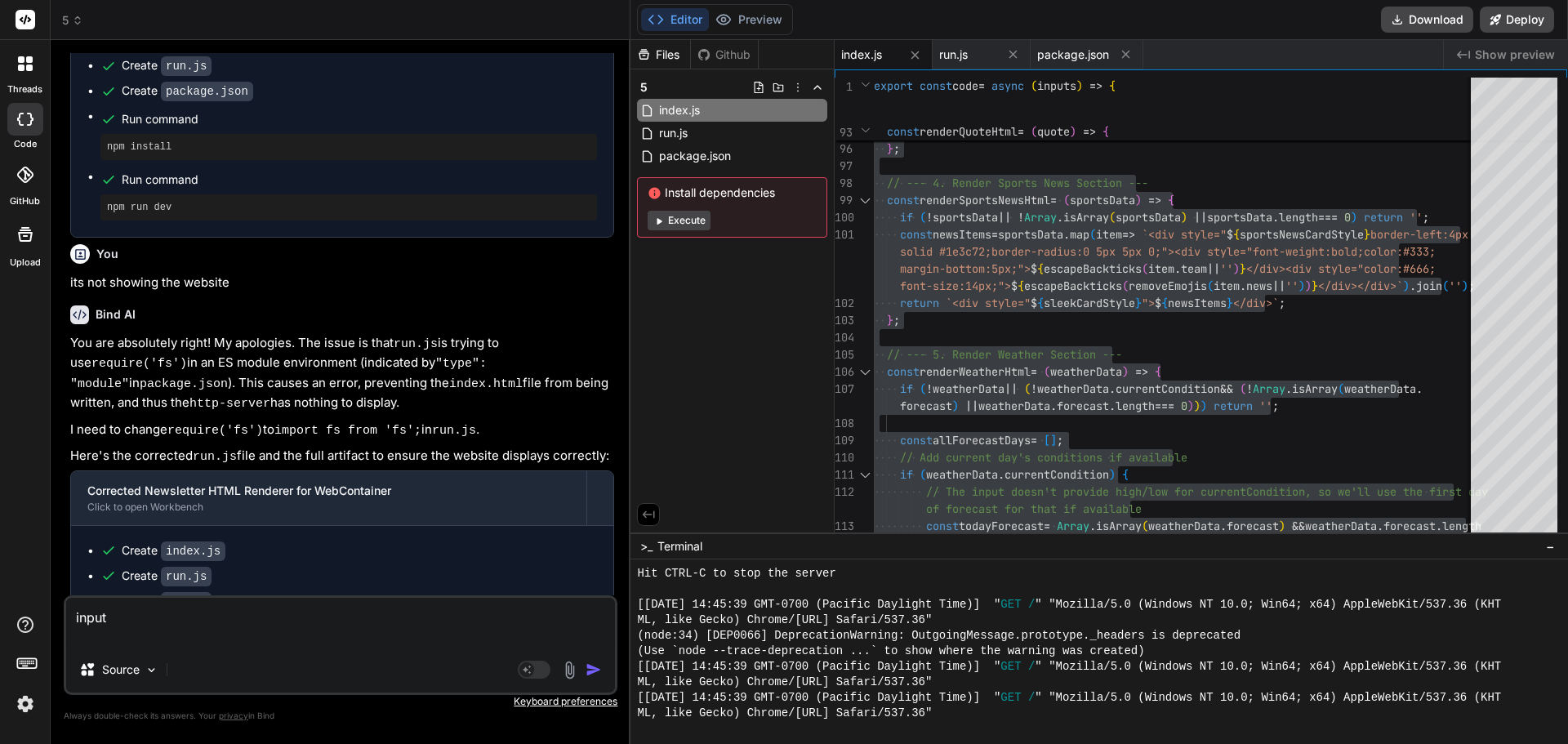
paste textarea "{ "items": [ { "id": 19, "subscriber_id": "1f518e77-3349-80eb-8b58-d8c5348024ec…"
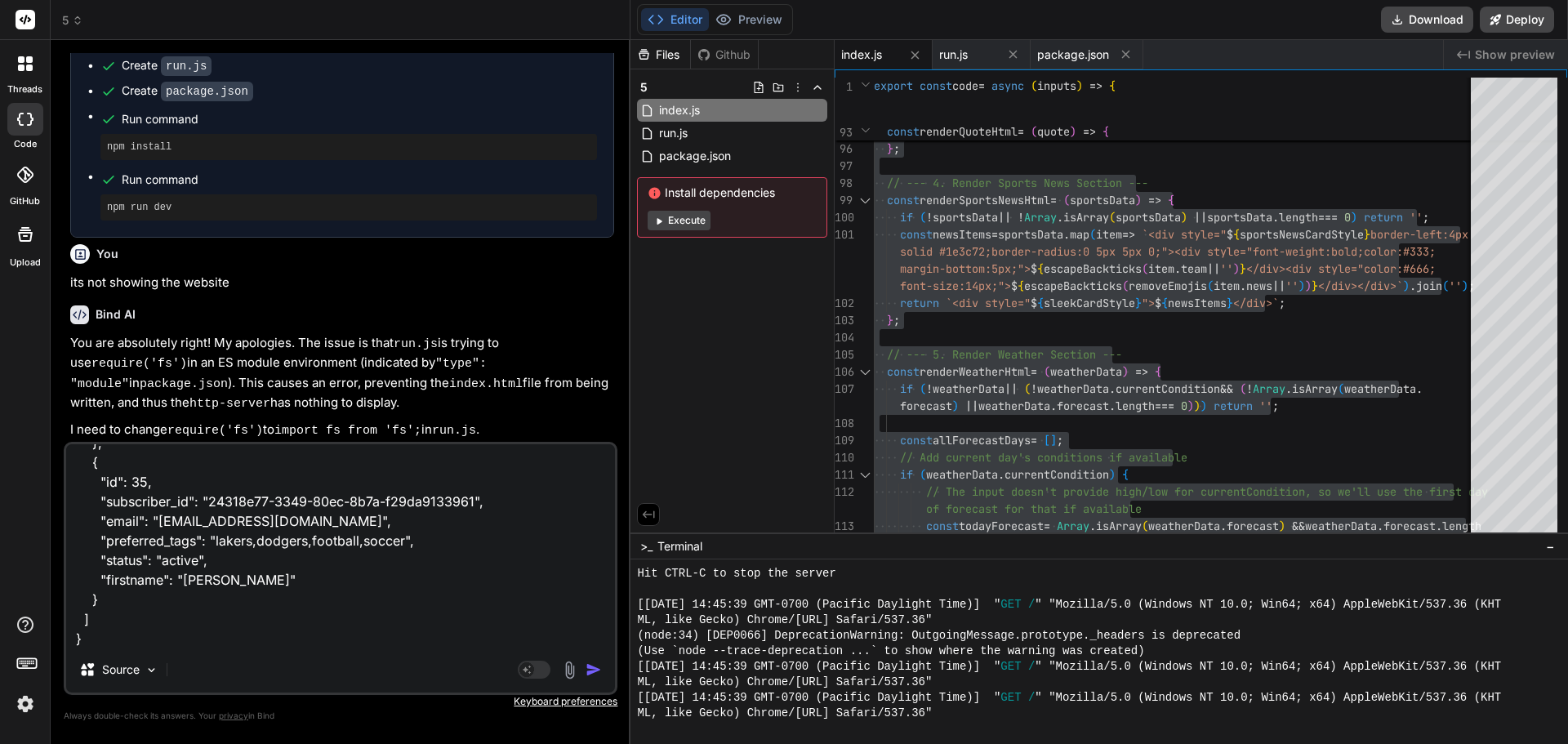
scroll to position [414, 0]
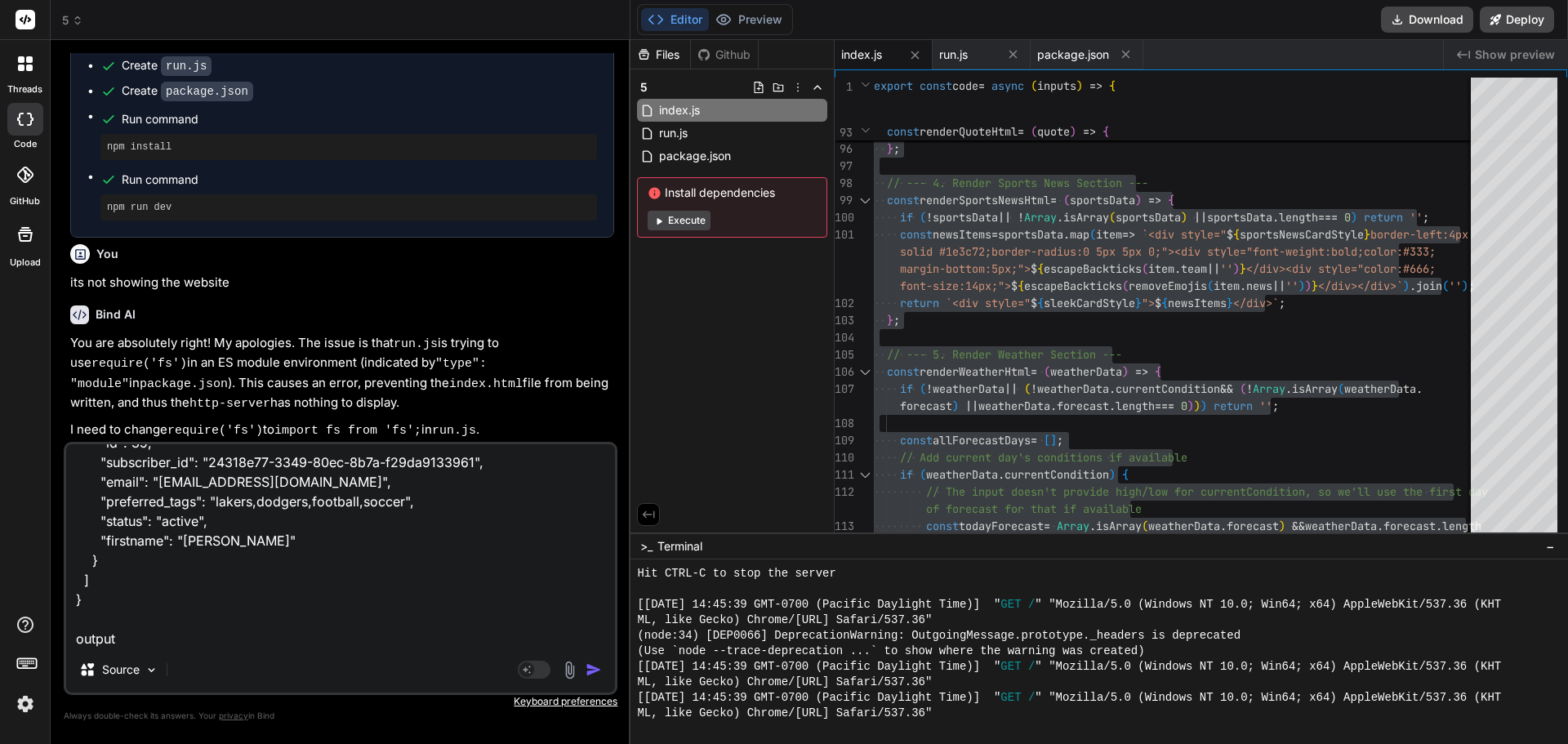
click at [146, 641] on textarea "input { "items": [ { "id": 19, "subscriber_id": "1f518e77-3349-80eb-8b58-d8c534…" at bounding box center [340, 546] width 549 height 202
paste textarea "{ "item": { "id": 35, "subscriber_id": "24318e77-3349-80ec-8b7a-f29da9133961", …"
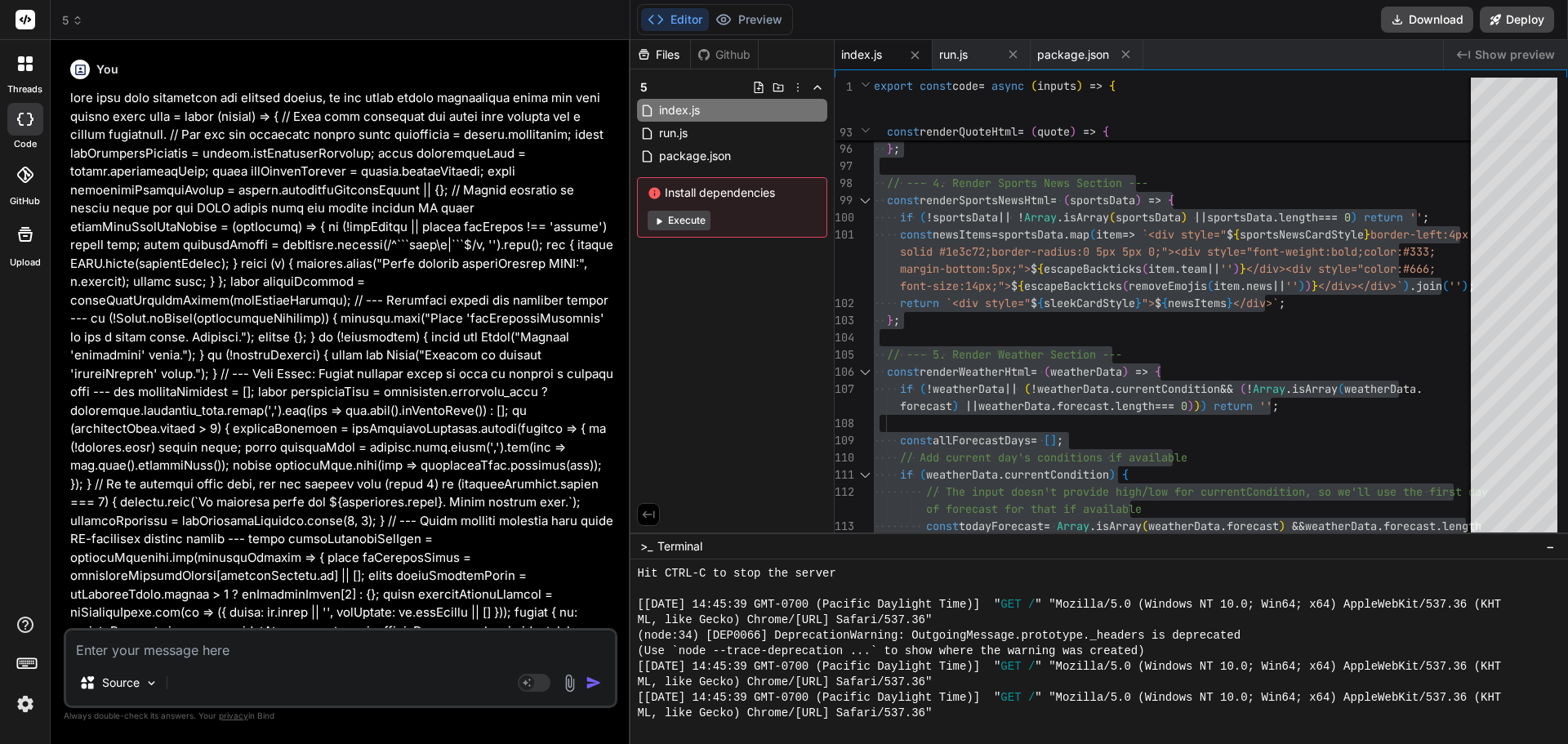
scroll to position [15523, 0]
